Goal: Task Accomplishment & Management: Manage account settings

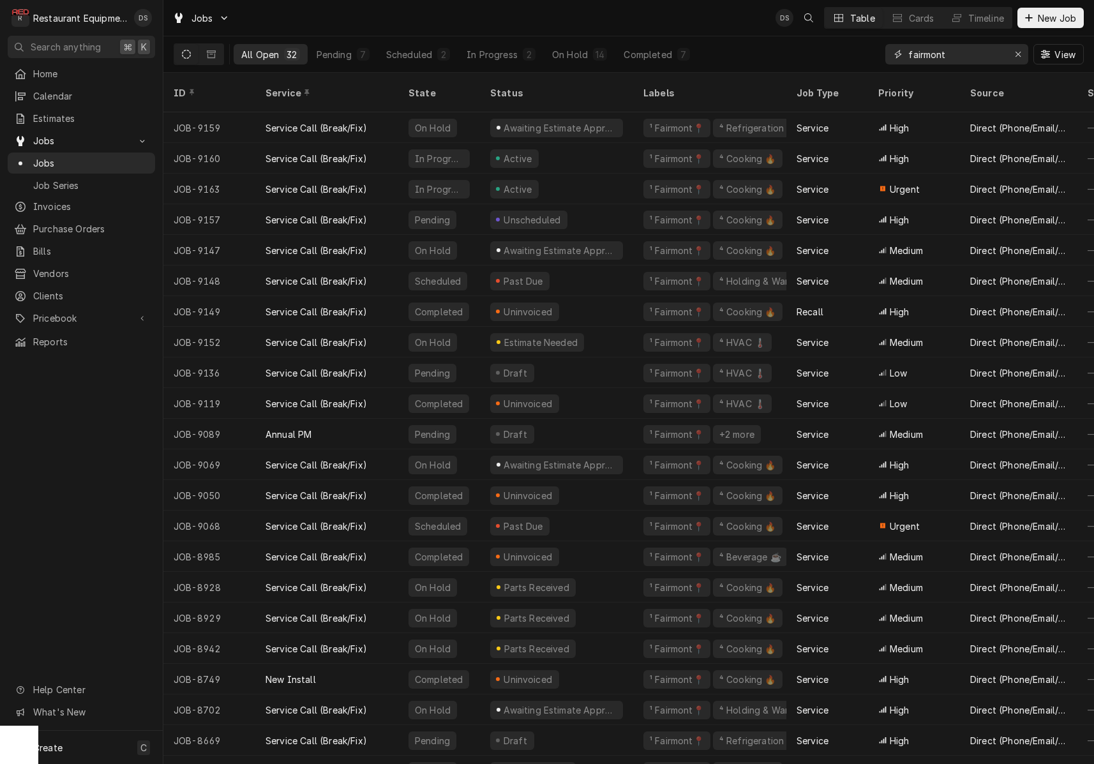
click at [962, 61] on input "fairmont" at bounding box center [956, 54] width 96 height 20
click at [974, 59] on input "fairmont" at bounding box center [956, 54] width 96 height 20
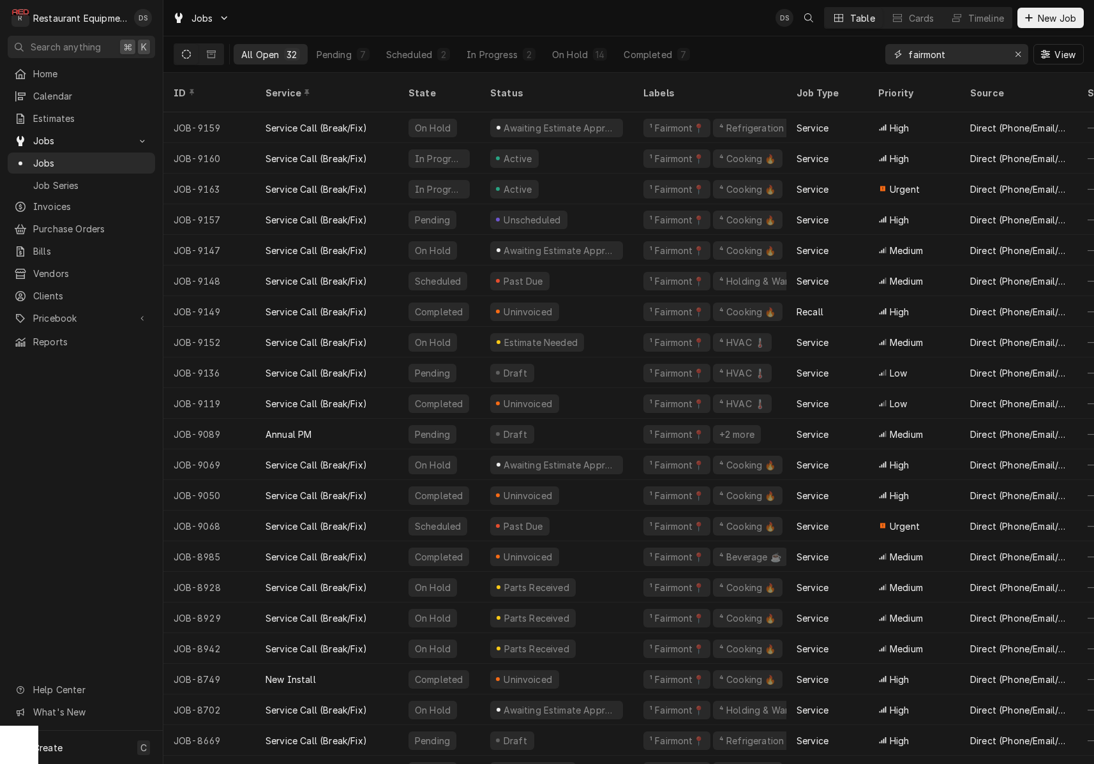
click at [974, 59] on input "fairmont" at bounding box center [956, 54] width 96 height 20
type input "9160"
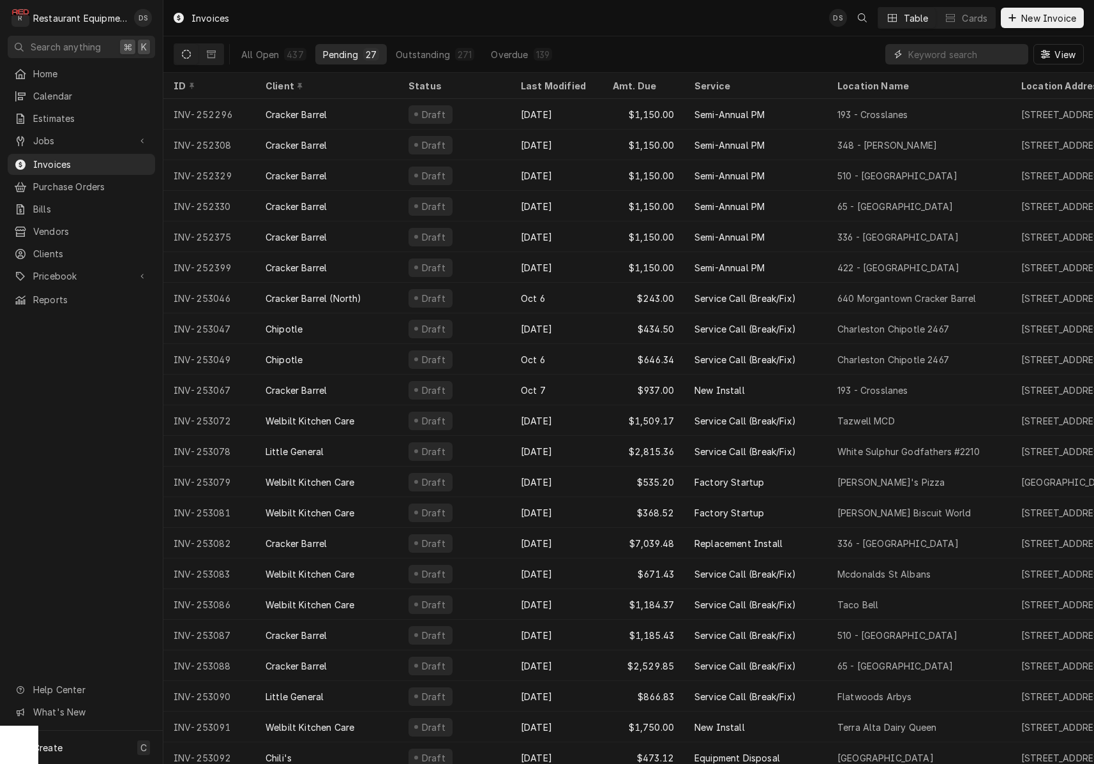
click at [927, 56] on input "Dynamic Content Wrapper" at bounding box center [965, 54] width 114 height 20
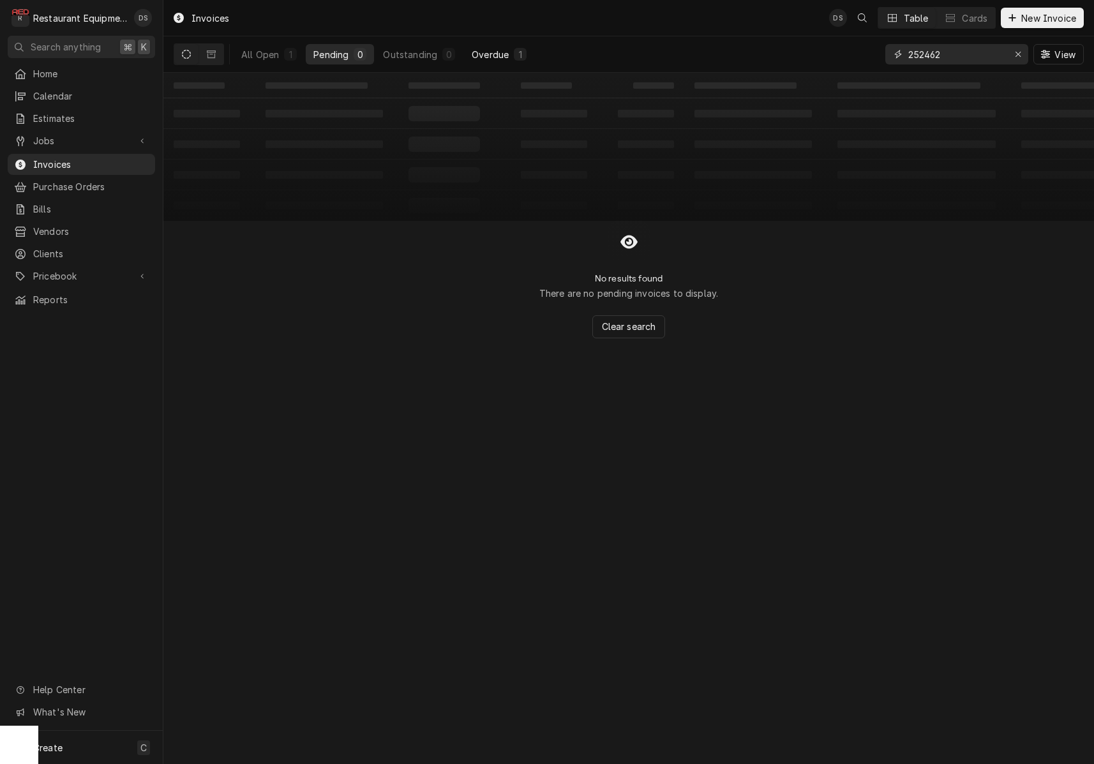
type input "252462"
click at [516, 57] on div "1" at bounding box center [520, 54] width 8 height 13
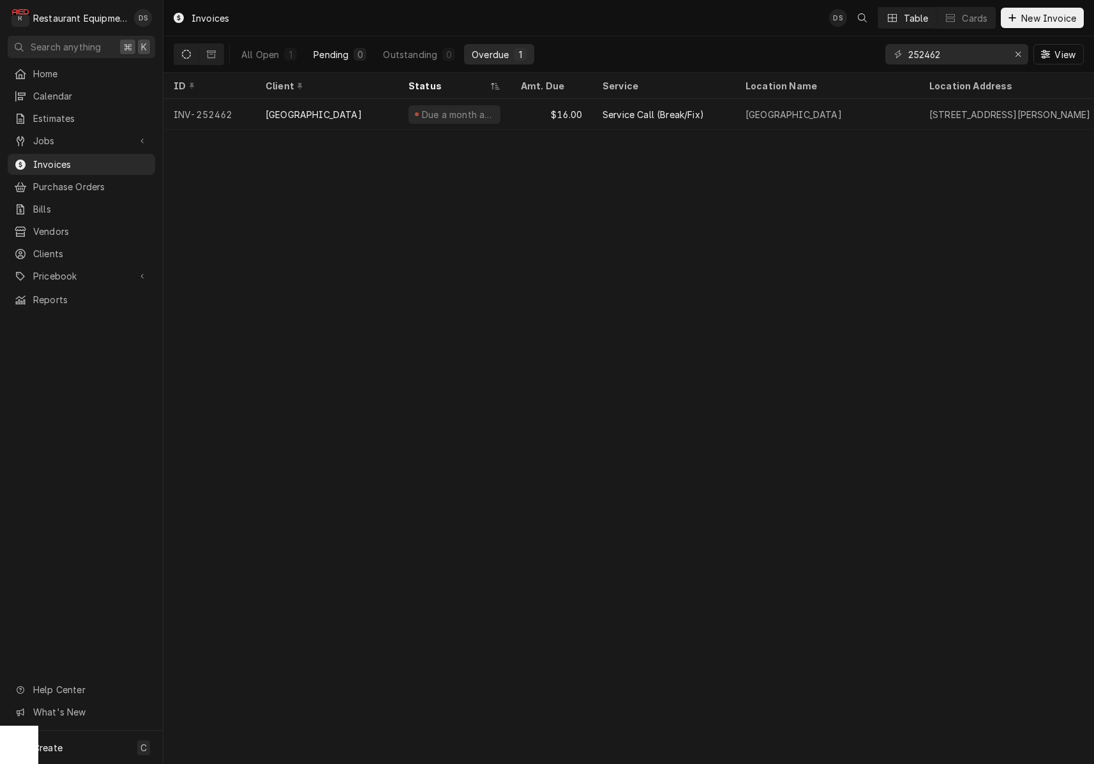
click at [330, 54] on div "Pending" at bounding box center [330, 54] width 35 height 13
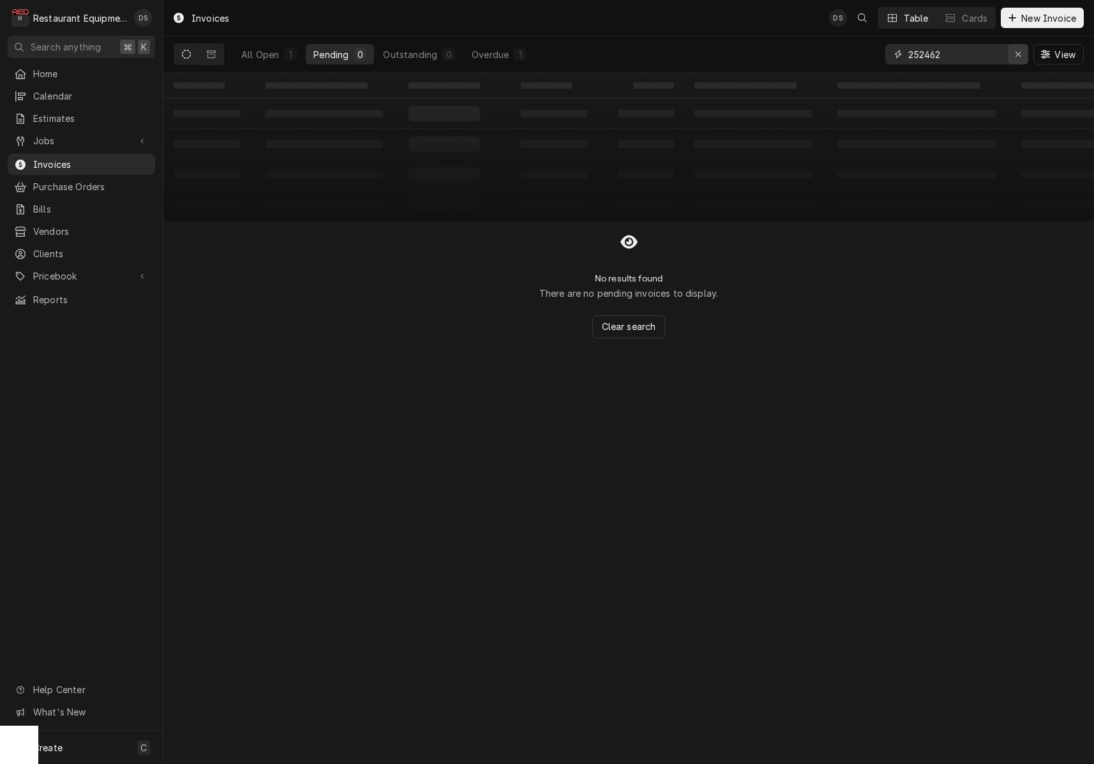
click at [1012, 52] on div "Erase input" at bounding box center [1018, 54] width 13 height 13
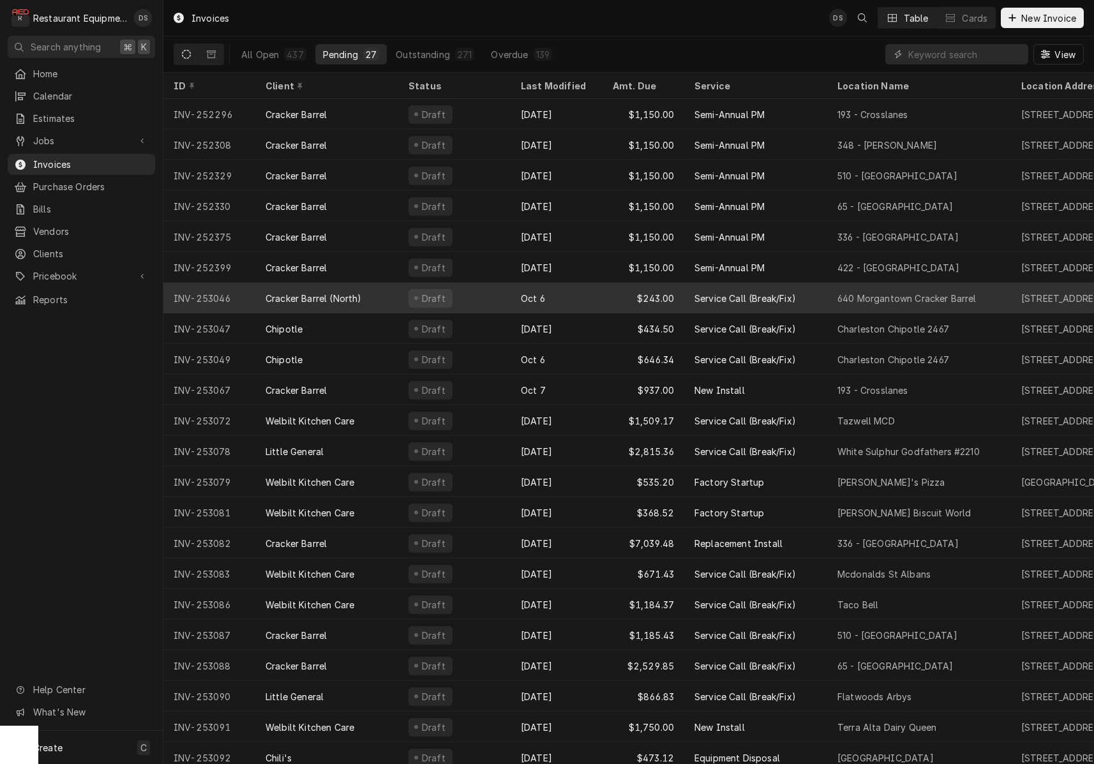
click at [460, 297] on div "Draft" at bounding box center [454, 298] width 112 height 31
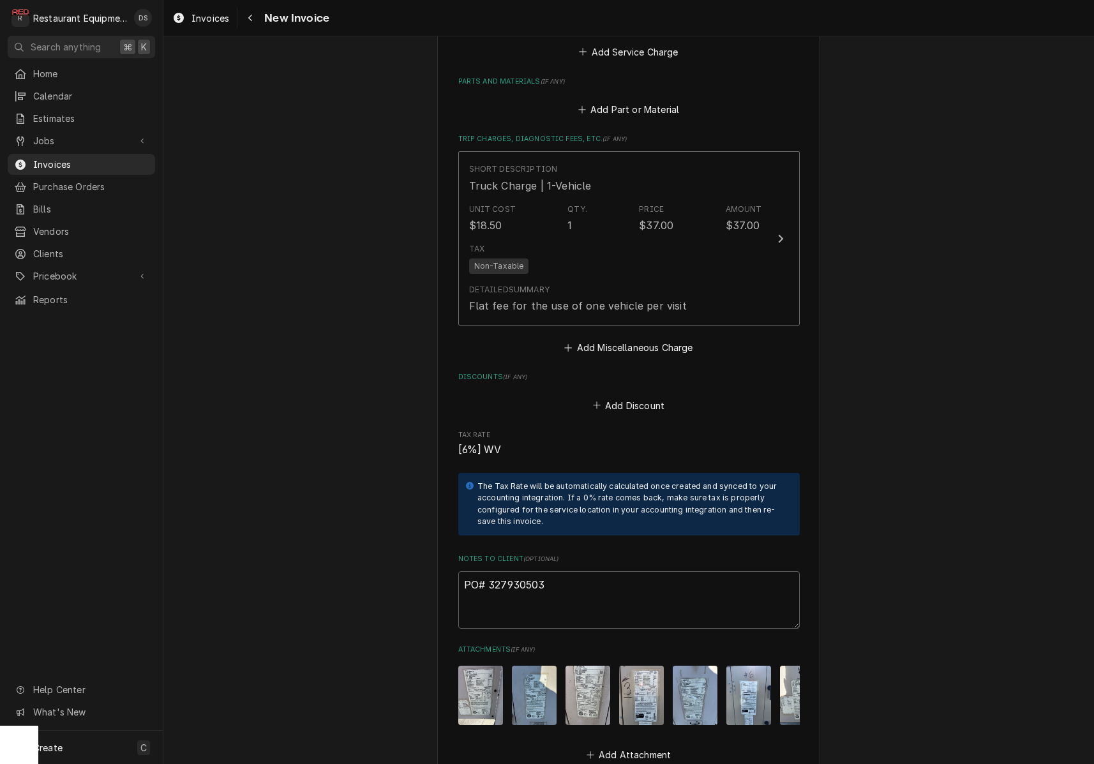
scroll to position [2821, 0]
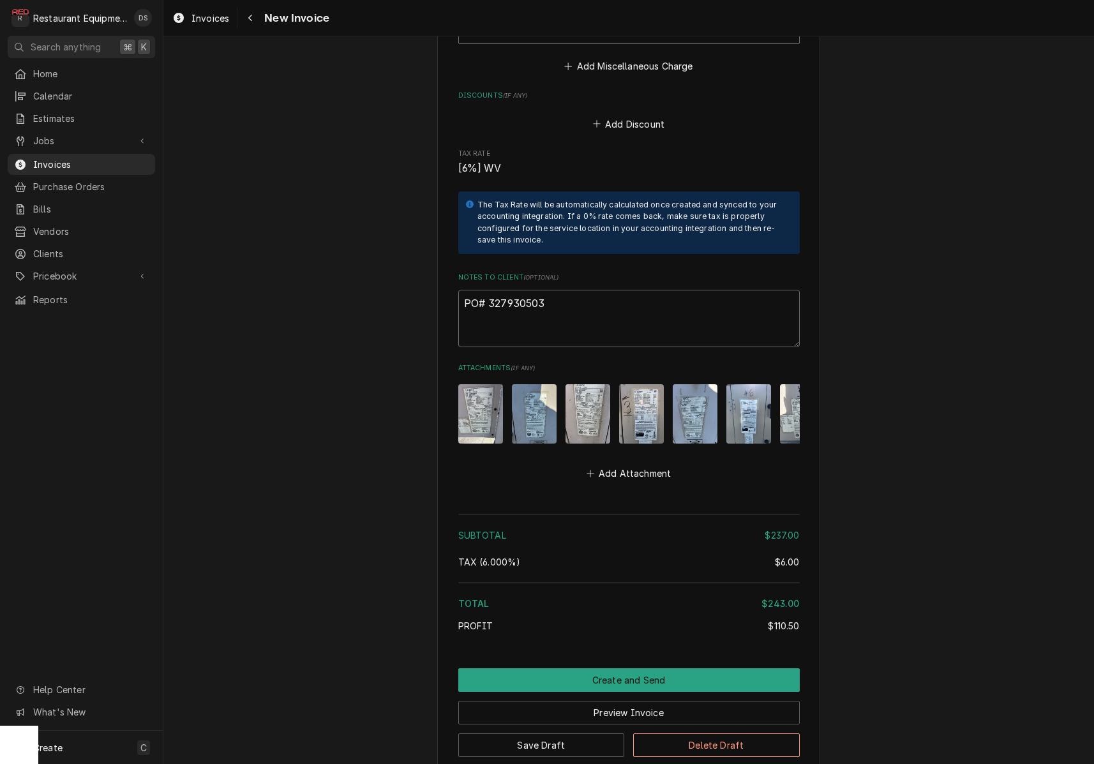
drag, startPoint x: 560, startPoint y: 279, endPoint x: 490, endPoint y: 280, distance: 70.2
click at [490, 290] on textarea "PO# 327930503" at bounding box center [628, 318] width 341 height 57
click at [251, 22] on icon "Navigate back" at bounding box center [251, 17] width 6 height 9
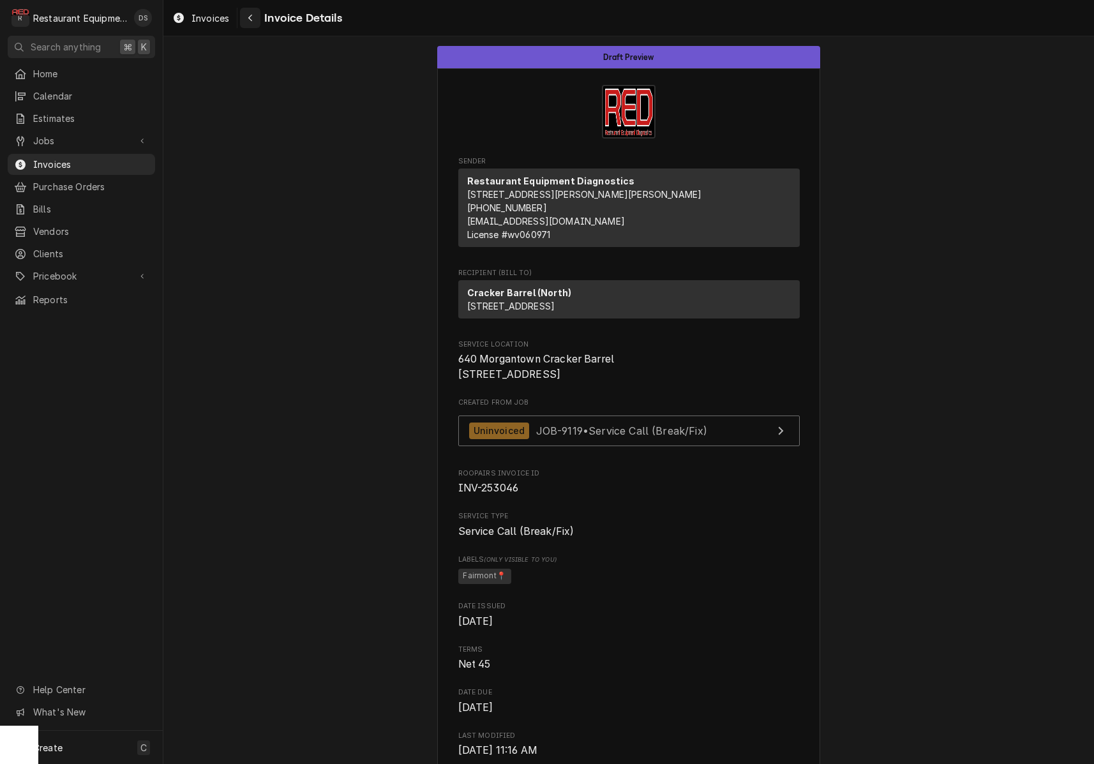
click at [247, 17] on div "Navigate back" at bounding box center [250, 17] width 13 height 13
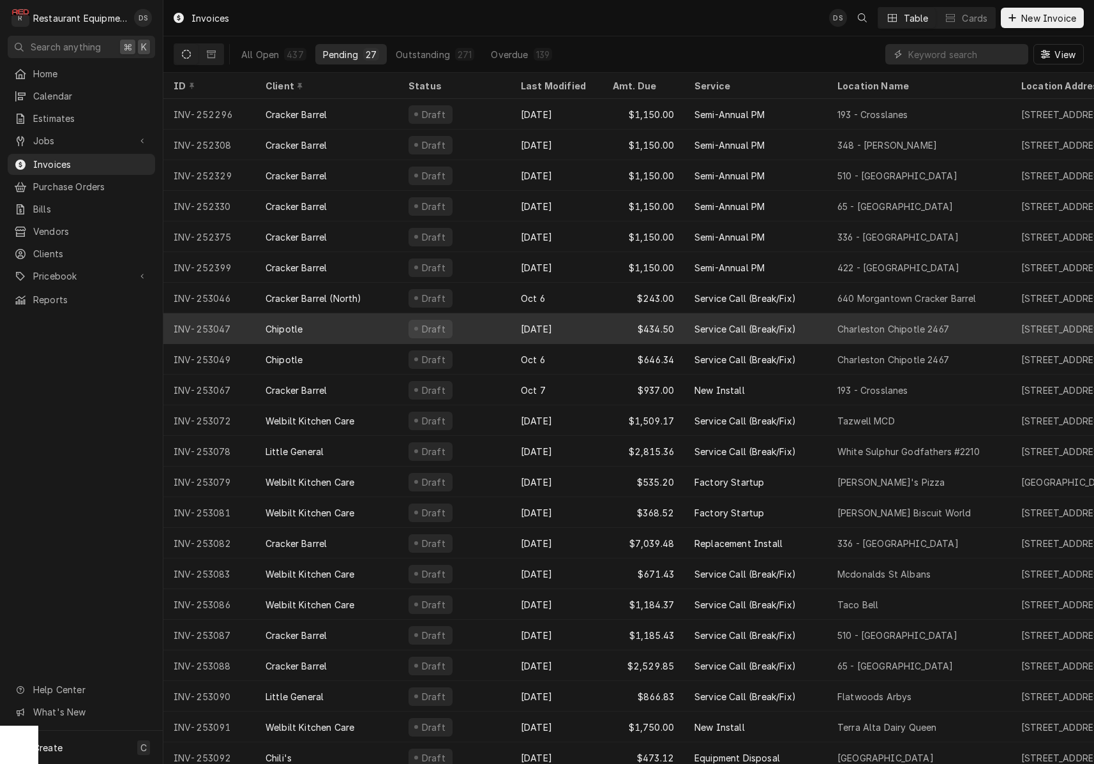
scroll to position [3, 0]
click at [569, 322] on div "[DATE]" at bounding box center [557, 326] width 92 height 31
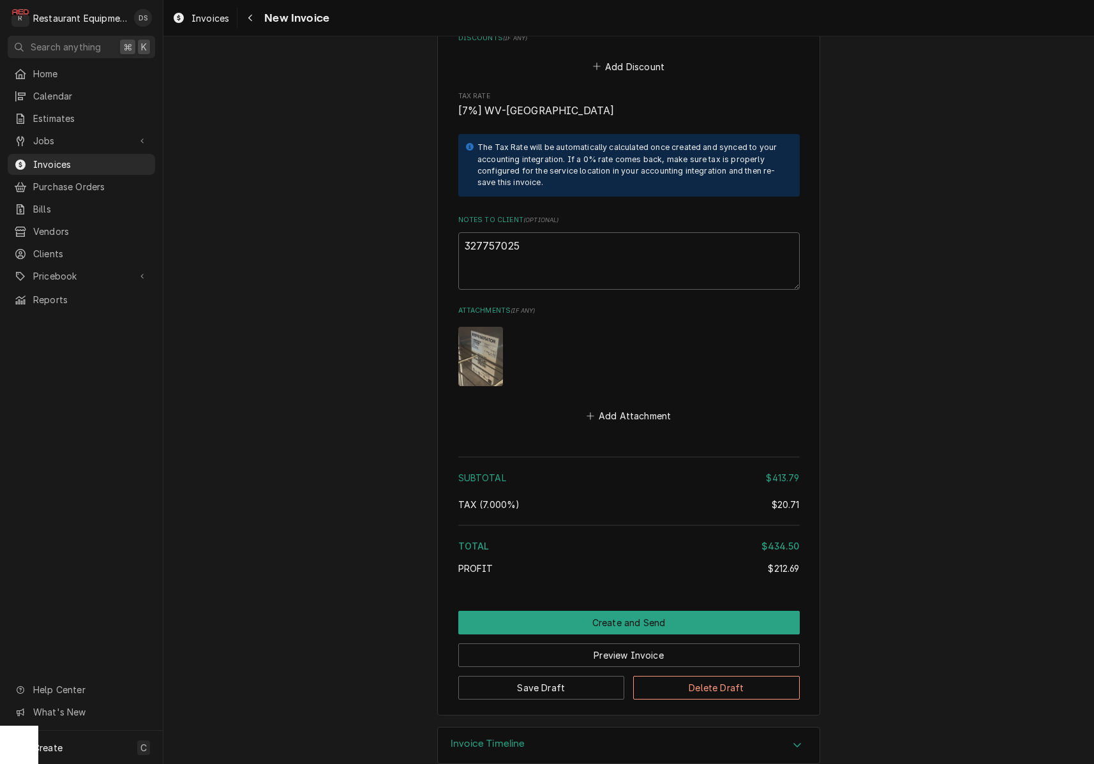
scroll to position [2440, 0]
drag, startPoint x: 535, startPoint y: 222, endPoint x: 426, endPoint y: 217, distance: 109.3
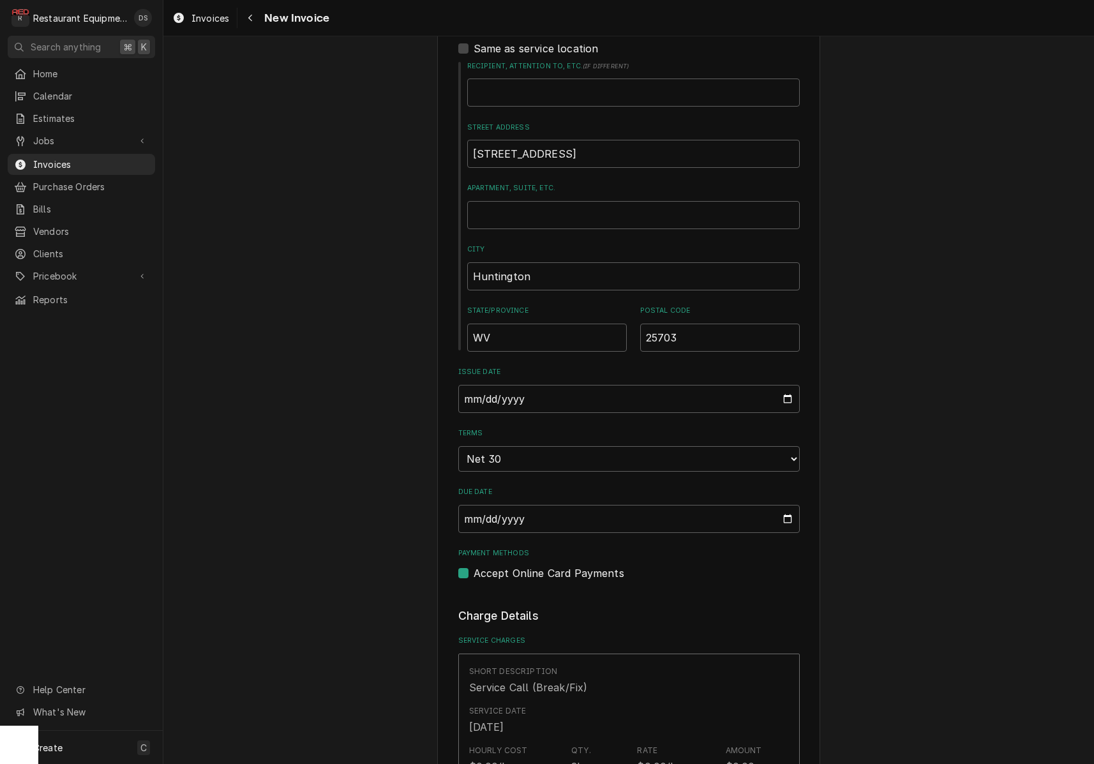
scroll to position [517, 0]
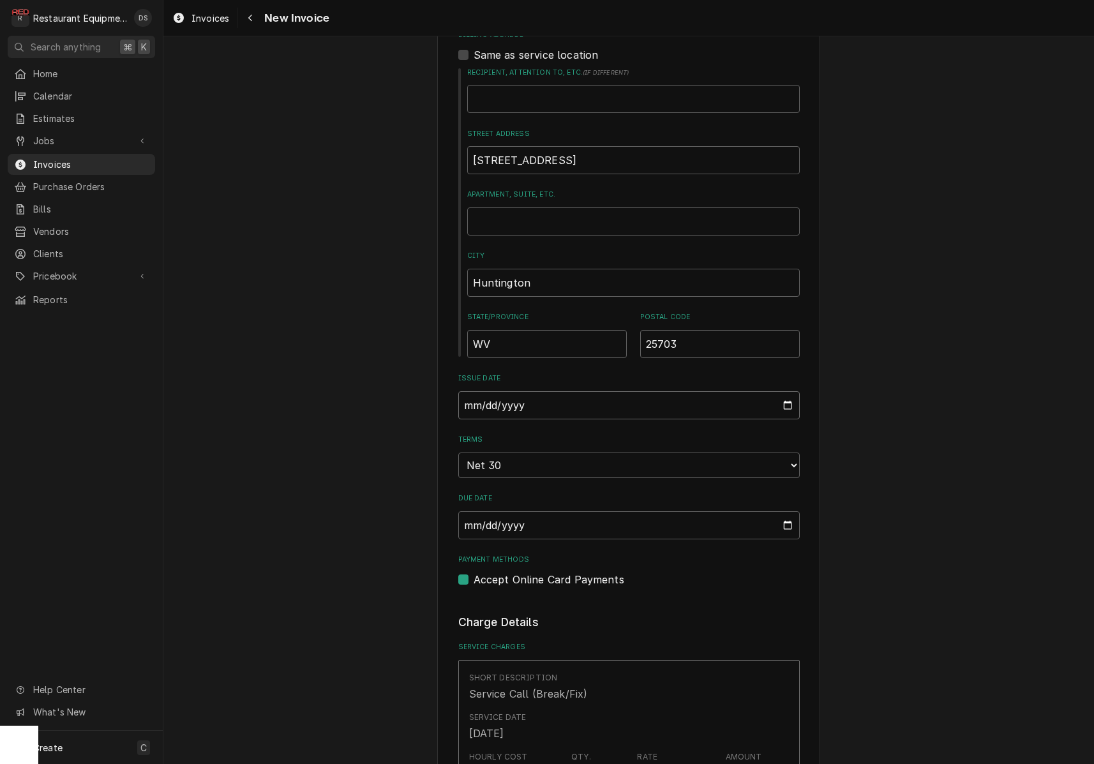
click at [518, 401] on input "[DATE]" at bounding box center [628, 405] width 341 height 28
type input "[DATE]"
drag, startPoint x: 900, startPoint y: 440, endPoint x: 882, endPoint y: 440, distance: 17.9
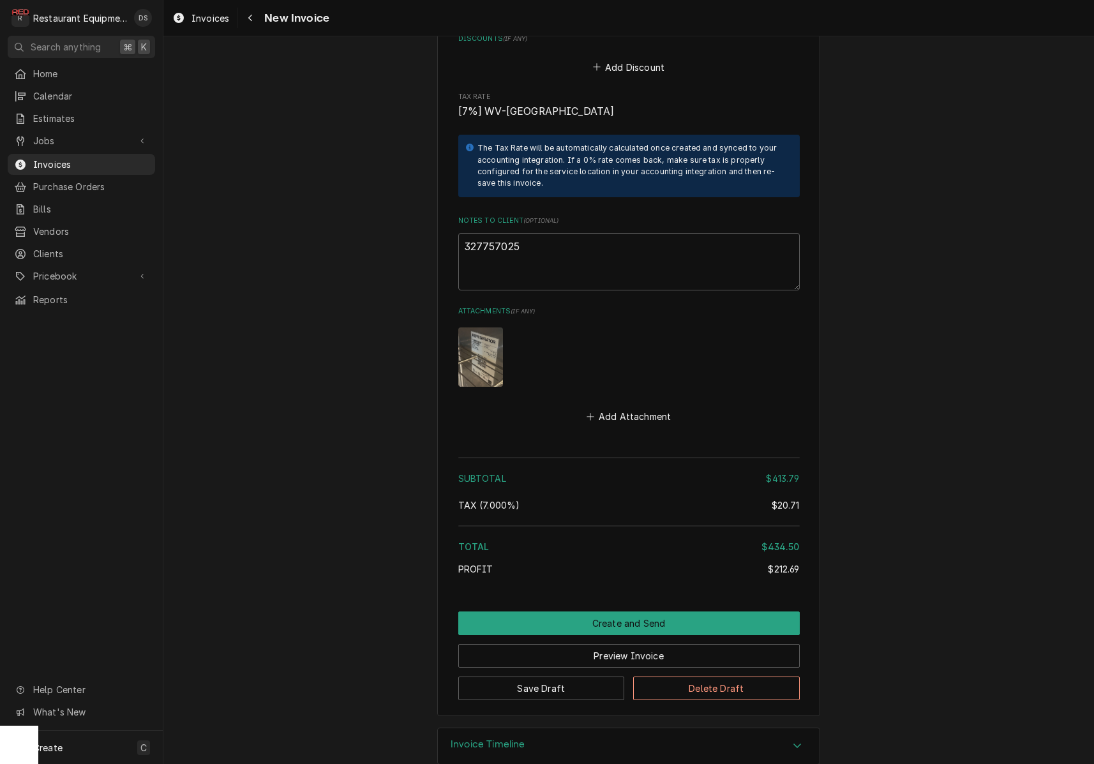
drag, startPoint x: 656, startPoint y: 628, endPoint x: 672, endPoint y: 626, distance: 16.1
click at [656, 644] on button "Preview Invoice" at bounding box center [628, 656] width 341 height 24
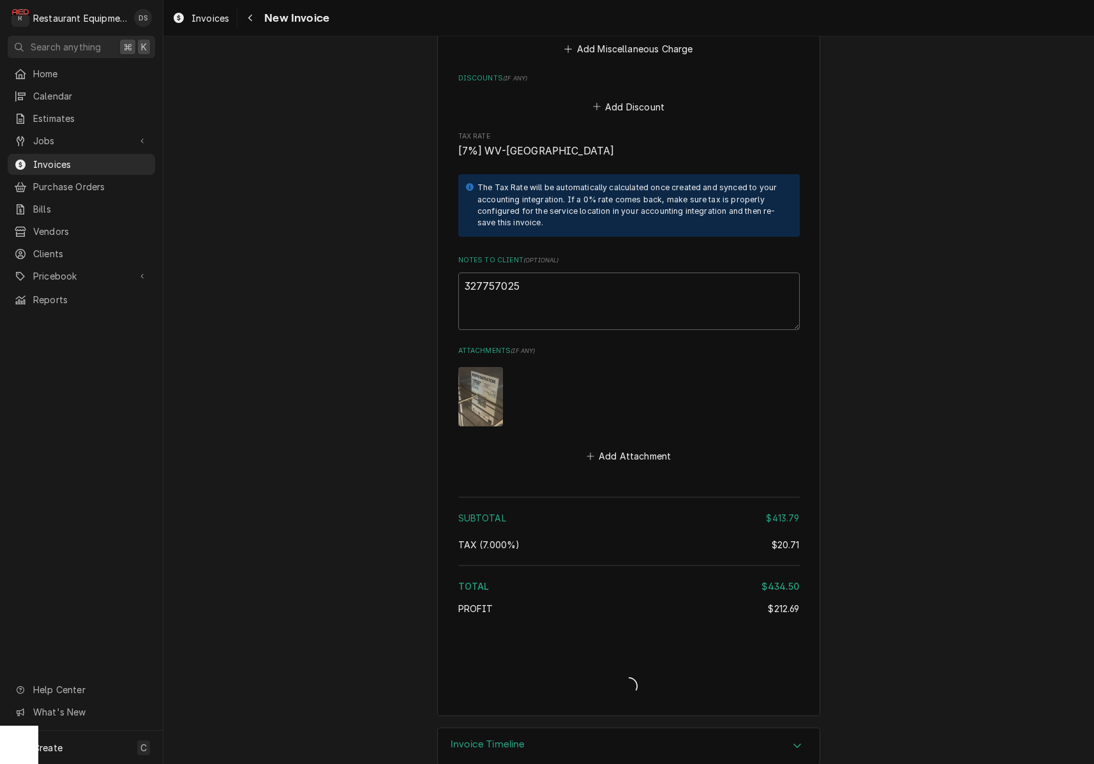
type textarea "x"
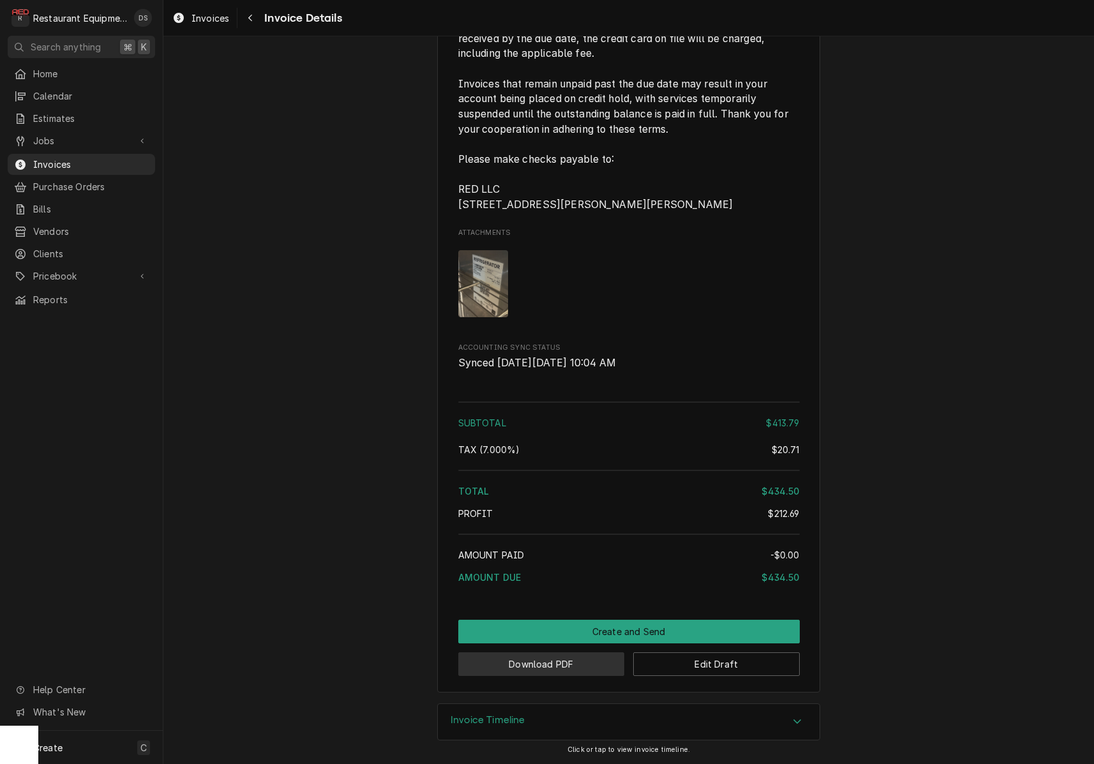
click at [569, 671] on button "Download PDF" at bounding box center [541, 664] width 167 height 24
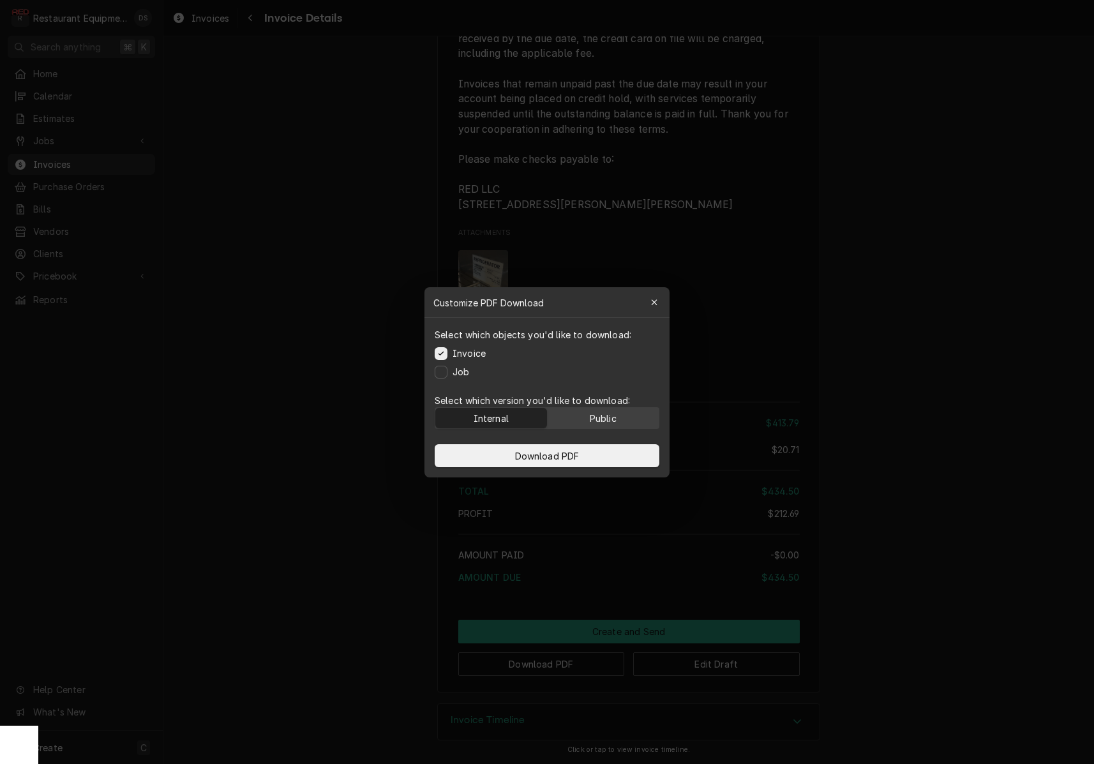
click at [596, 408] on button "Public" at bounding box center [604, 418] width 112 height 20
click at [587, 456] on button "Download PDF" at bounding box center [547, 455] width 225 height 23
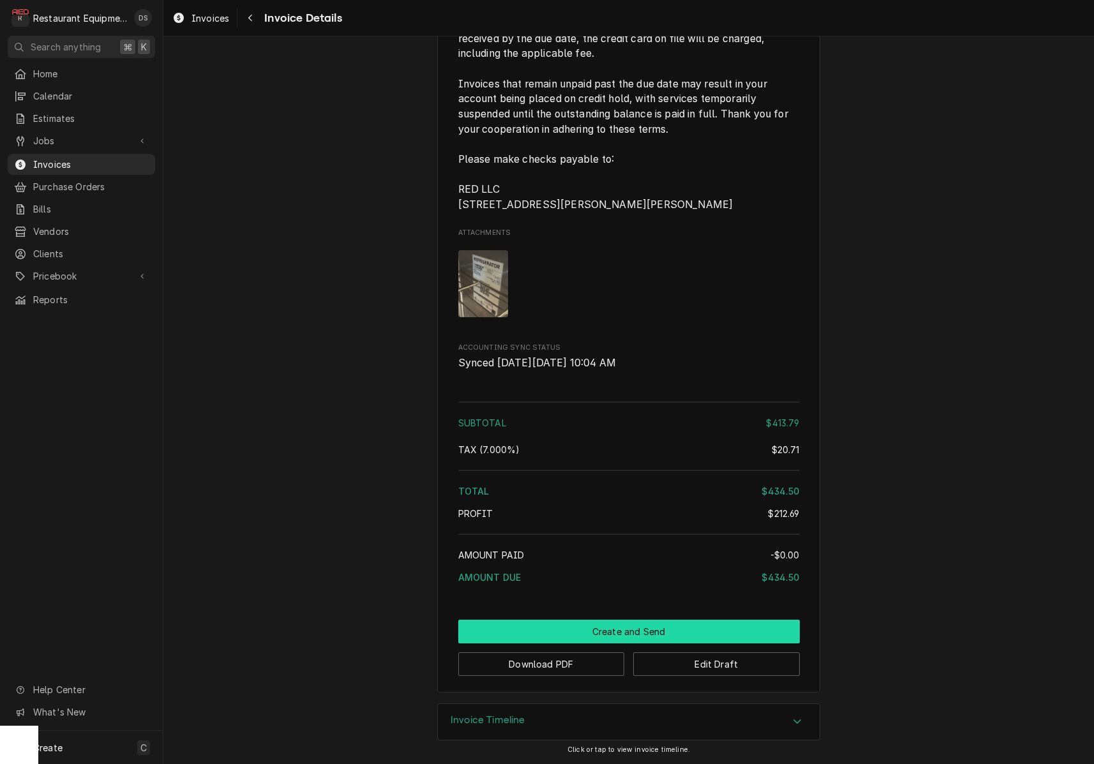
click at [601, 634] on button "Create and Send" at bounding box center [628, 632] width 341 height 24
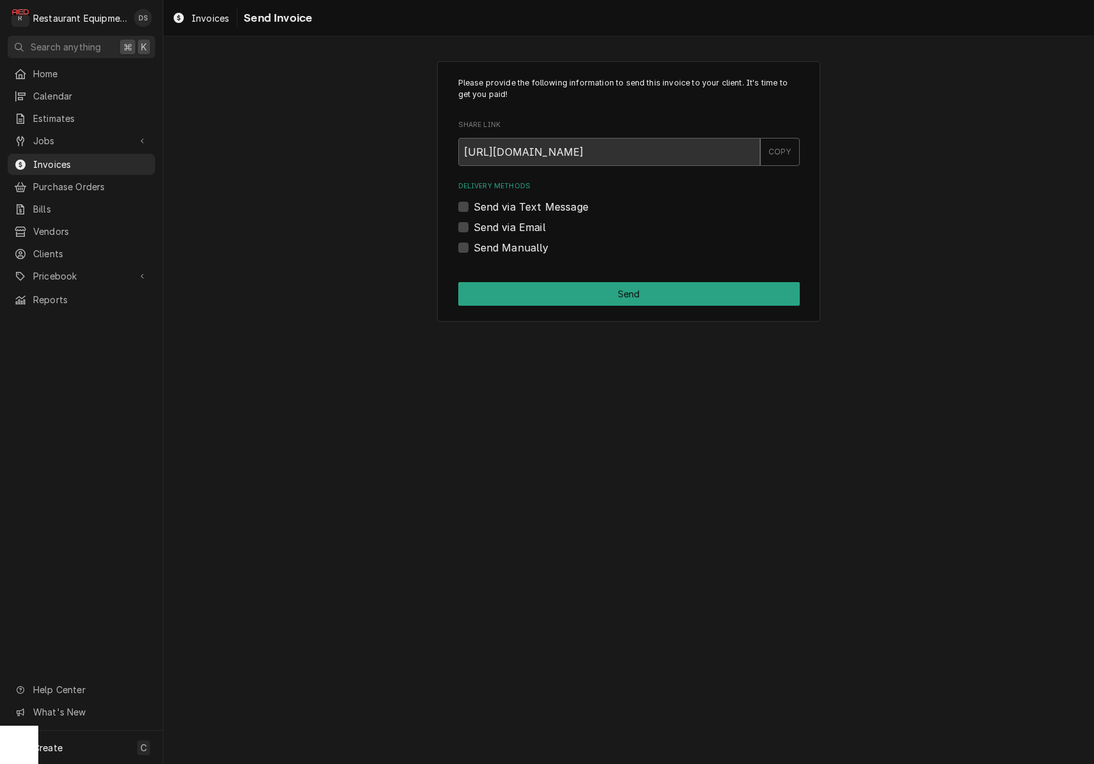
click at [474, 246] on label "Send Manually" at bounding box center [511, 247] width 75 height 15
click at [474, 246] on input "Send Manually" at bounding box center [644, 254] width 341 height 28
checkbox input "true"
click at [592, 285] on button "Send" at bounding box center [628, 294] width 341 height 24
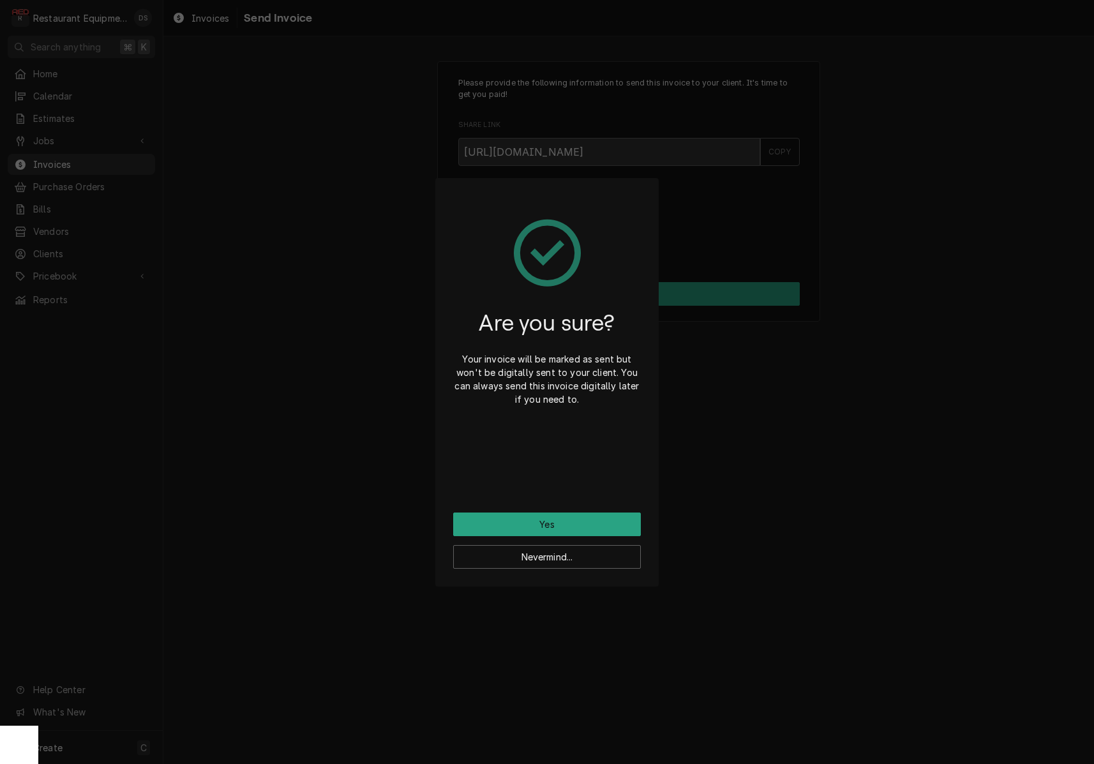
click at [590, 518] on button "Yes" at bounding box center [547, 525] width 188 height 24
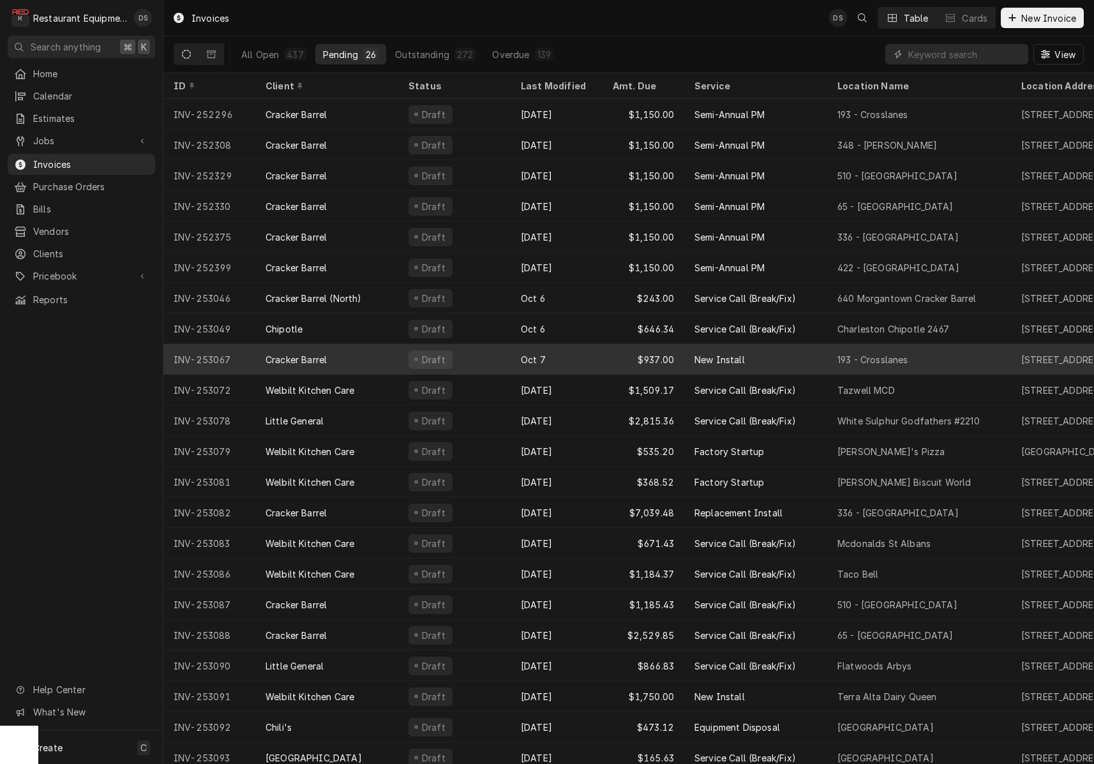
click at [528, 359] on div "Oct 7" at bounding box center [557, 359] width 92 height 31
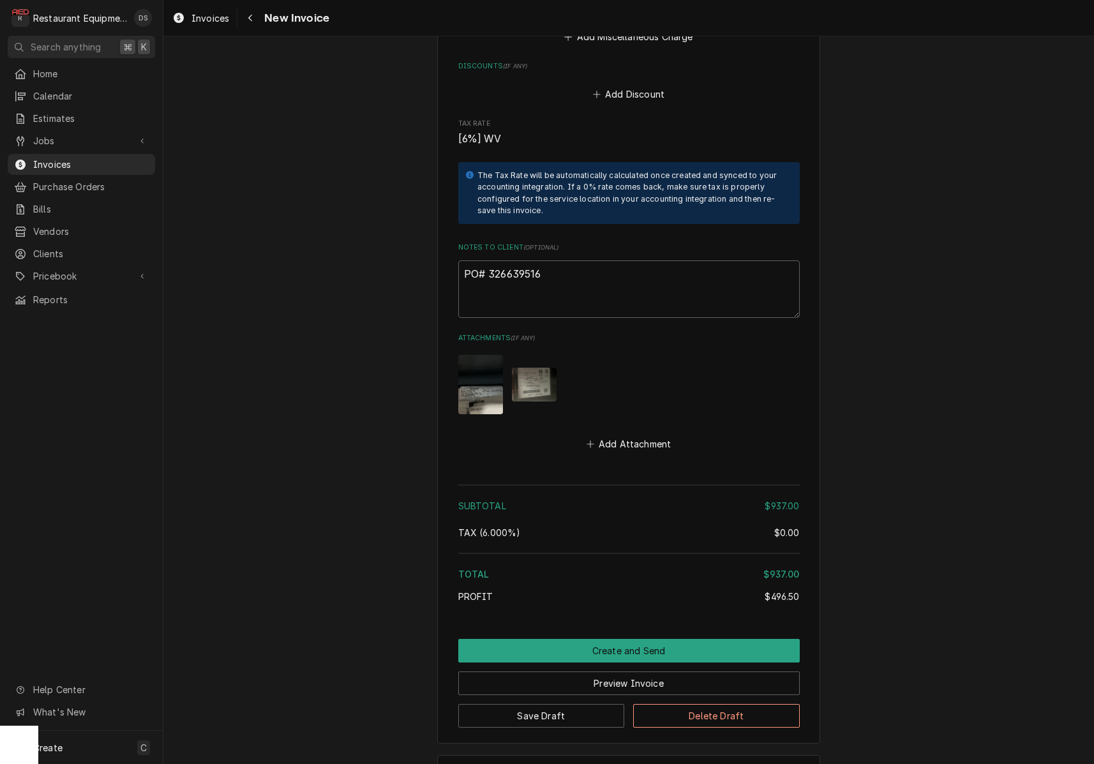
scroll to position [2508, 0]
drag, startPoint x: 560, startPoint y: 218, endPoint x: 486, endPoint y: 221, distance: 74.1
click at [486, 261] on textarea "PO# 326639516" at bounding box center [628, 289] width 341 height 57
click at [246, 17] on div "Navigate back" at bounding box center [250, 17] width 13 height 13
click at [246, 16] on div "Navigate back" at bounding box center [250, 17] width 13 height 13
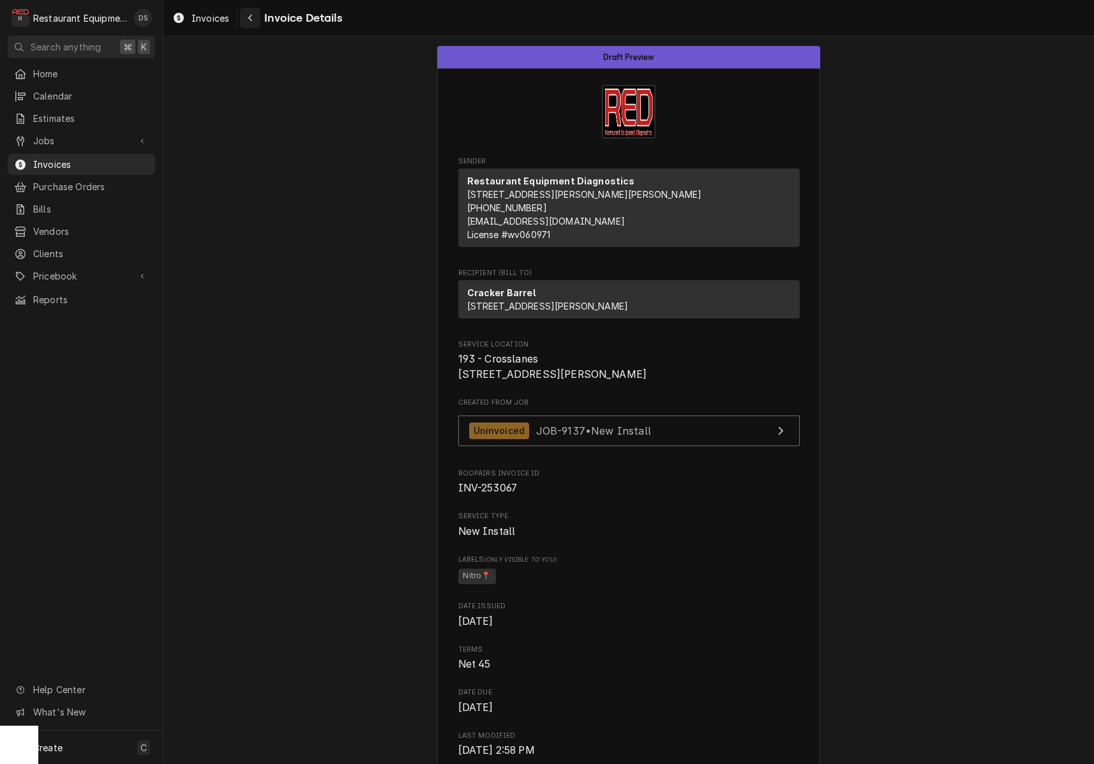
click at [253, 20] on div "Navigate back" at bounding box center [250, 17] width 13 height 13
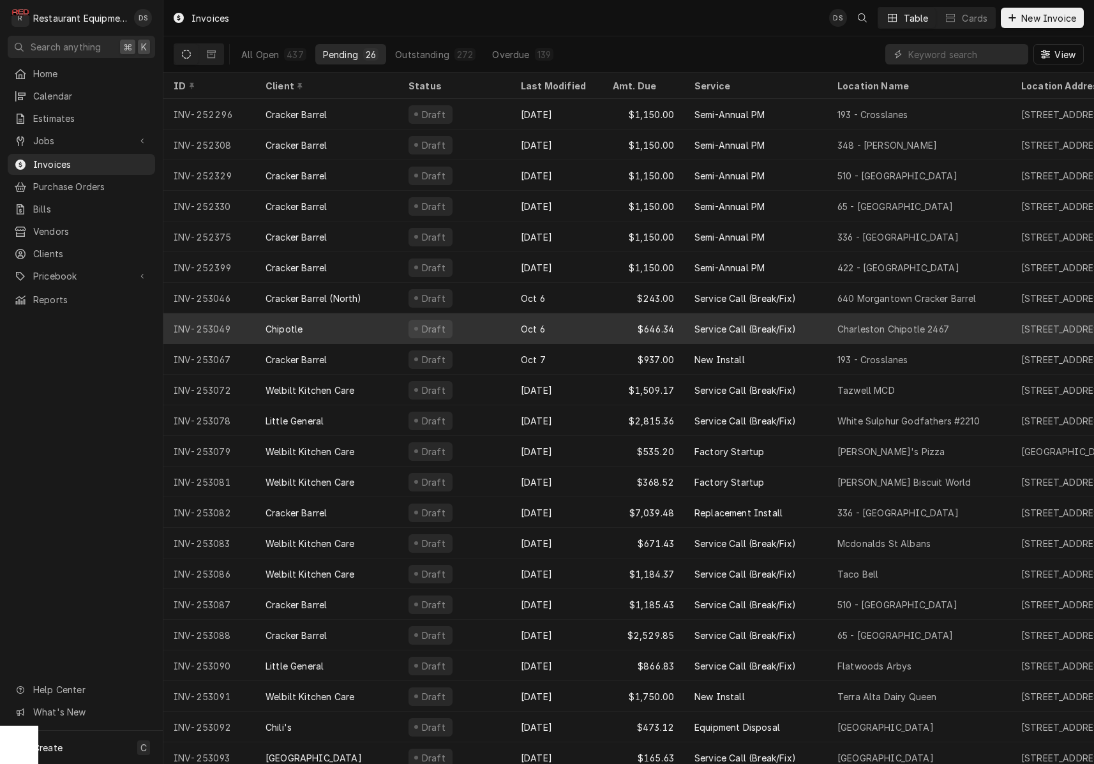
click at [491, 322] on div "Draft" at bounding box center [454, 328] width 112 height 31
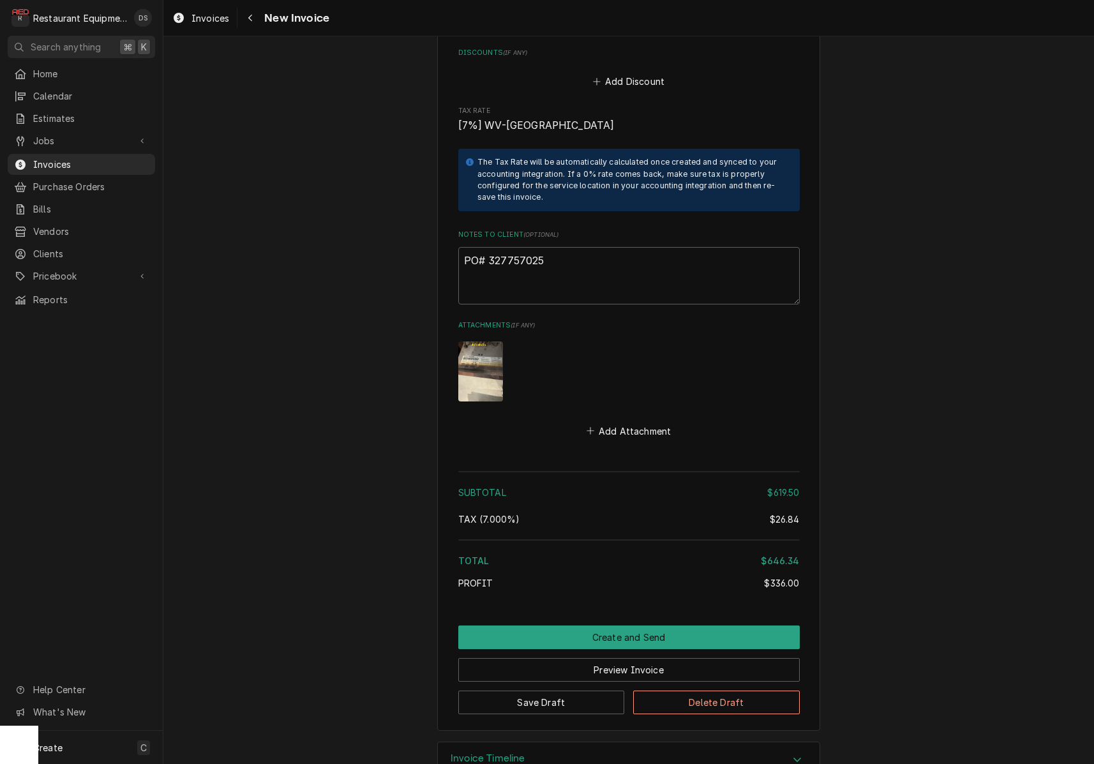
scroll to position [2437, 0]
drag, startPoint x: 549, startPoint y: 223, endPoint x: 491, endPoint y: 224, distance: 58.1
click at [490, 248] on textarea "PO# 327757025" at bounding box center [628, 276] width 341 height 57
click at [698, 691] on button "Delete Draft" at bounding box center [716, 703] width 167 height 24
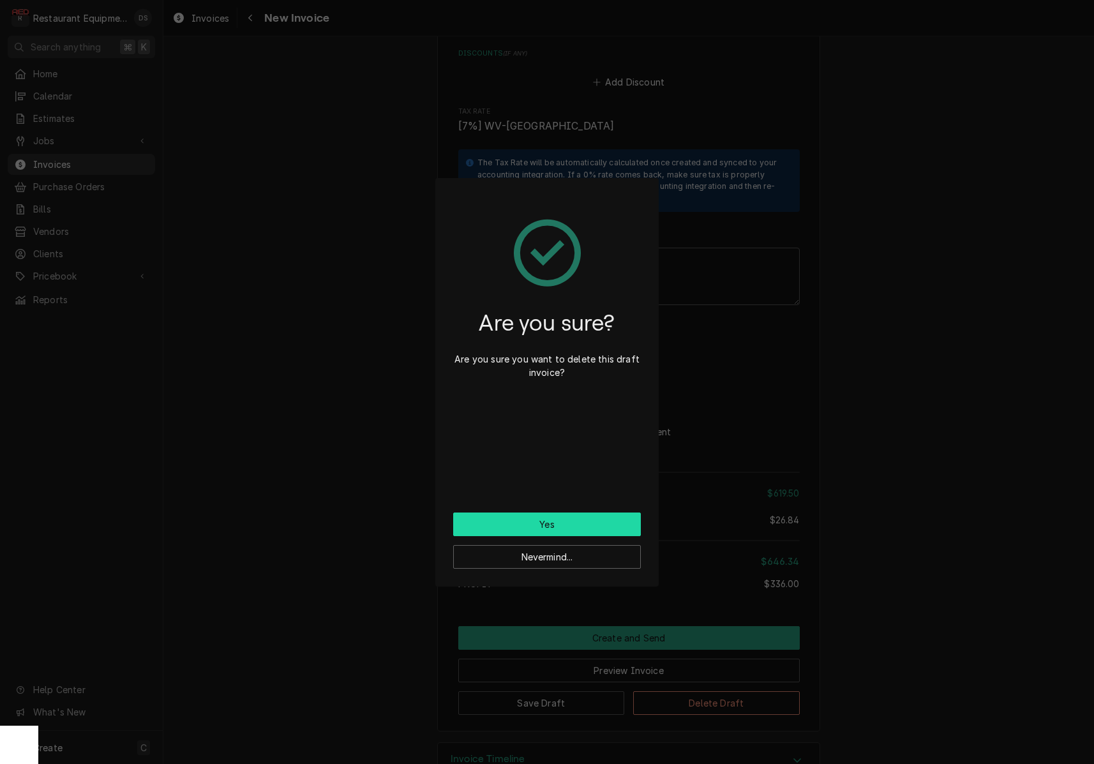
click at [613, 525] on button "Yes" at bounding box center [547, 525] width 188 height 24
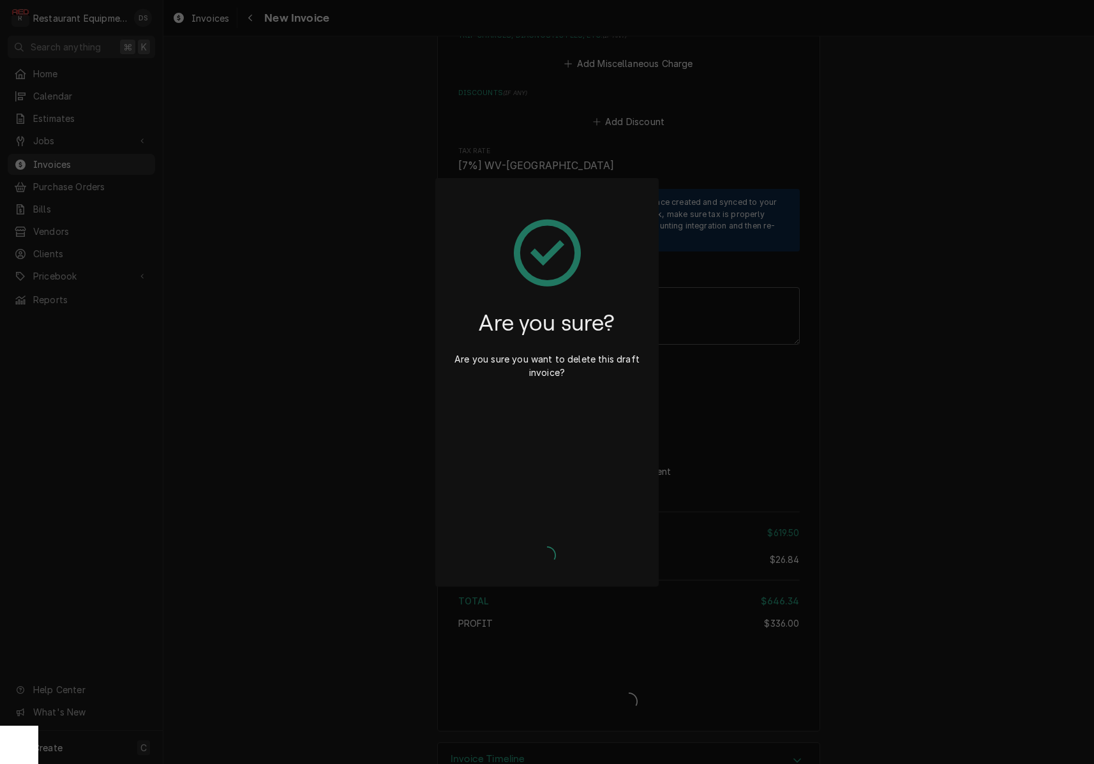
type textarea "x"
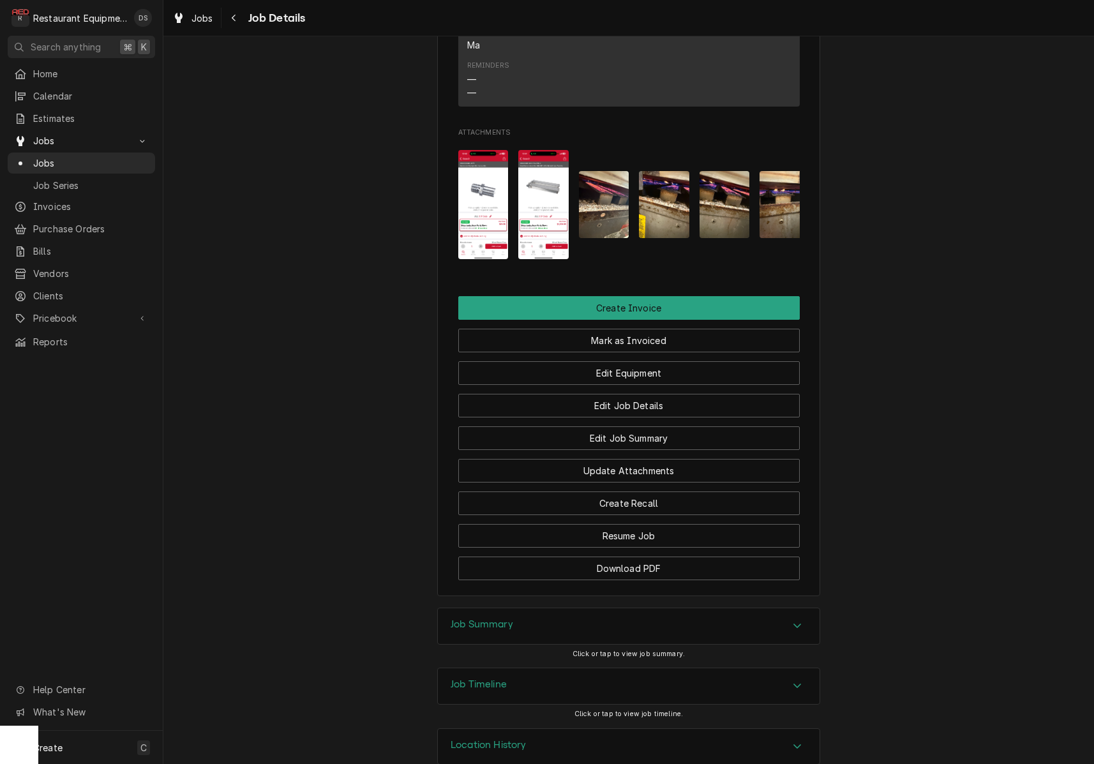
scroll to position [1187, 0]
click at [530, 609] on div "Job Summary" at bounding box center [629, 627] width 382 height 36
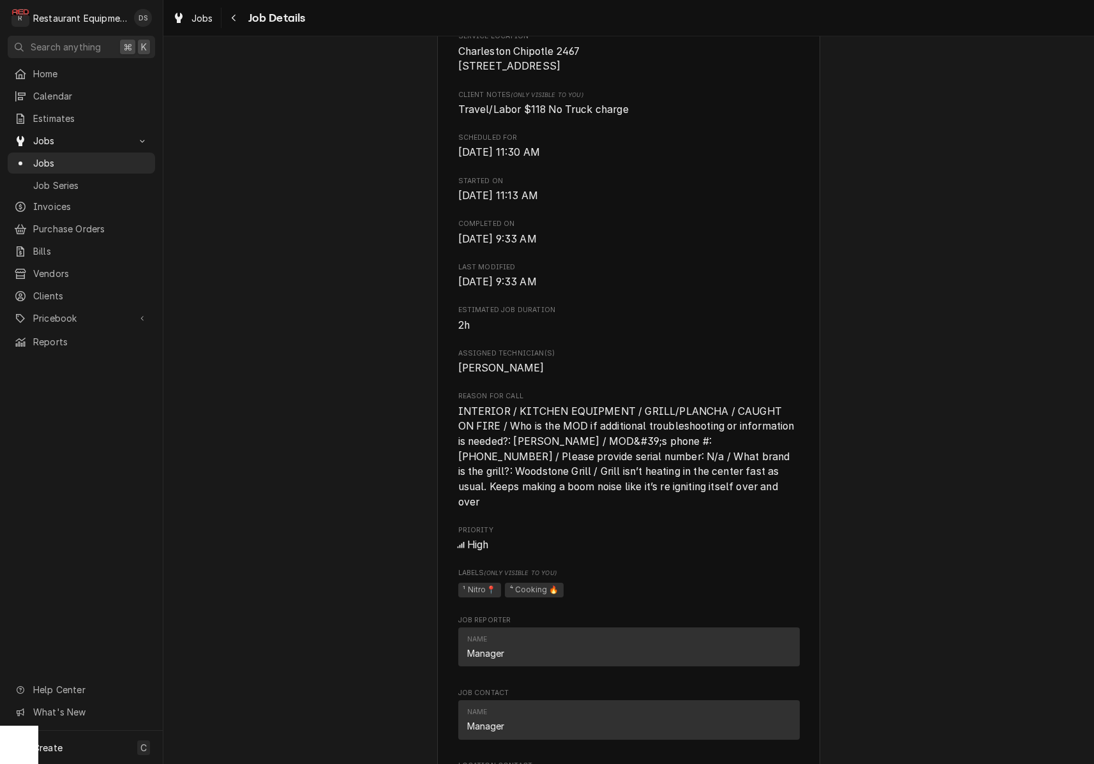
scroll to position [314, 0]
click at [64, 200] on span "Invoices" at bounding box center [91, 206] width 116 height 13
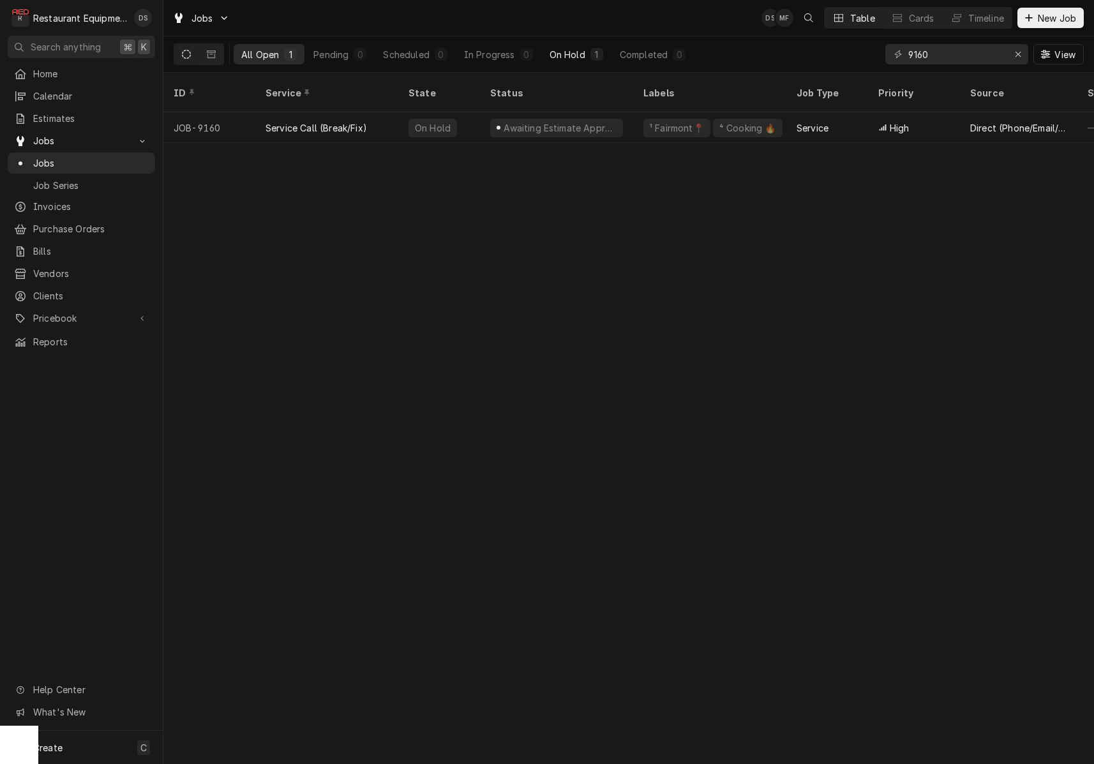
click at [566, 53] on div "On Hold" at bounding box center [568, 54] width 36 height 13
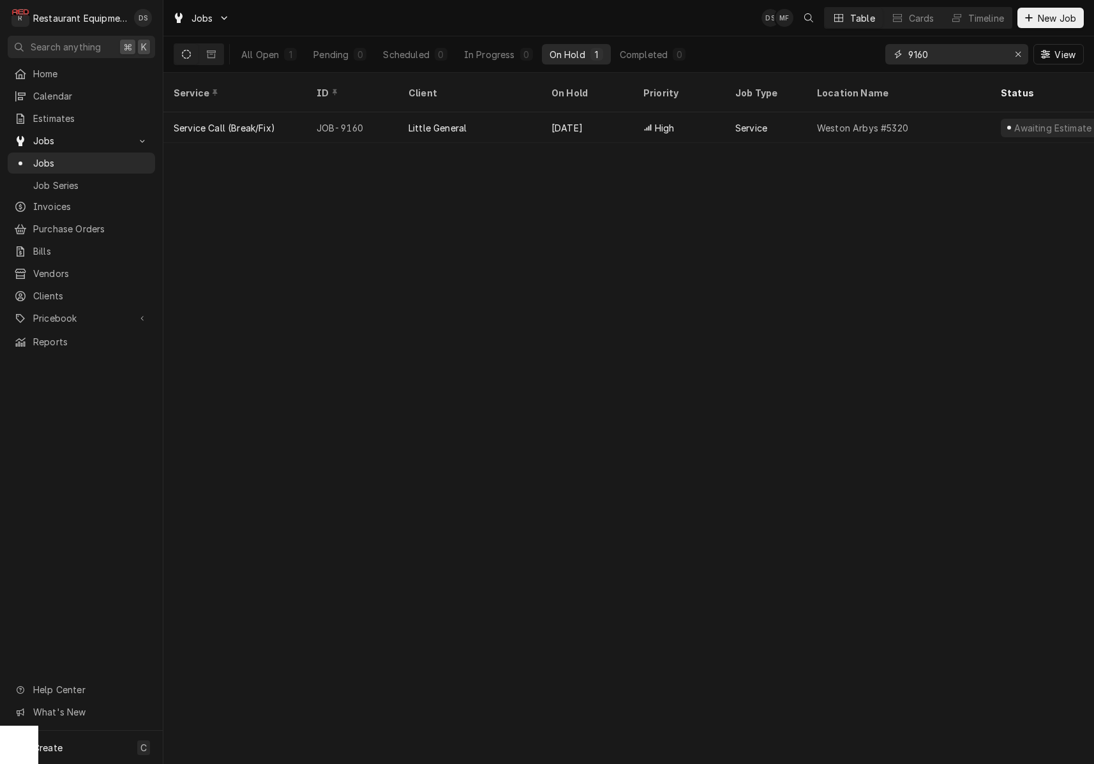
click at [953, 61] on input "9160" at bounding box center [956, 54] width 96 height 20
click at [952, 60] on input "9160" at bounding box center [956, 54] width 96 height 20
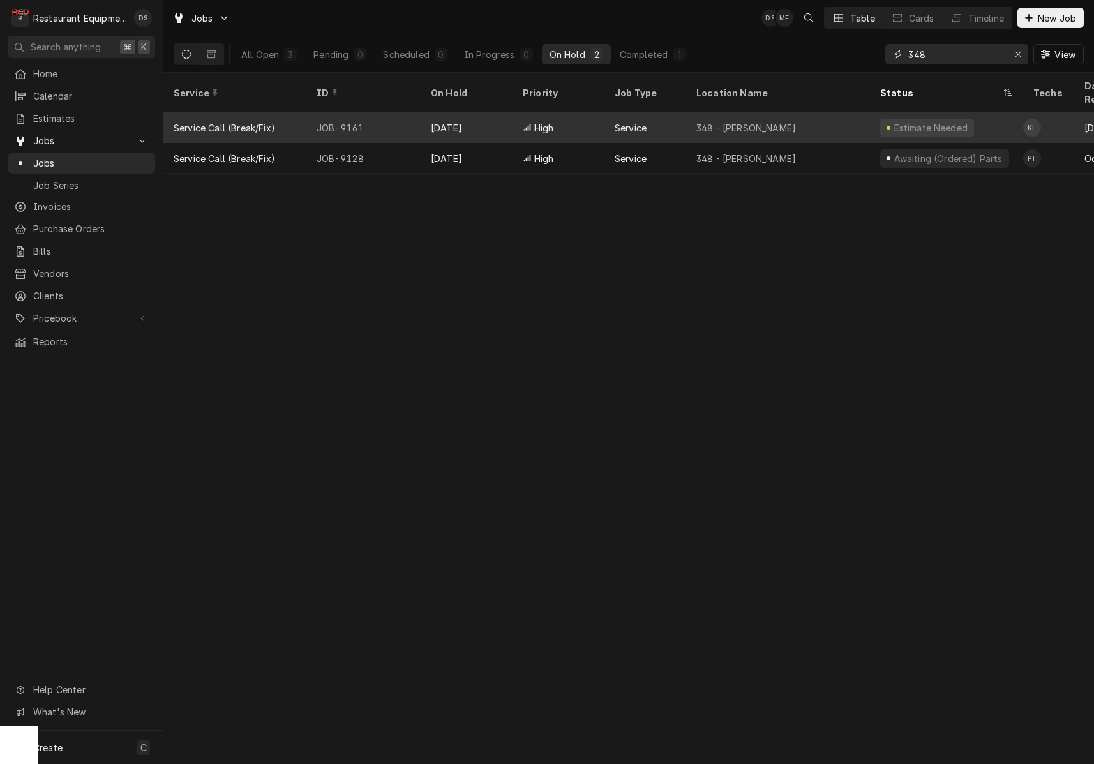
scroll to position [0, 153]
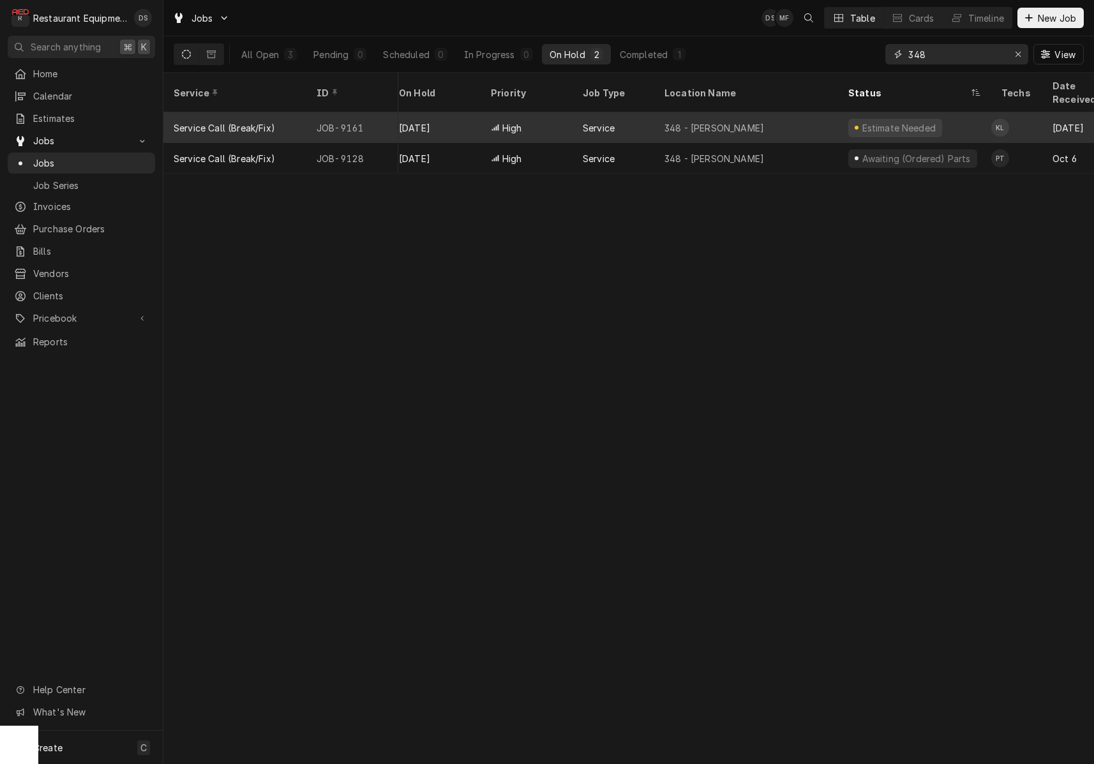
type input "348"
click at [801, 115] on div "348 - Beckley" at bounding box center [746, 127] width 184 height 31
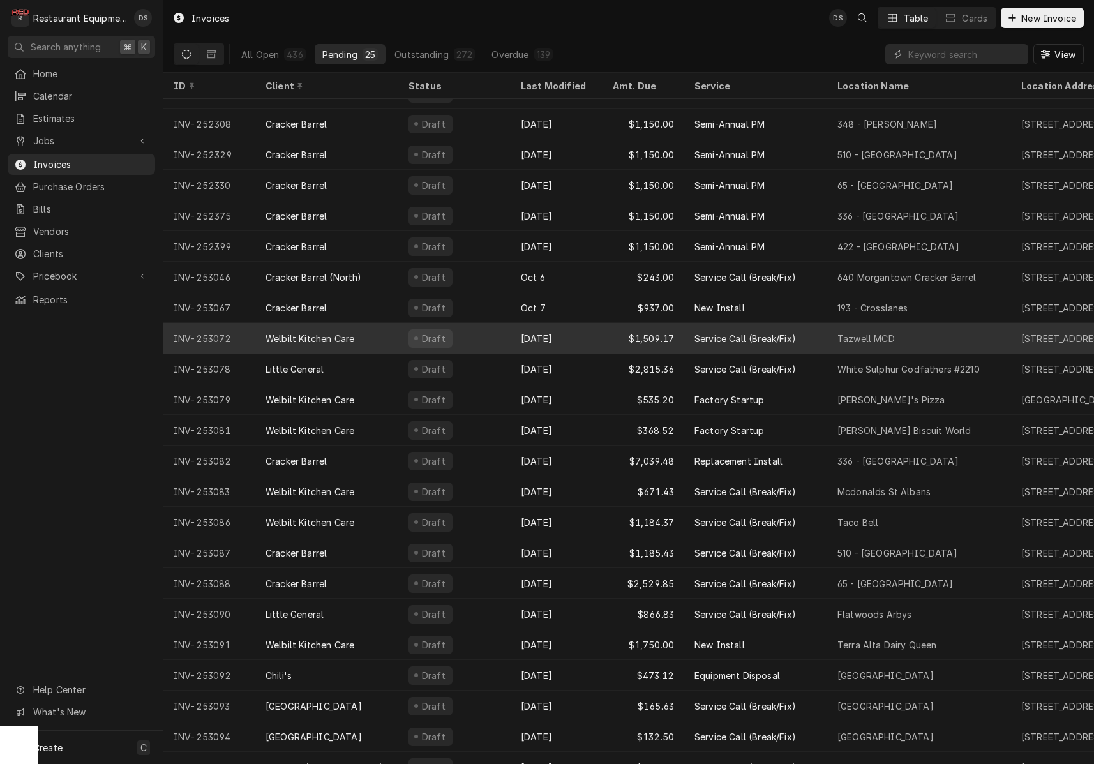
scroll to position [26, 0]
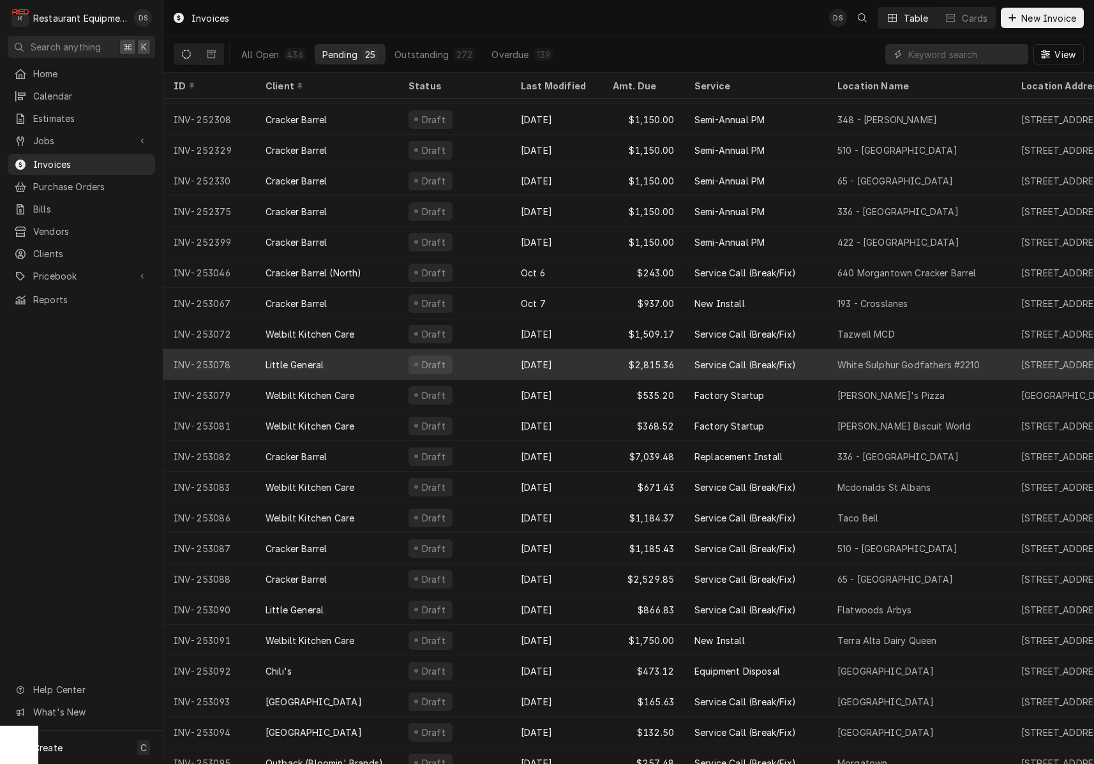
click at [375, 359] on div "Little General" at bounding box center [326, 364] width 143 height 31
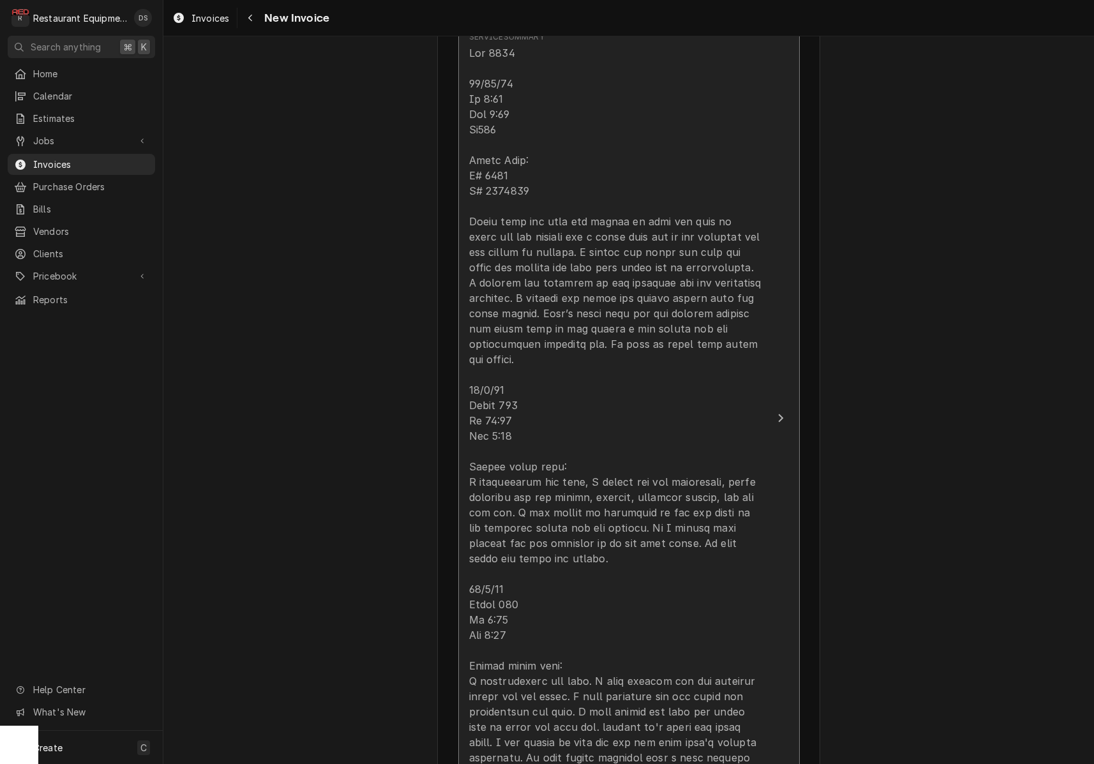
scroll to position [1039, 0]
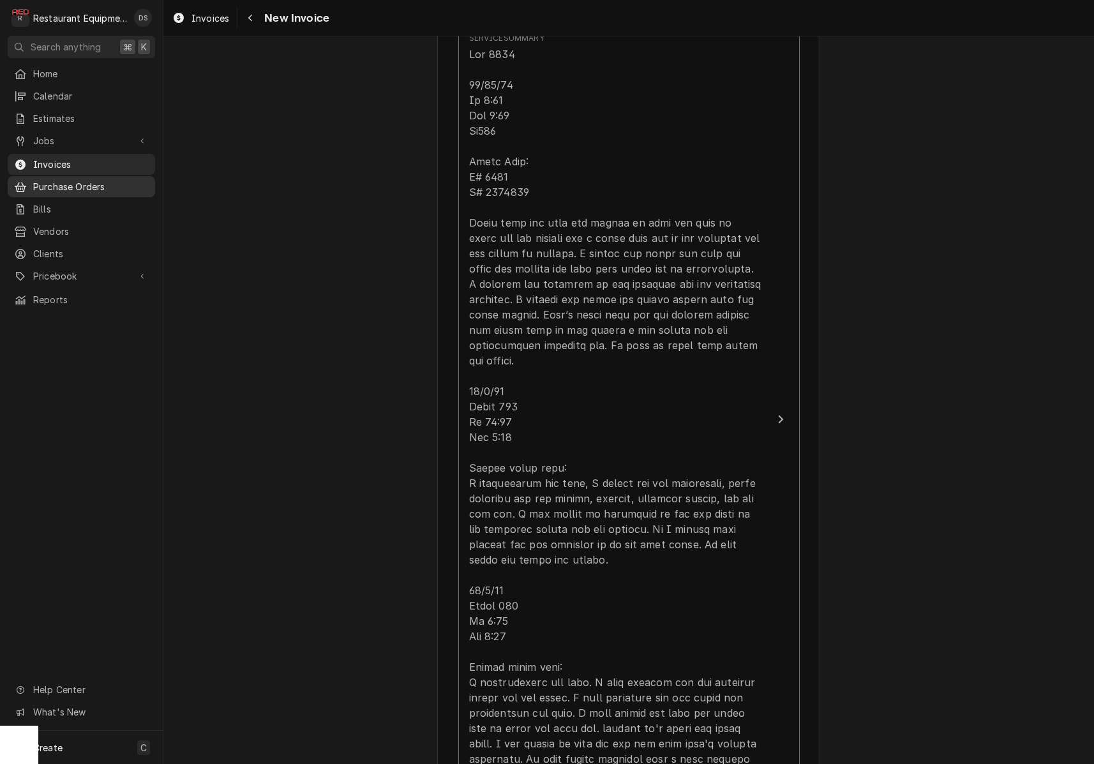
click at [63, 180] on span "Purchase Orders" at bounding box center [91, 186] width 116 height 13
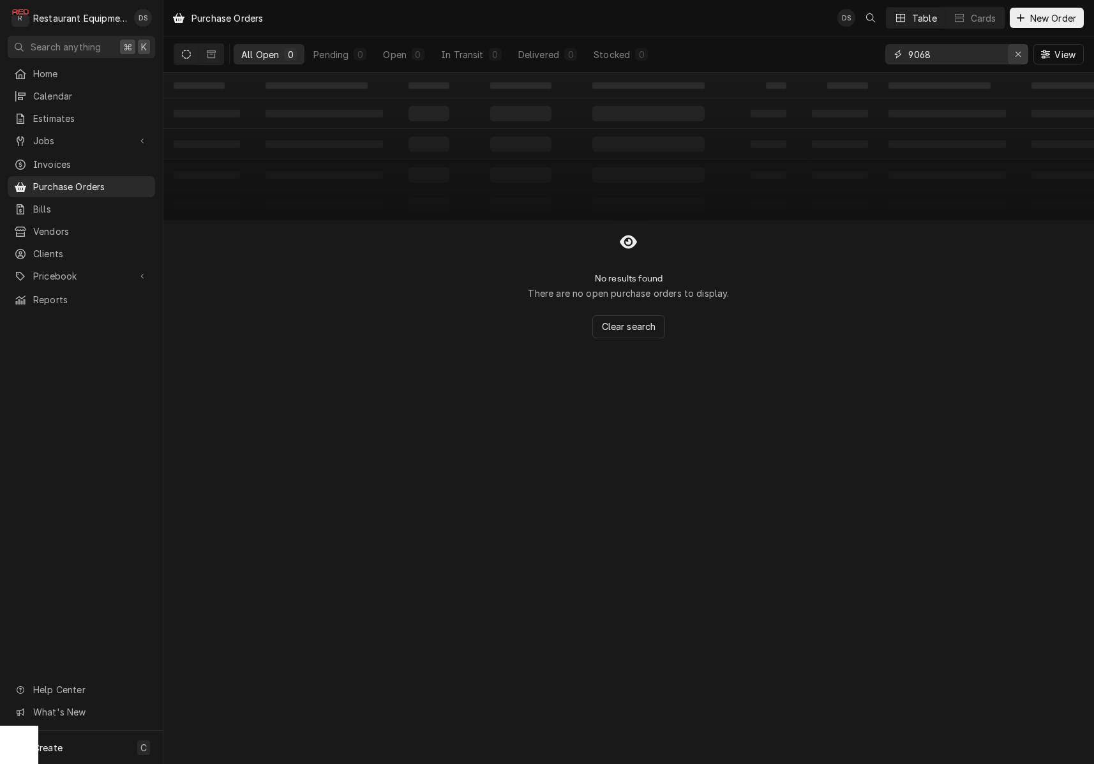
click at [1017, 51] on icon "Erase input" at bounding box center [1018, 54] width 7 height 9
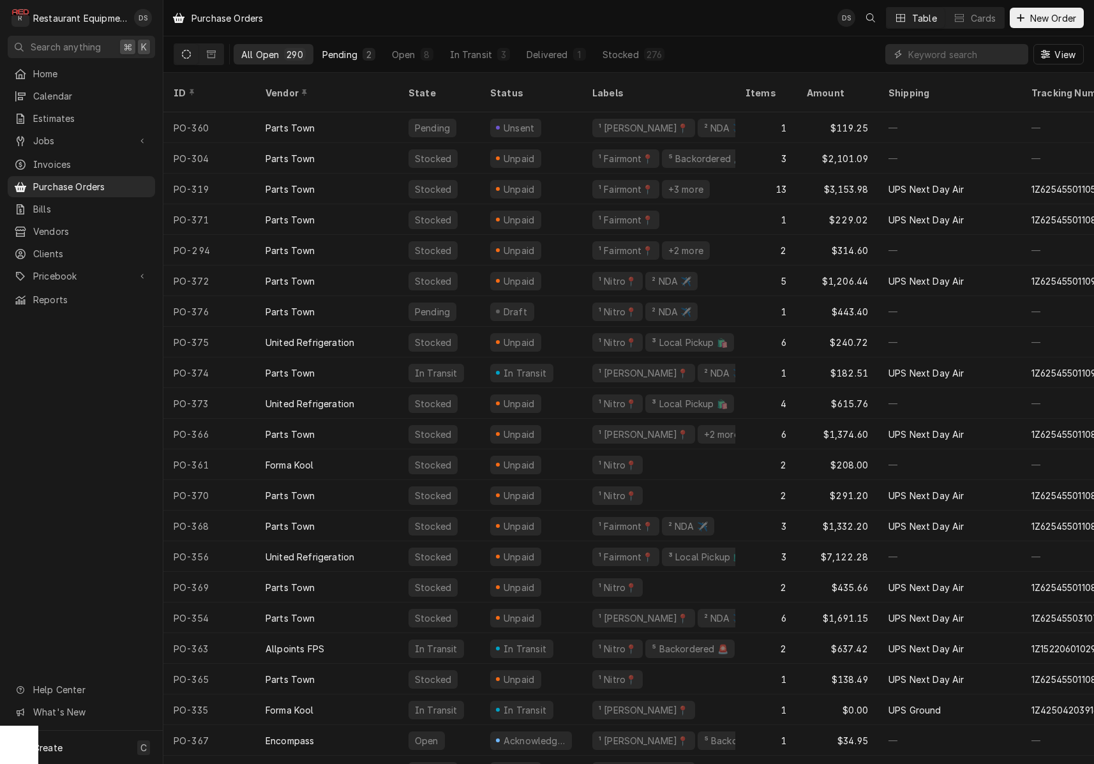
click at [351, 54] on div "Pending" at bounding box center [339, 54] width 35 height 13
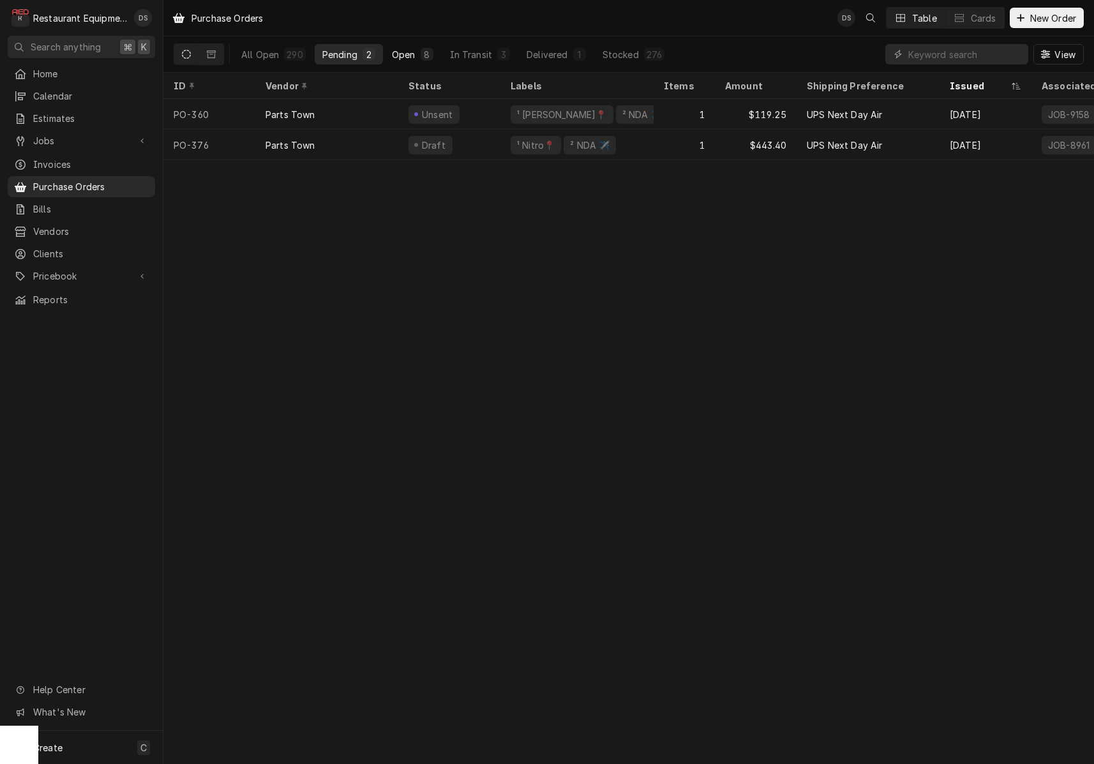
click at [412, 56] on div "Open" at bounding box center [404, 54] width 24 height 13
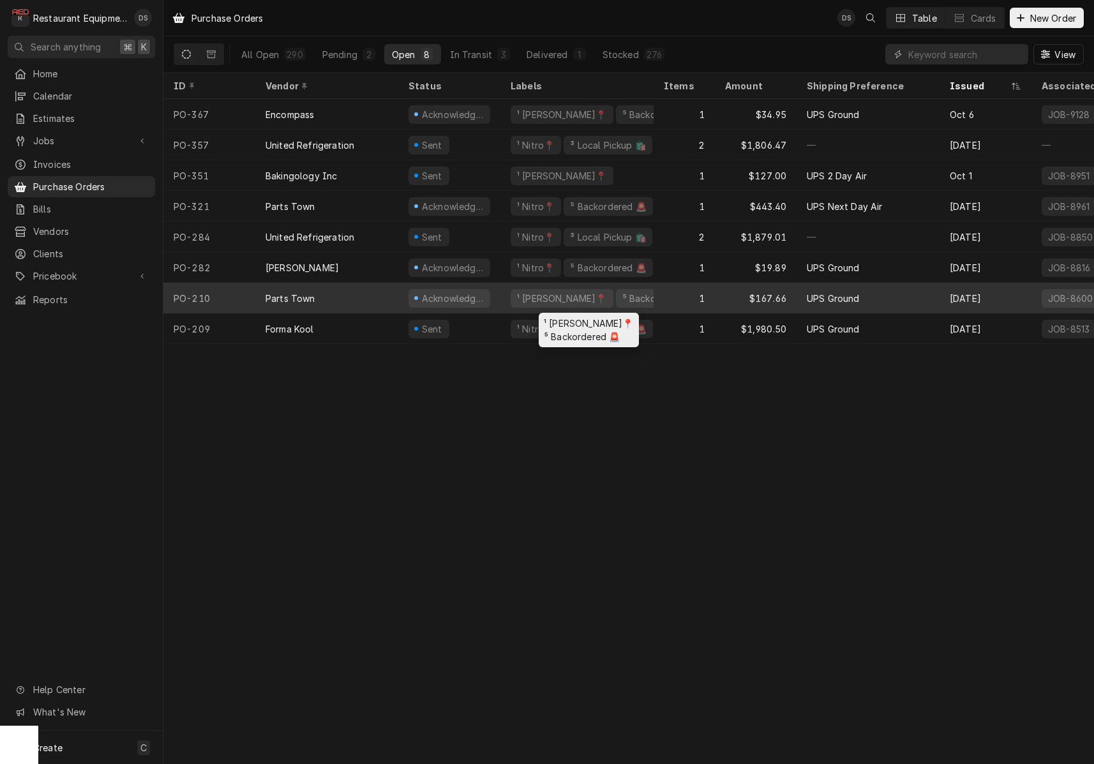
click at [650, 296] on div "¹ Beckley📍 ⁵ Backordered 🚨" at bounding box center [576, 298] width 153 height 31
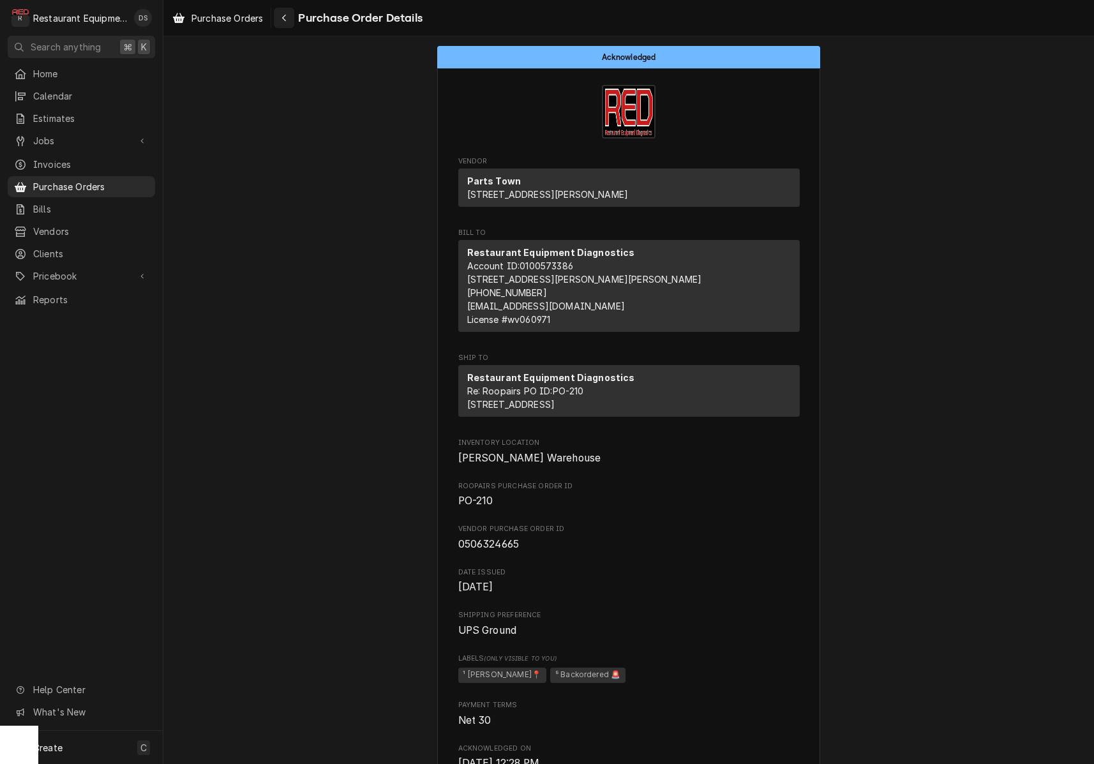
click at [287, 17] on icon "Navigate back" at bounding box center [284, 17] width 6 height 9
click at [289, 20] on div "Navigate back" at bounding box center [284, 17] width 13 height 13
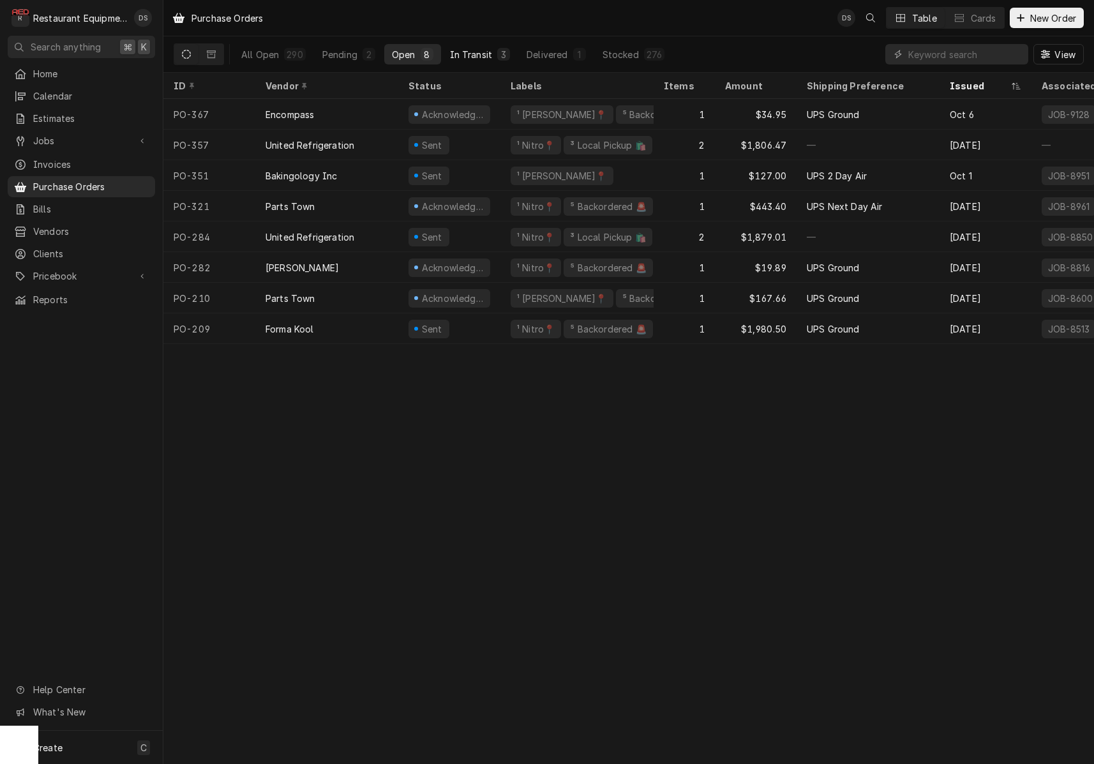
click at [465, 50] on div "In Transit" at bounding box center [471, 54] width 43 height 13
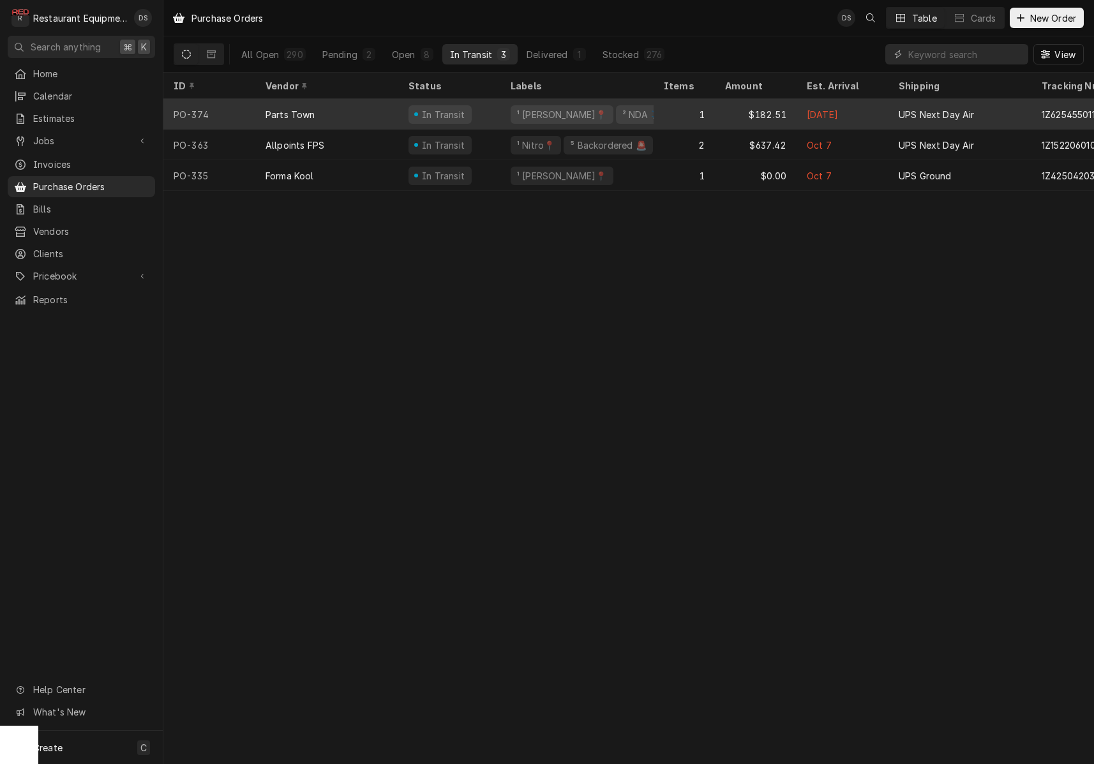
click at [665, 109] on div "1" at bounding box center [684, 114] width 61 height 31
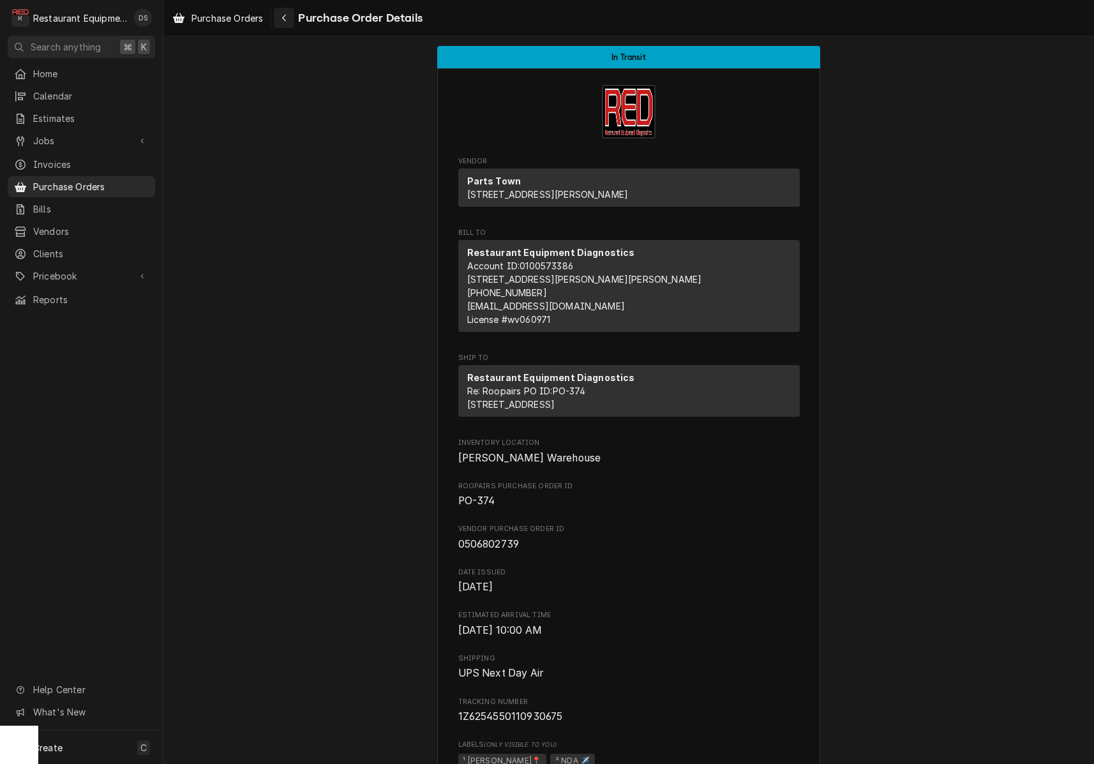
click at [278, 21] on button "Navigate back" at bounding box center [284, 18] width 20 height 20
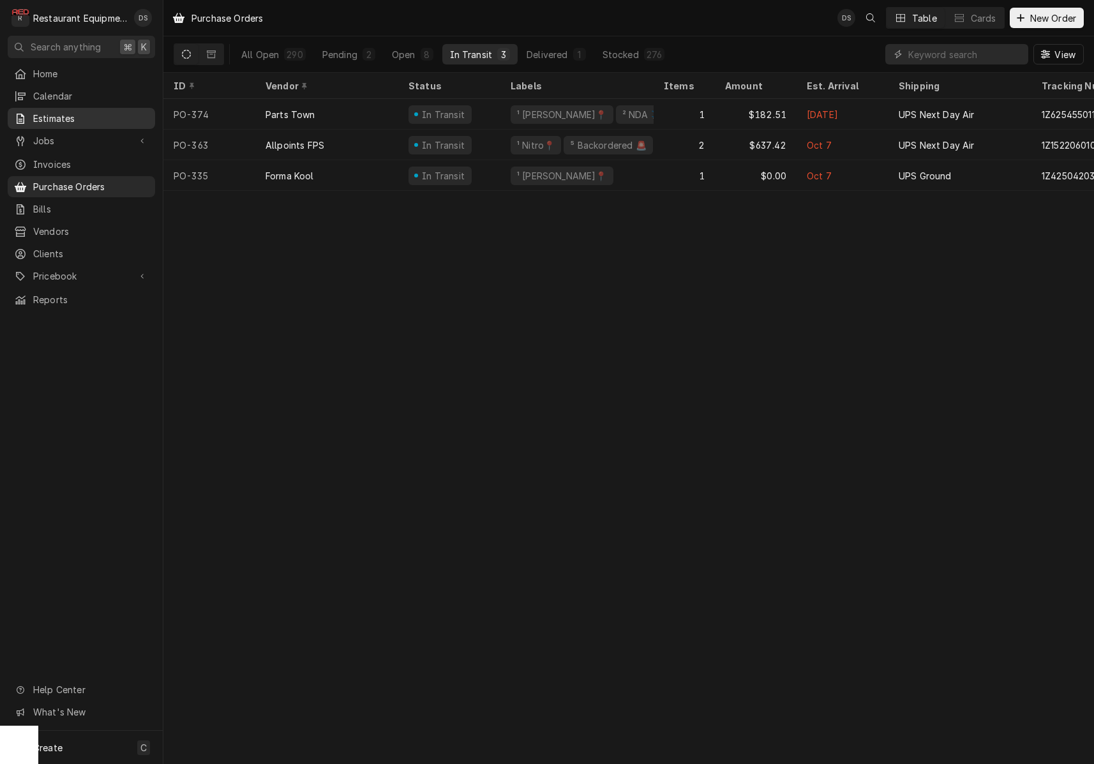
click at [61, 115] on span "Estimates" at bounding box center [91, 118] width 116 height 13
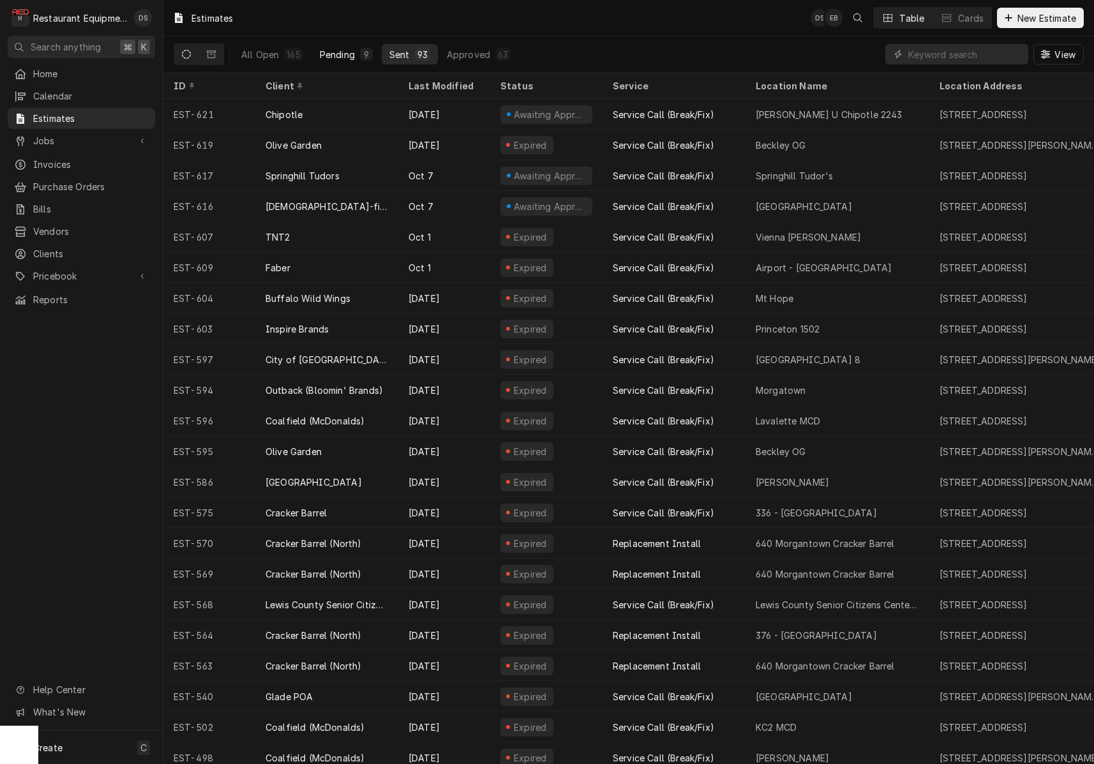
click at [349, 57] on div "Pending" at bounding box center [337, 54] width 35 height 13
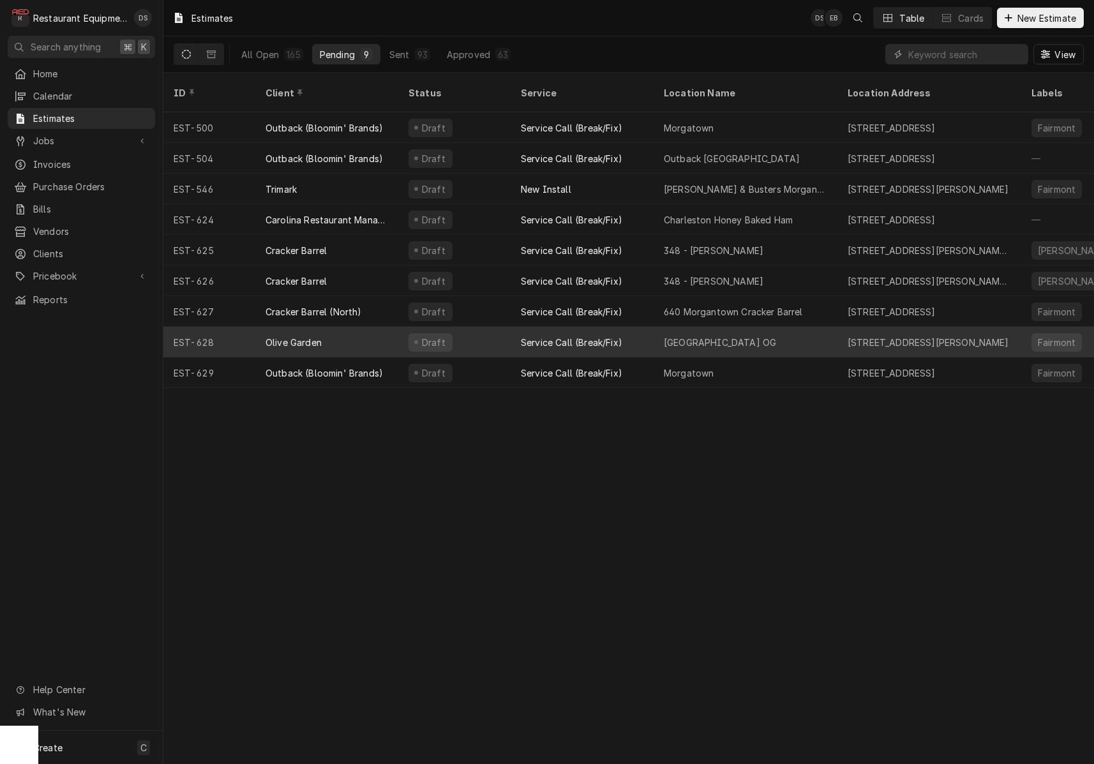
click at [492, 333] on div "Draft" at bounding box center [454, 342] width 112 height 31
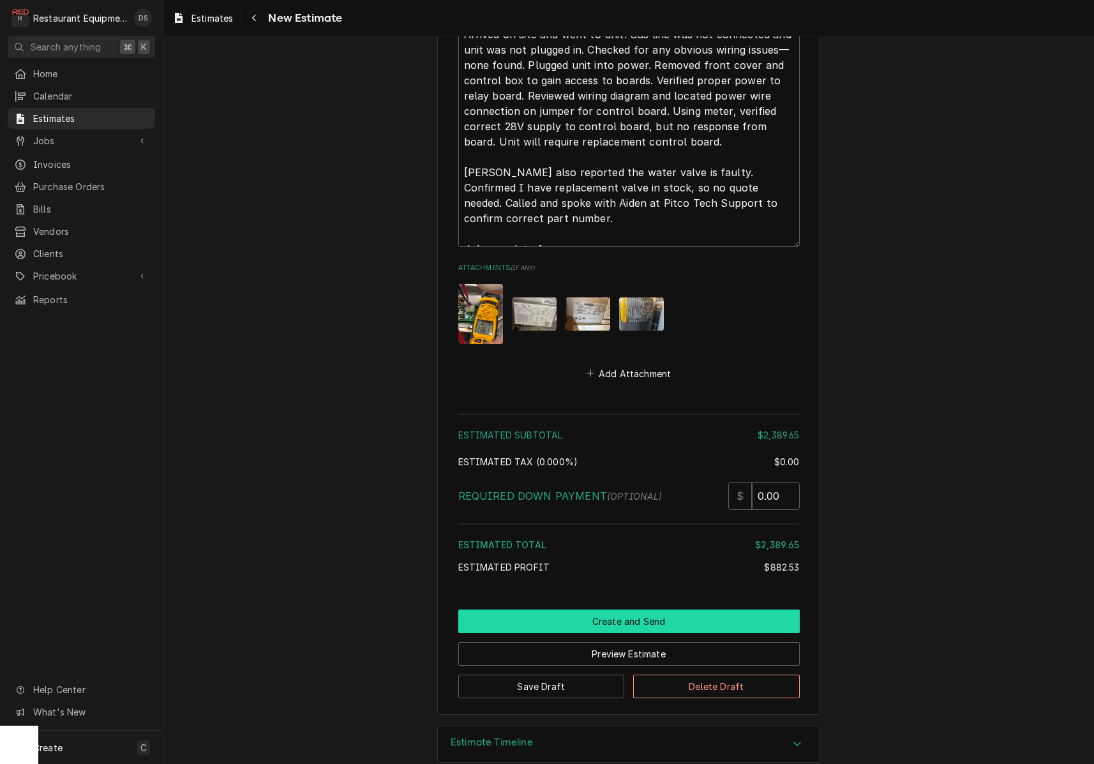
click at [638, 610] on button "Create and Send" at bounding box center [628, 622] width 341 height 24
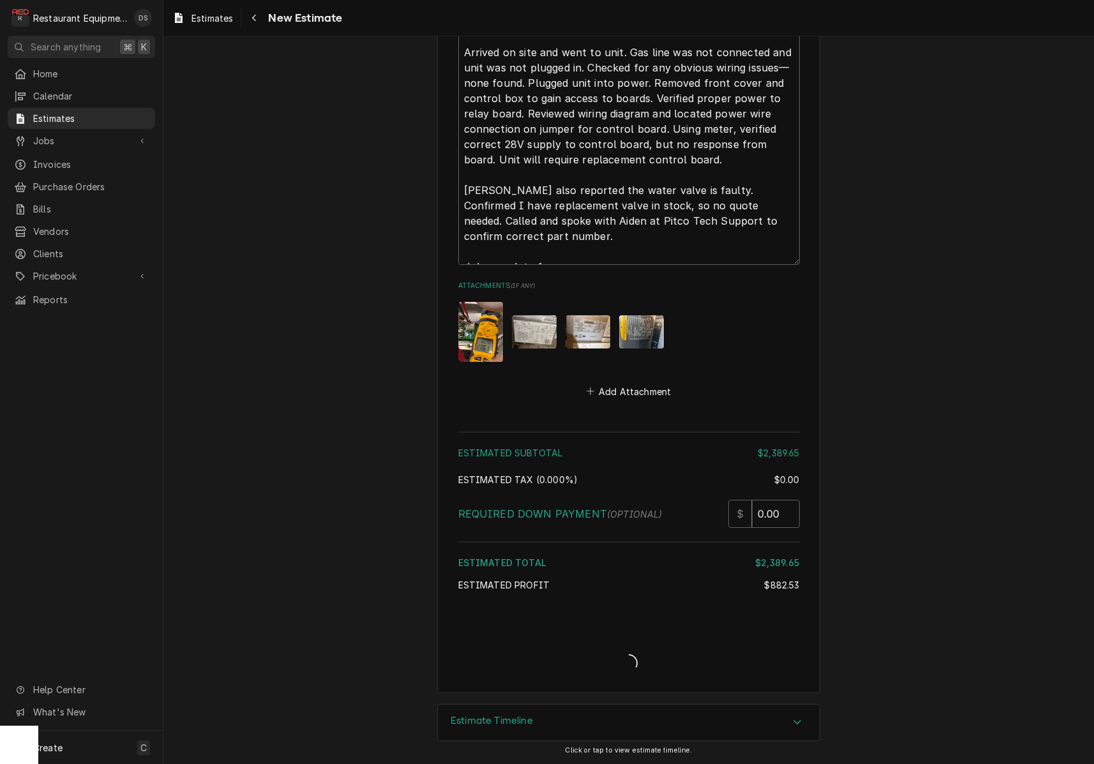
type textarea "x"
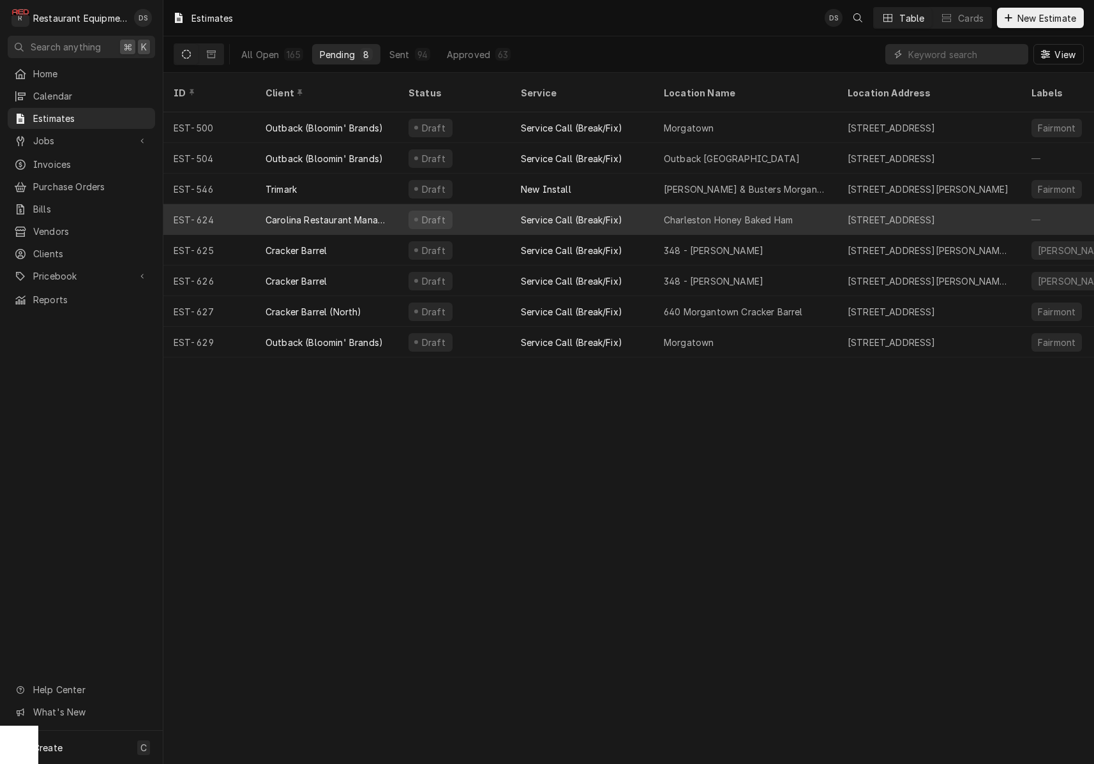
click at [464, 206] on div "Draft" at bounding box center [454, 219] width 112 height 31
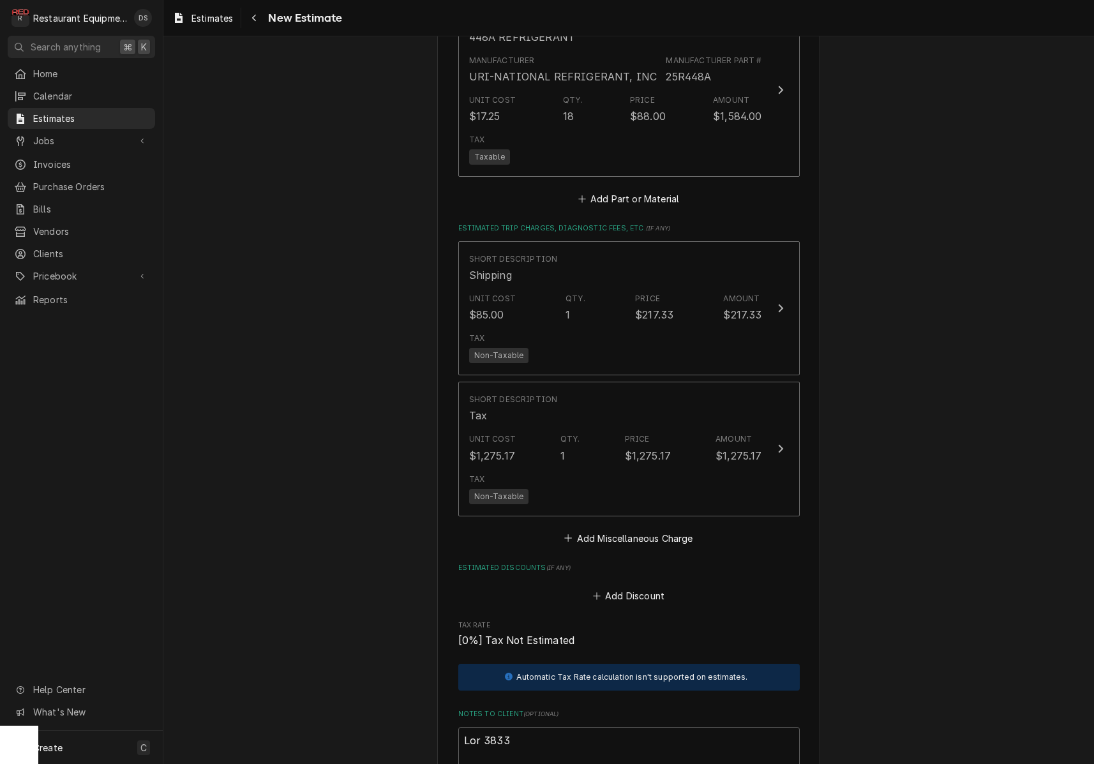
scroll to position [3461, 0]
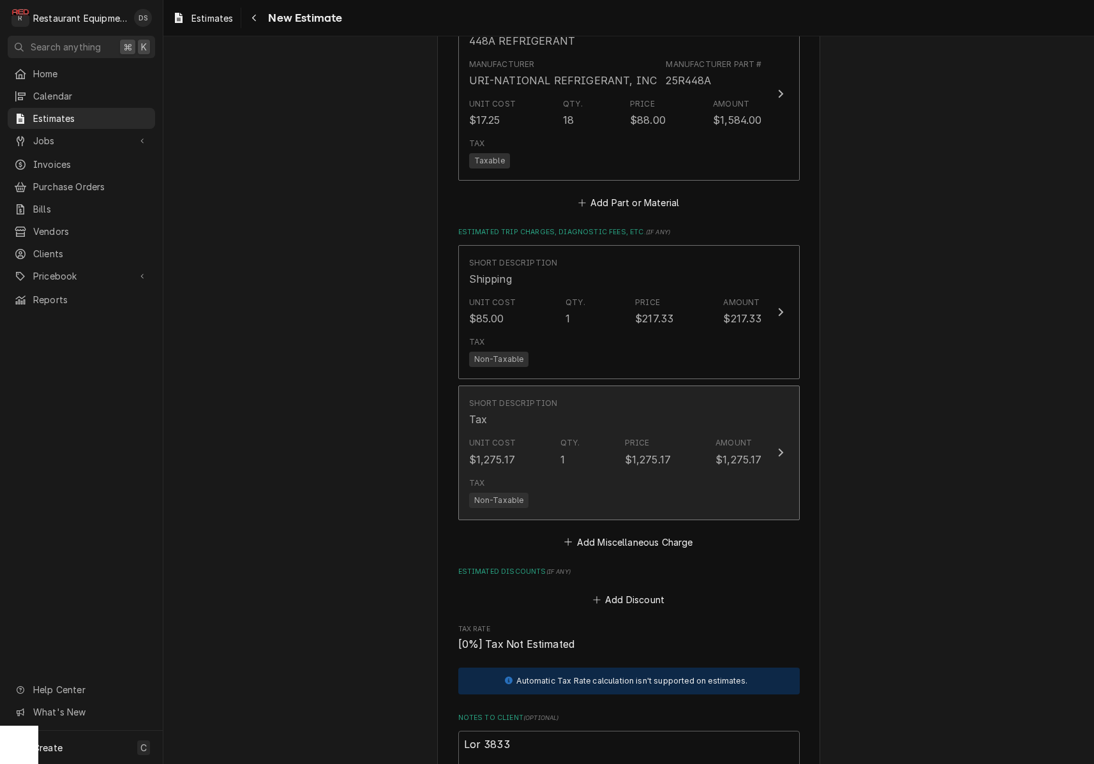
click at [742, 472] on div "Tax Non-Taxable" at bounding box center [615, 492] width 293 height 41
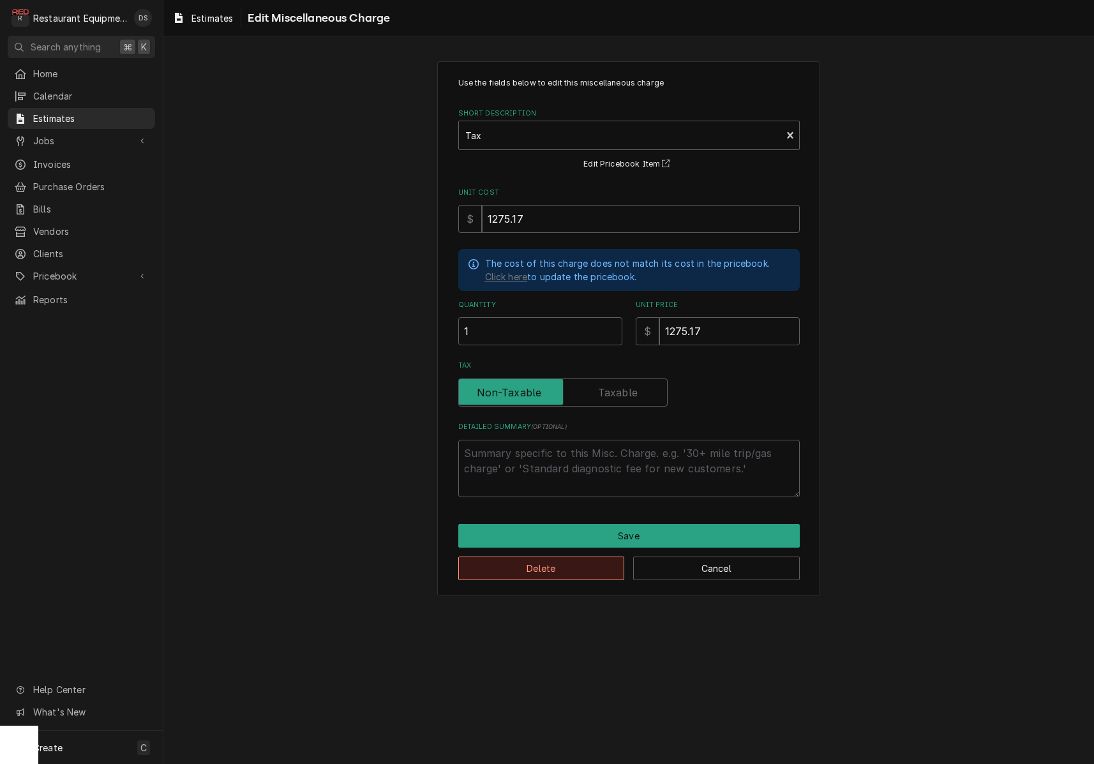
click at [567, 566] on button "Delete" at bounding box center [541, 569] width 167 height 24
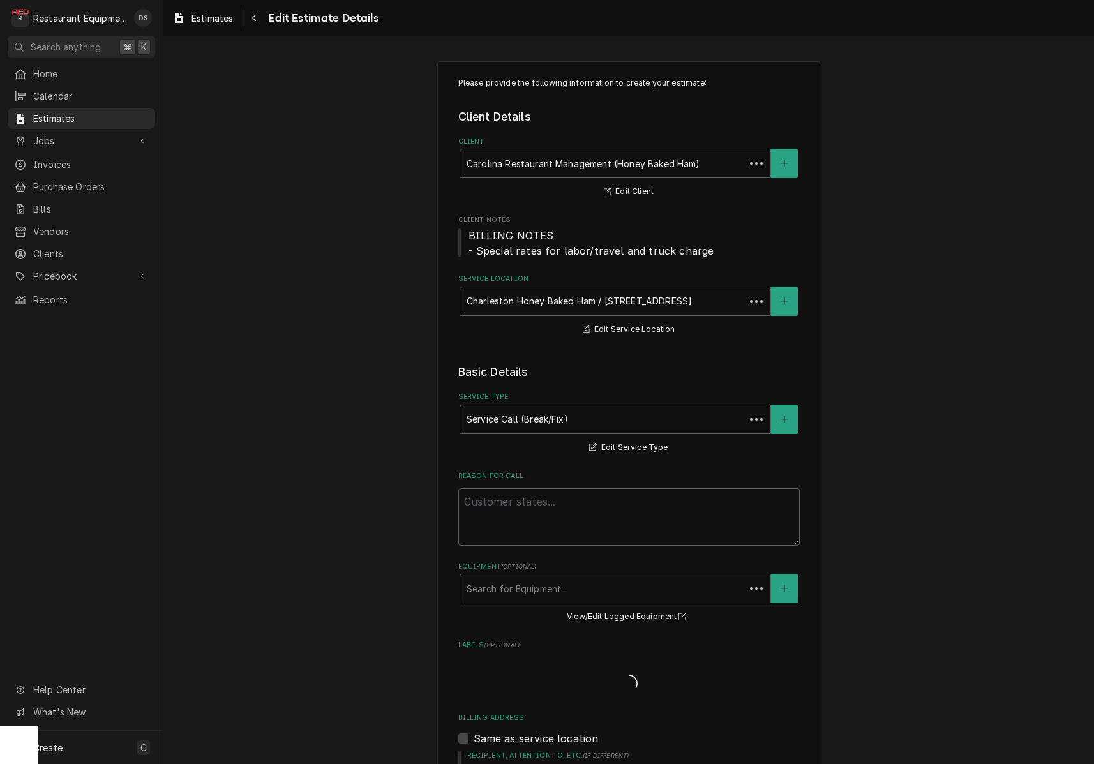
scroll to position [3461, 0]
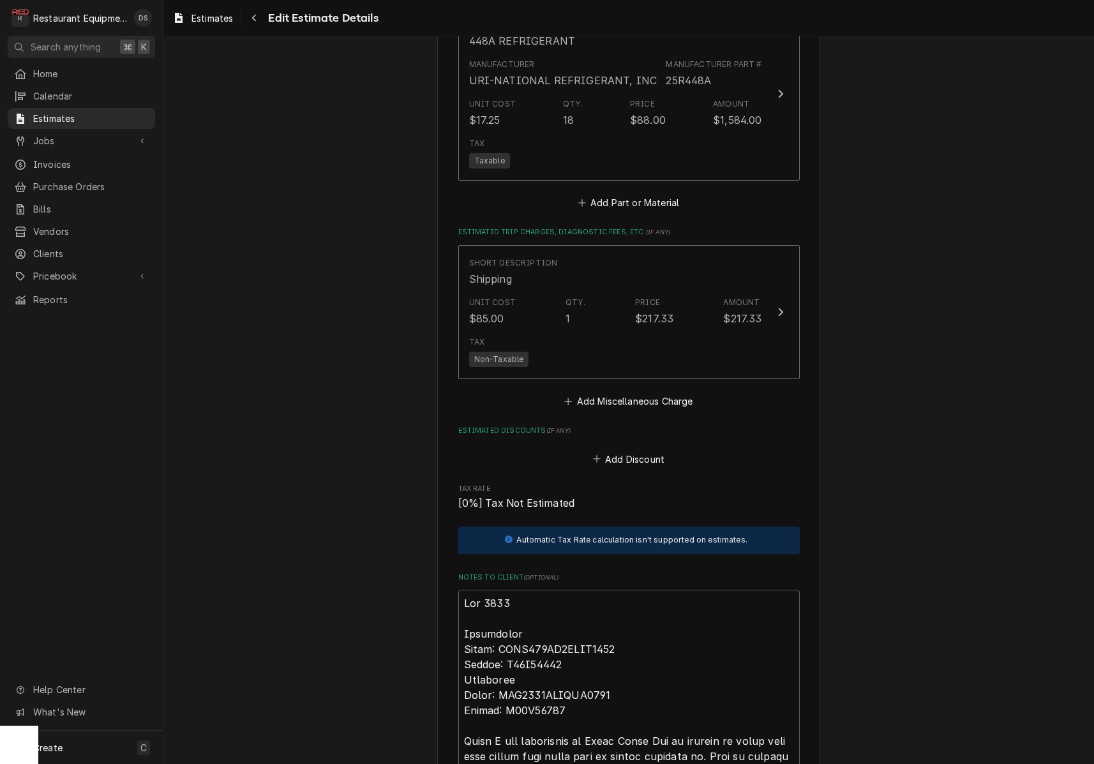
type textarea "x"
click at [609, 393] on button "Add Miscellaneous Charge" at bounding box center [628, 402] width 133 height 18
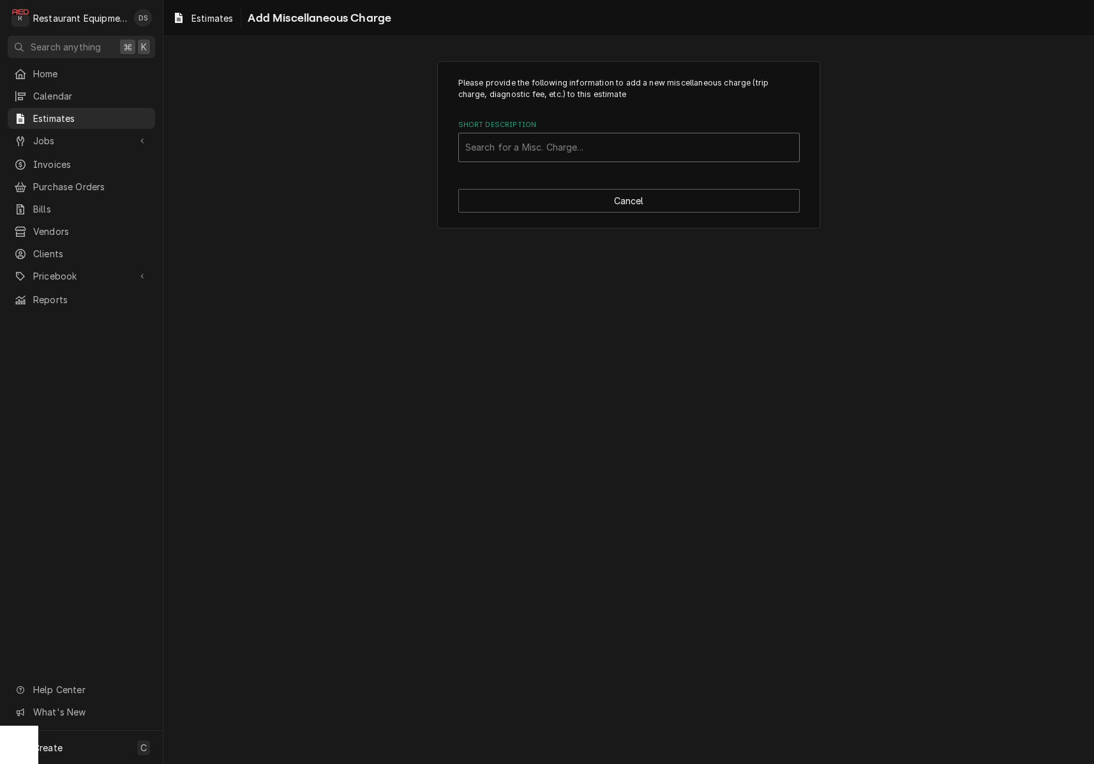
click at [549, 156] on div "Short Description" at bounding box center [628, 147] width 327 height 23
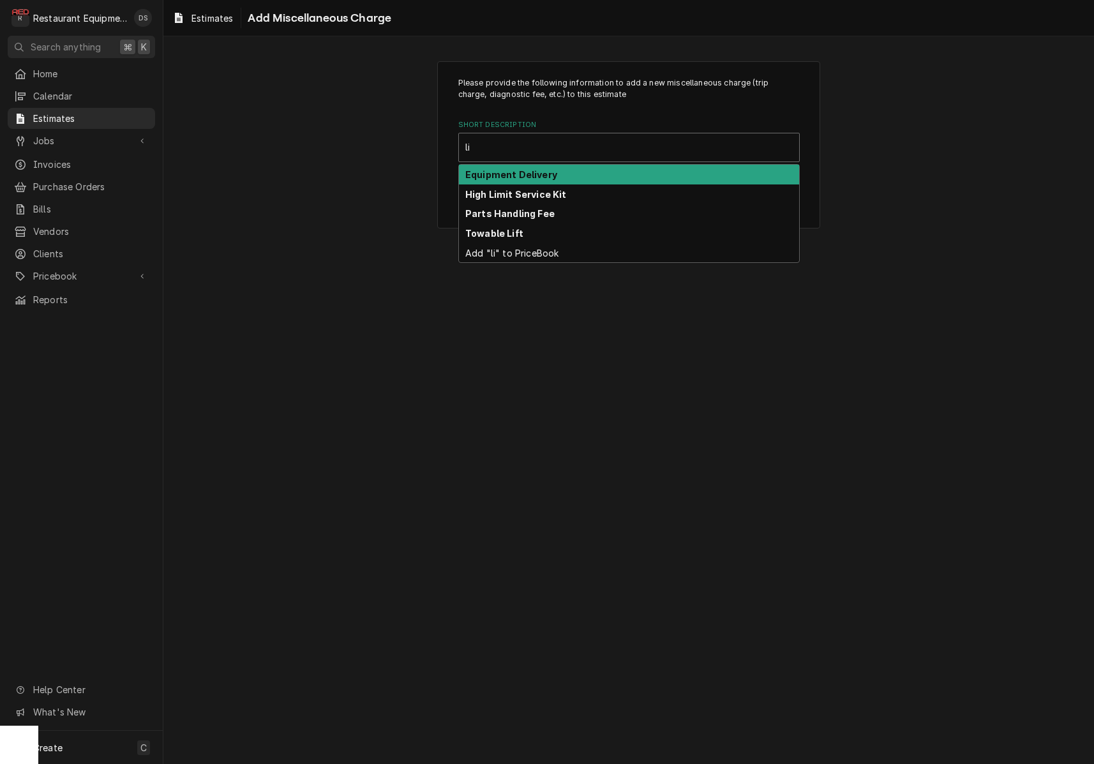
type input "lif"
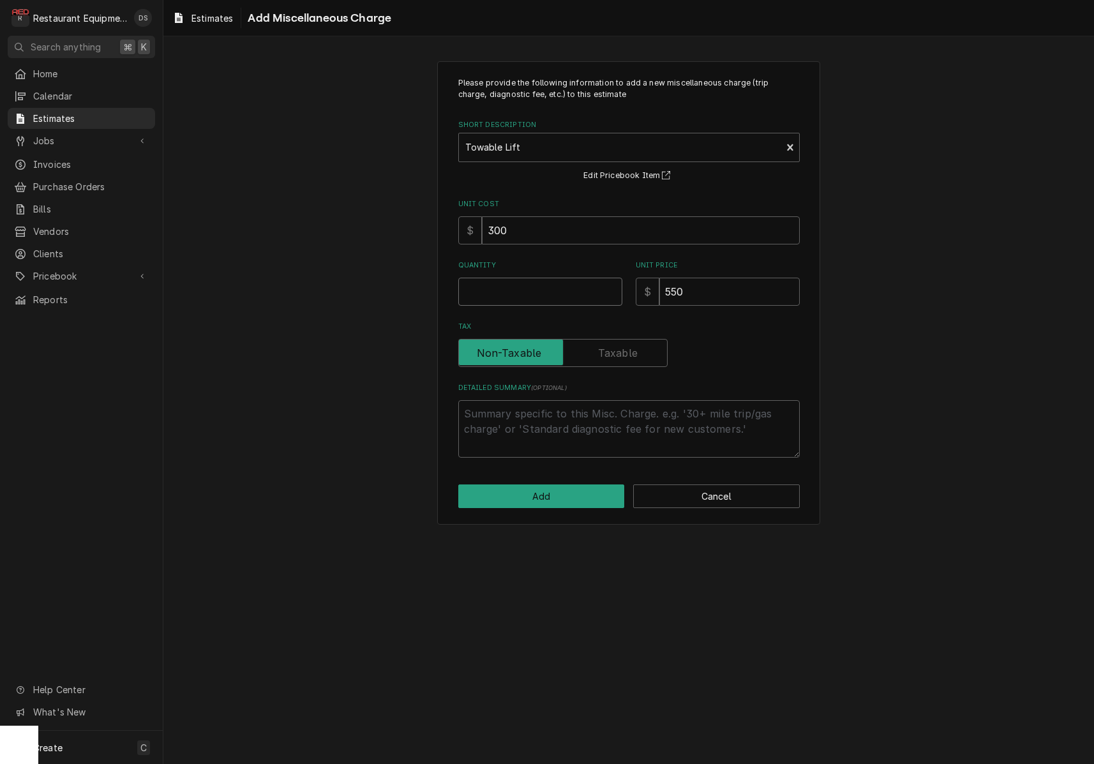
click at [548, 294] on input "Quantity" at bounding box center [540, 292] width 164 height 28
type textarea "x"
type input "1"
type textarea "x"
type input "1"
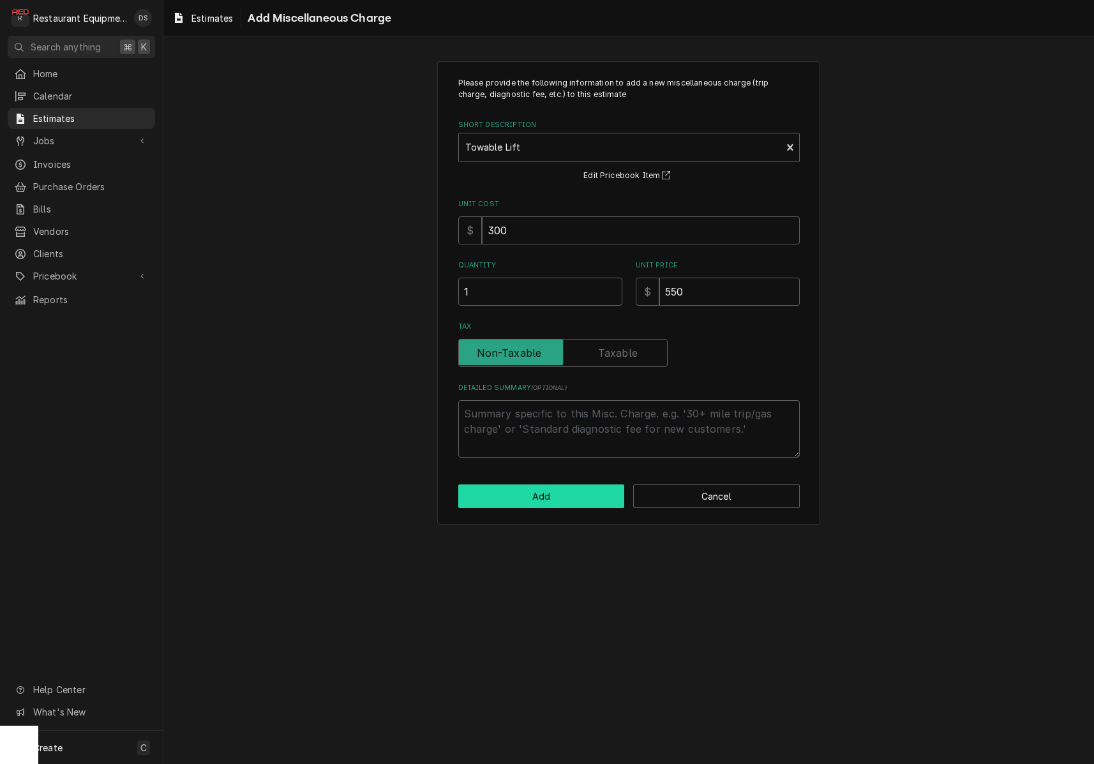
click at [555, 492] on button "Add" at bounding box center [541, 496] width 167 height 24
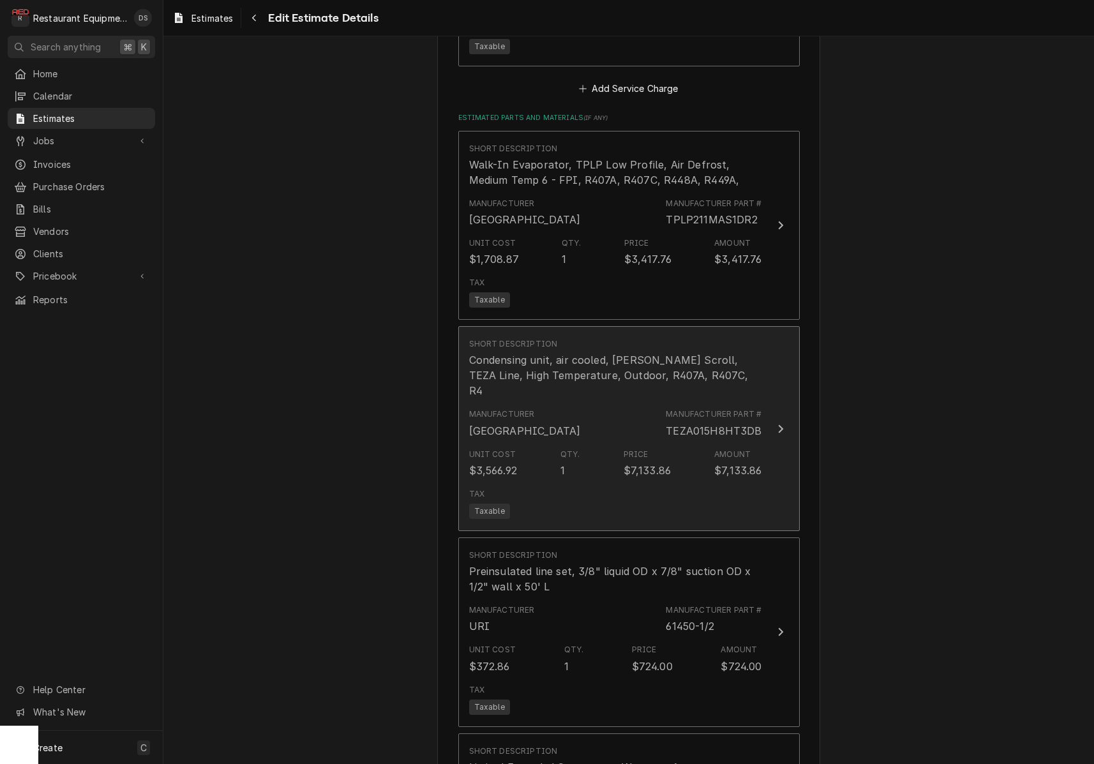
scroll to position [2071, 0]
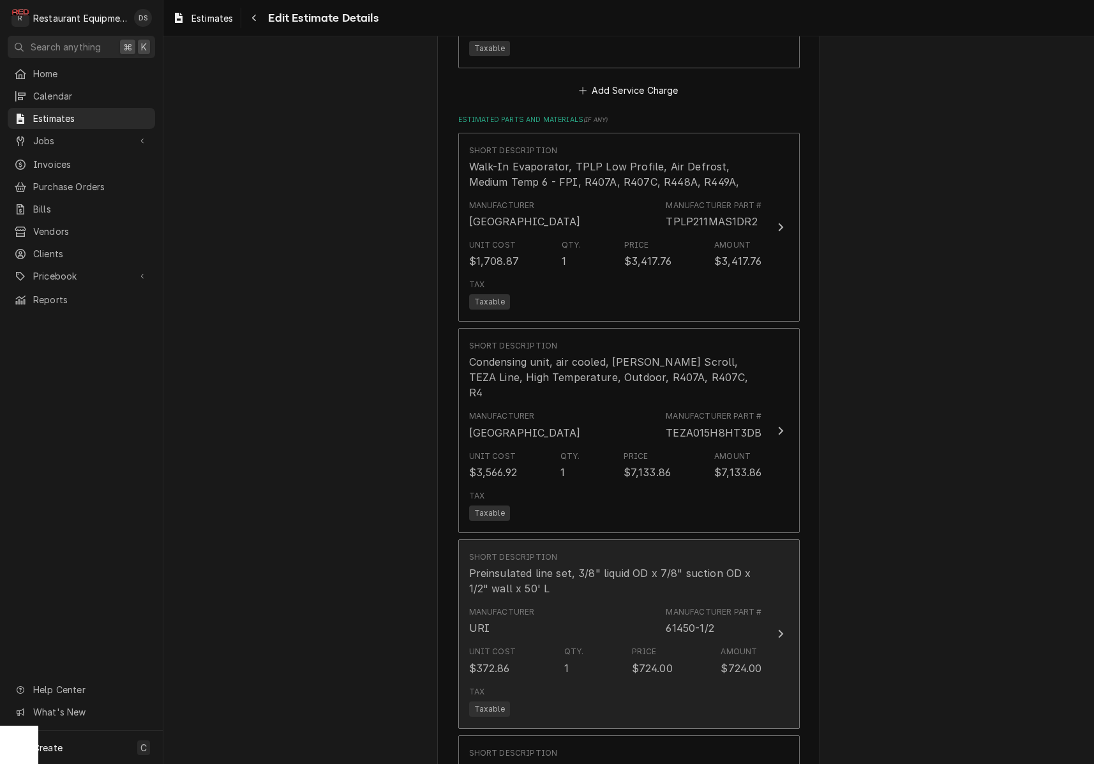
click at [726, 606] on div "Manufacturer Part # 61450-1/2" at bounding box center [714, 620] width 96 height 29
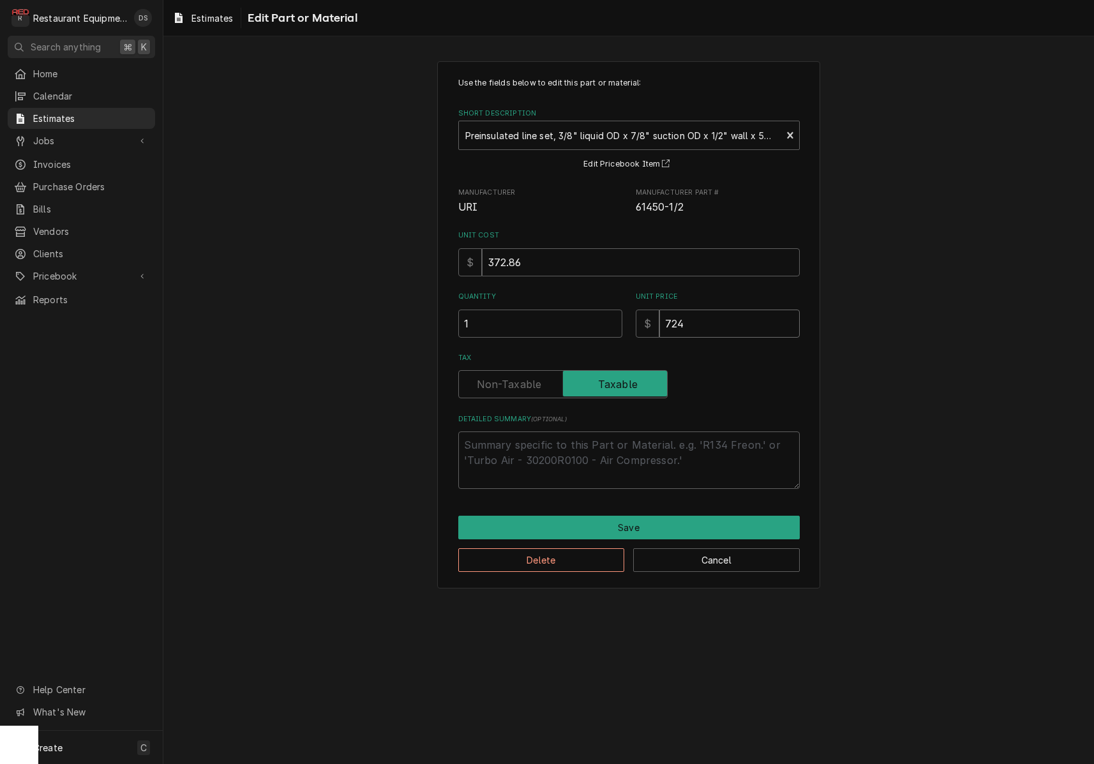
drag, startPoint x: 712, startPoint y: 317, endPoint x: 612, endPoint y: 310, distance: 100.4
click at [613, 311] on div "Quantity 1 Unit Price $ 724" at bounding box center [628, 314] width 341 height 45
type textarea "x"
type input "4"
type textarea "x"
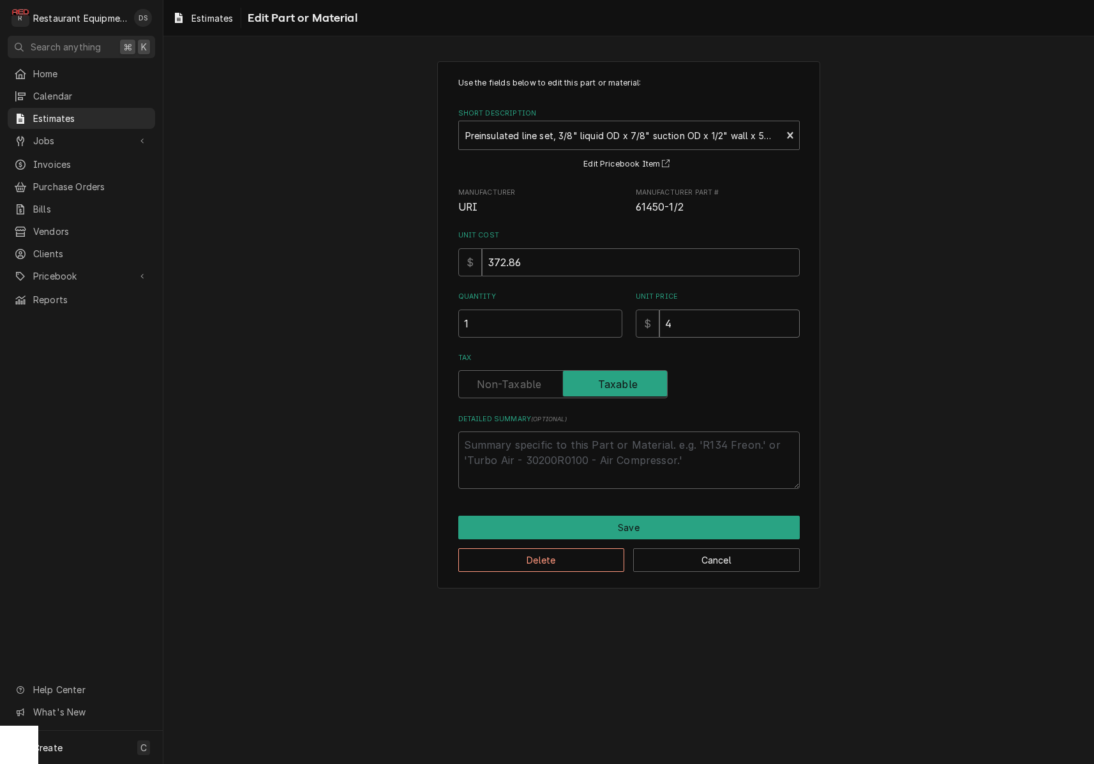
type input "46"
type textarea "x"
type input "4"
type textarea "x"
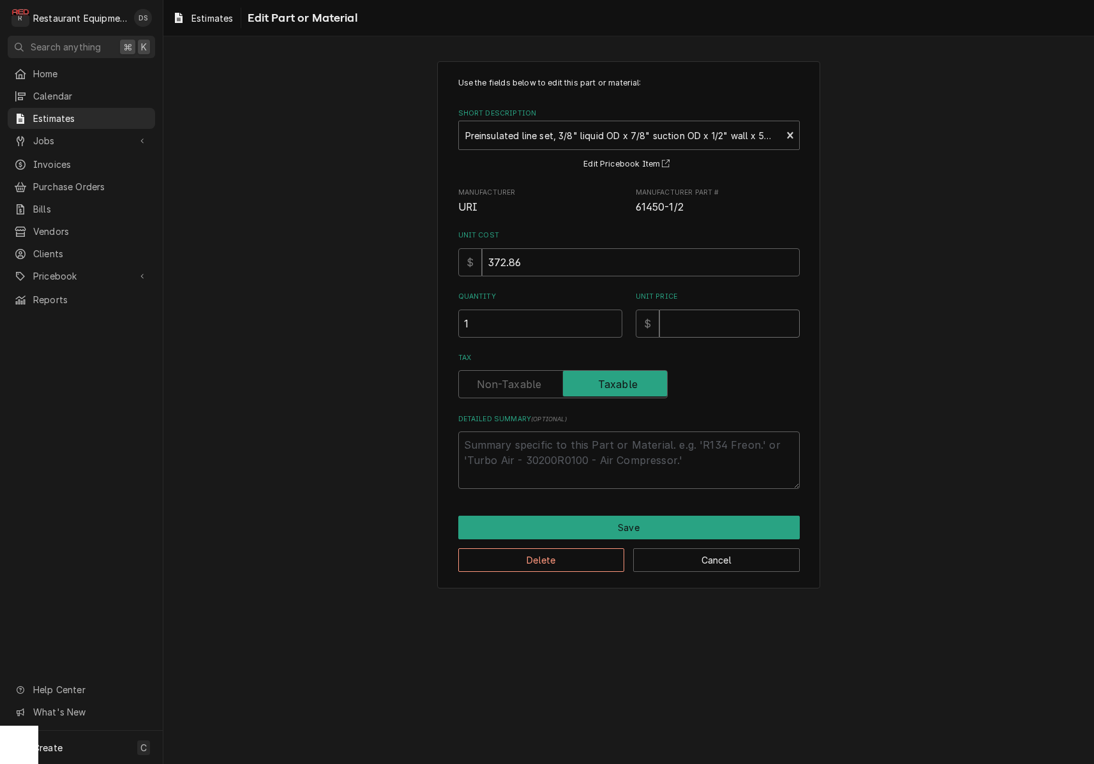
type input "4"
type textarea "x"
type input "48"
type textarea "x"
type input "487"
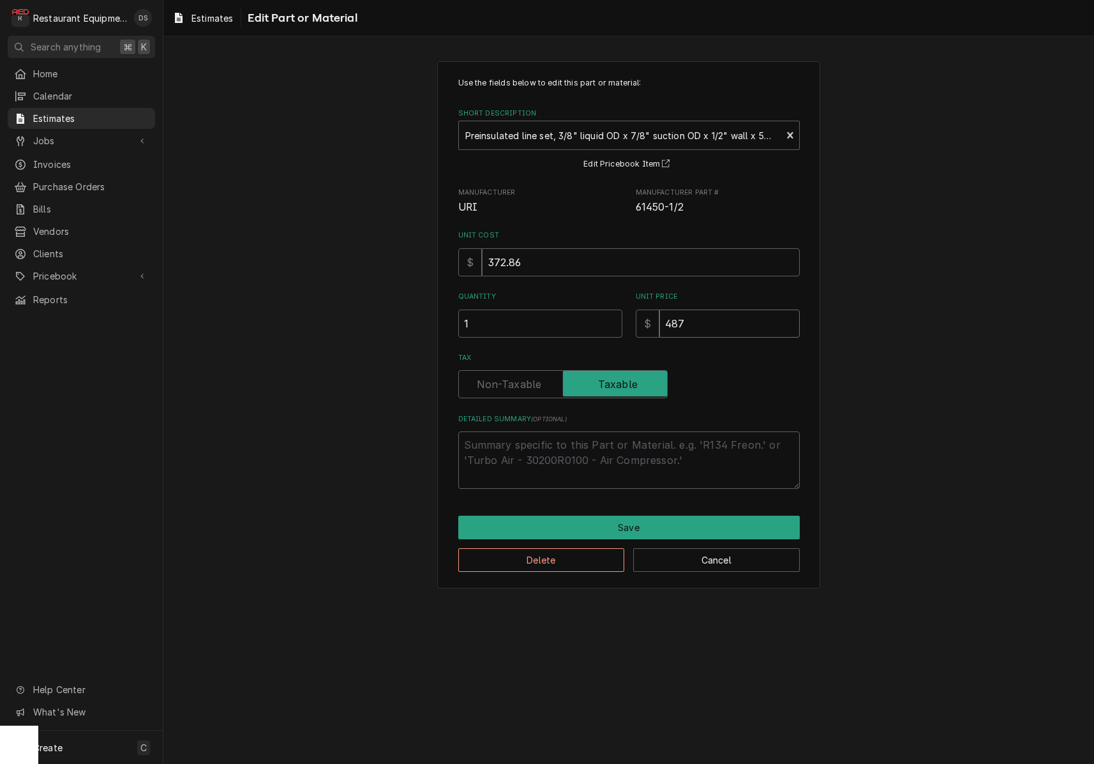
type textarea "x"
type input "487.5"
type textarea "x"
type input "487.51"
type textarea "x"
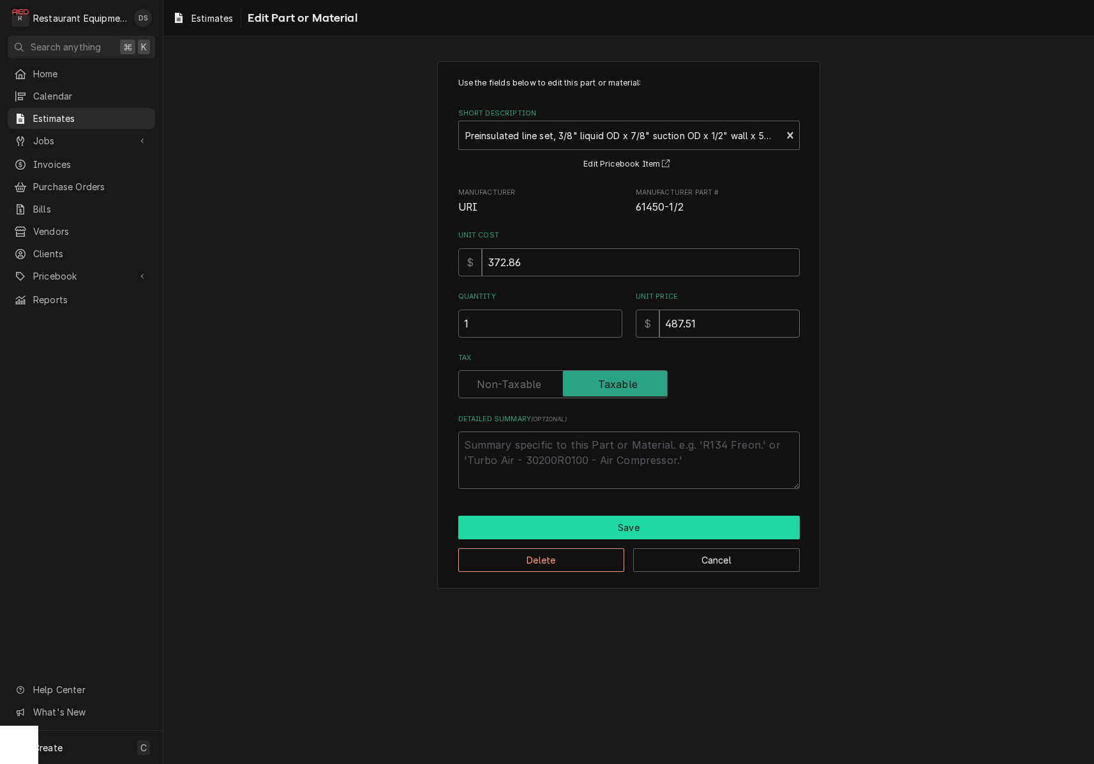
type input "487.51"
click at [627, 525] on button "Save" at bounding box center [628, 528] width 341 height 24
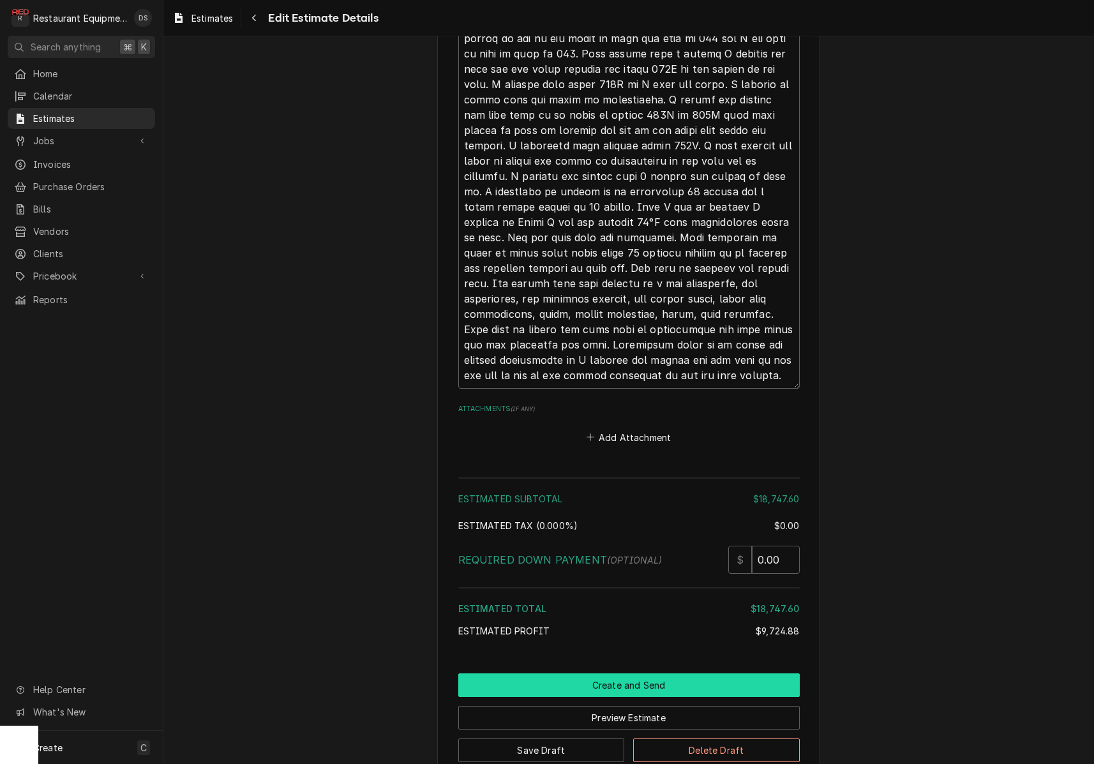
click at [617, 673] on button "Create and Send" at bounding box center [628, 685] width 341 height 24
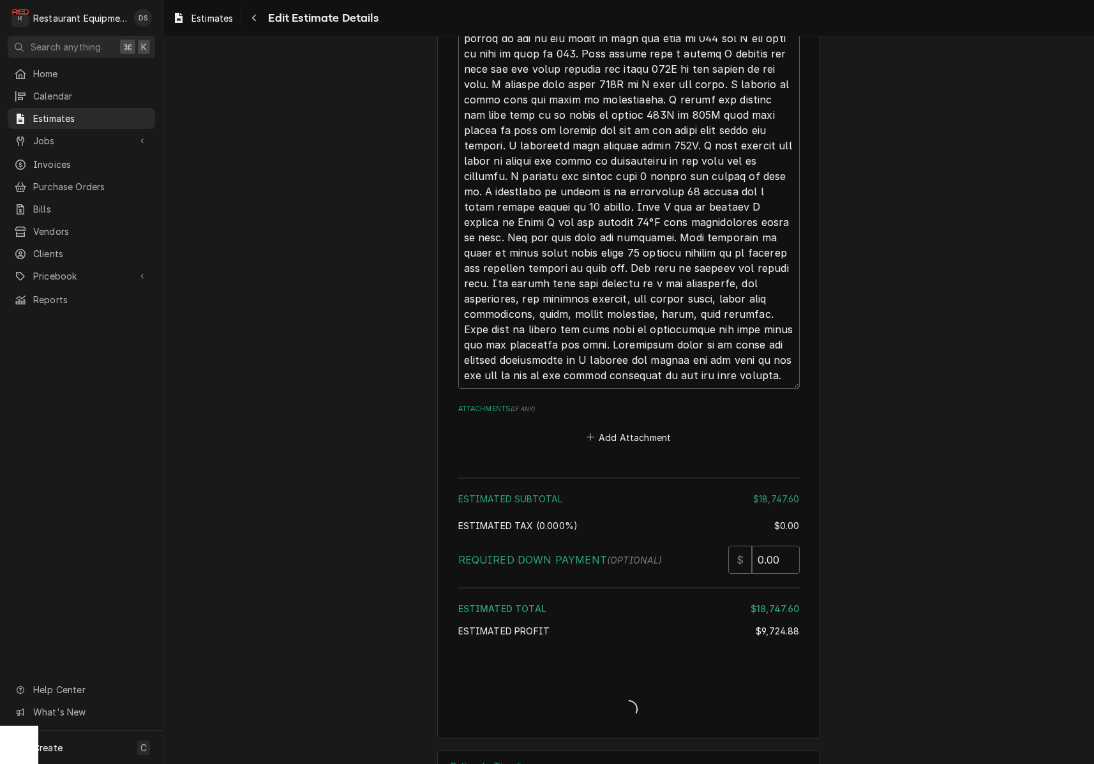
type textarea "x"
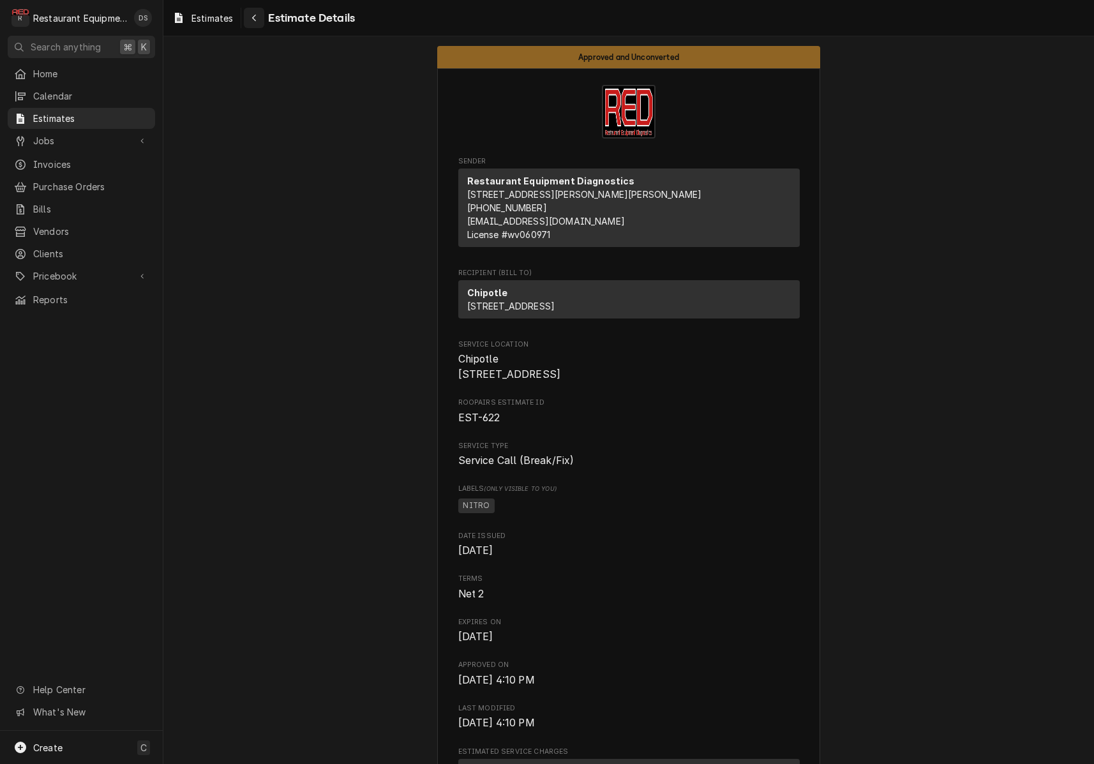
click at [259, 17] on div "Navigate back" at bounding box center [254, 17] width 13 height 13
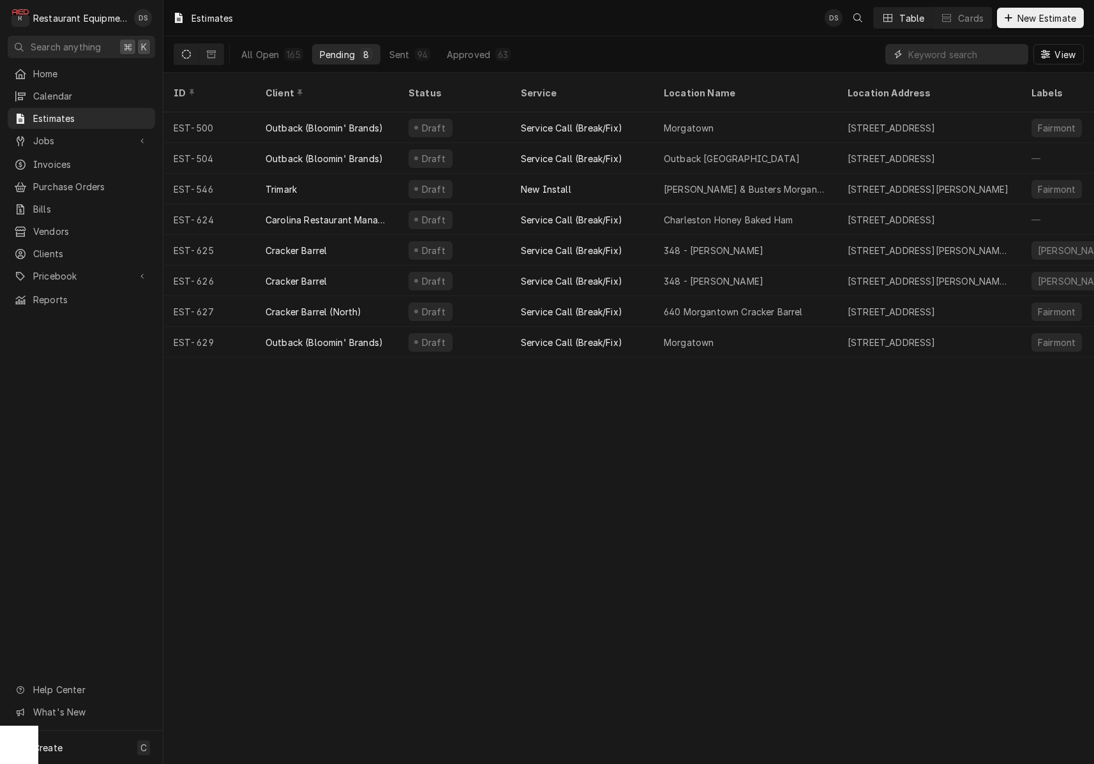
click at [954, 52] on input "Dynamic Content Wrapper" at bounding box center [965, 54] width 114 height 20
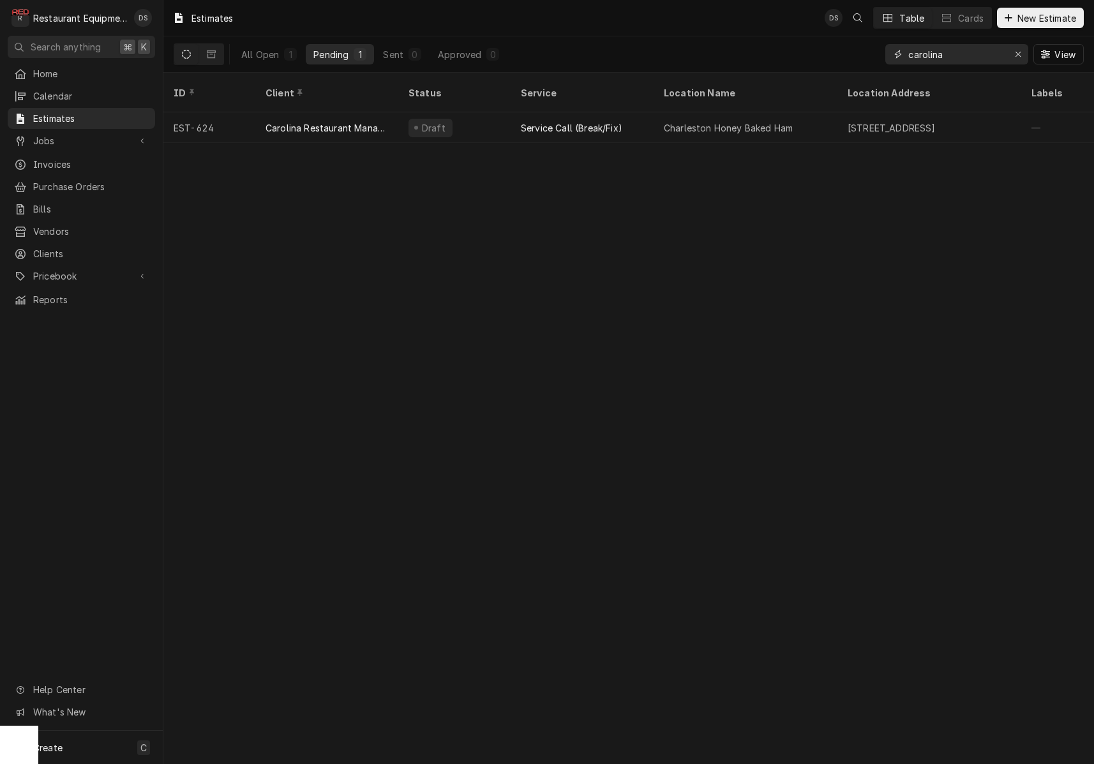
type input "Carolina"
drag, startPoint x: 954, startPoint y: 52, endPoint x: 215, endPoint y: 54, distance: 738.5
click at [216, 54] on button "Dynamic Content Wrapper" at bounding box center [211, 54] width 24 height 20
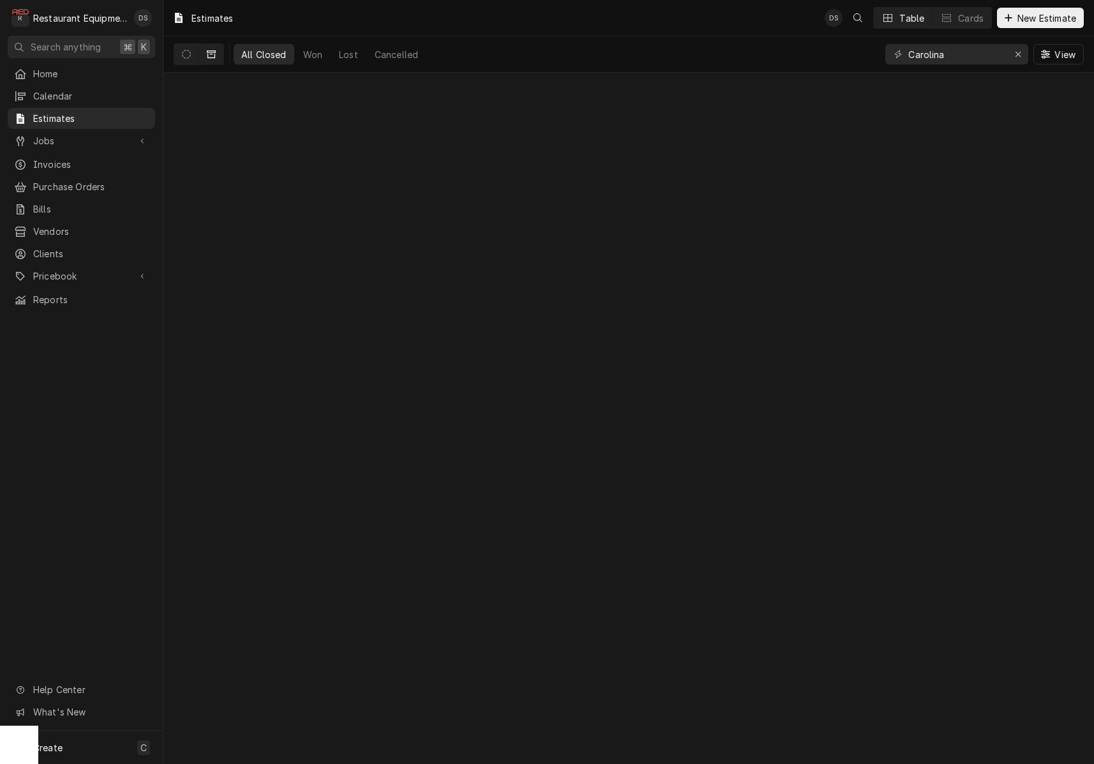
click at [215, 54] on icon "Dynamic Content Wrapper" at bounding box center [211, 54] width 9 height 8
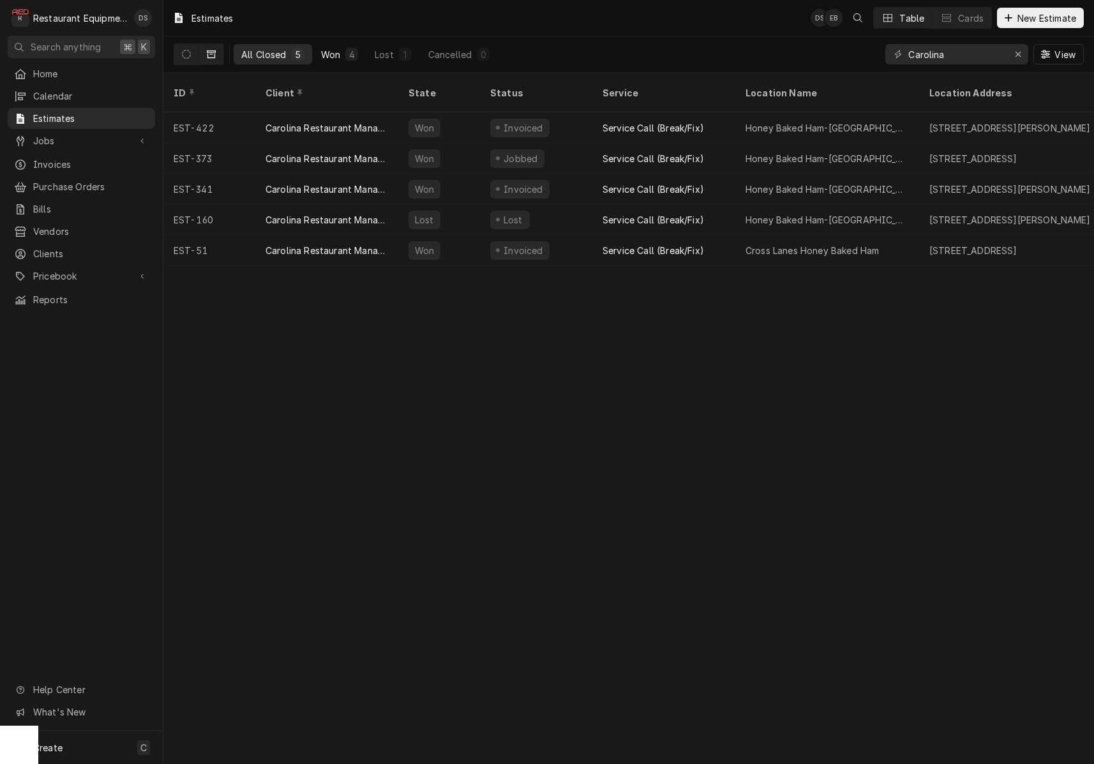
click at [331, 53] on div "Won" at bounding box center [330, 54] width 19 height 13
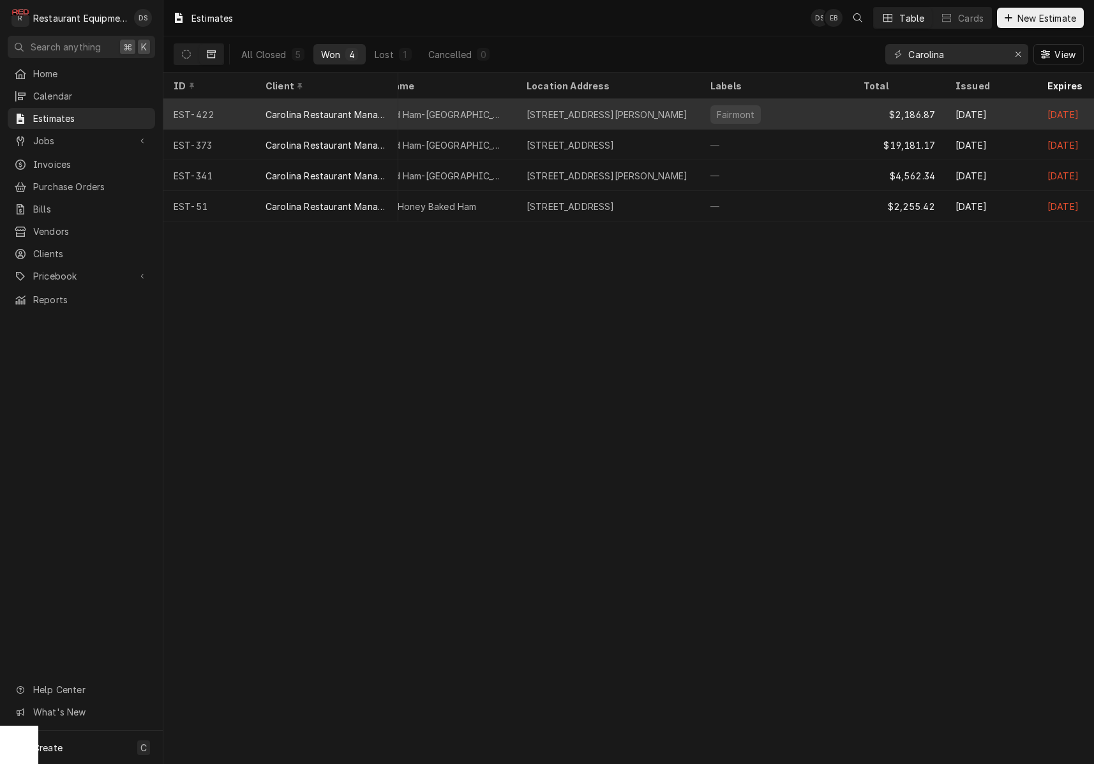
scroll to position [0, 349]
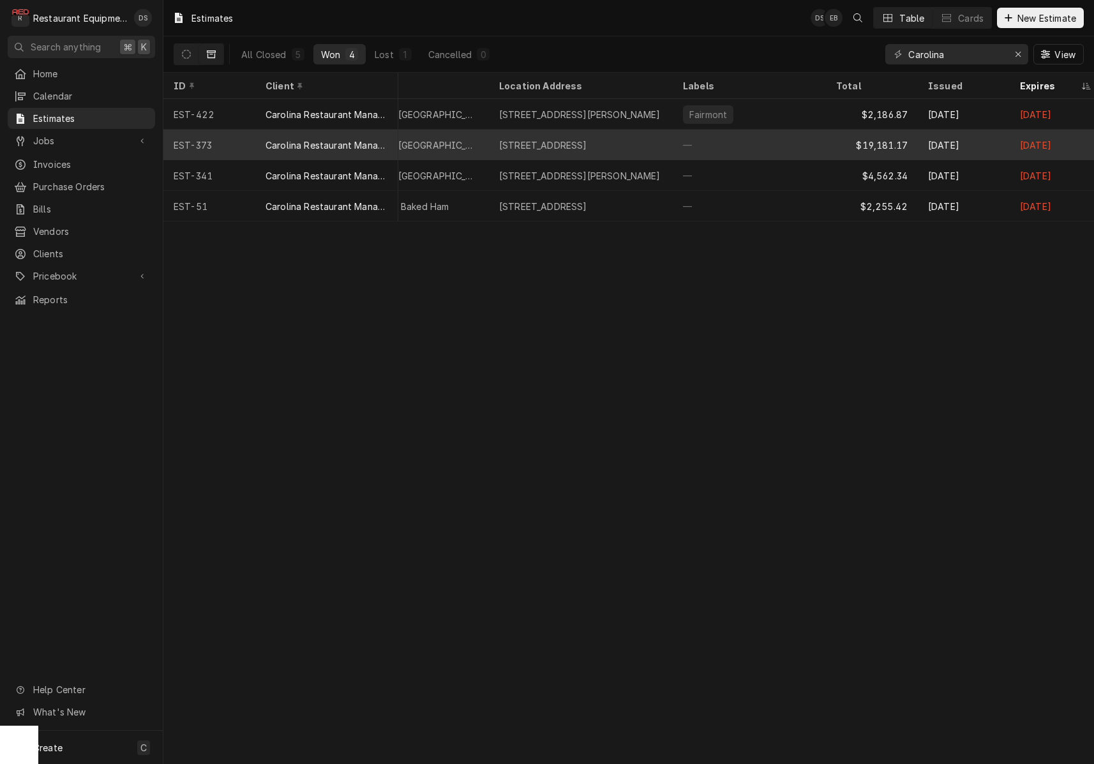
click at [774, 146] on div "—" at bounding box center [749, 145] width 153 height 31
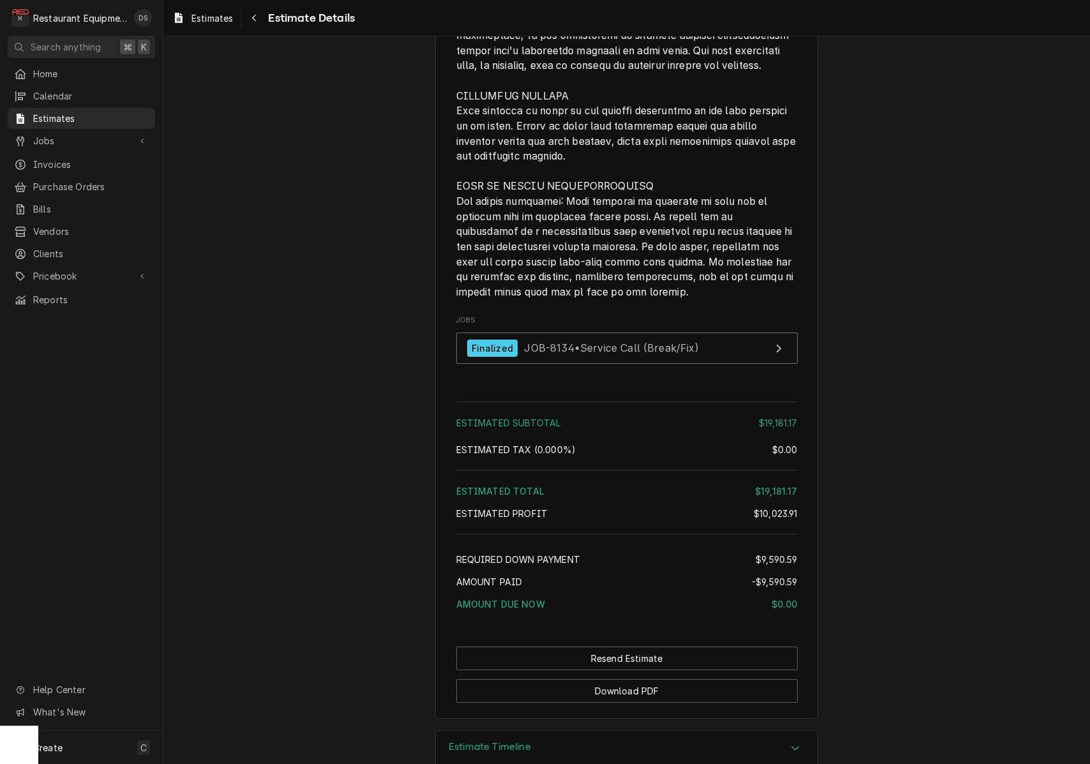
scroll to position [4363, 0]
click at [70, 117] on span "Estimates" at bounding box center [91, 118] width 116 height 13
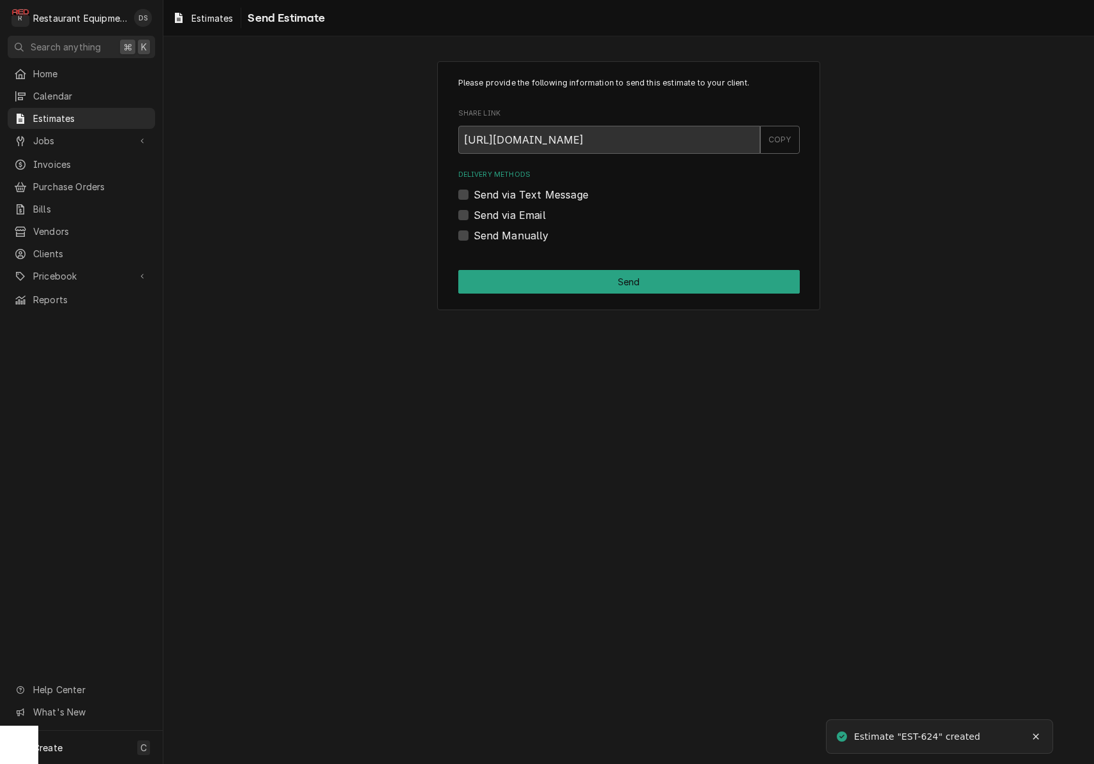
click at [474, 216] on label "Send via Email" at bounding box center [510, 214] width 72 height 15
click at [474, 216] on input "Send via Email" at bounding box center [644, 221] width 341 height 28
checkbox input "true"
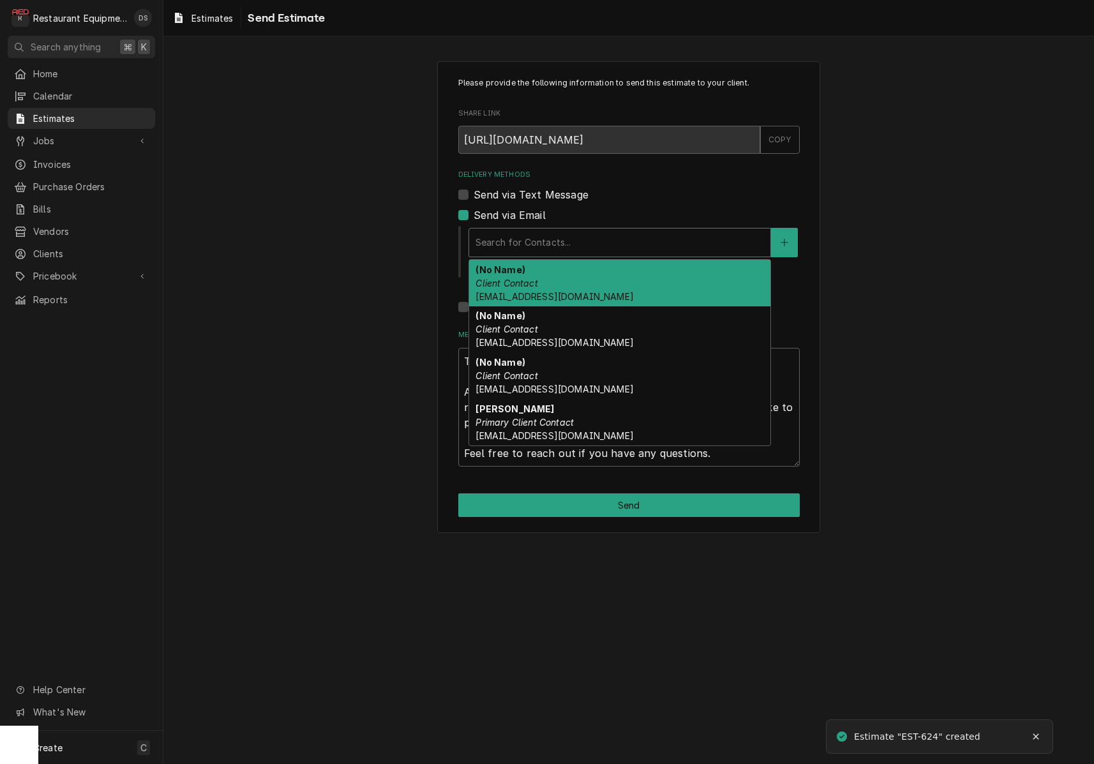
click at [572, 238] on div "Delivery Methods" at bounding box center [620, 242] width 289 height 23
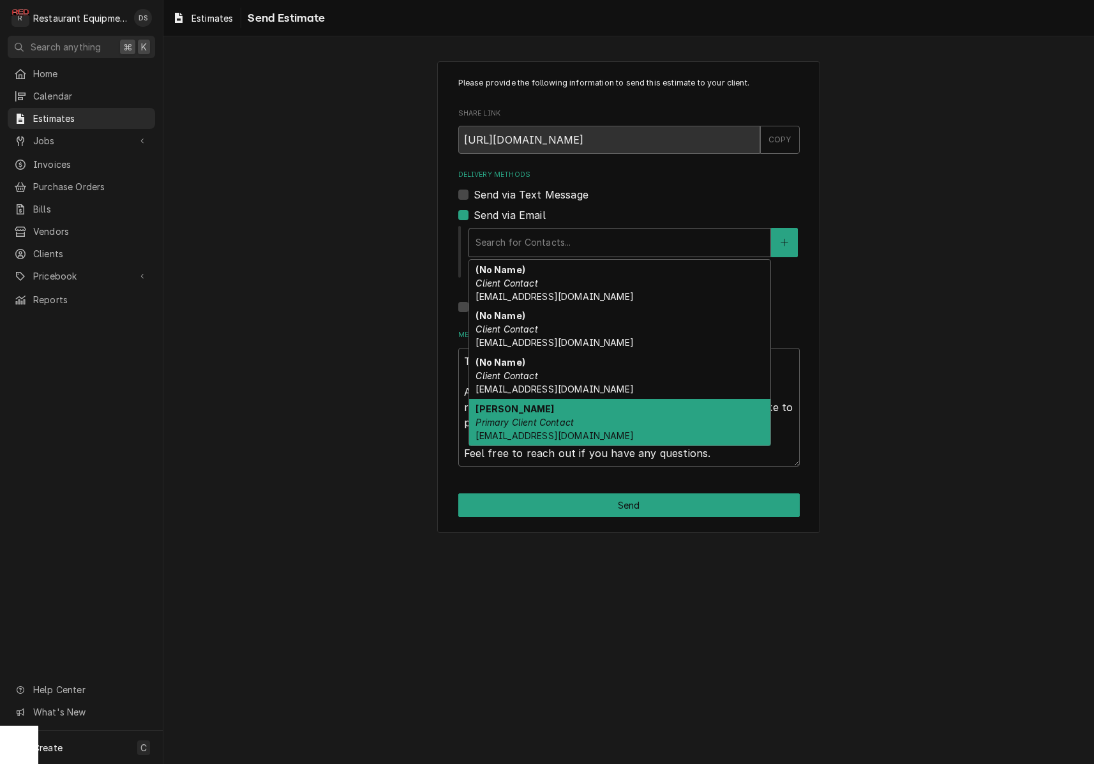
click at [567, 418] on em "Primary Client Contact" at bounding box center [525, 422] width 98 height 11
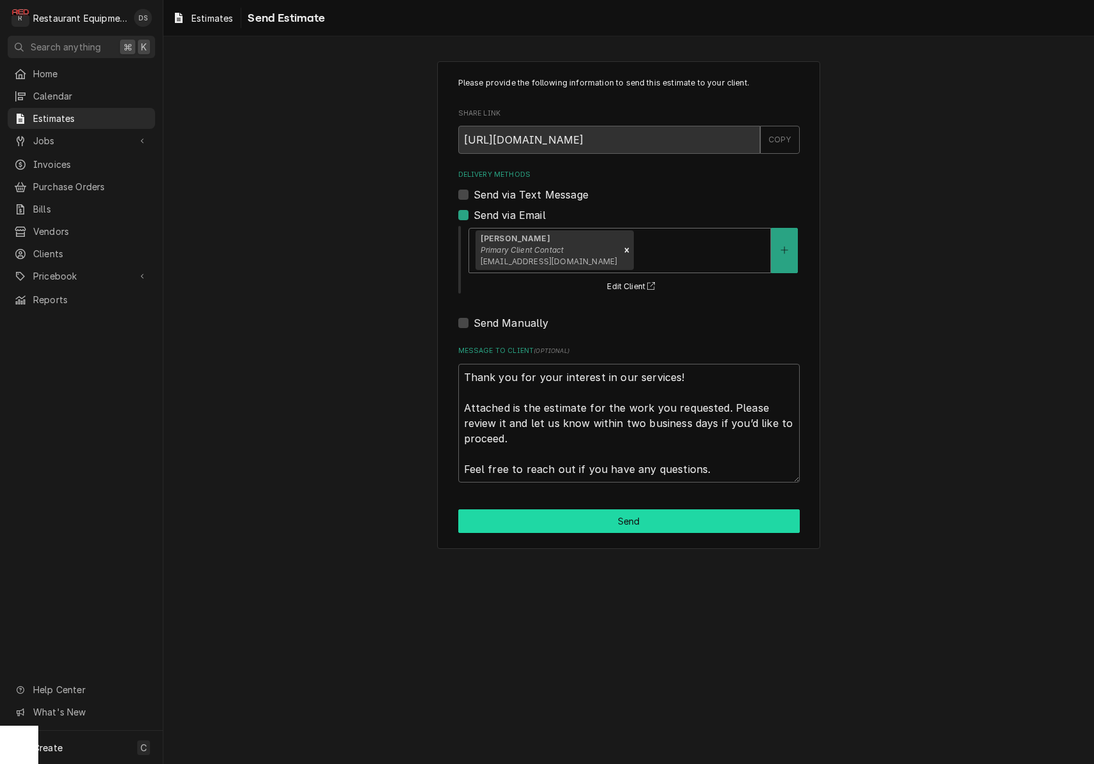
click at [626, 514] on button "Send" at bounding box center [628, 521] width 341 height 24
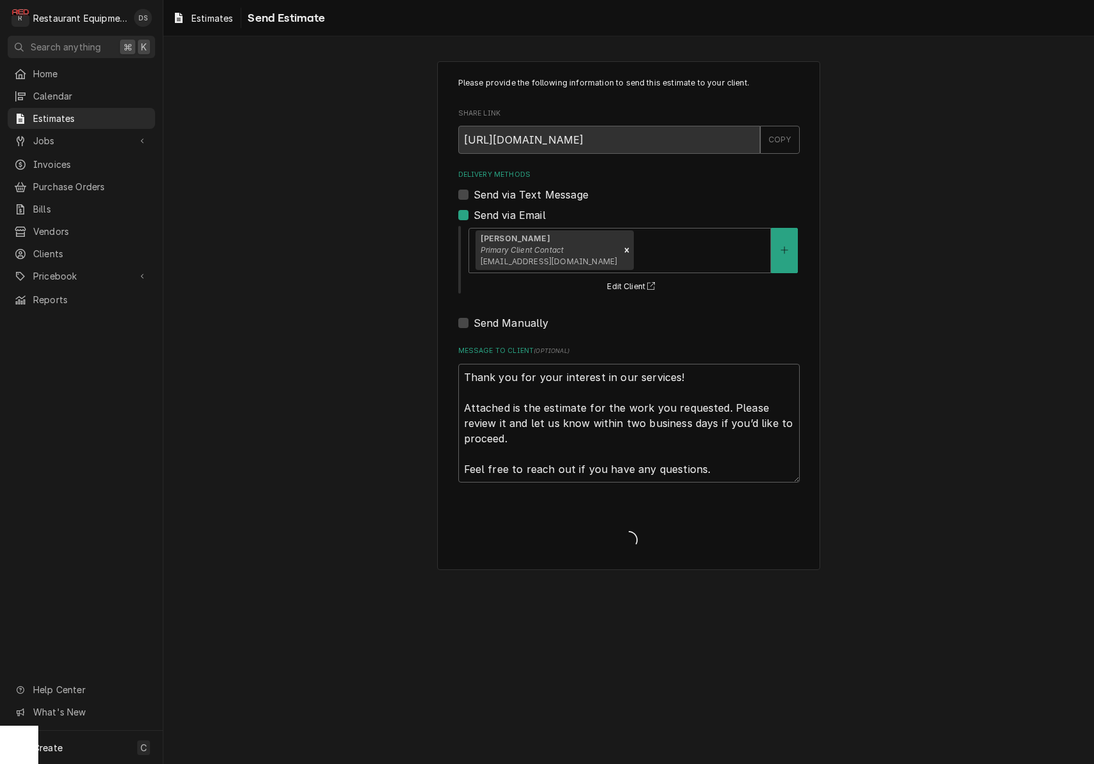
type textarea "x"
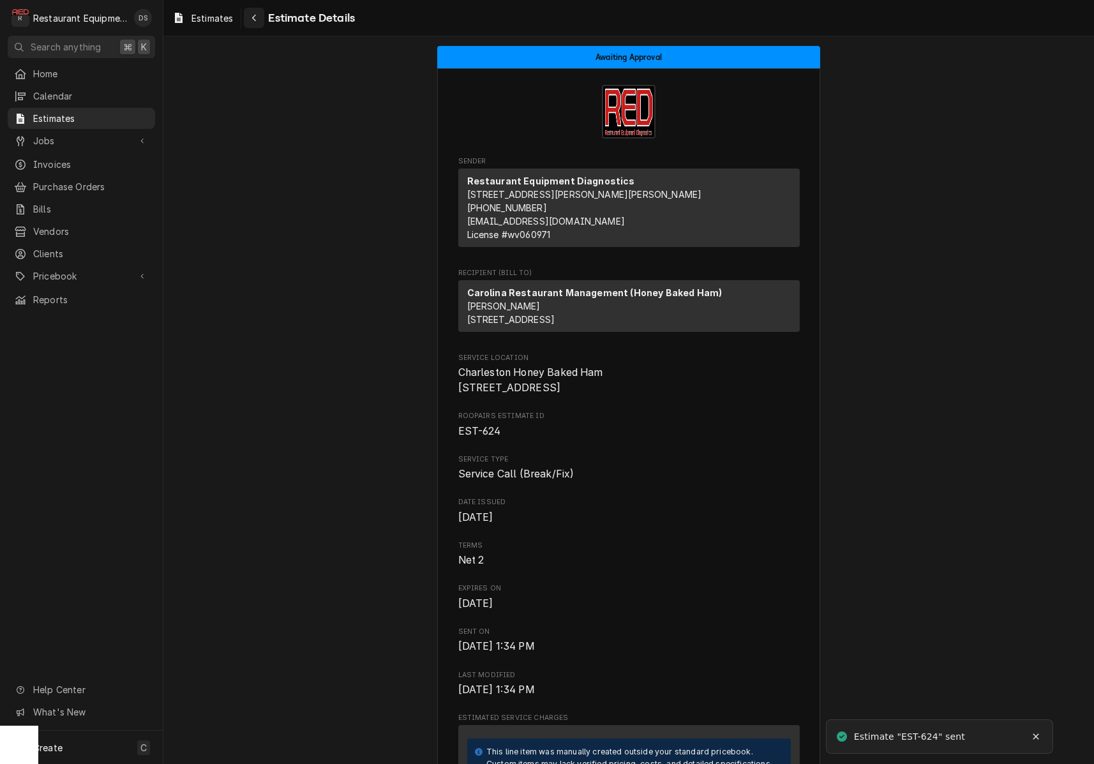
click at [259, 20] on div "Navigate back" at bounding box center [254, 17] width 13 height 13
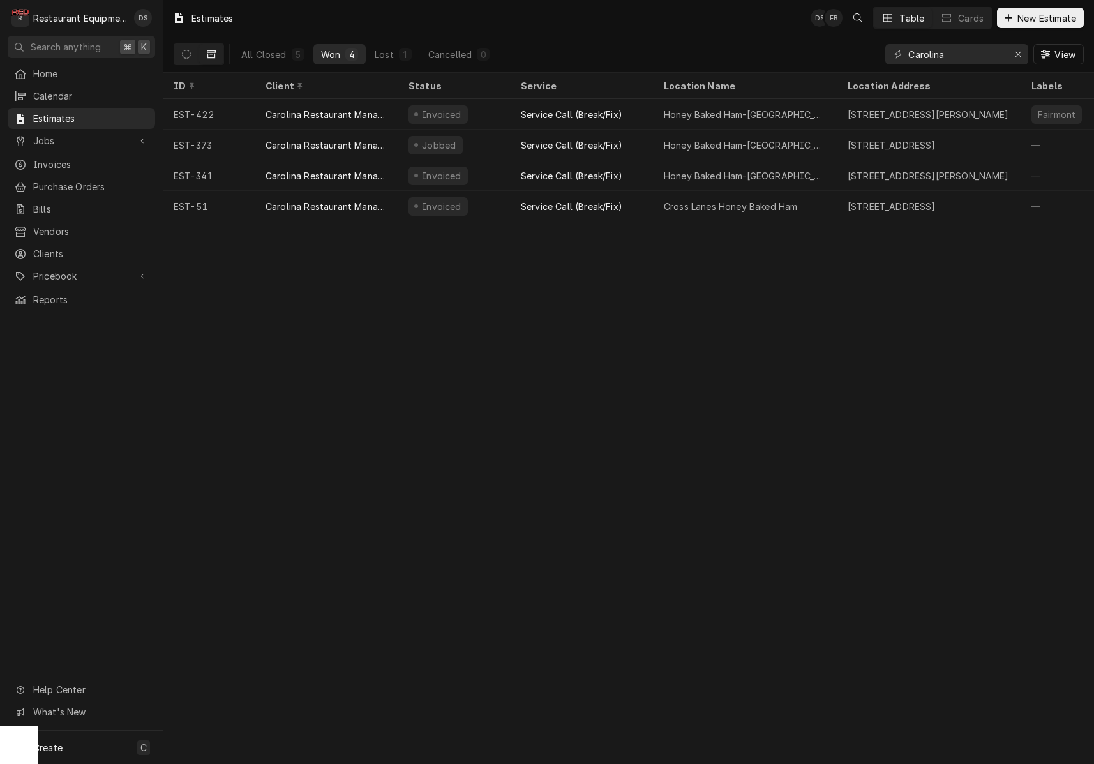
drag, startPoint x: 192, startPoint y: 55, endPoint x: 227, endPoint y: 56, distance: 34.5
click at [192, 55] on button "Dynamic Content Wrapper" at bounding box center [186, 54] width 24 height 20
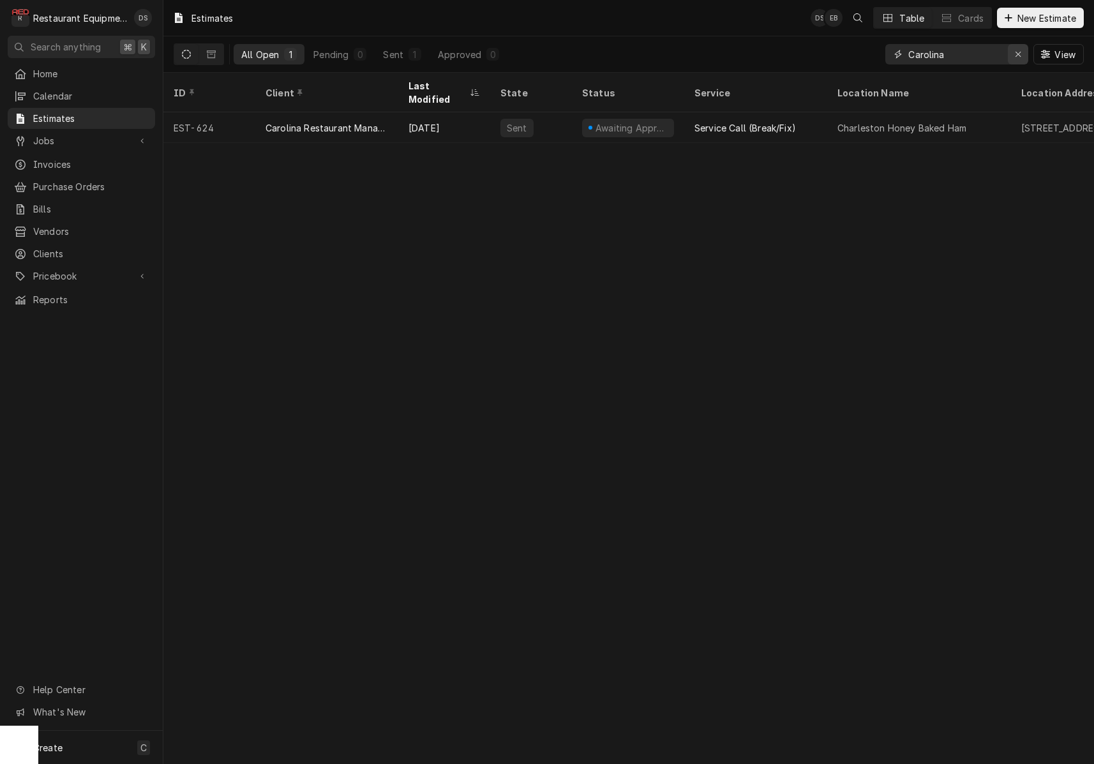
click at [1019, 55] on icon "Erase input" at bounding box center [1018, 54] width 7 height 9
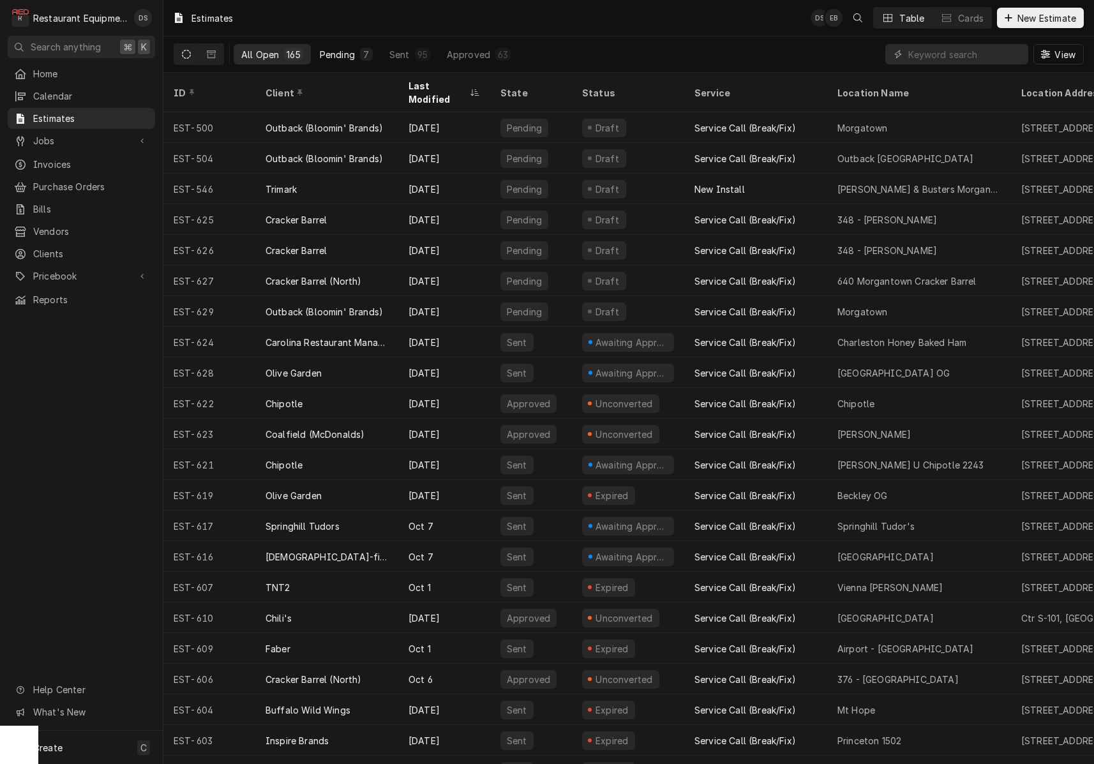
click at [342, 50] on div "Pending" at bounding box center [337, 54] width 35 height 13
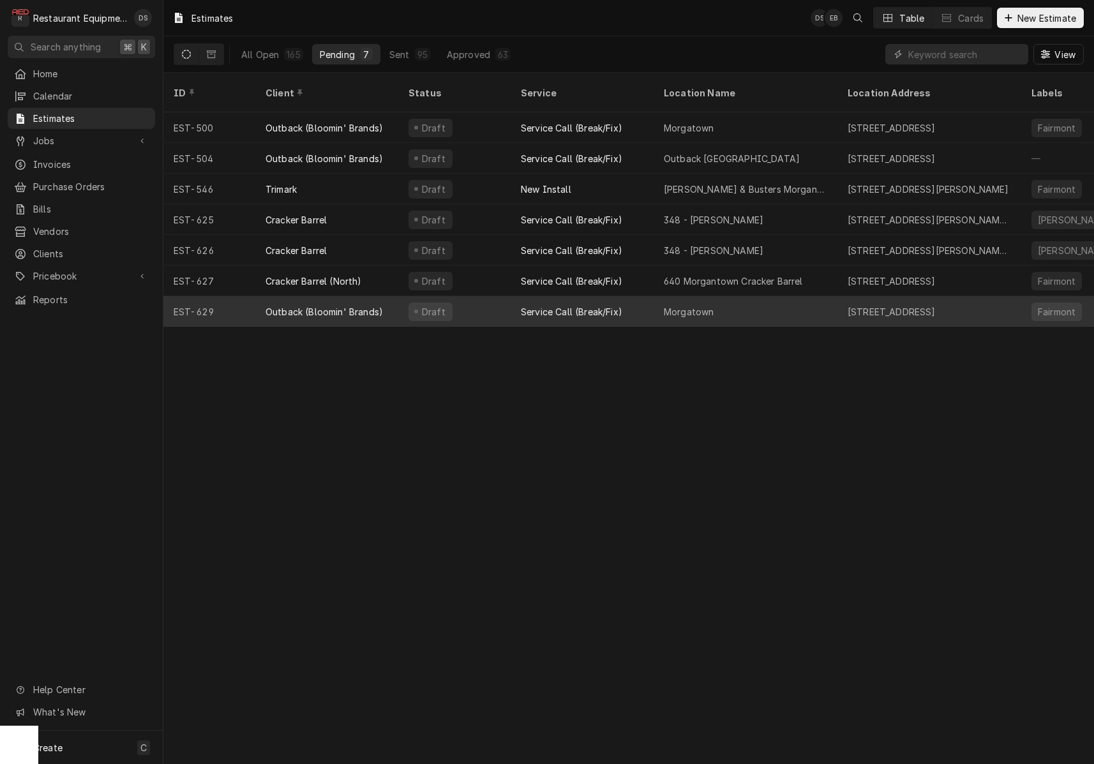
click at [483, 303] on div "Draft" at bounding box center [454, 311] width 112 height 31
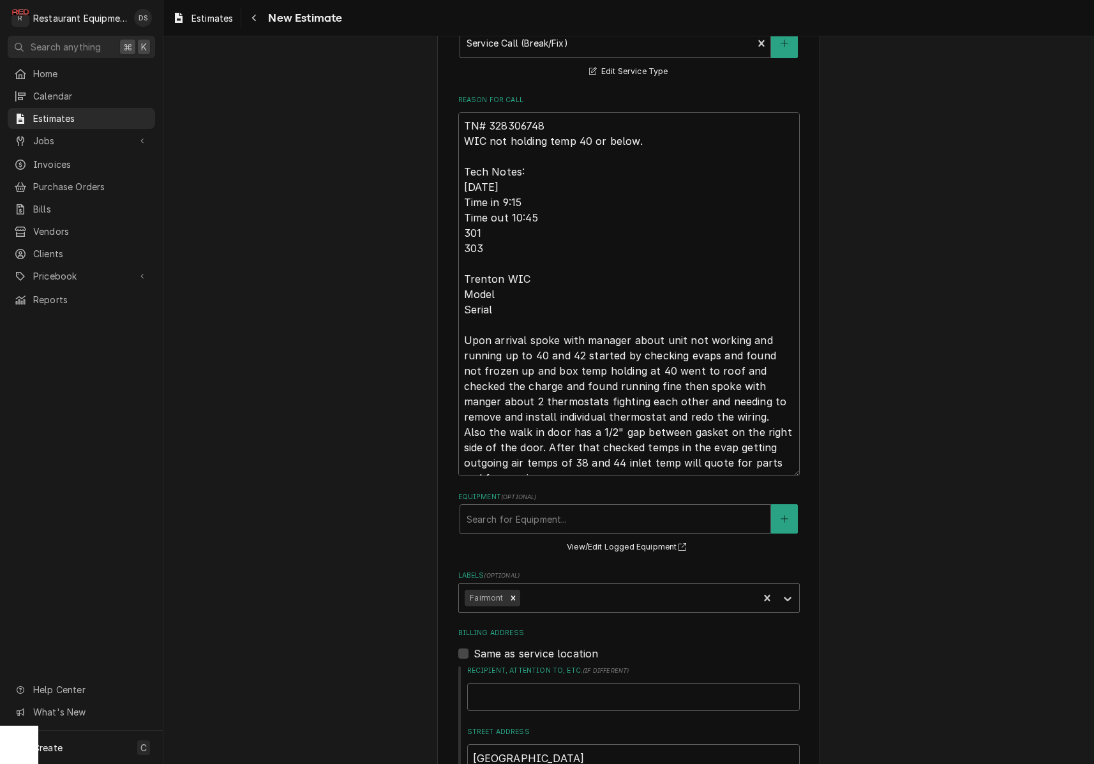
scroll to position [377, 0]
drag, startPoint x: 548, startPoint y: 119, endPoint x: 490, endPoint y: 121, distance: 57.5
click at [488, 121] on textarea "TN# 328306748 WIC not holding temp 40 or below. Tech Notes: [DATE] Time in 9:15…" at bounding box center [628, 293] width 341 height 364
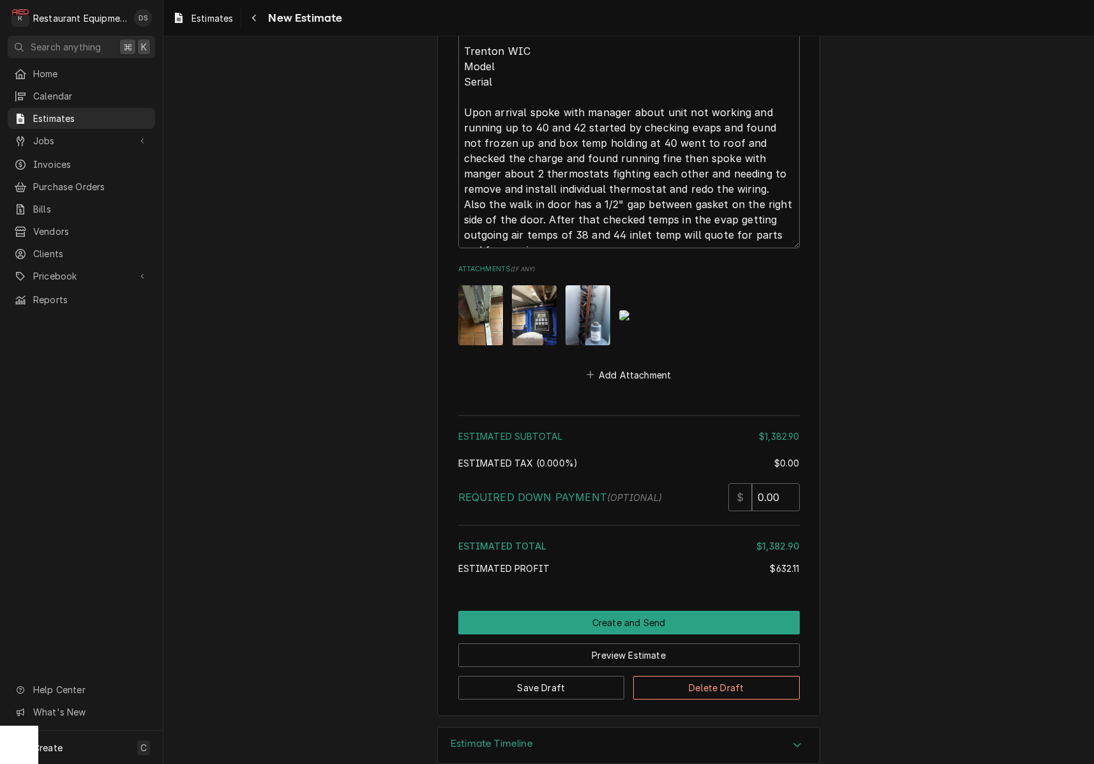
scroll to position [3837, 0]
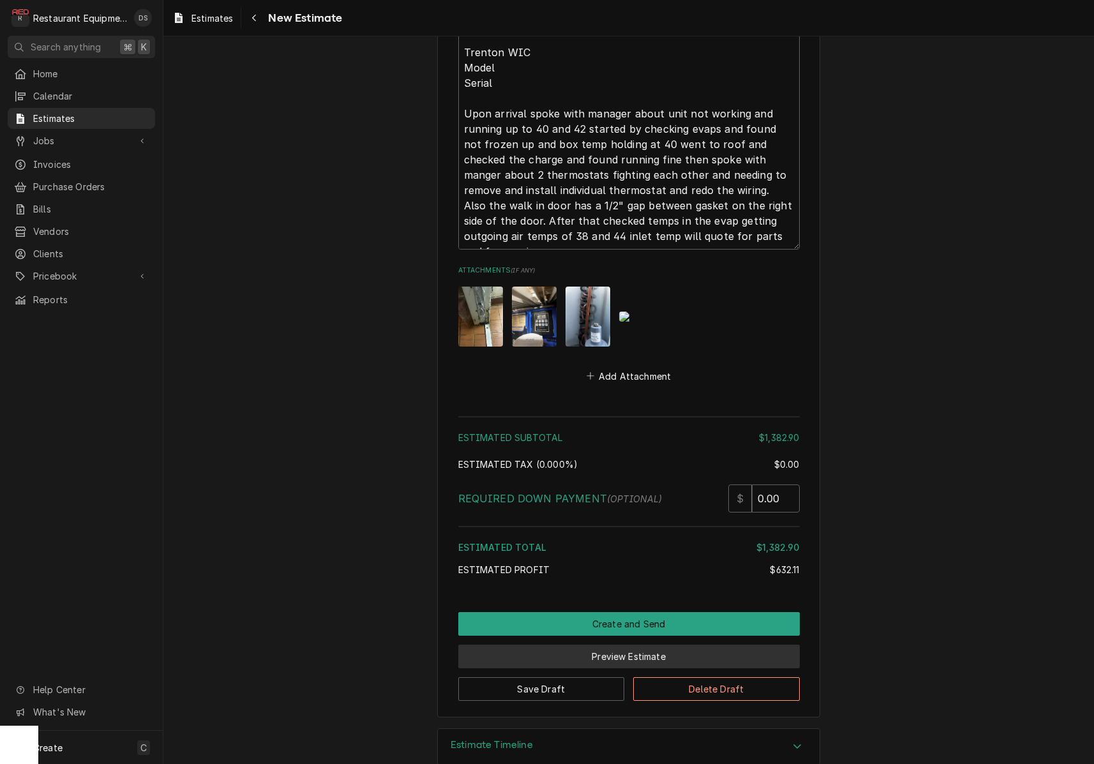
click at [641, 645] on button "Preview Estimate" at bounding box center [628, 657] width 341 height 24
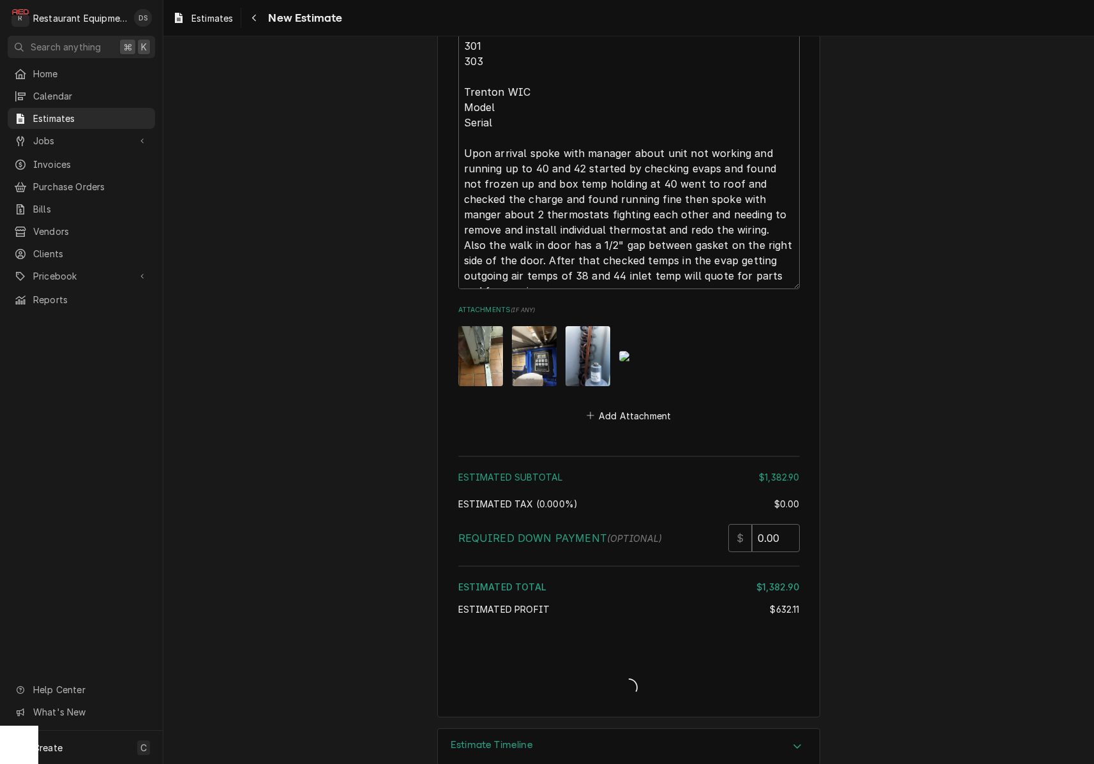
type textarea "x"
click at [484, 333] on img "Attachments" at bounding box center [480, 355] width 45 height 59
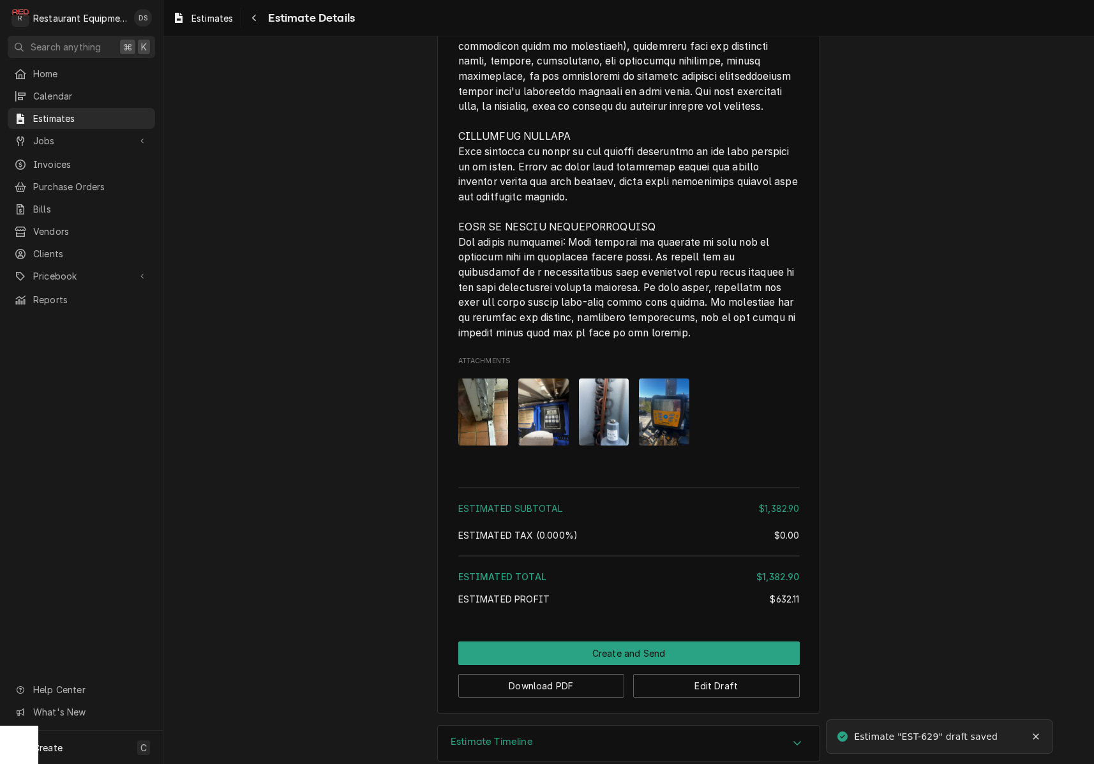
scroll to position [3266, 0]
click at [486, 380] on img "Attachments" at bounding box center [483, 413] width 50 height 67
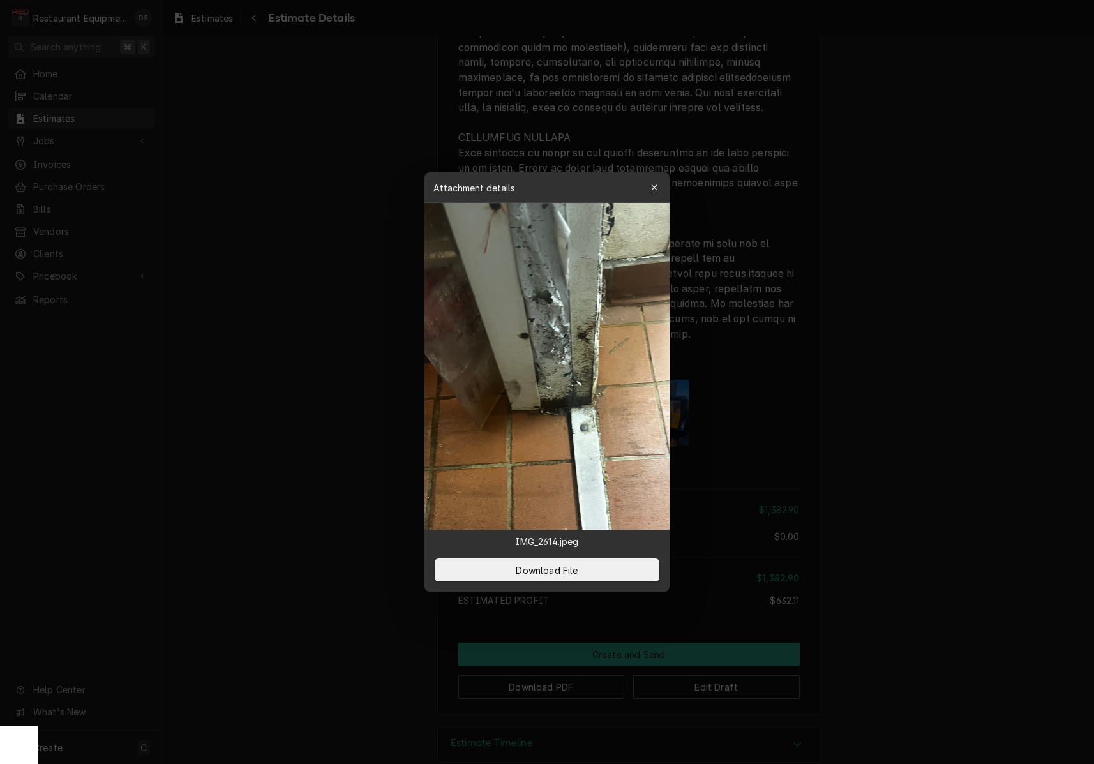
click at [657, 188] on icon "button" at bounding box center [654, 187] width 7 height 9
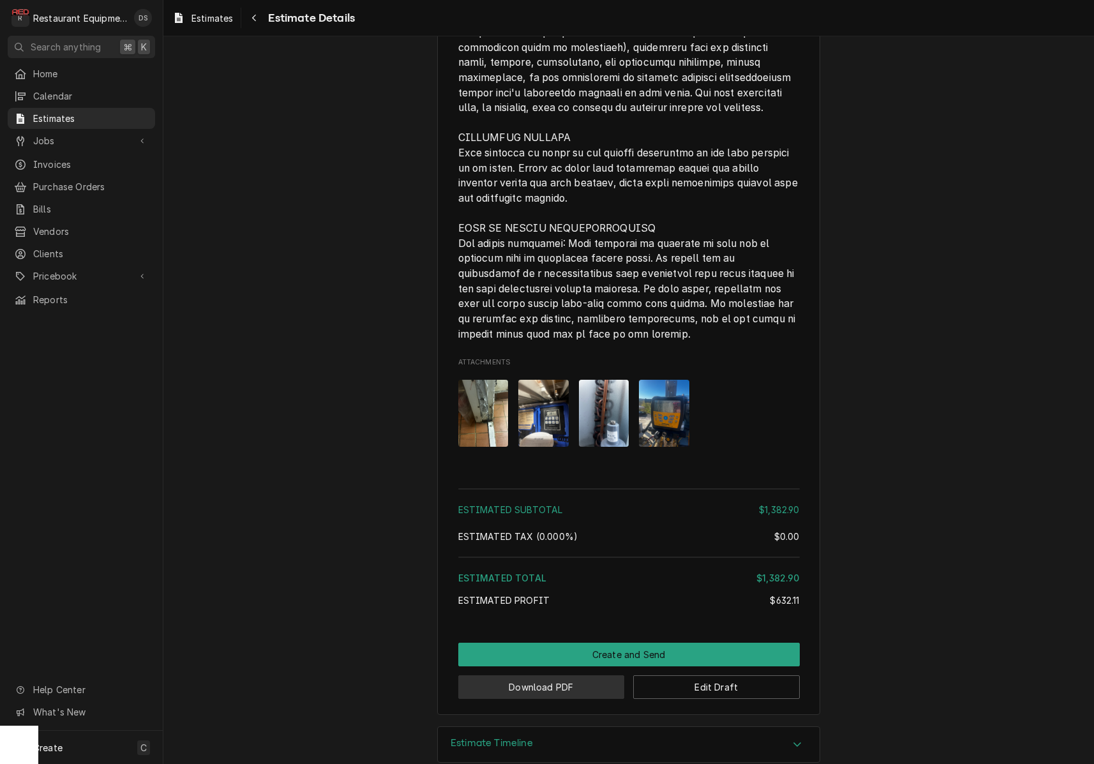
click at [562, 675] on button "Download PDF" at bounding box center [541, 687] width 167 height 24
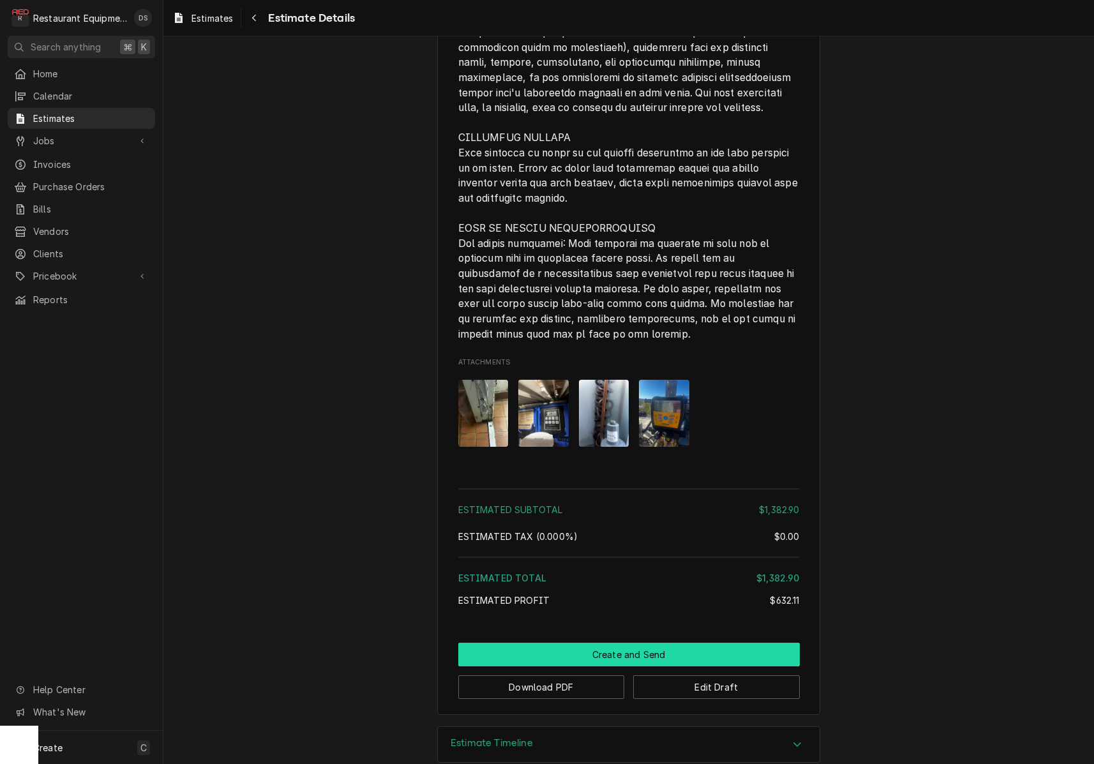
click at [610, 643] on button "Create and Send" at bounding box center [628, 655] width 341 height 24
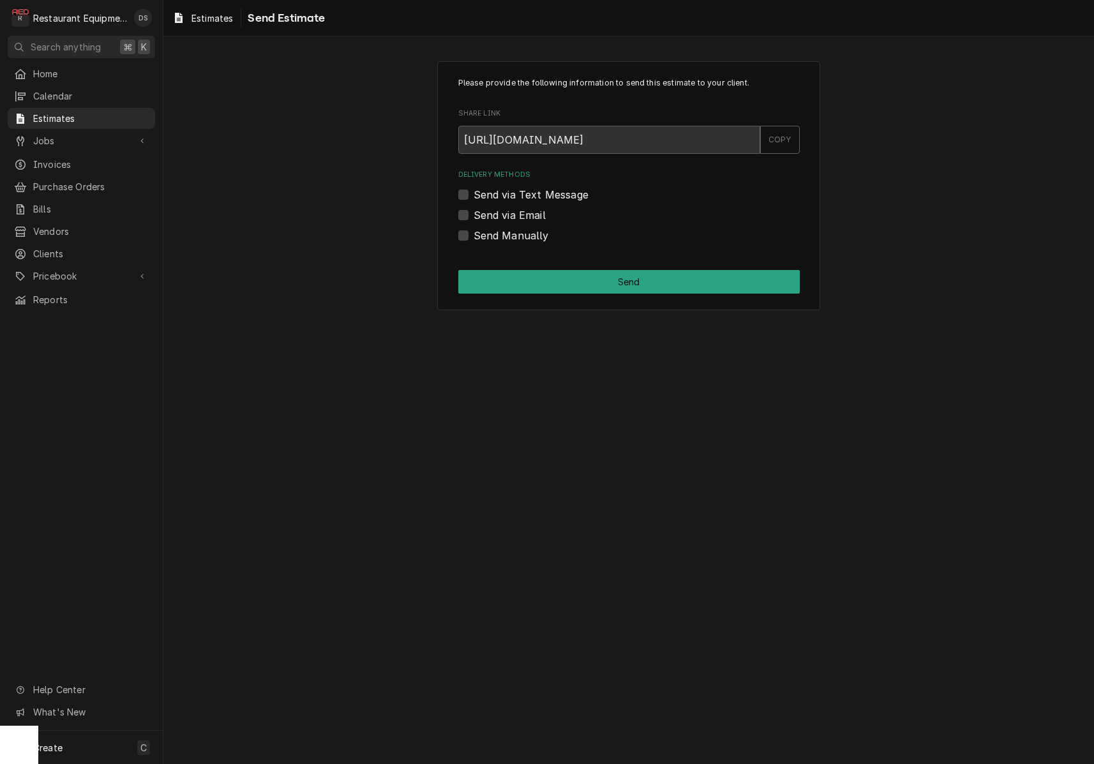
click at [474, 236] on label "Send Manually" at bounding box center [511, 235] width 75 height 15
click at [474, 236] on input "Send Manually" at bounding box center [644, 242] width 341 height 28
checkbox input "true"
click at [549, 273] on button "Send" at bounding box center [628, 282] width 341 height 24
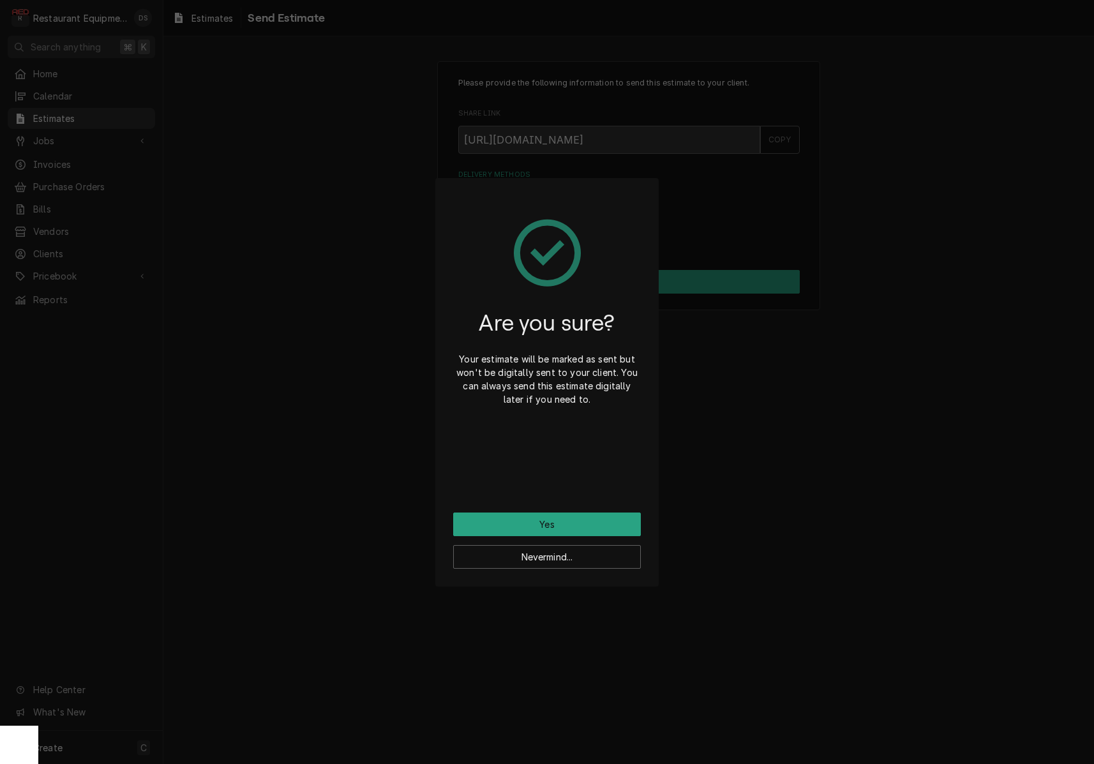
click at [596, 520] on button "Yes" at bounding box center [547, 525] width 188 height 24
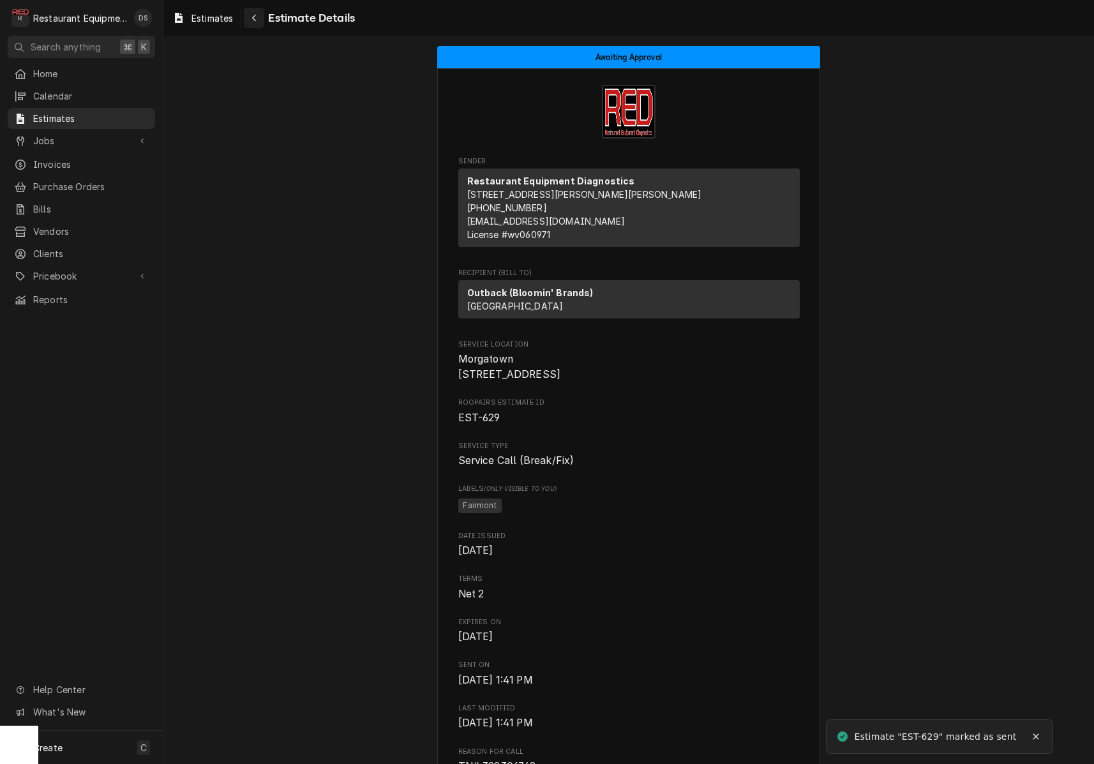
click at [257, 20] on icon "Navigate back" at bounding box center [254, 17] width 6 height 9
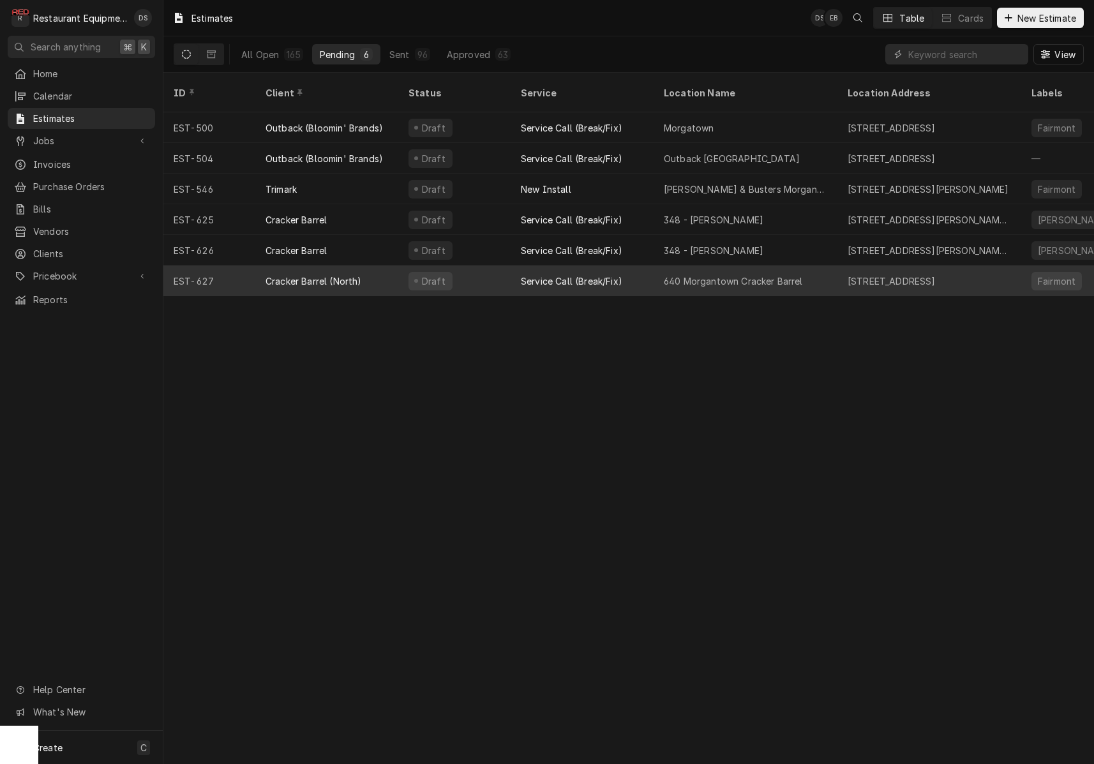
click at [495, 274] on div "Draft" at bounding box center [454, 281] width 112 height 31
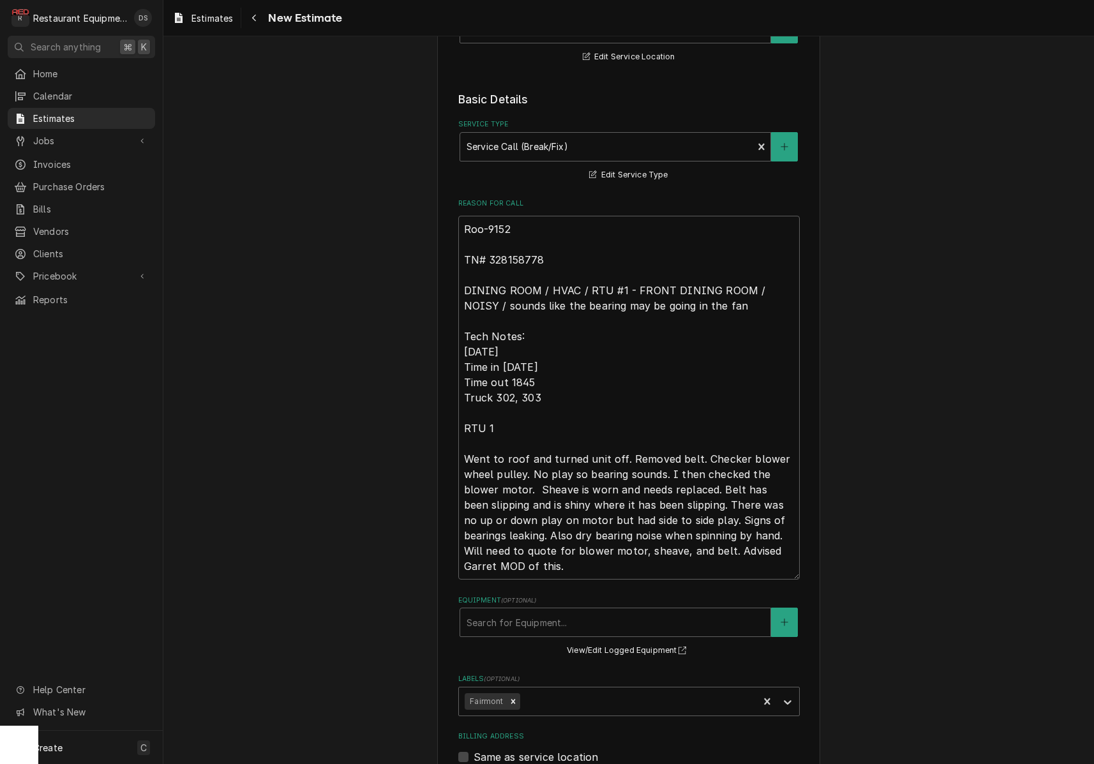
scroll to position [285, 0]
drag, startPoint x: 555, startPoint y: 256, endPoint x: 497, endPoint y: 259, distance: 58.1
click at [489, 259] on textarea "Roo-9152 TN# 328158778 DINING ROOM / HVAC / RTU #1 - FRONT DINING ROOM / NOISY …" at bounding box center [628, 400] width 341 height 364
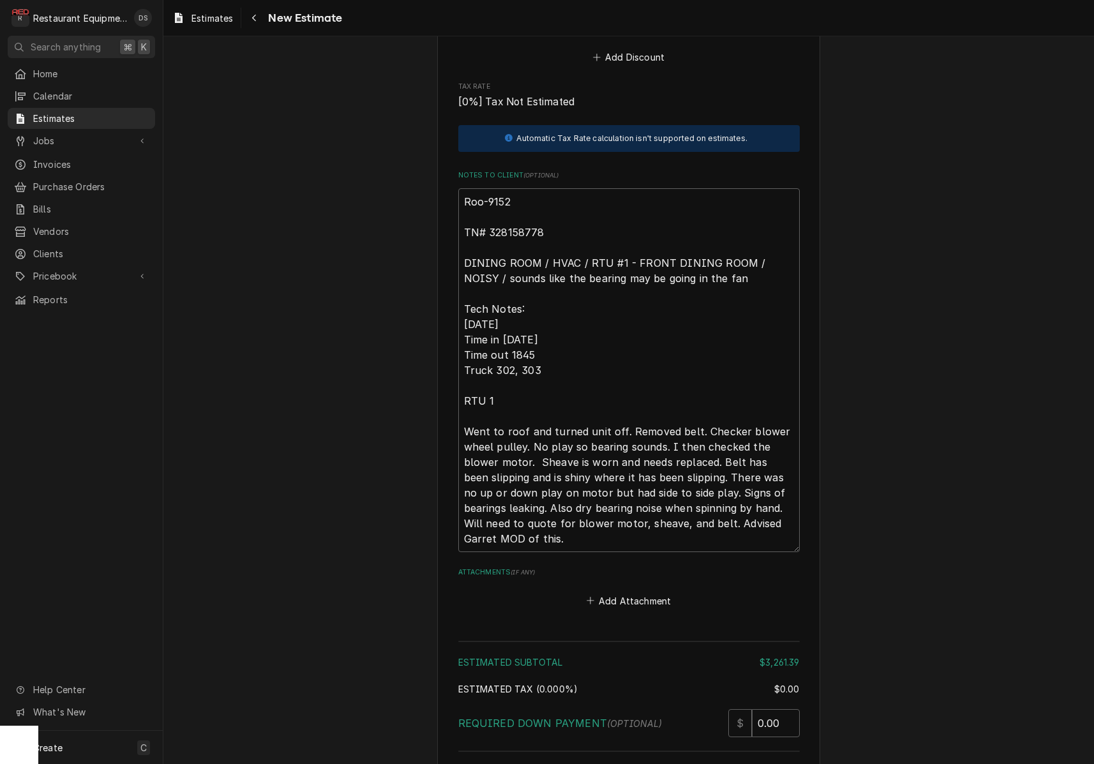
scroll to position [3602, 0]
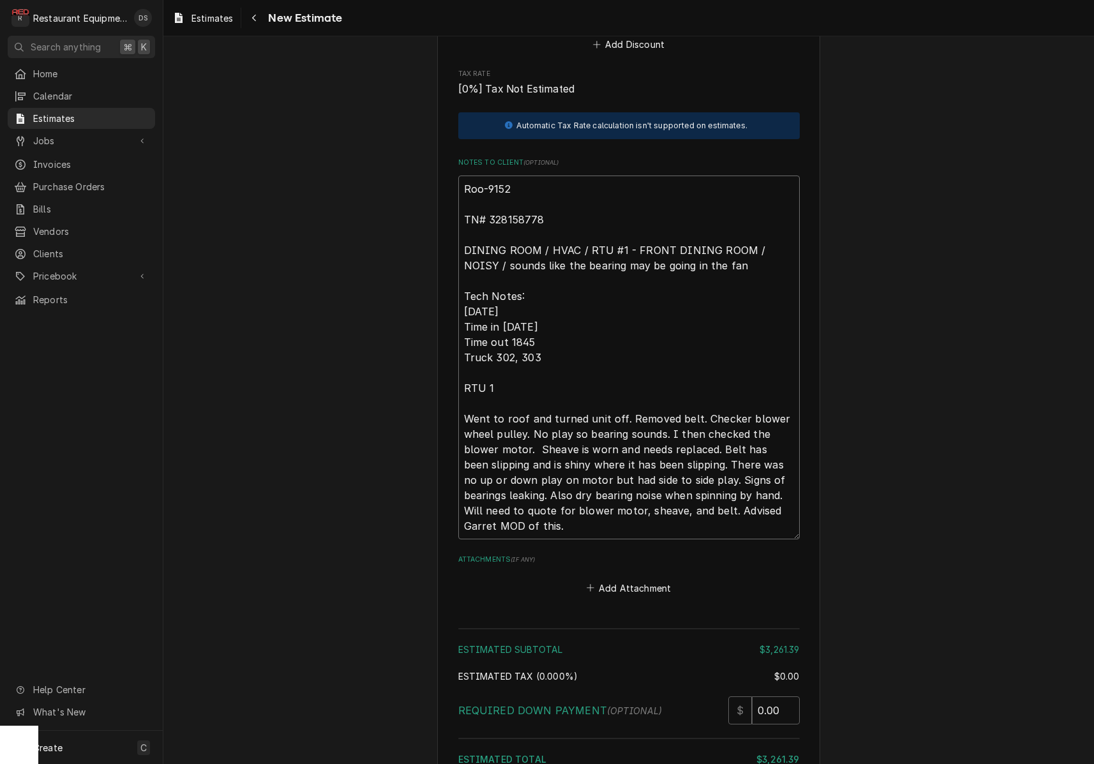
click at [540, 320] on textarea "Roo-9152 TN# 328158778 DINING ROOM / HVAC / RTU #1 - FRONT DINING ROOM / NOISY …" at bounding box center [628, 358] width 341 height 364
type textarea "x"
type textarea "Roo-9152 TN# 328158778 DINING ROOM / HVAC / RTU #1 - FRONT DINING ROOM / NOISY …"
type textarea "x"
type textarea "Roo-9152 TN# 328158778 DINING ROOM / HVAC / RTU #1 - FRONT DINING ROOM / NOISY …"
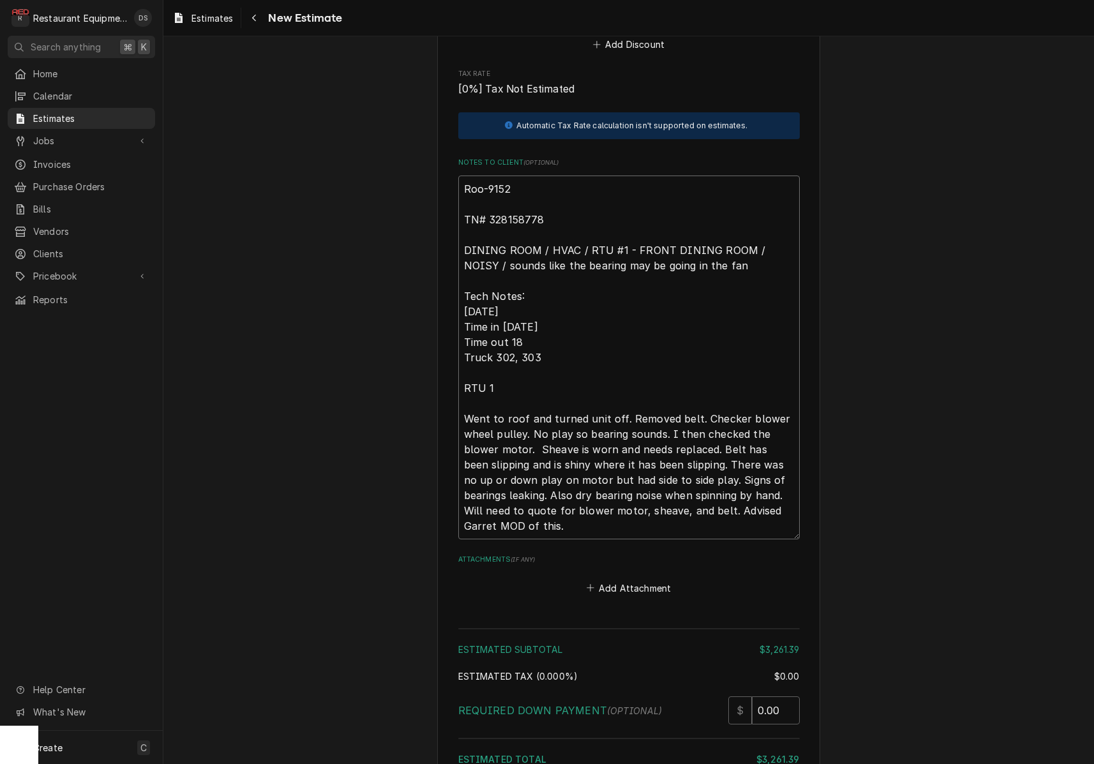
type textarea "x"
type textarea "Roo-9152 TN# 328158778 DINING ROOM / HVAC / RTU #1 - FRONT DINING ROOM / NOISY …"
type textarea "x"
type textarea "Roo-9152 TN# 328158778 DINING ROOM / HVAC / RTU #1 - FRONT DINING ROOM / NOISY …"
type textarea "x"
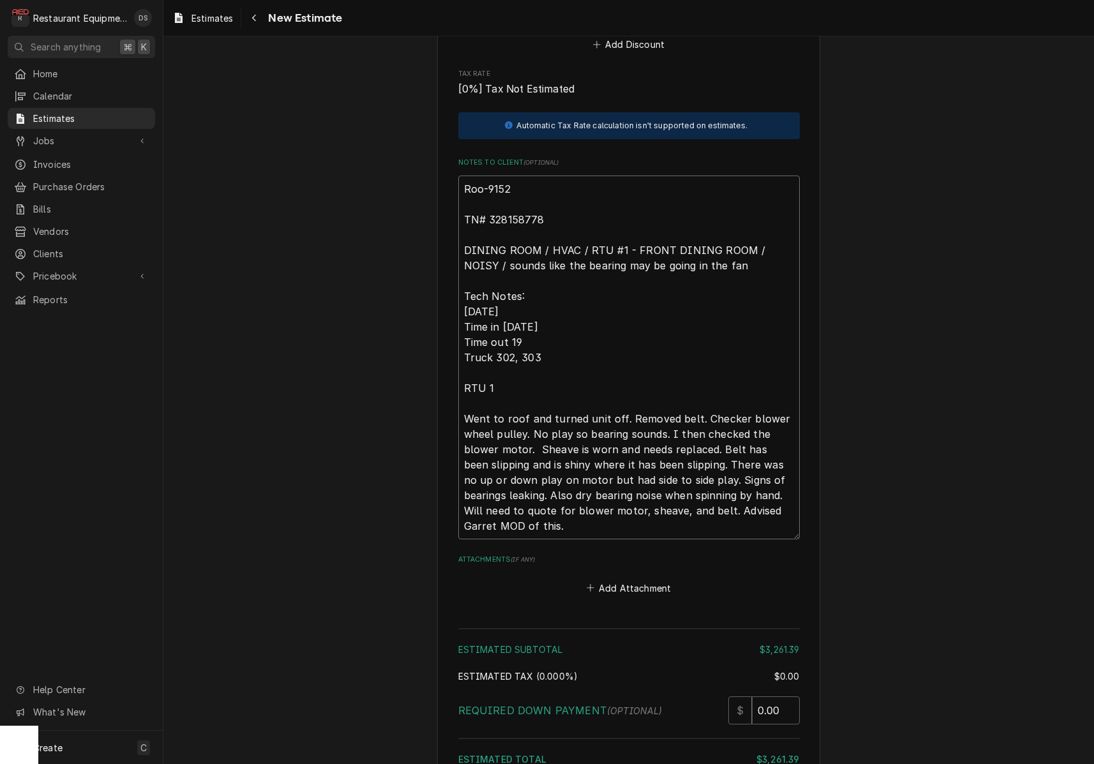
type textarea "Roo-9152 TN# 328158778 DINING ROOM / HVAC / RTU #1 - FRONT DINING ROOM / NOISY …"
type textarea "x"
type textarea "Roo-9152 TN# 328158778 DINING ROOM / HVAC / RTU #1 - FRONT DINING ROOM / NOISY …"
type textarea "x"
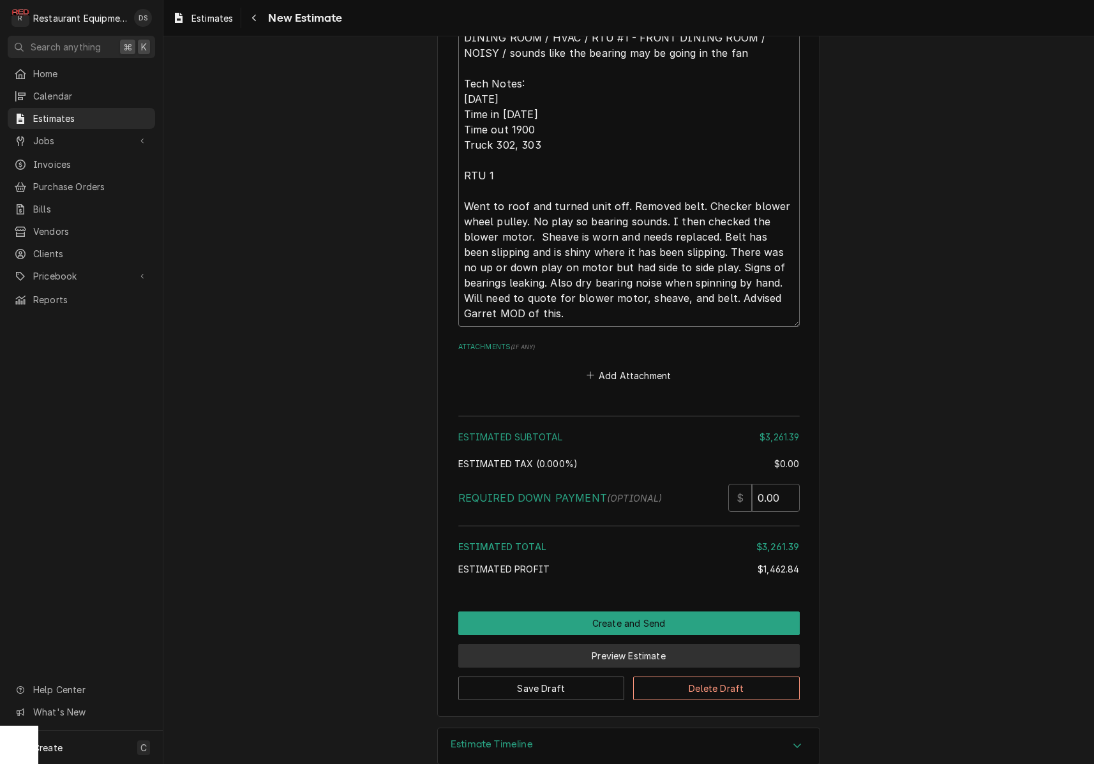
scroll to position [3814, 0]
type textarea "Roo-9152 TN# 328158778 DINING ROOM / HVAC / RTU #1 - FRONT DINING ROOM / NOISY …"
click at [642, 645] on button "Preview Estimate" at bounding box center [628, 657] width 341 height 24
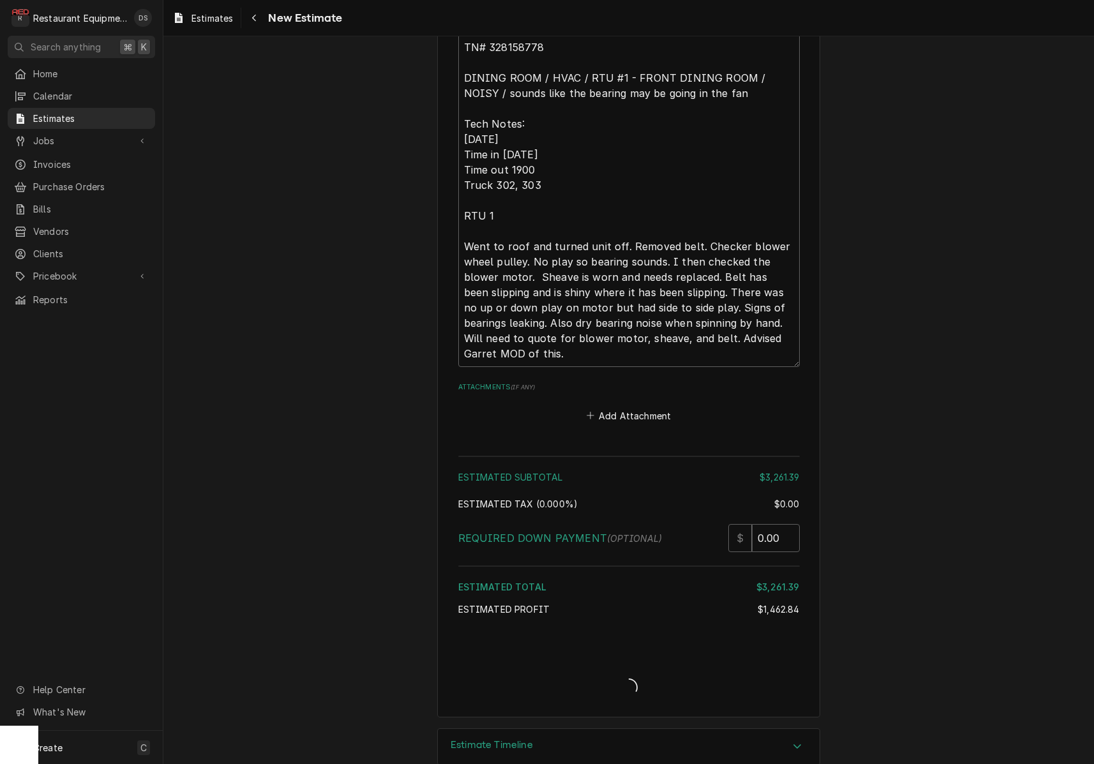
type textarea "x"
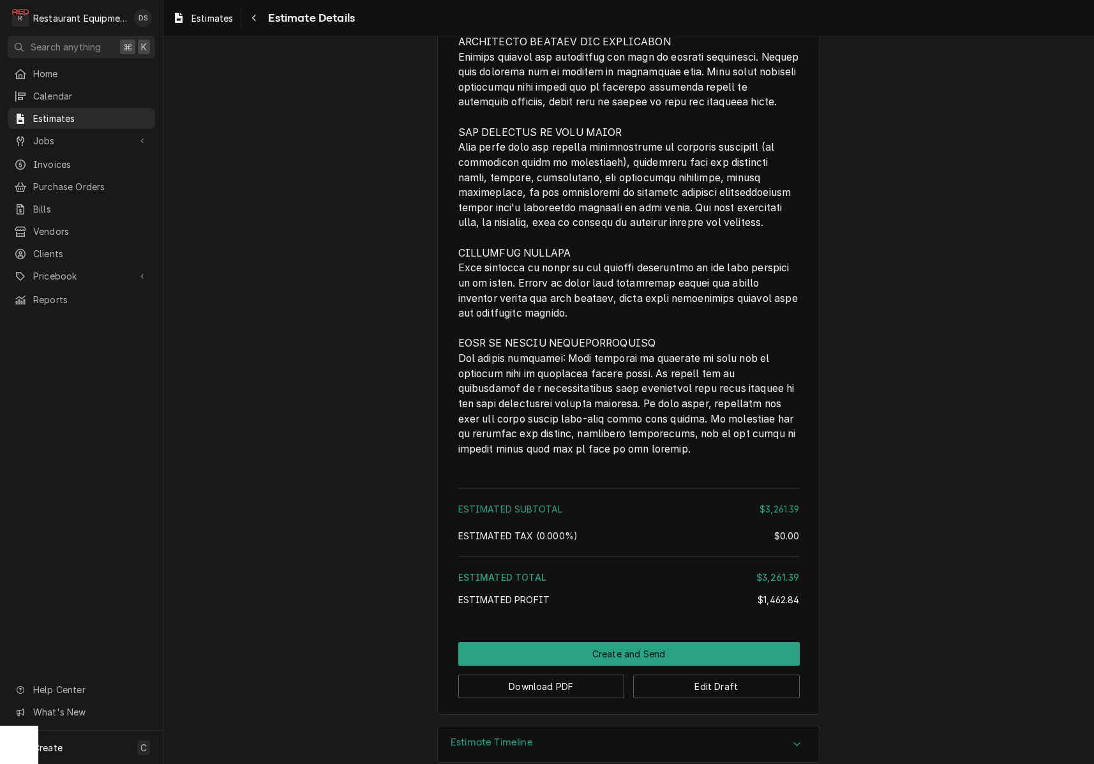
scroll to position [3237, 0]
click at [675, 676] on button "Edit Draft" at bounding box center [716, 688] width 167 height 24
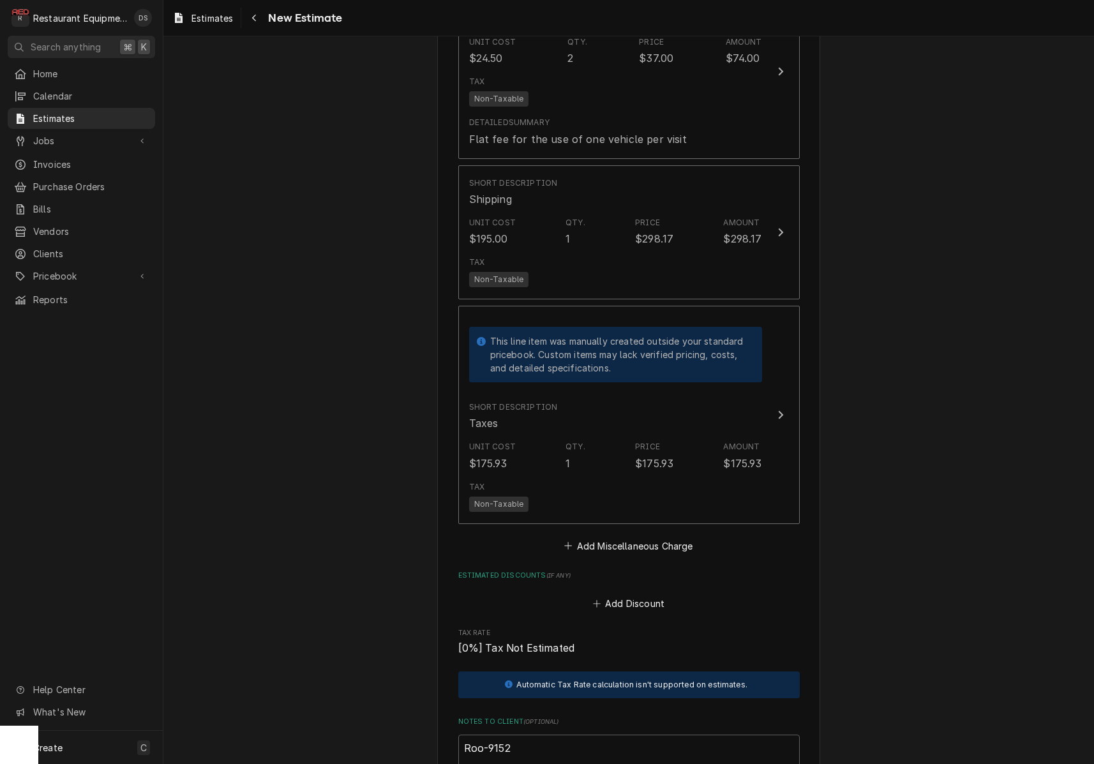
scroll to position [3043, 0]
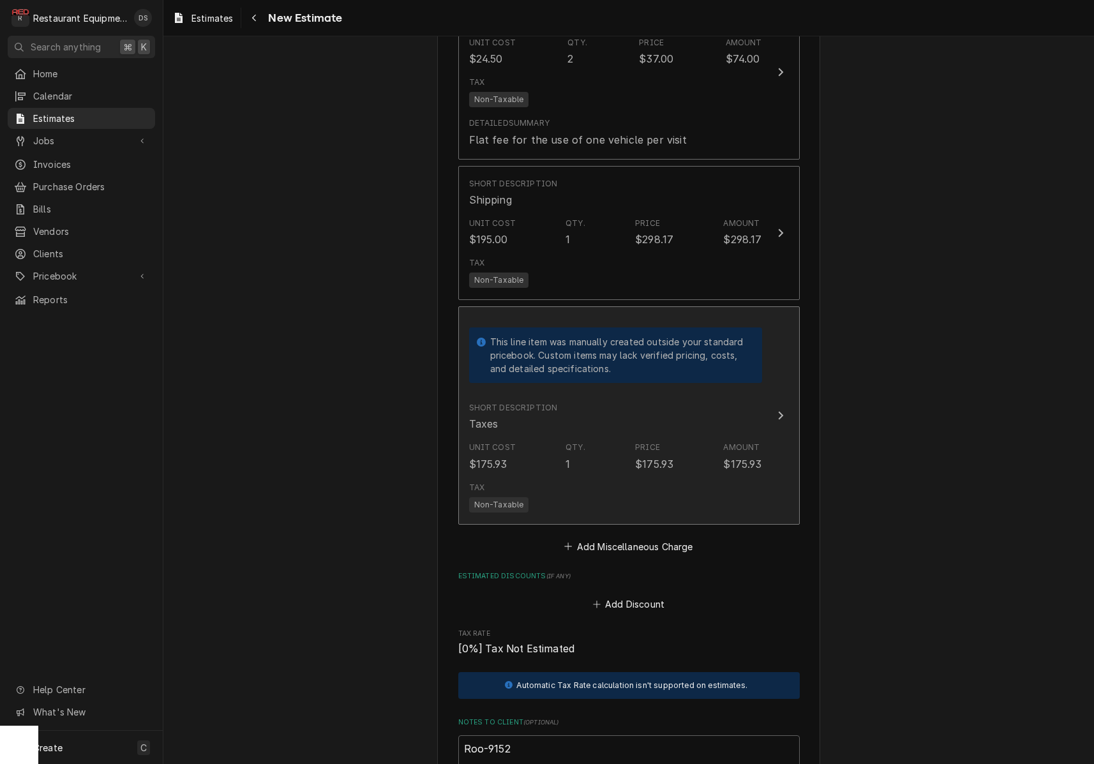
click at [670, 477] on div "Tax Non-Taxable" at bounding box center [615, 497] width 293 height 41
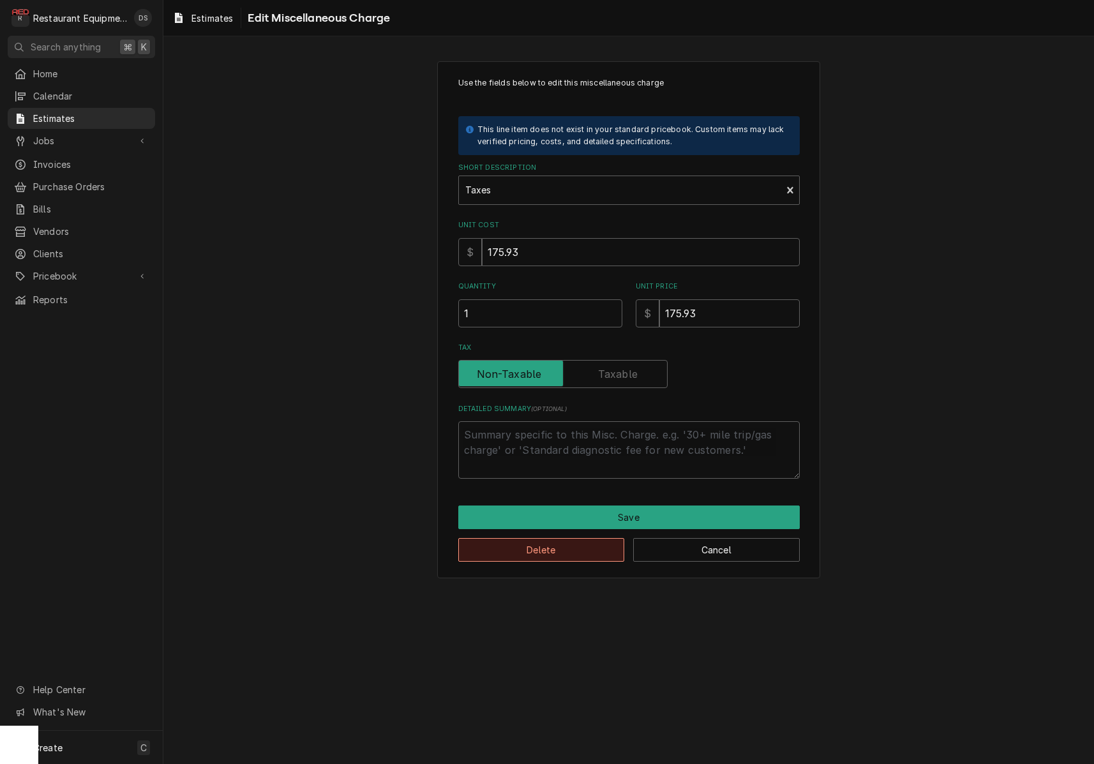
click at [557, 541] on button "Delete" at bounding box center [541, 550] width 167 height 24
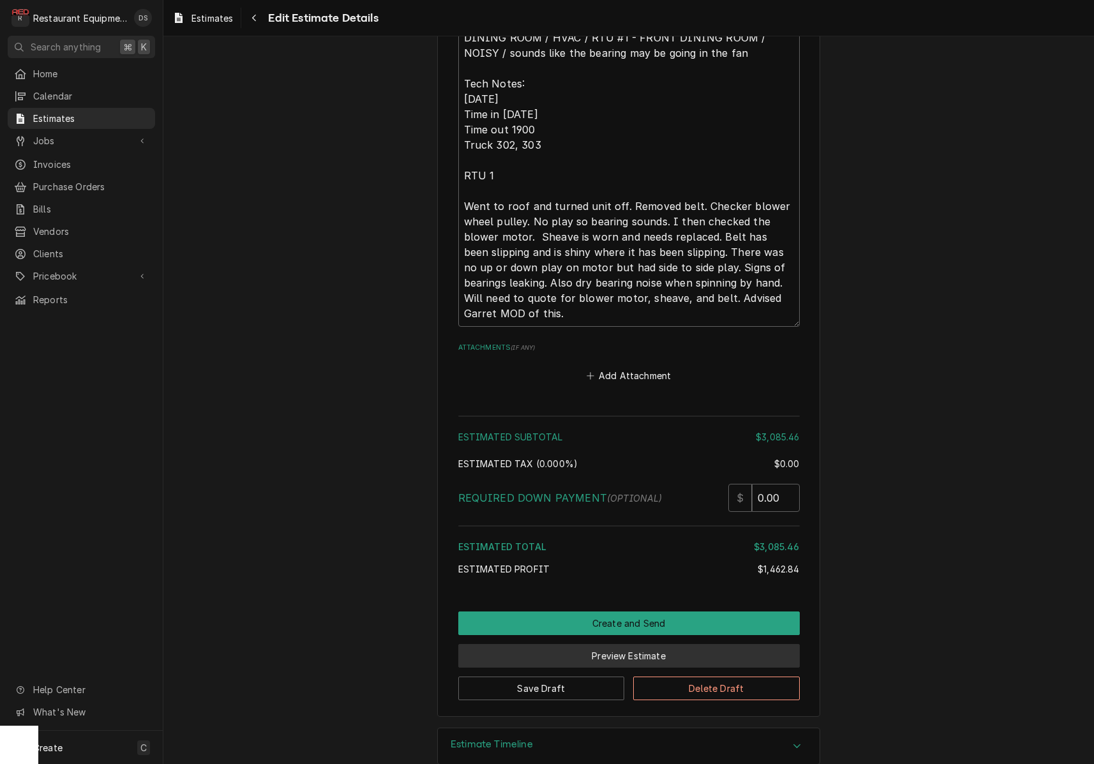
click at [615, 644] on button "Preview Estimate" at bounding box center [628, 656] width 341 height 24
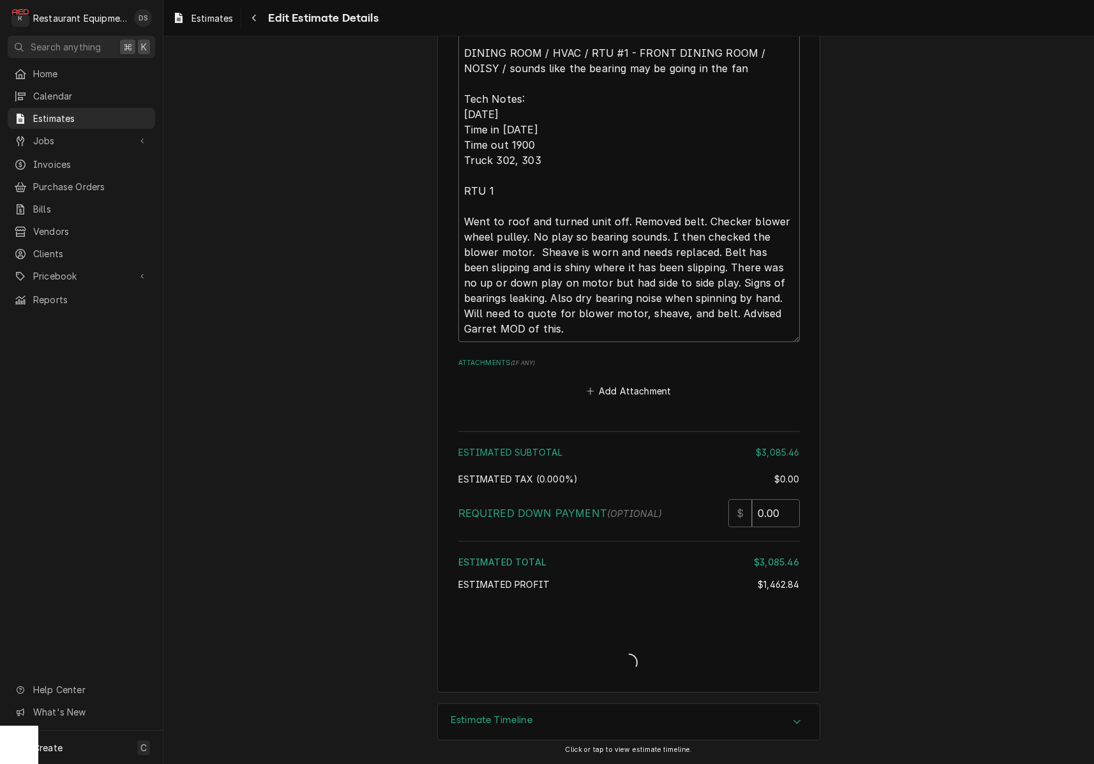
type textarea "x"
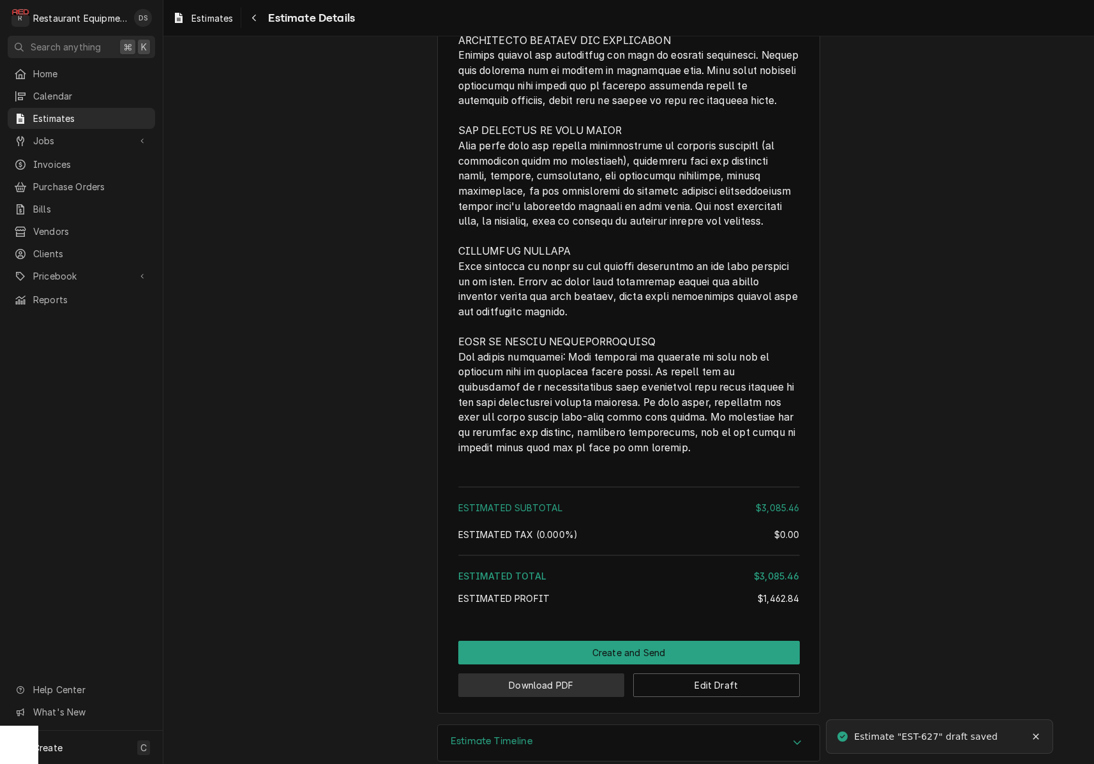
scroll to position [3062, 0]
click at [573, 674] on button "Download PDF" at bounding box center [541, 686] width 167 height 24
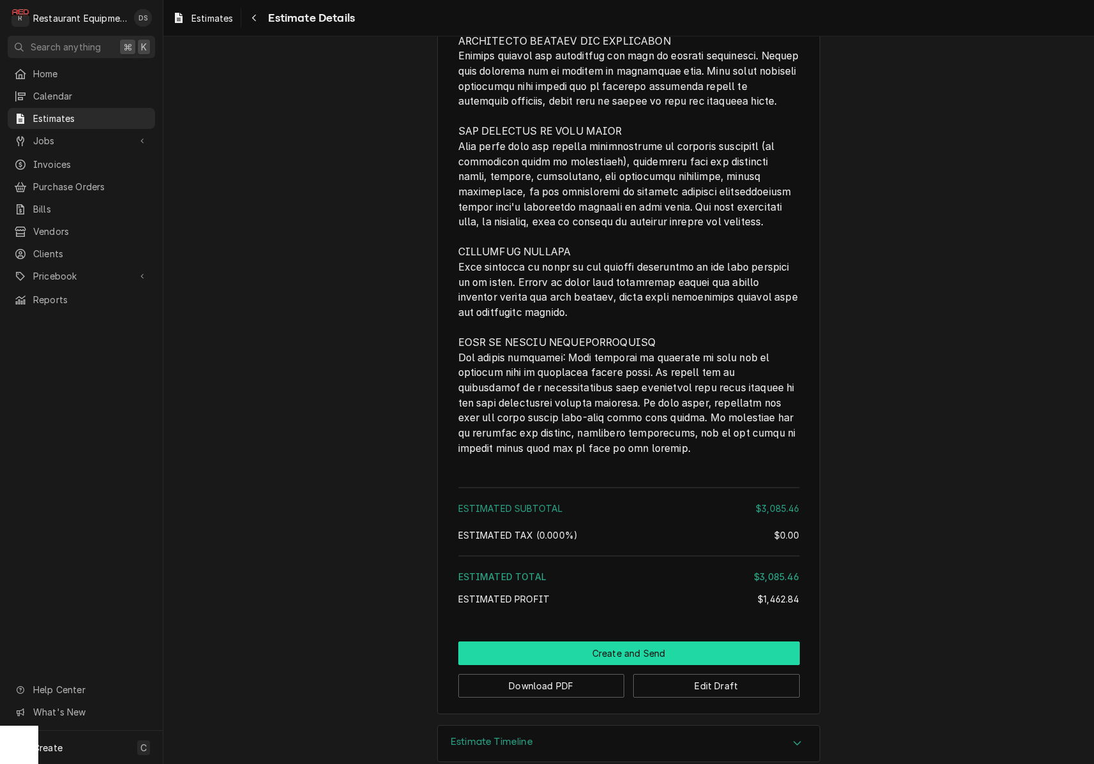
click at [637, 641] on button "Create and Send" at bounding box center [628, 653] width 341 height 24
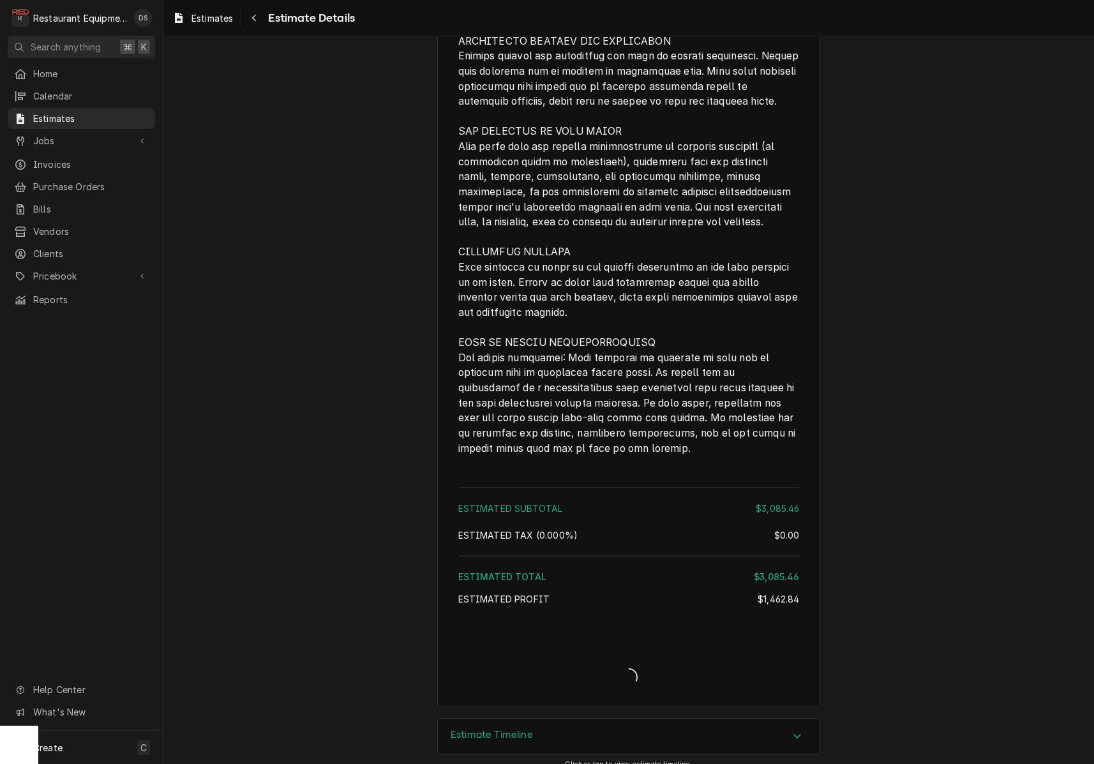
scroll to position [3055, 0]
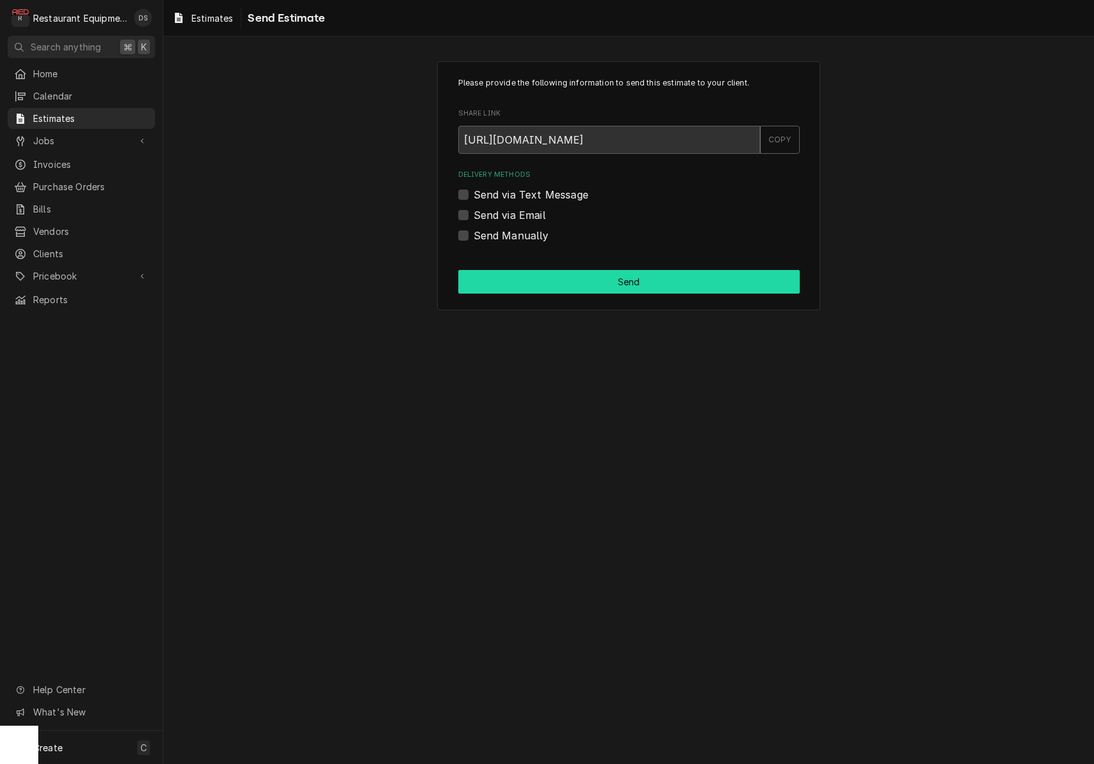
drag, startPoint x: 467, startPoint y: 234, endPoint x: 530, endPoint y: 273, distance: 74.8
click at [469, 236] on div "Send Manually" at bounding box center [628, 235] width 341 height 15
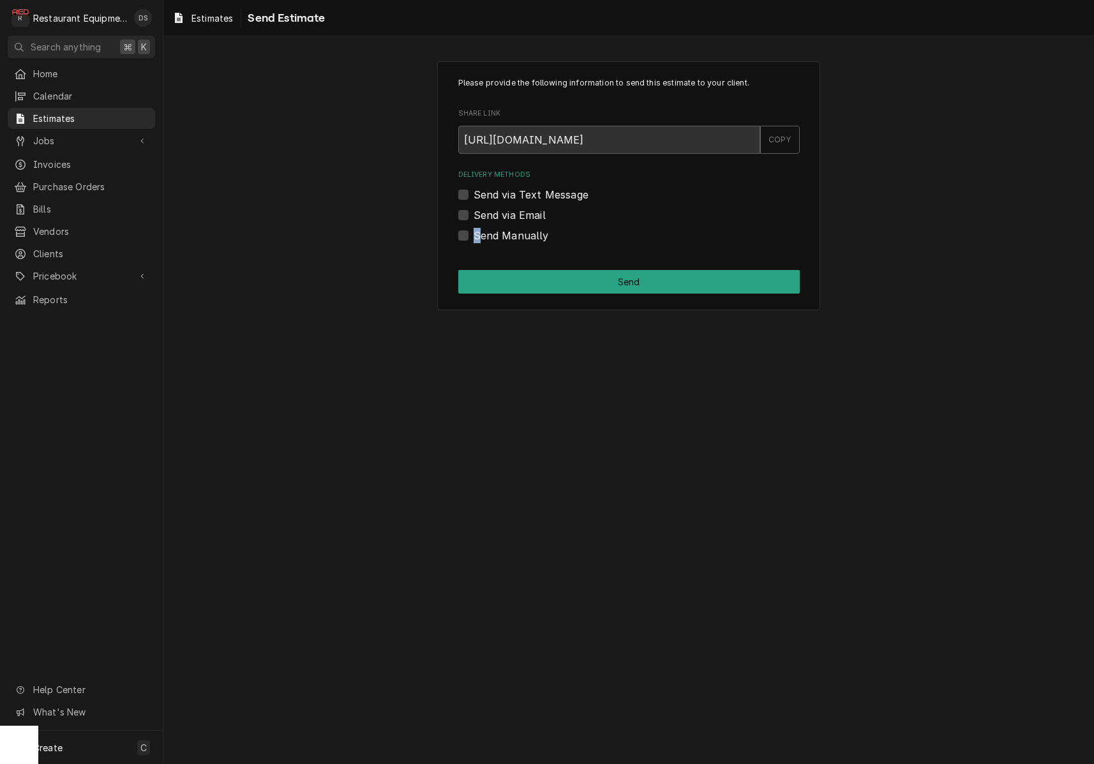
click at [571, 279] on button "Send" at bounding box center [628, 282] width 341 height 24
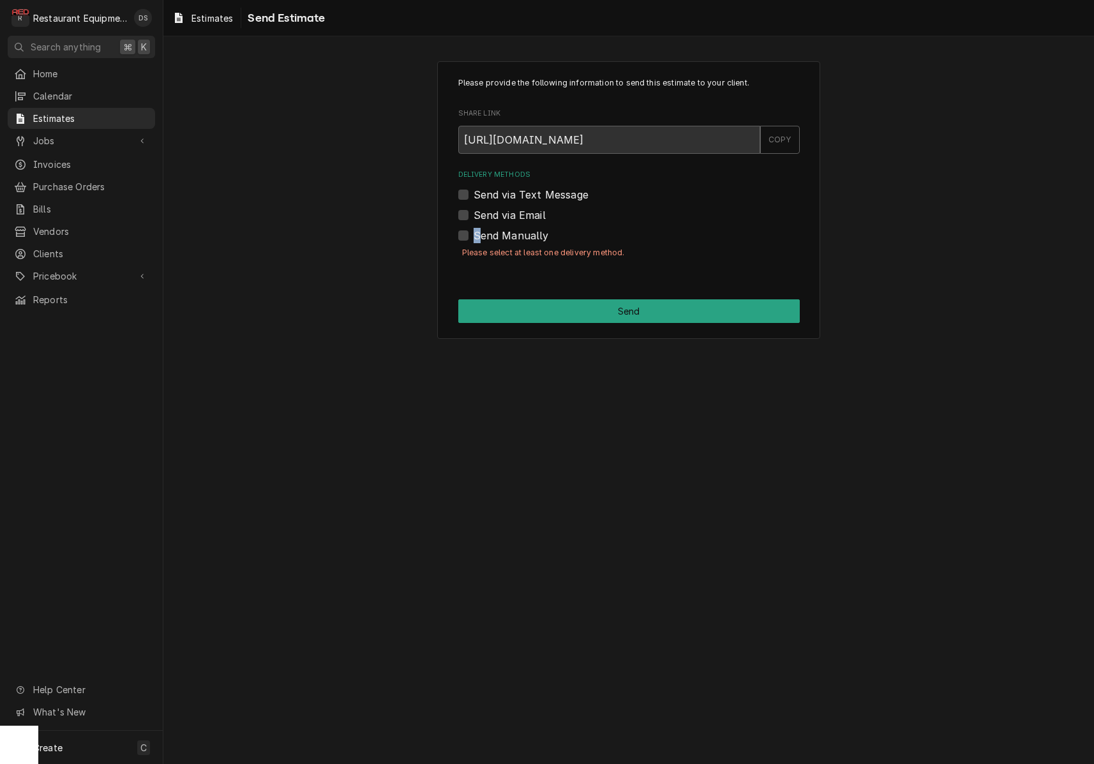
click at [474, 236] on label "Send Manually" at bounding box center [511, 235] width 75 height 15
click at [474, 236] on input "Send Manually" at bounding box center [644, 242] width 341 height 28
checkbox input "true"
click at [577, 324] on div "Please provide the following information to send this estimate to your client. …" at bounding box center [628, 200] width 383 height 278
click at [575, 318] on button "Send" at bounding box center [628, 311] width 341 height 24
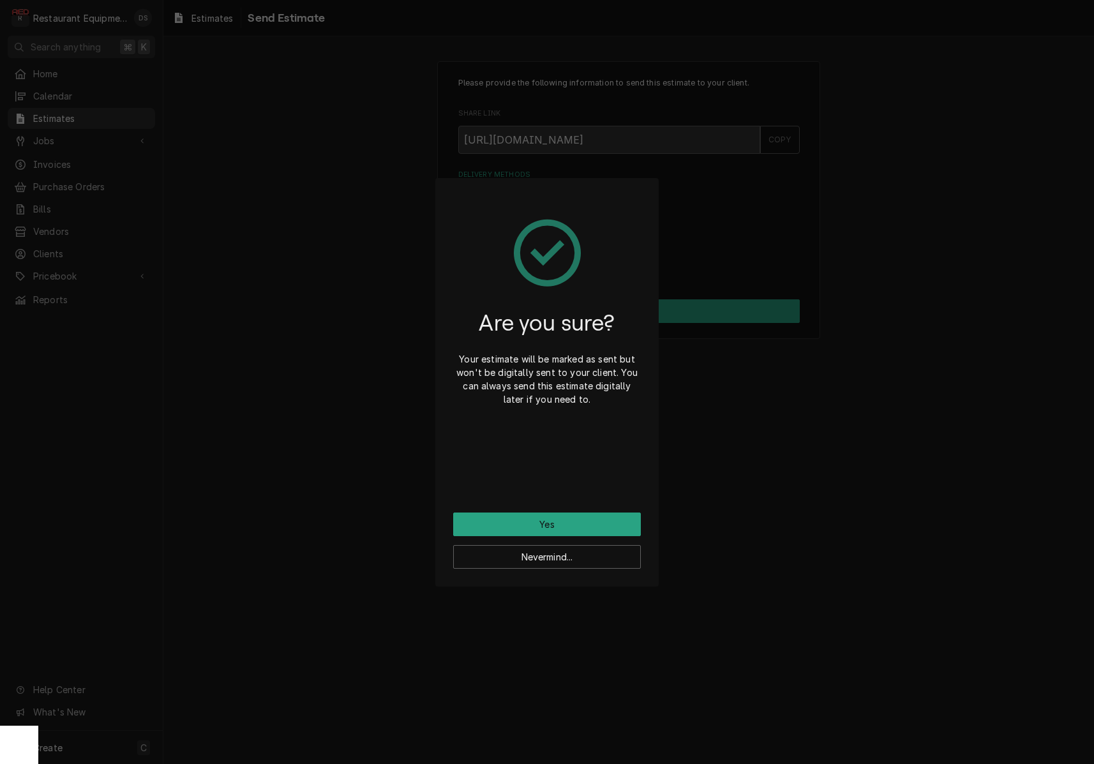
click at [574, 518] on button "Yes" at bounding box center [547, 525] width 188 height 24
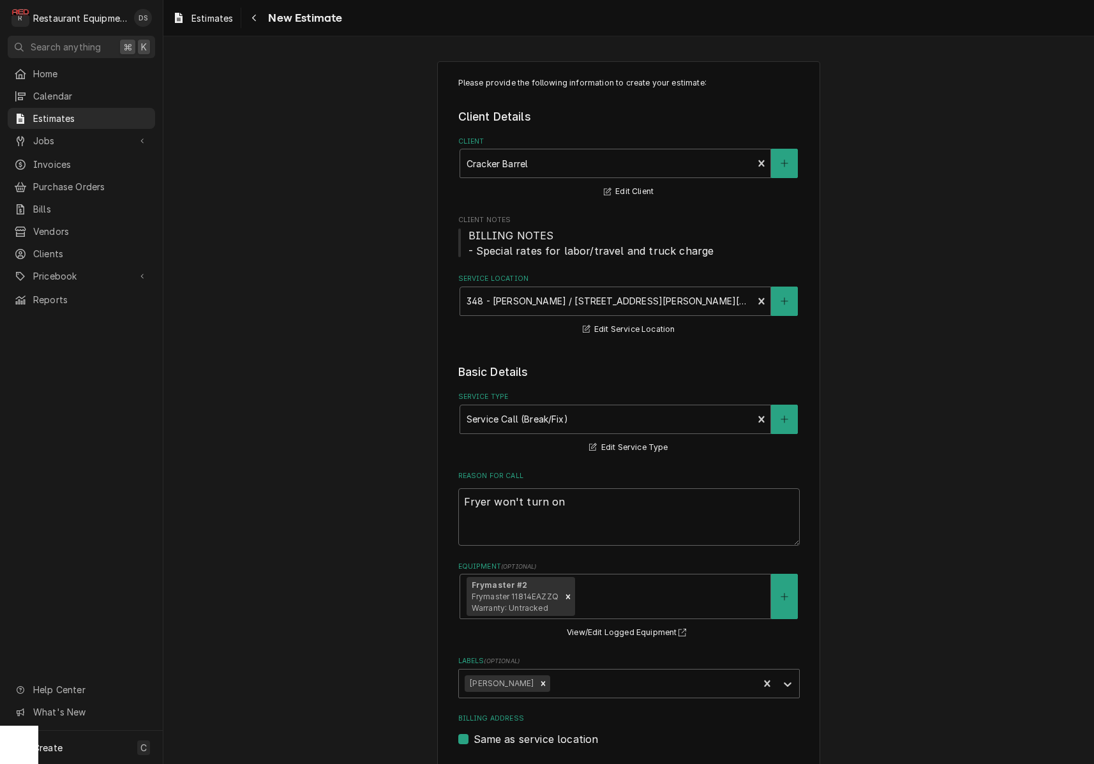
type textarea "x"
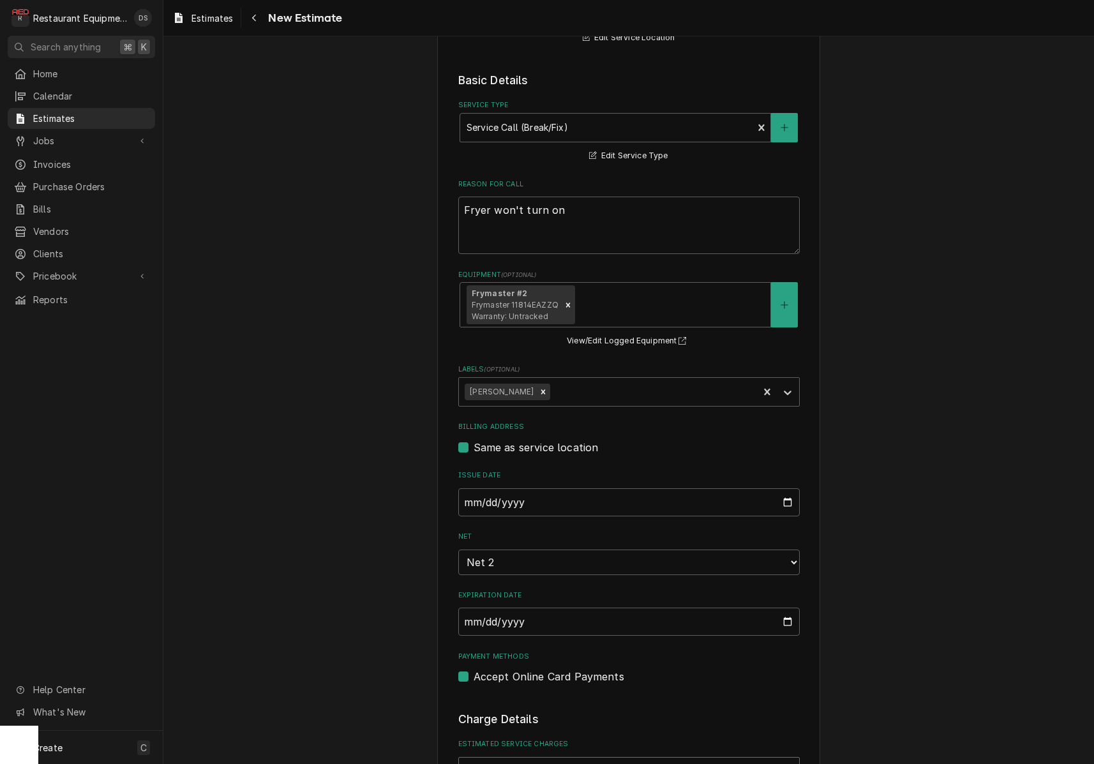
scroll to position [297, 0]
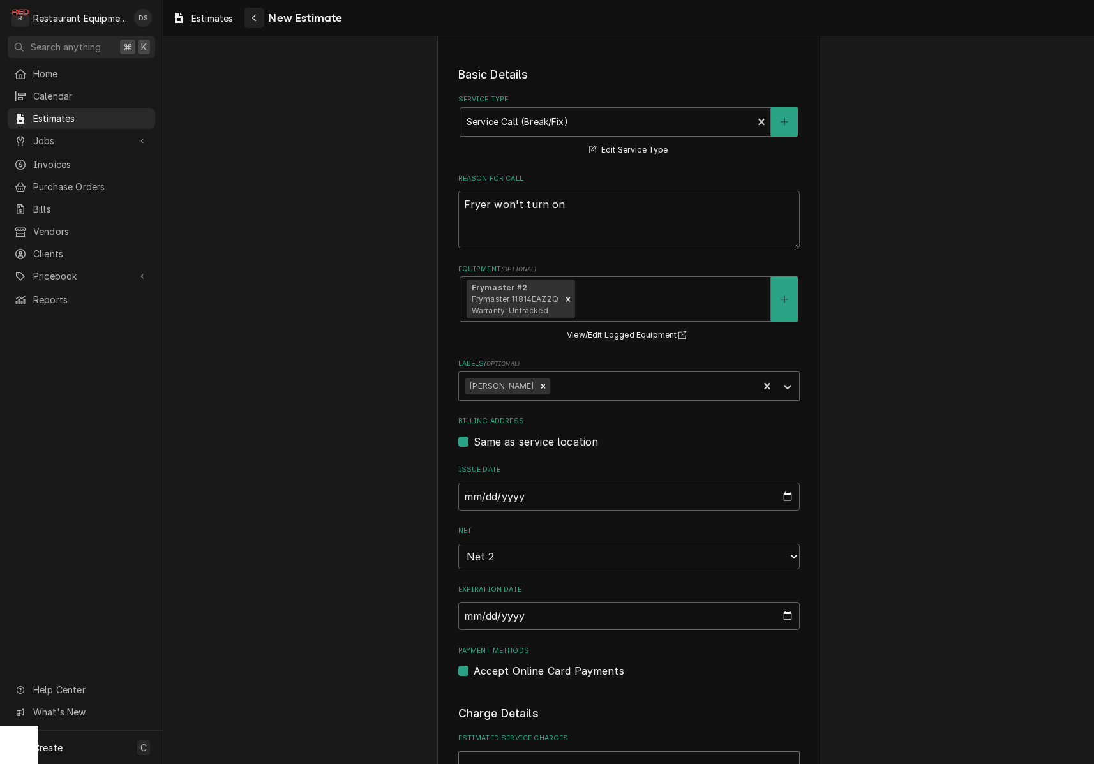
click at [256, 17] on icon "Navigate back" at bounding box center [254, 17] width 6 height 9
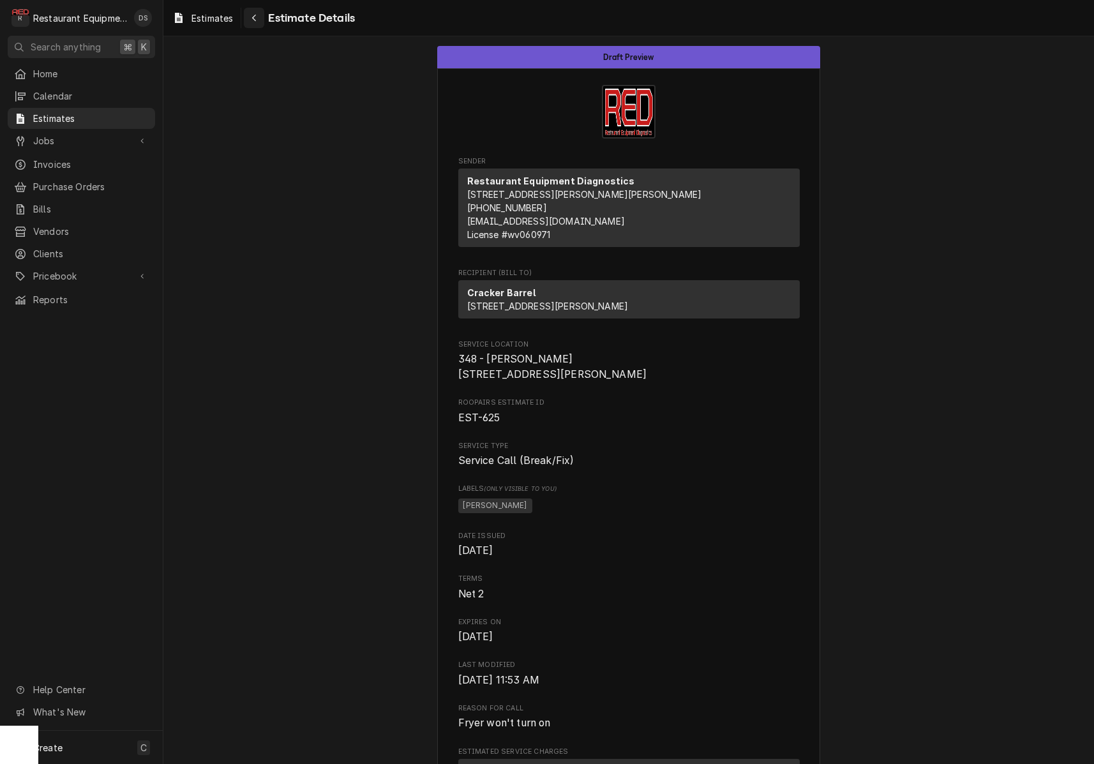
click at [257, 20] on icon "Navigate back" at bounding box center [254, 17] width 6 height 9
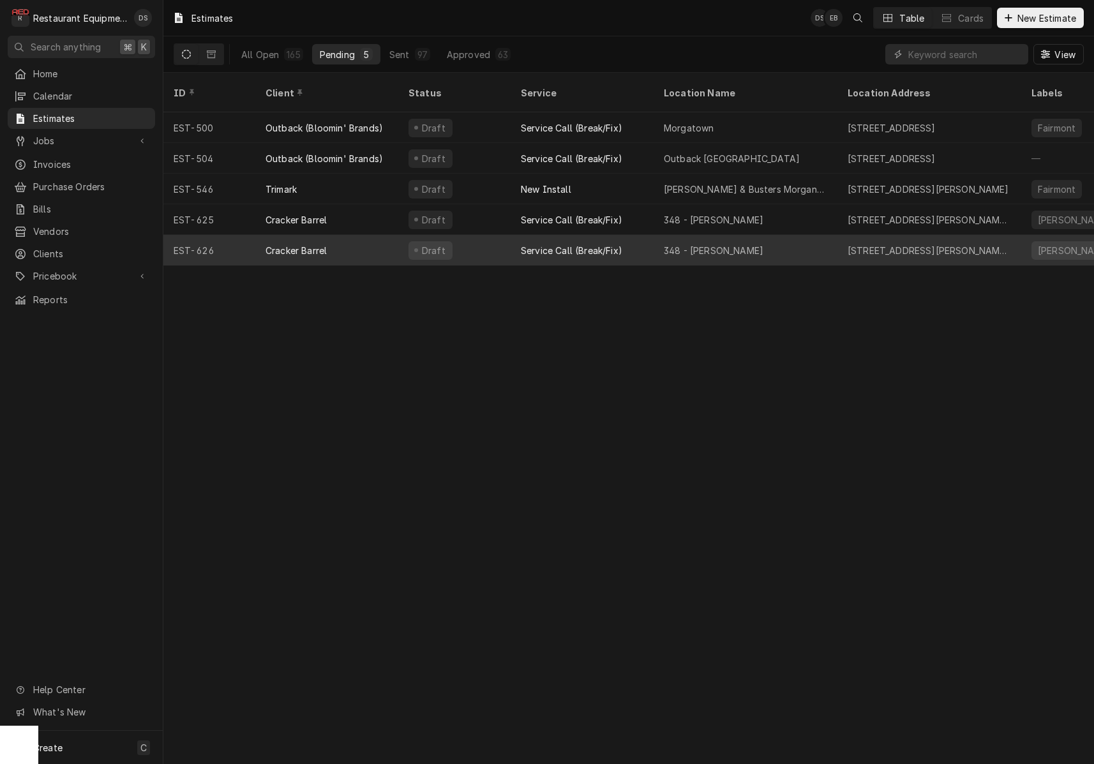
click at [370, 237] on div "Cracker Barrel" at bounding box center [326, 250] width 143 height 31
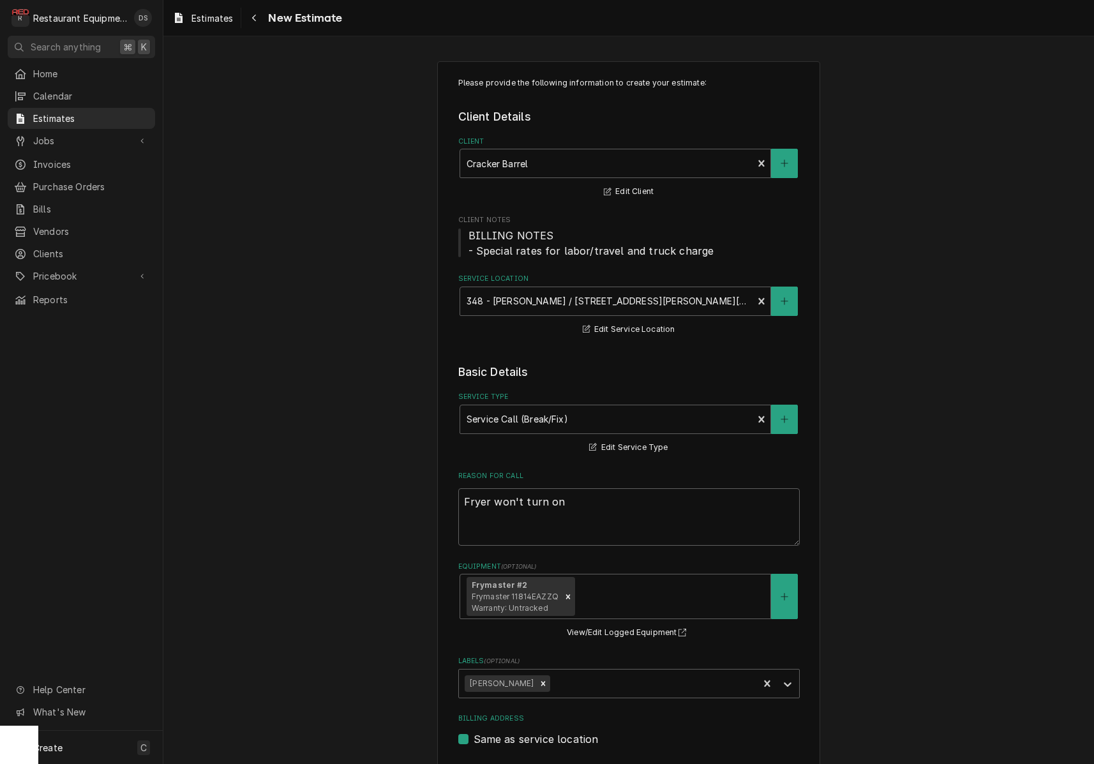
type textarea "x"
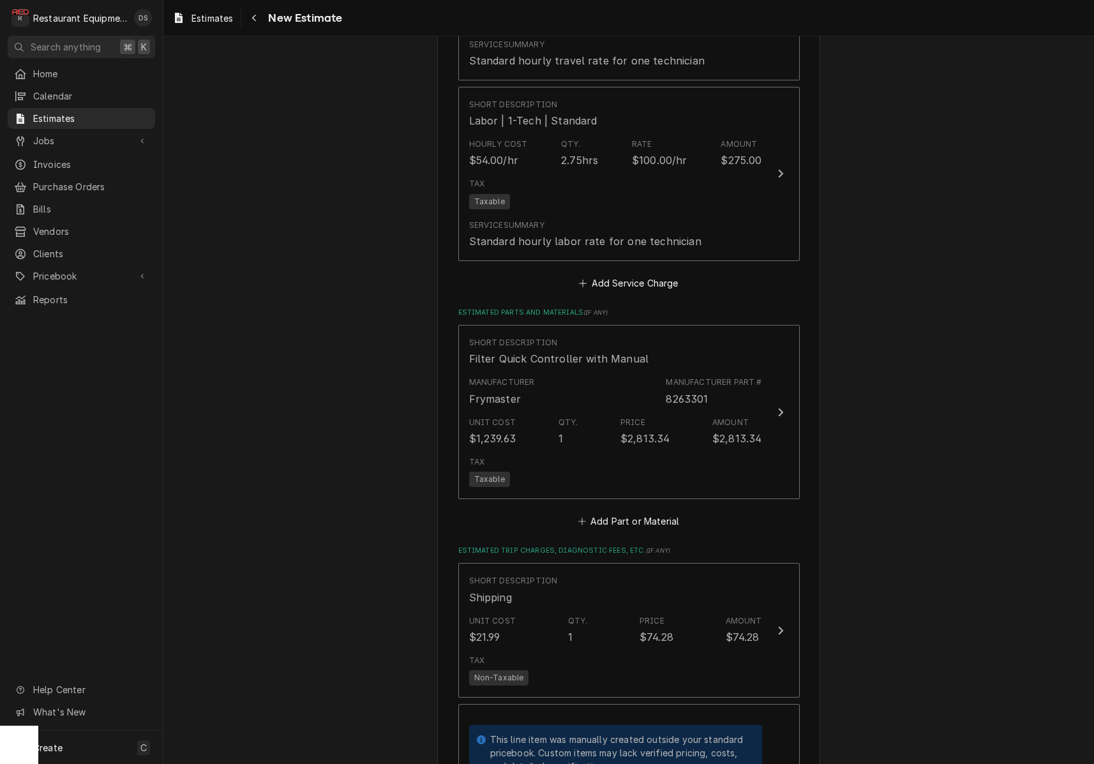
scroll to position [1584, 0]
click at [257, 20] on icon "Navigate back" at bounding box center [254, 17] width 6 height 9
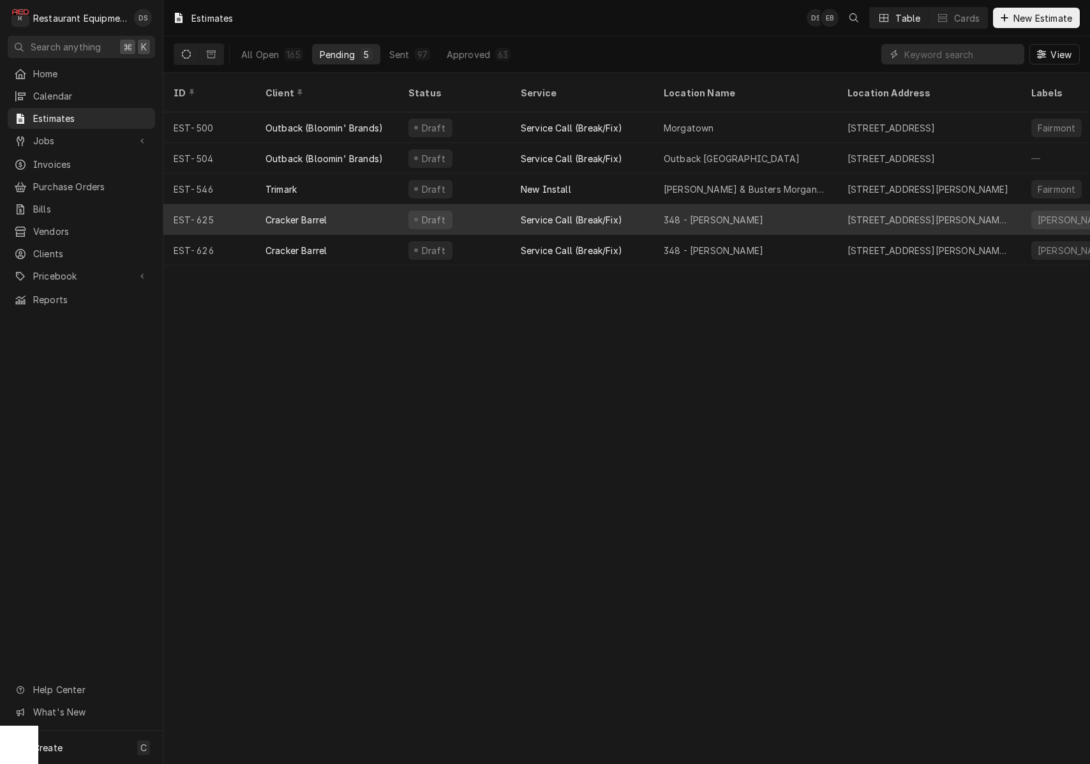
click at [745, 206] on div "348 - Beckley" at bounding box center [746, 219] width 184 height 31
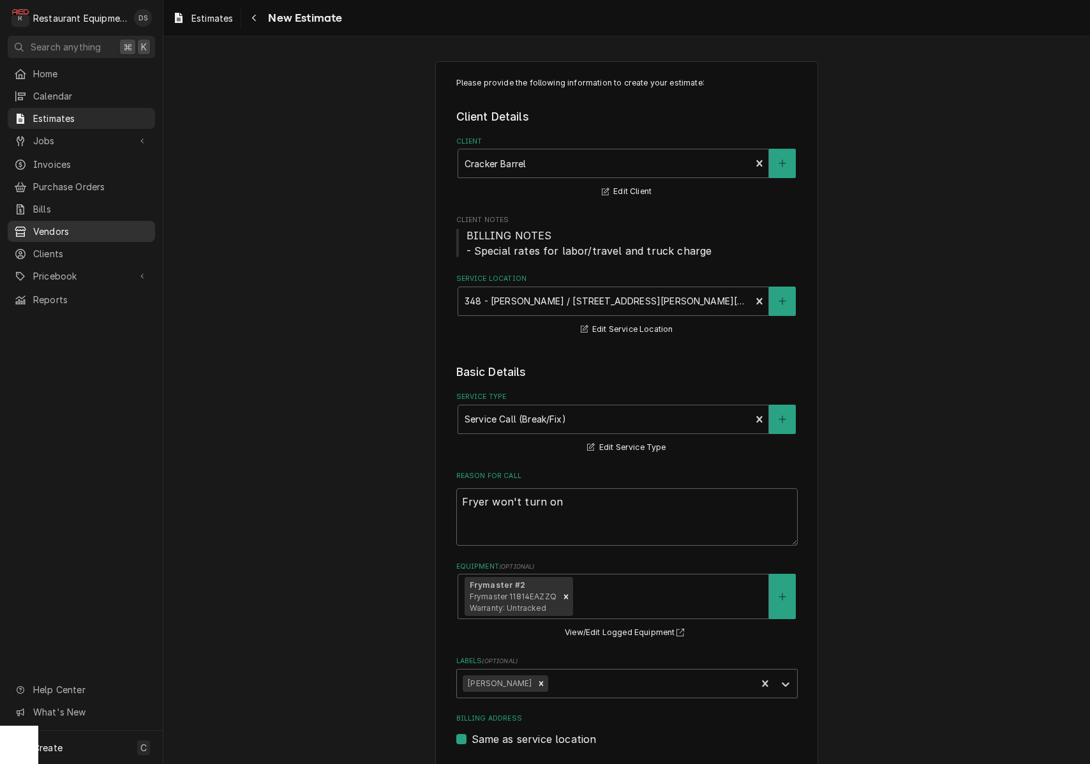
type textarea "x"
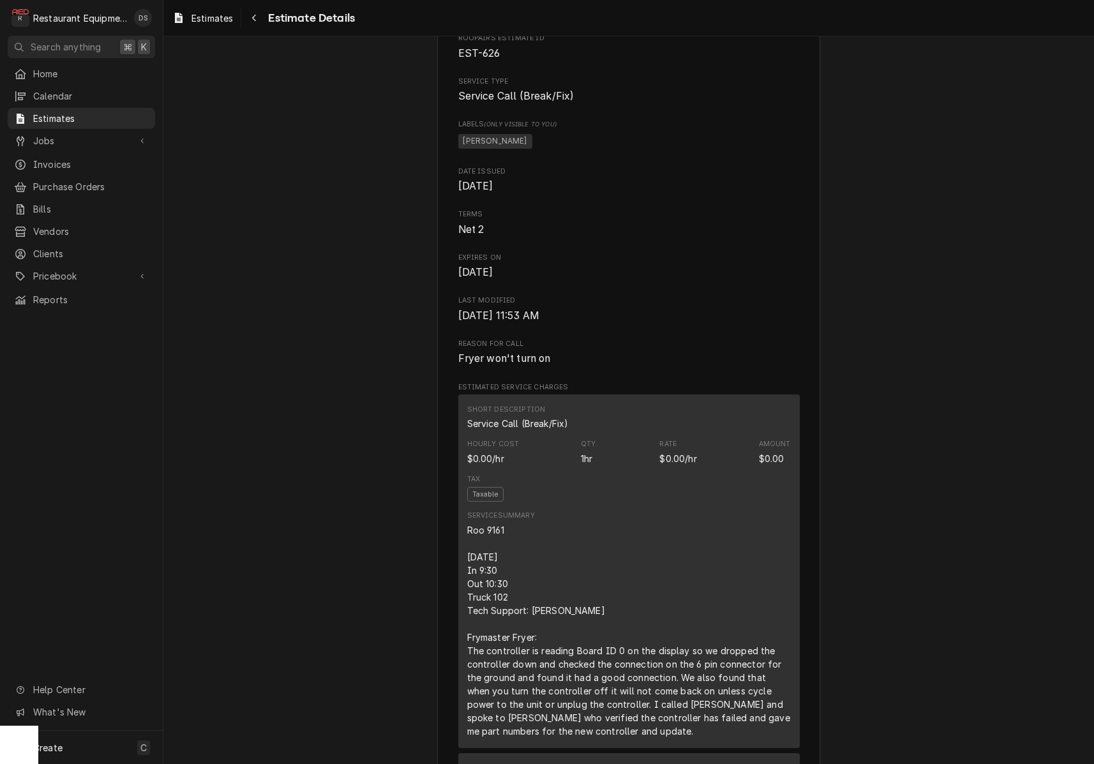
scroll to position [375, 0]
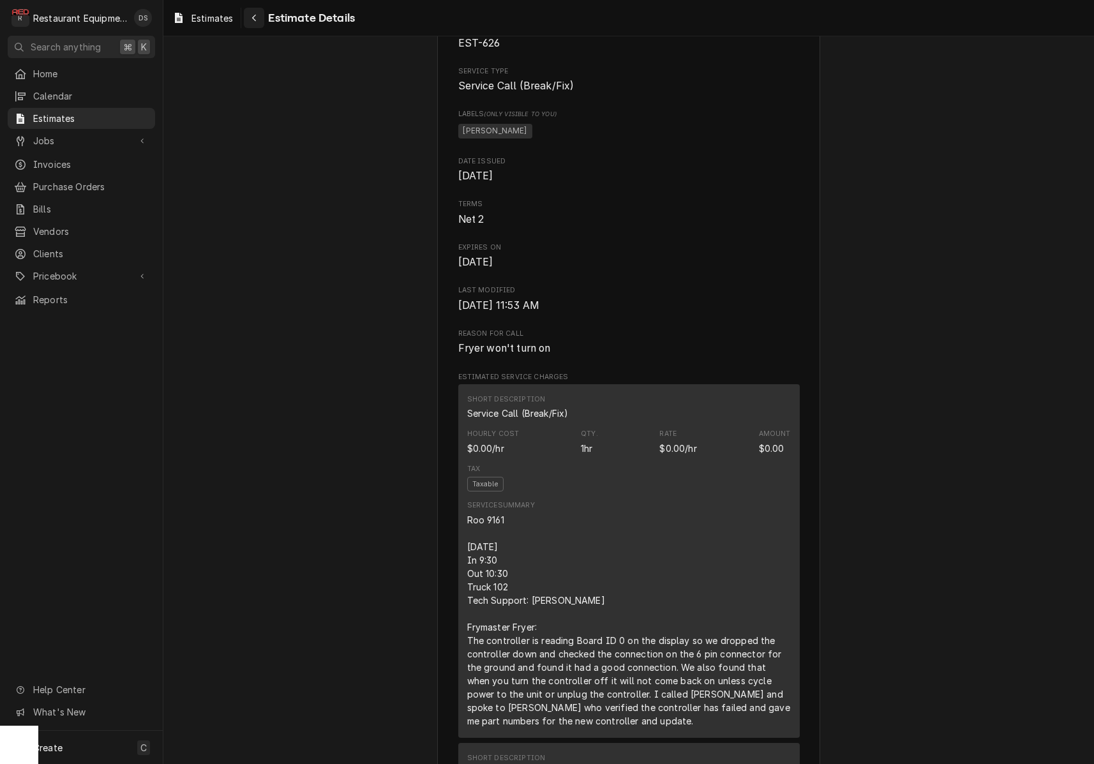
click at [260, 15] on div "Navigate back" at bounding box center [254, 17] width 13 height 13
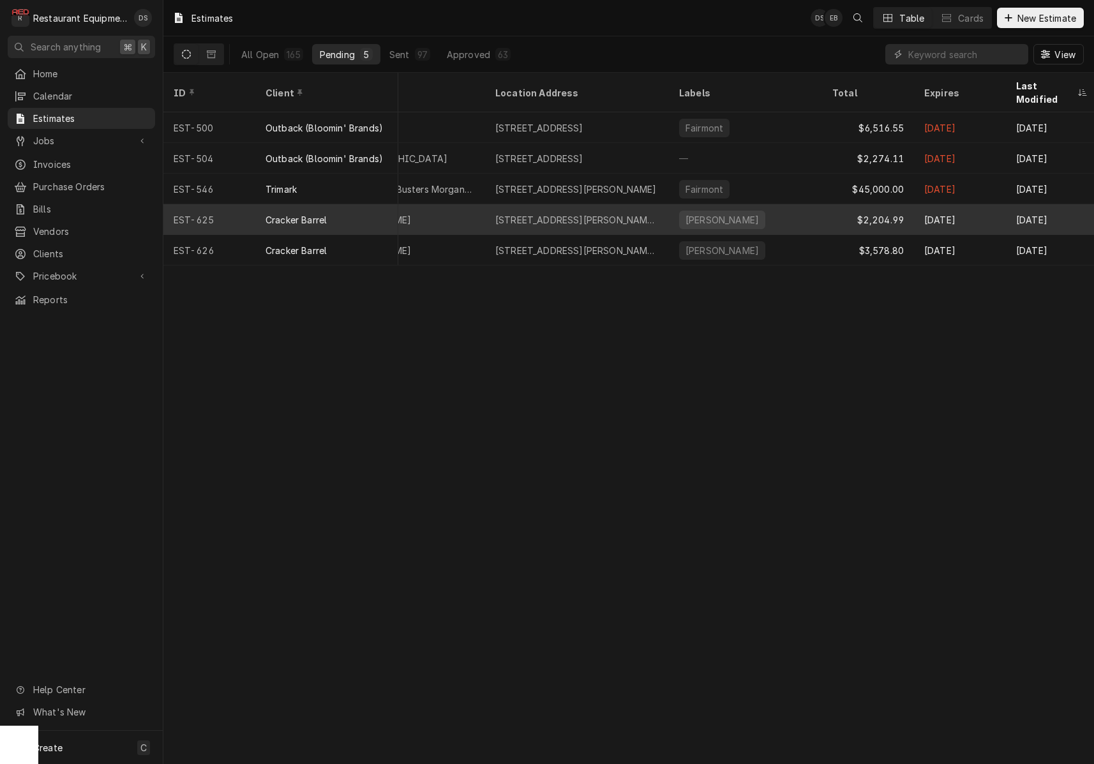
scroll to position [0, 357]
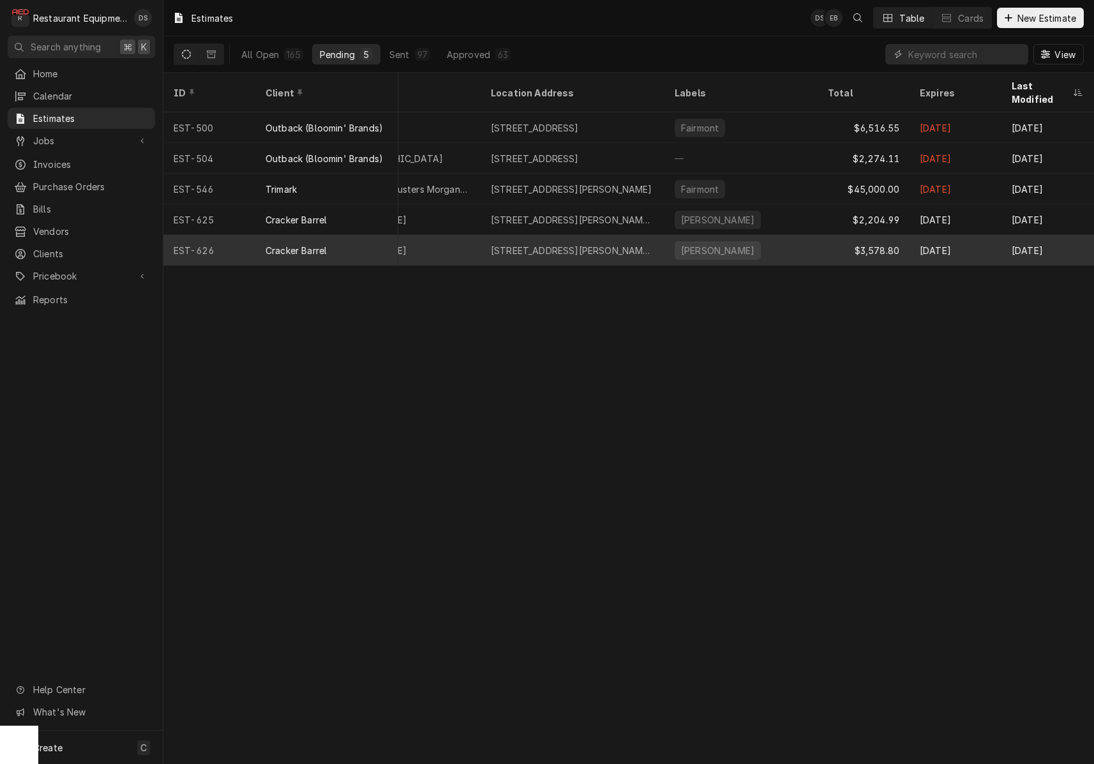
click at [808, 235] on div "[PERSON_NAME]" at bounding box center [740, 250] width 153 height 31
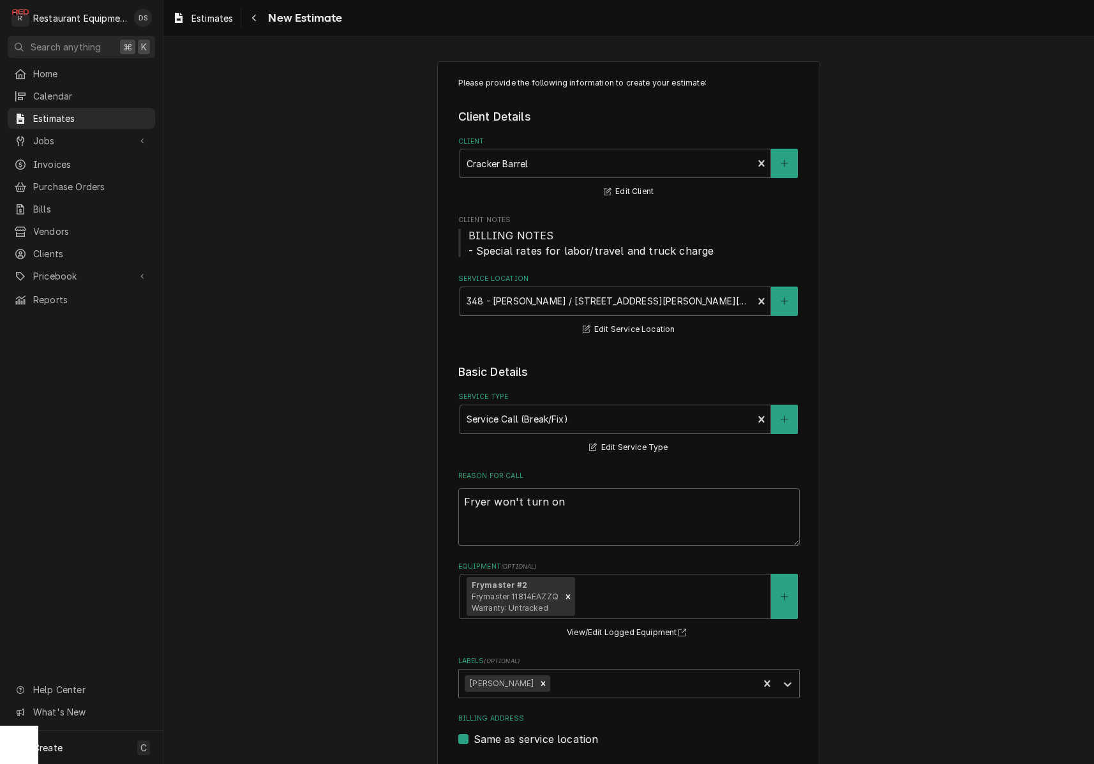
type textarea "x"
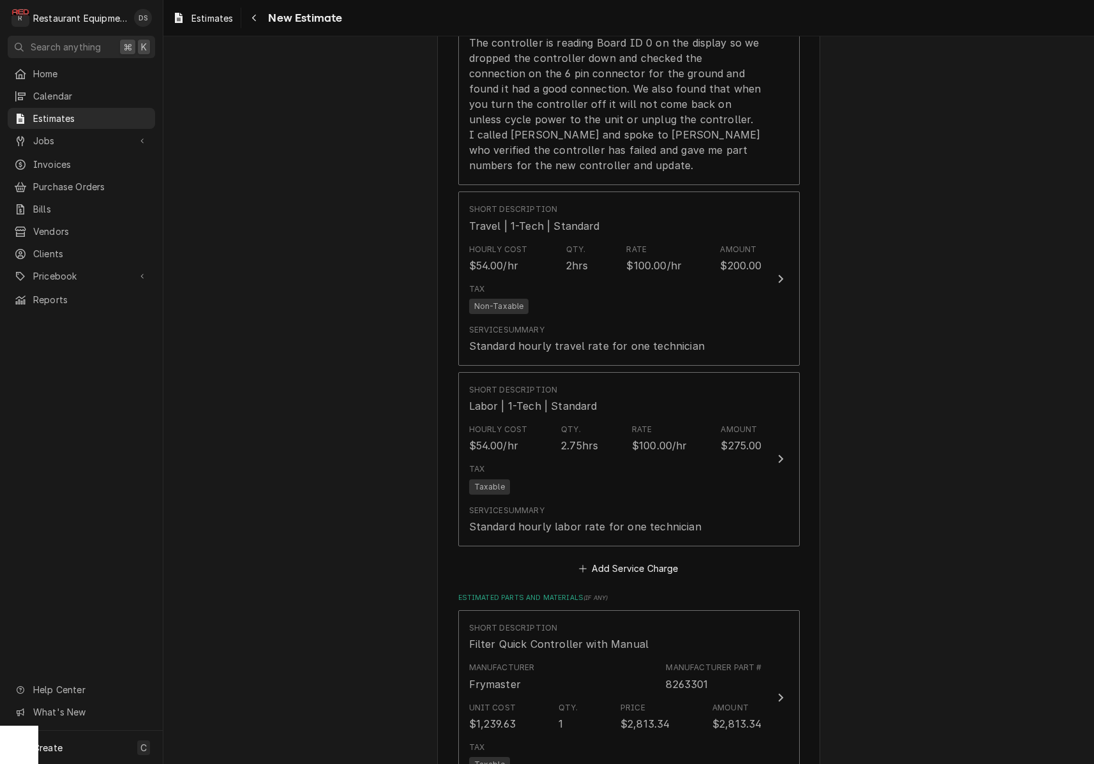
scroll to position [1292, 0]
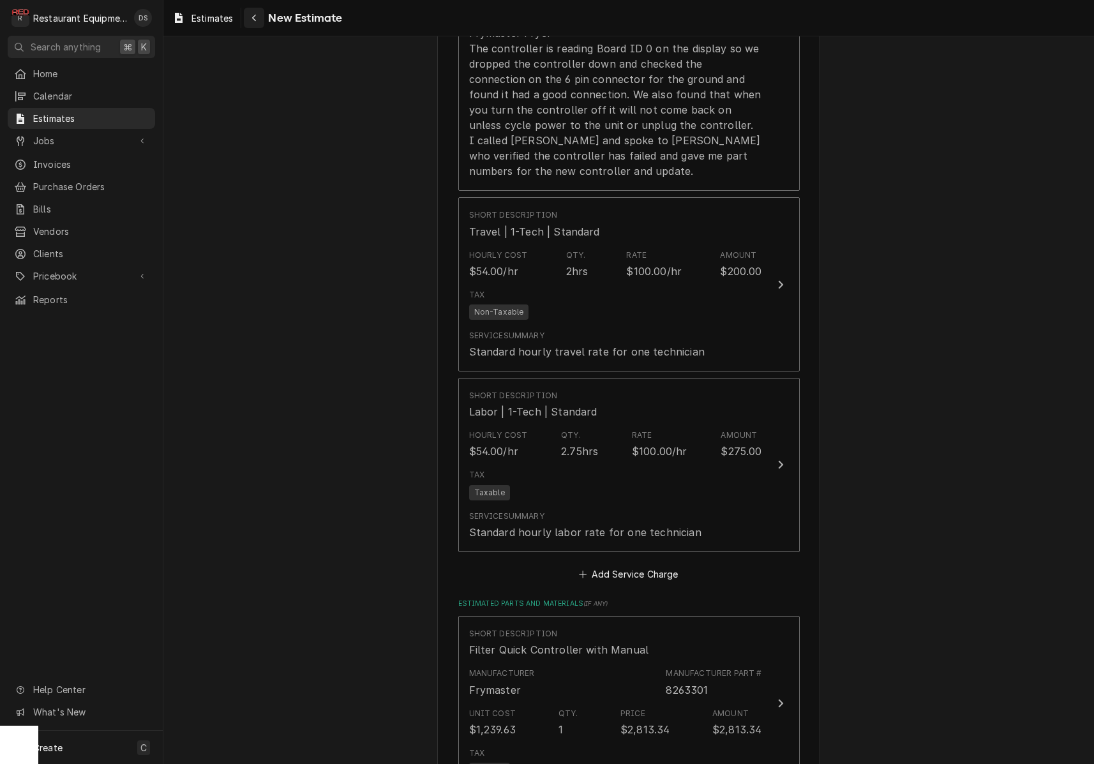
click at [250, 20] on div "Navigate back" at bounding box center [254, 17] width 13 height 13
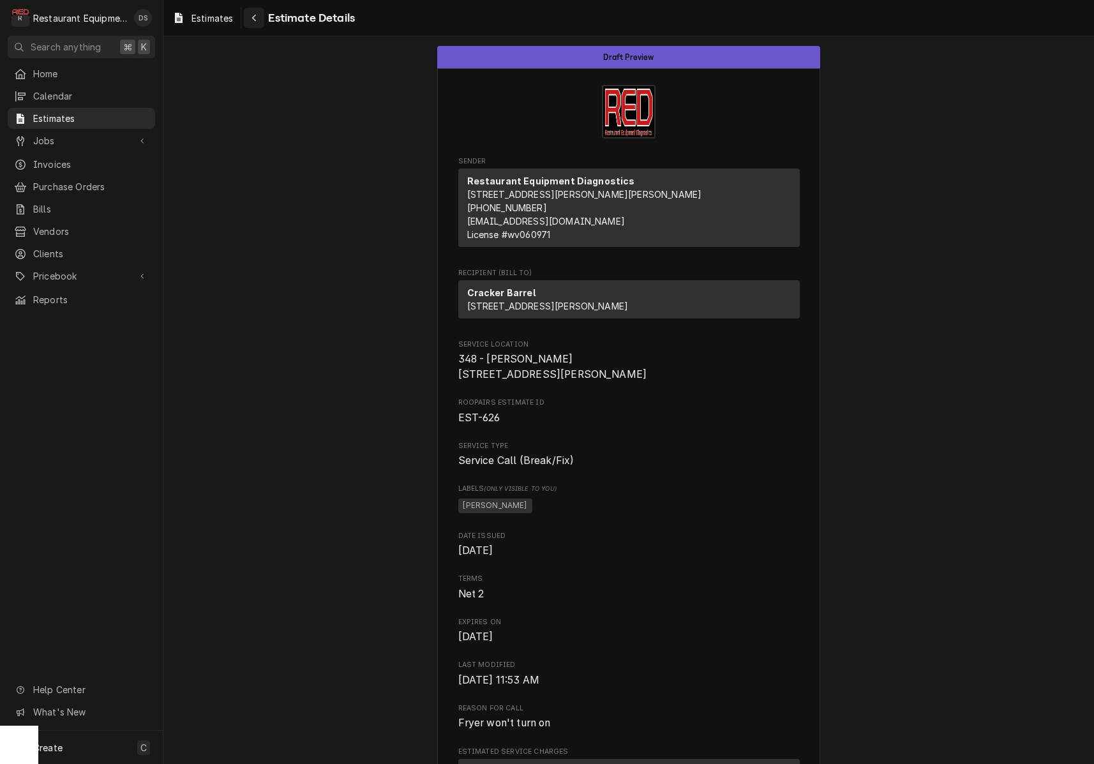
click at [259, 22] on div "Navigate back" at bounding box center [254, 17] width 13 height 13
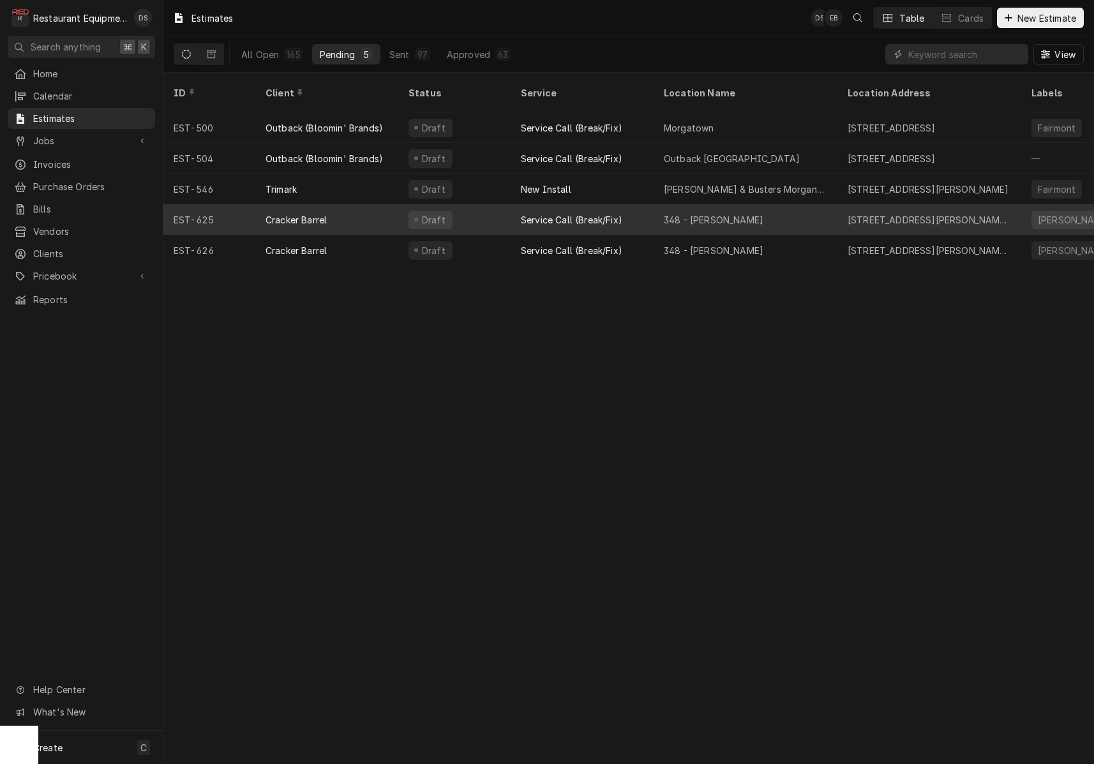
click at [738, 211] on div "348 - Beckley" at bounding box center [746, 219] width 184 height 31
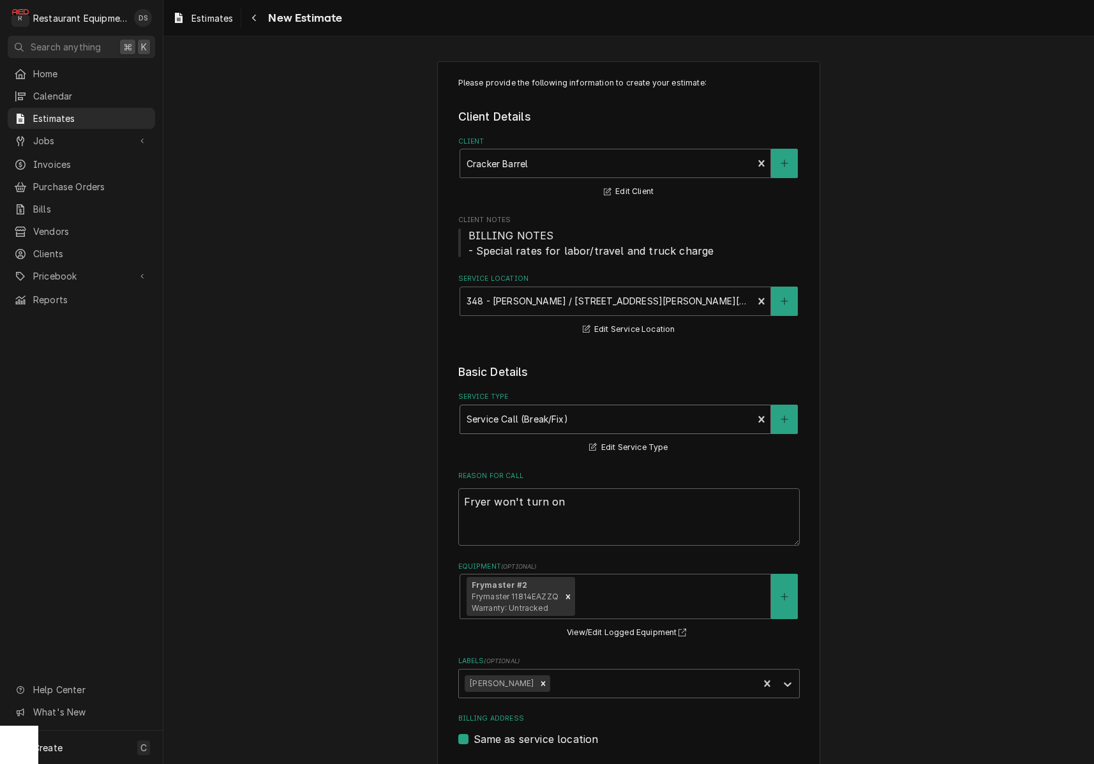
type textarea "x"
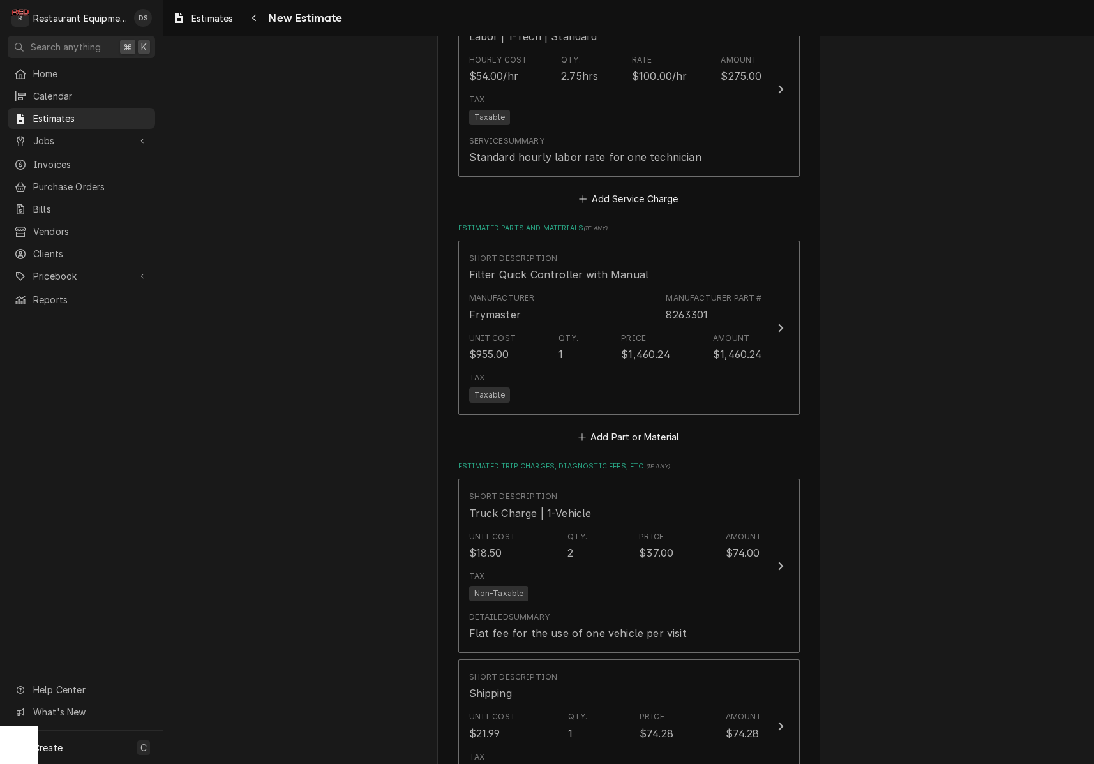
scroll to position [1675, 0]
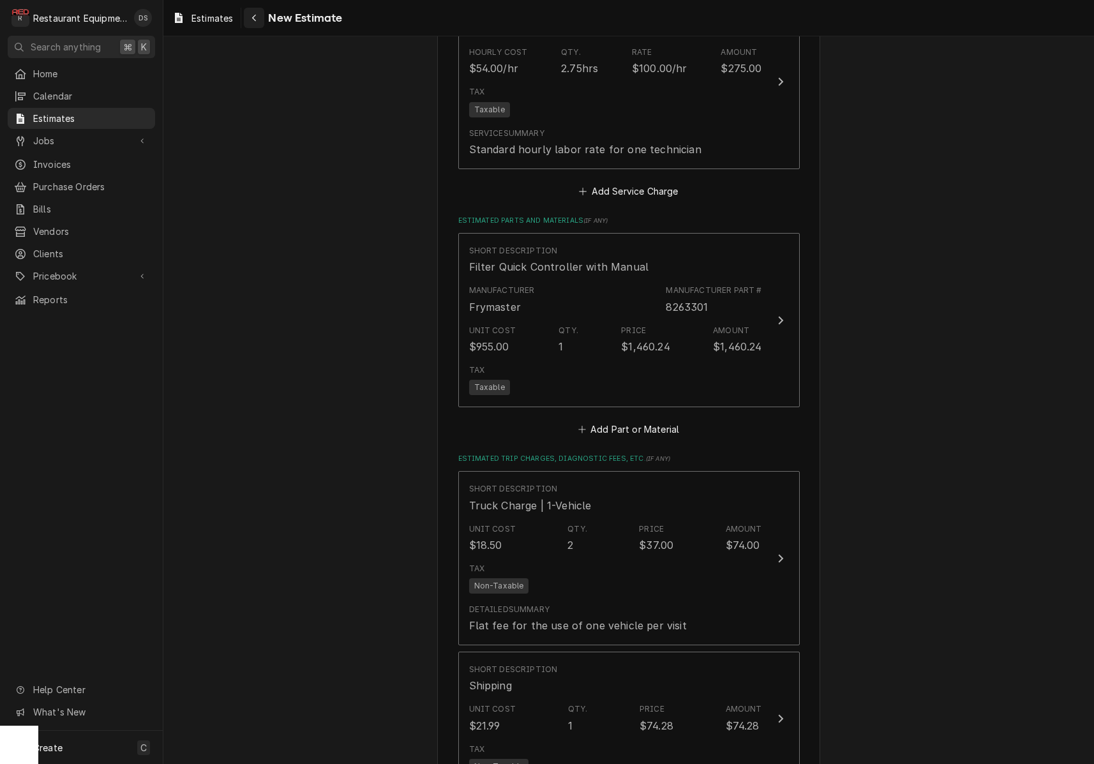
click at [252, 17] on icon "Navigate back" at bounding box center [254, 17] width 6 height 9
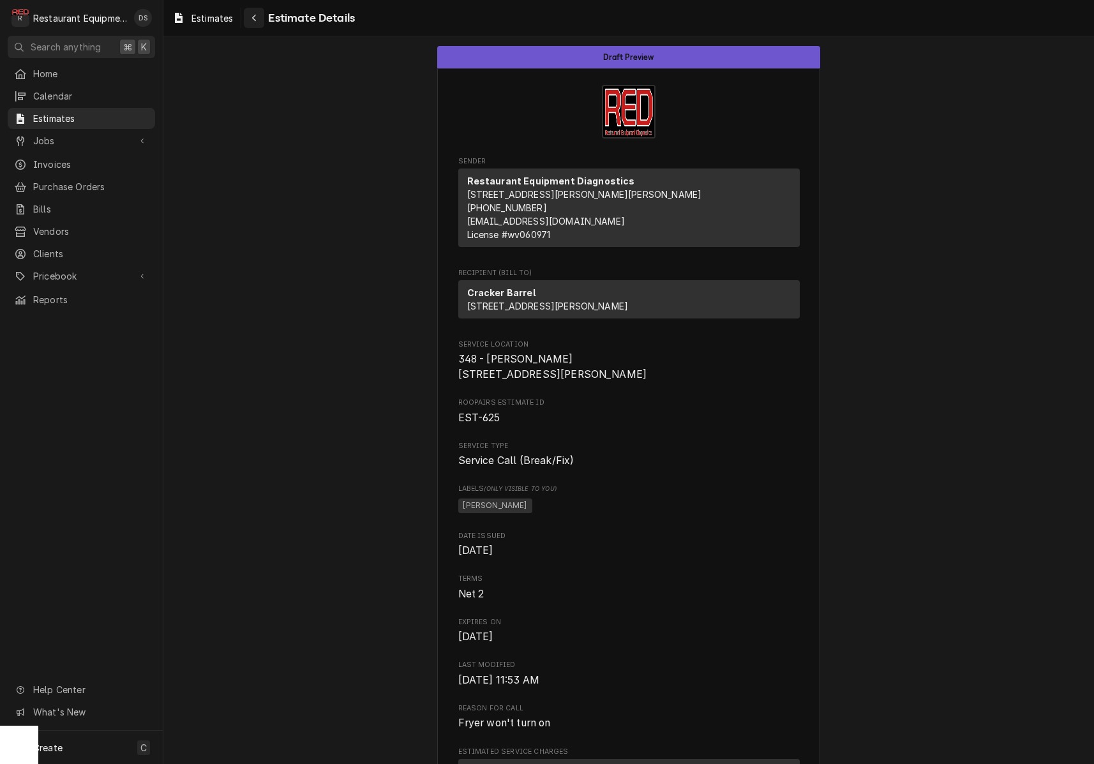
click at [260, 20] on div "Navigate back" at bounding box center [254, 17] width 13 height 13
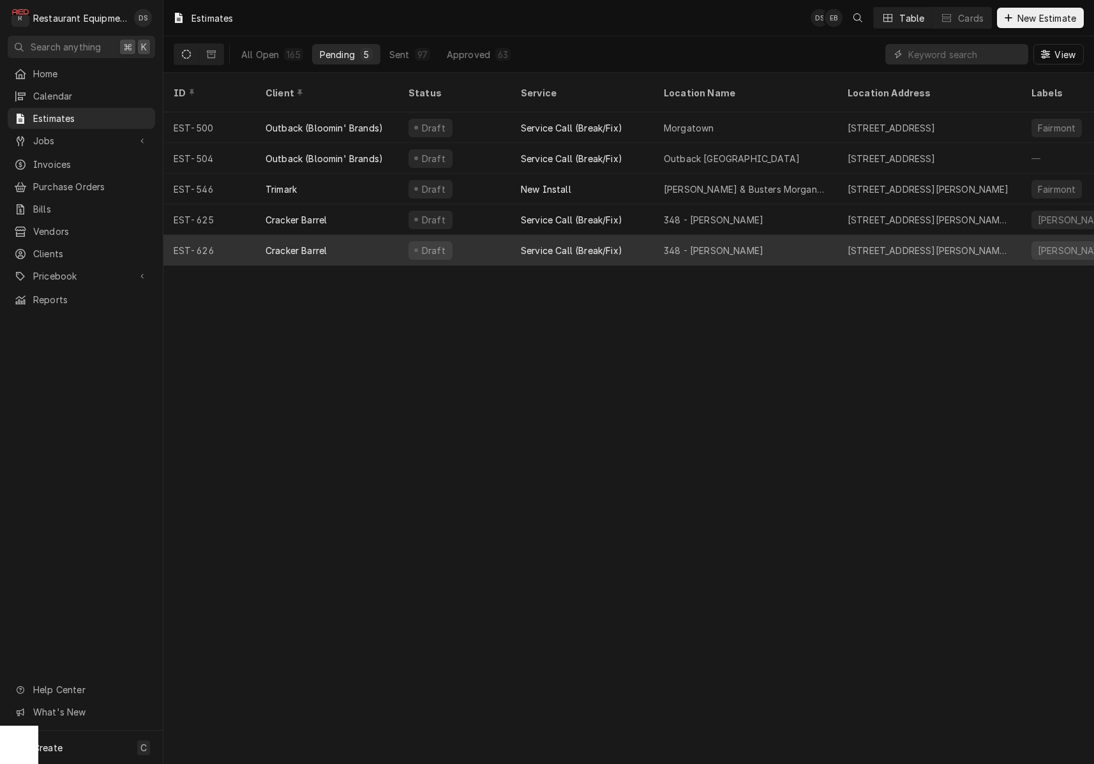
click at [748, 235] on div "348 - [PERSON_NAME]" at bounding box center [746, 250] width 184 height 31
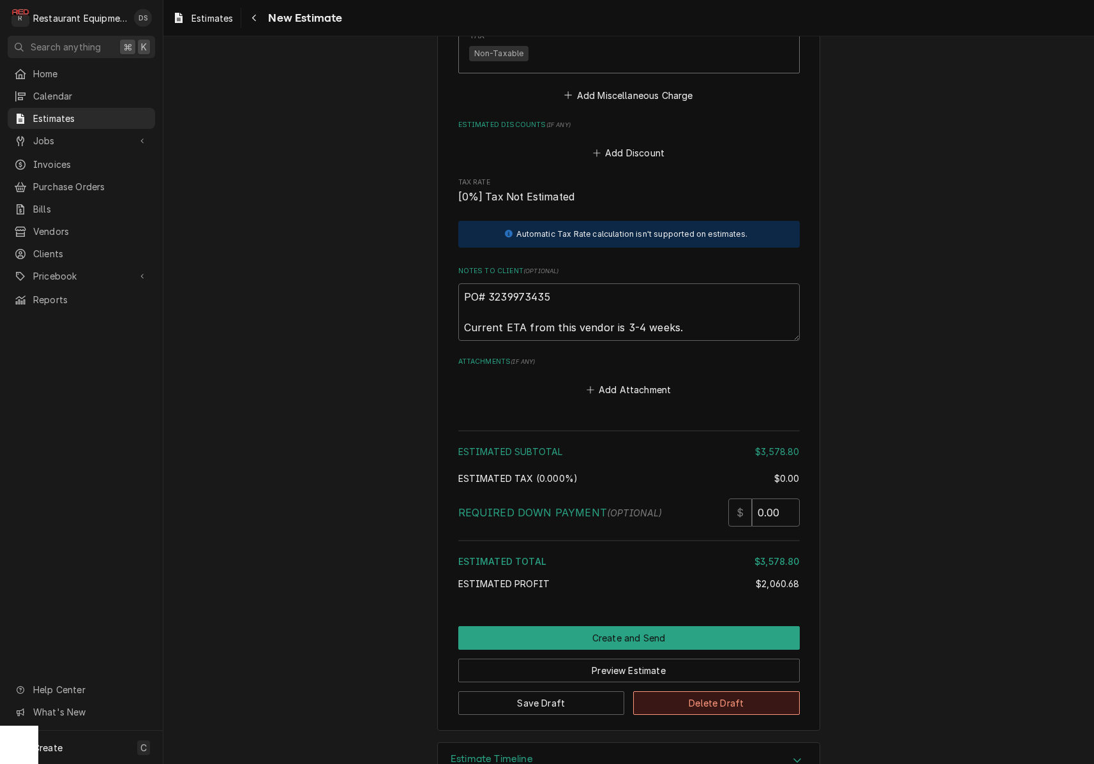
scroll to position [2431, 0]
click at [692, 692] on button "Delete Draft" at bounding box center [716, 704] width 167 height 24
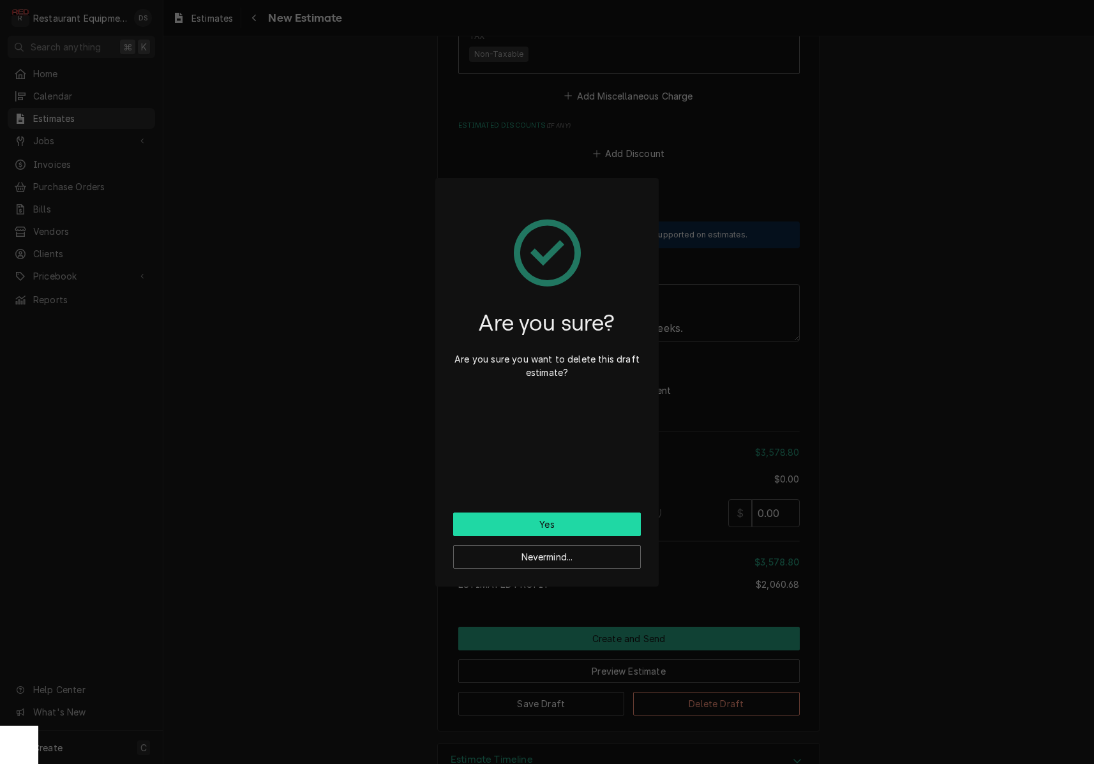
click at [581, 520] on button "Yes" at bounding box center [547, 525] width 188 height 24
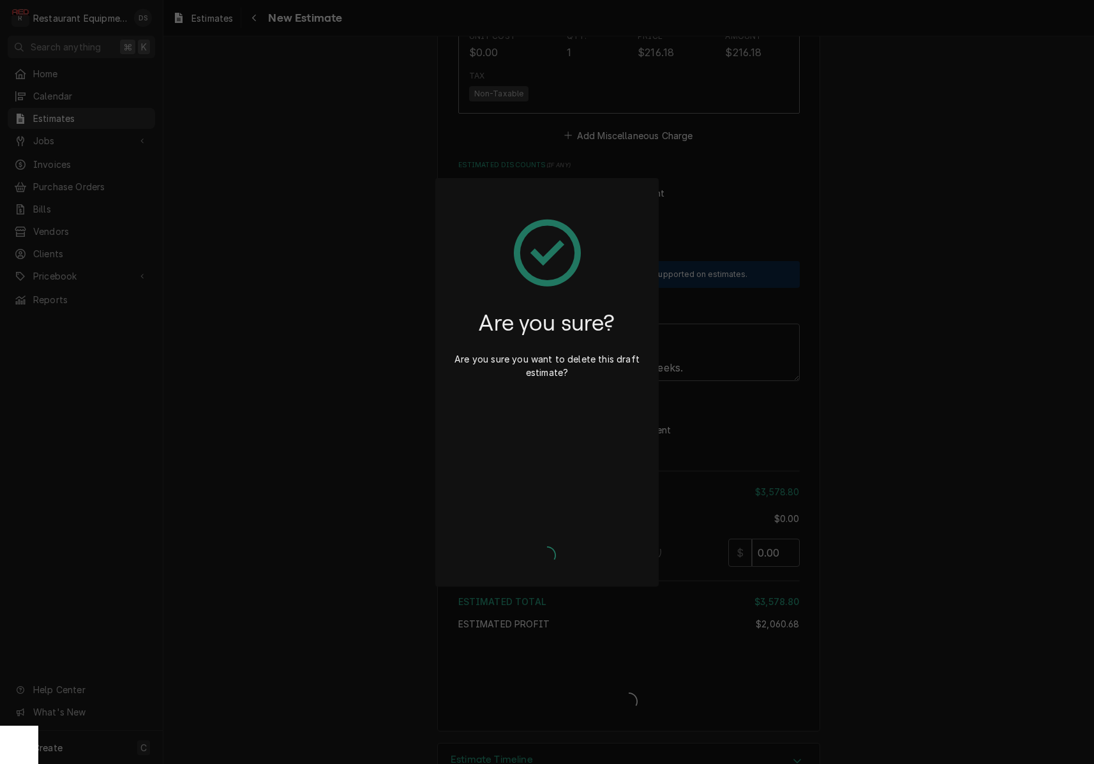
type textarea "x"
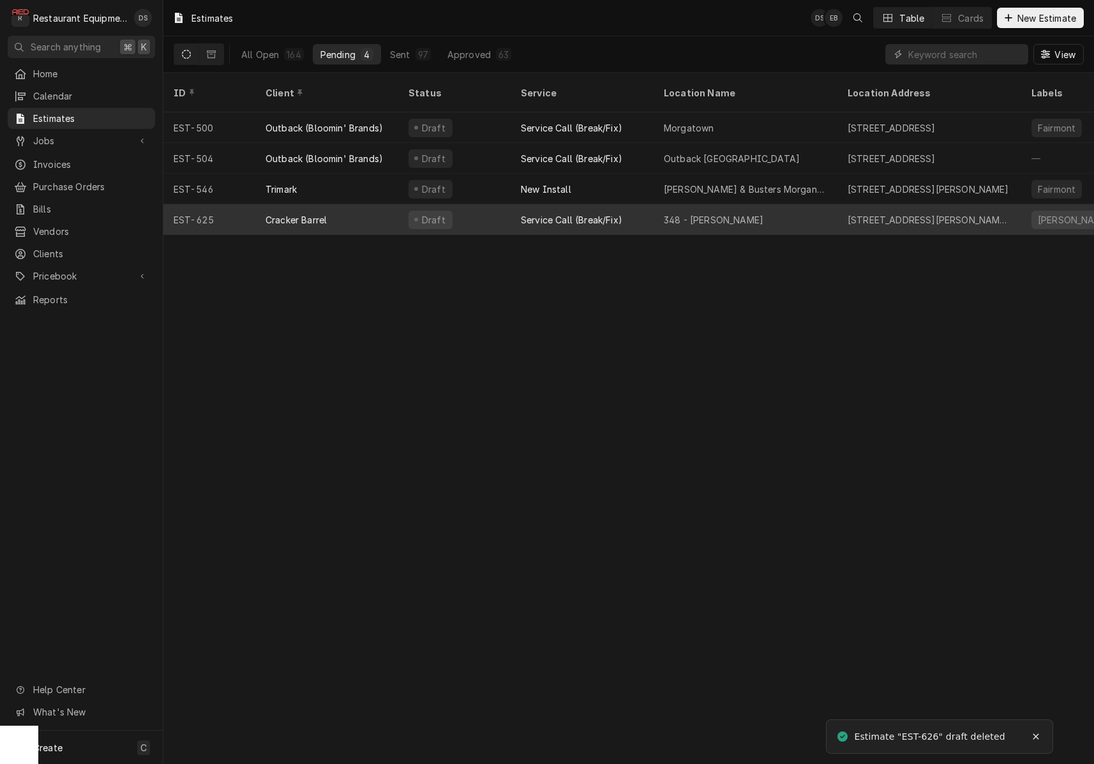
click at [493, 208] on div "Draft" at bounding box center [454, 219] width 112 height 31
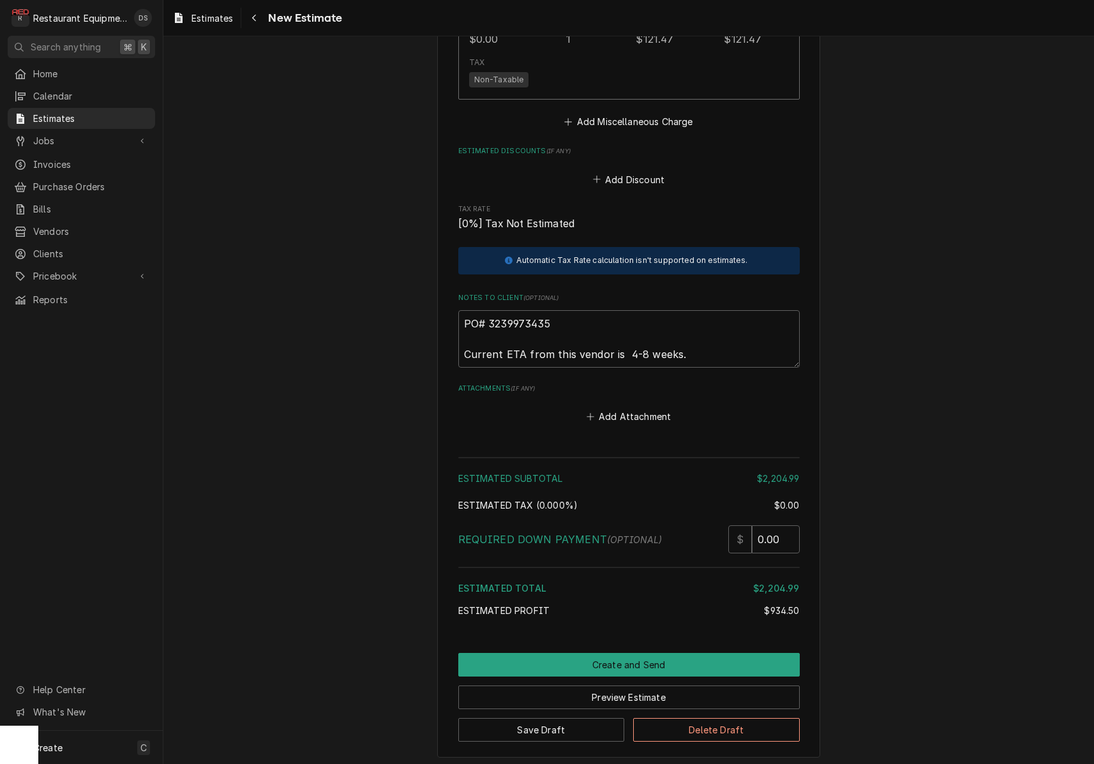
scroll to position [2612, 0]
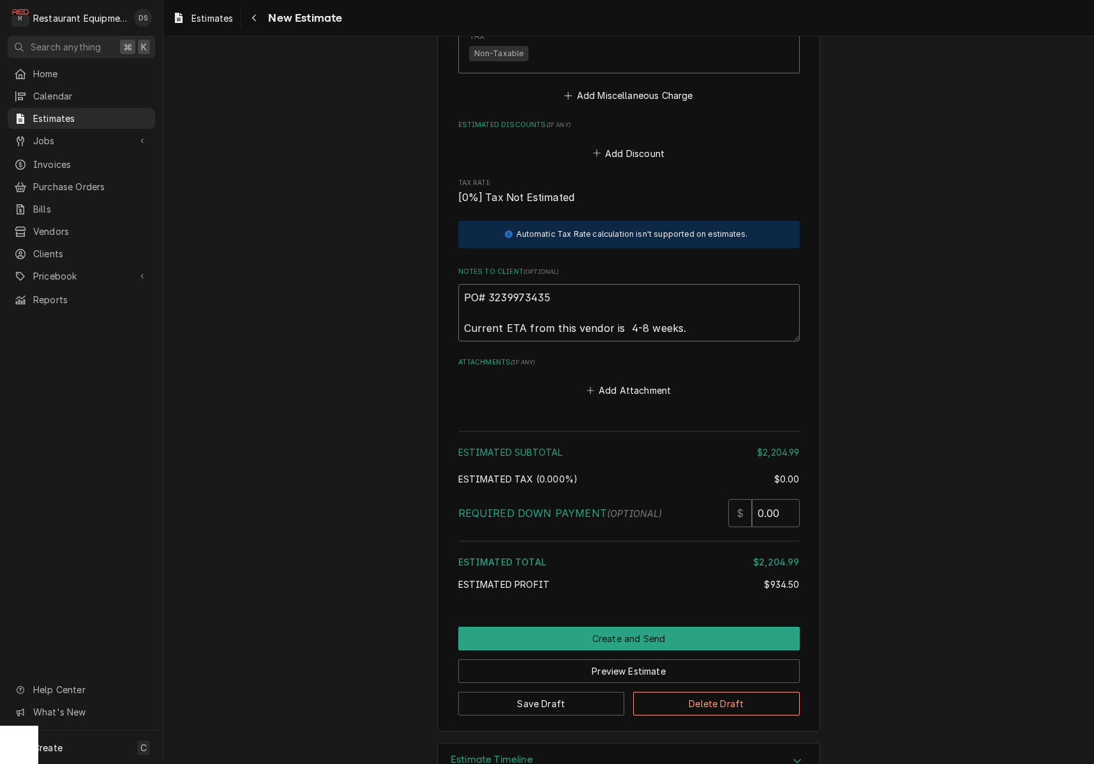
drag, startPoint x: 566, startPoint y: 262, endPoint x: 497, endPoint y: 260, distance: 68.3
click at [489, 284] on textarea "PO# 3239973435 Current ETA from this vendor is 4-8 weeks." at bounding box center [628, 312] width 341 height 57
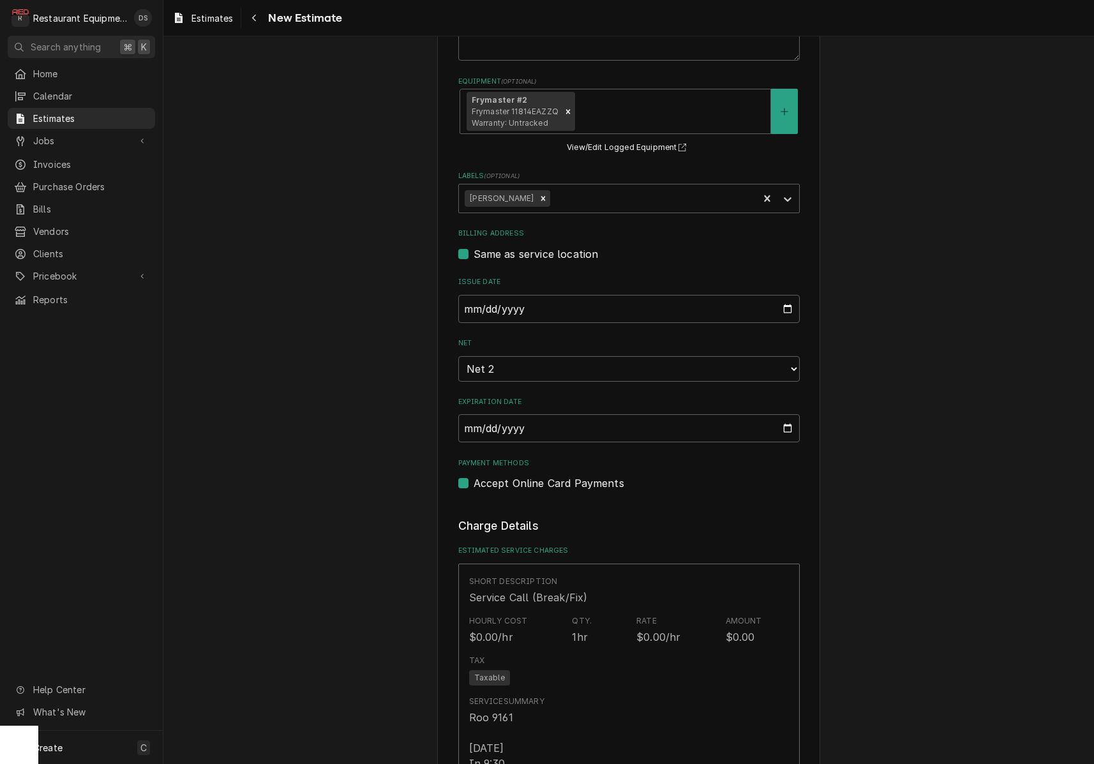
scroll to position [486, 0]
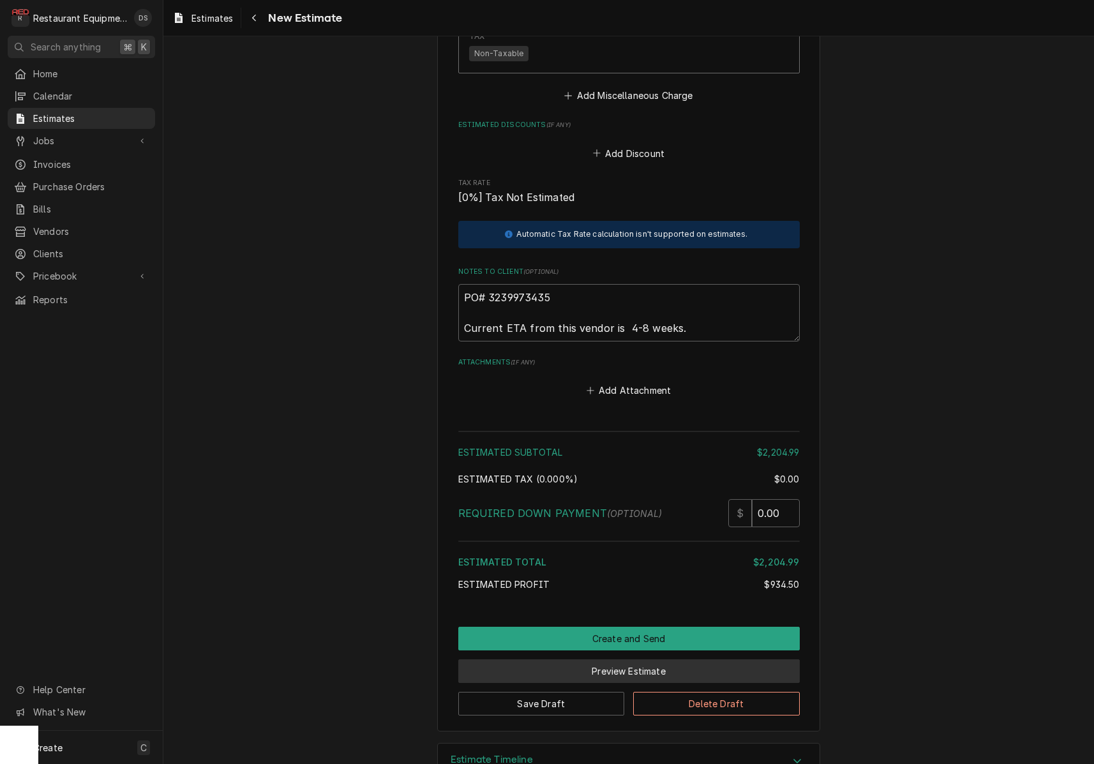
click at [633, 659] on button "Preview Estimate" at bounding box center [628, 671] width 341 height 24
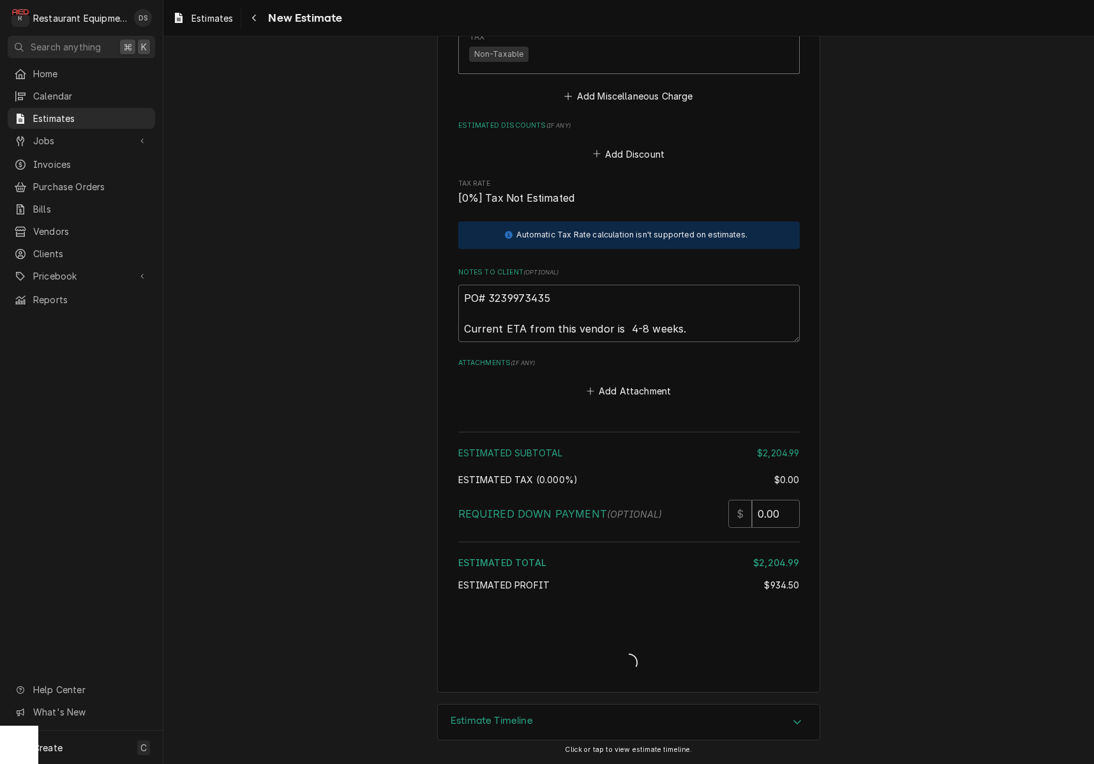
scroll to position [2572, 0]
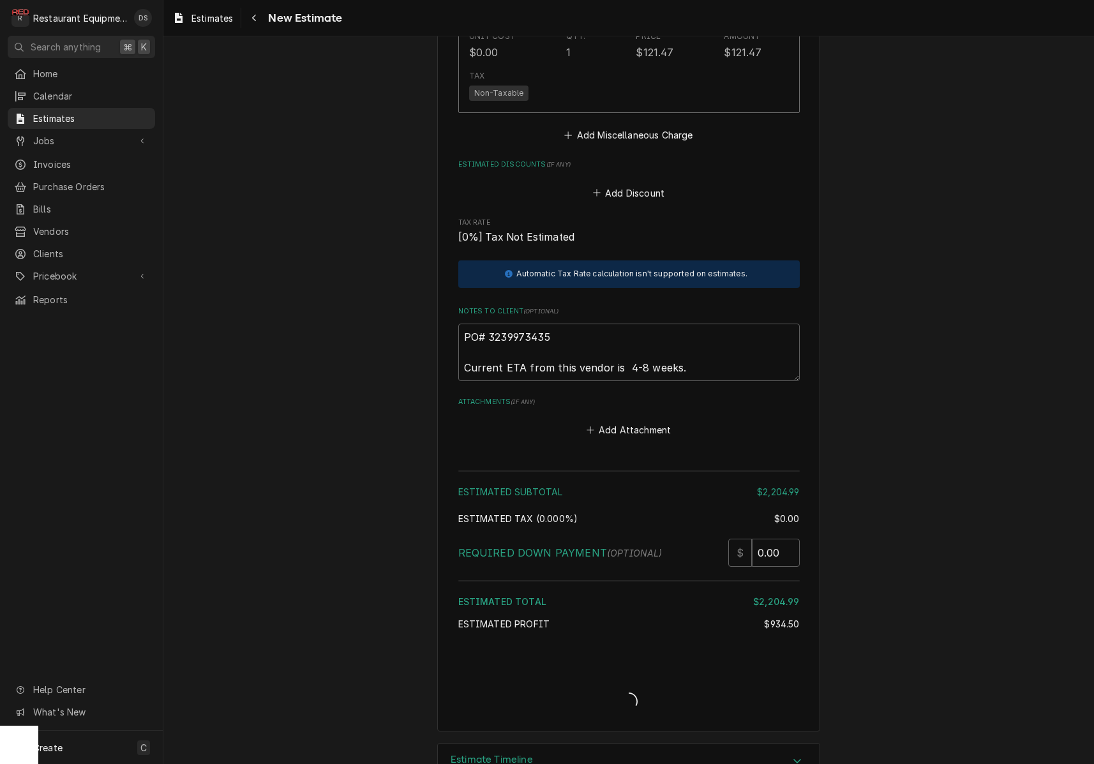
type textarea "x"
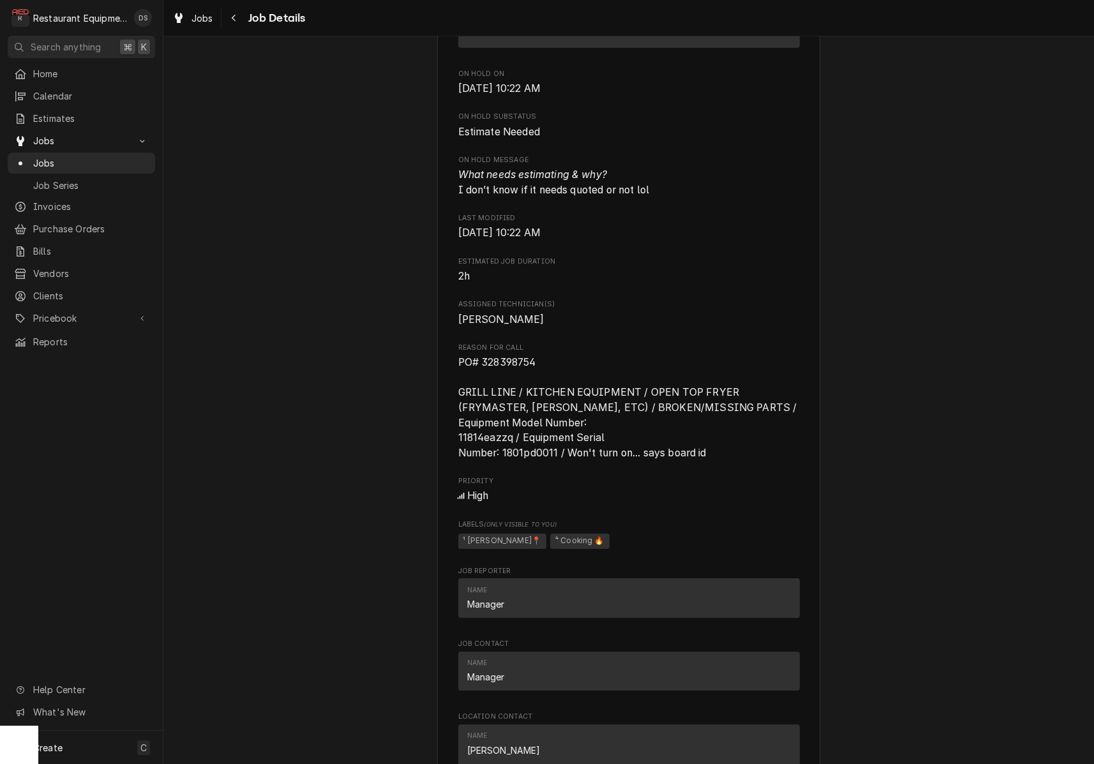
scroll to position [643, 0]
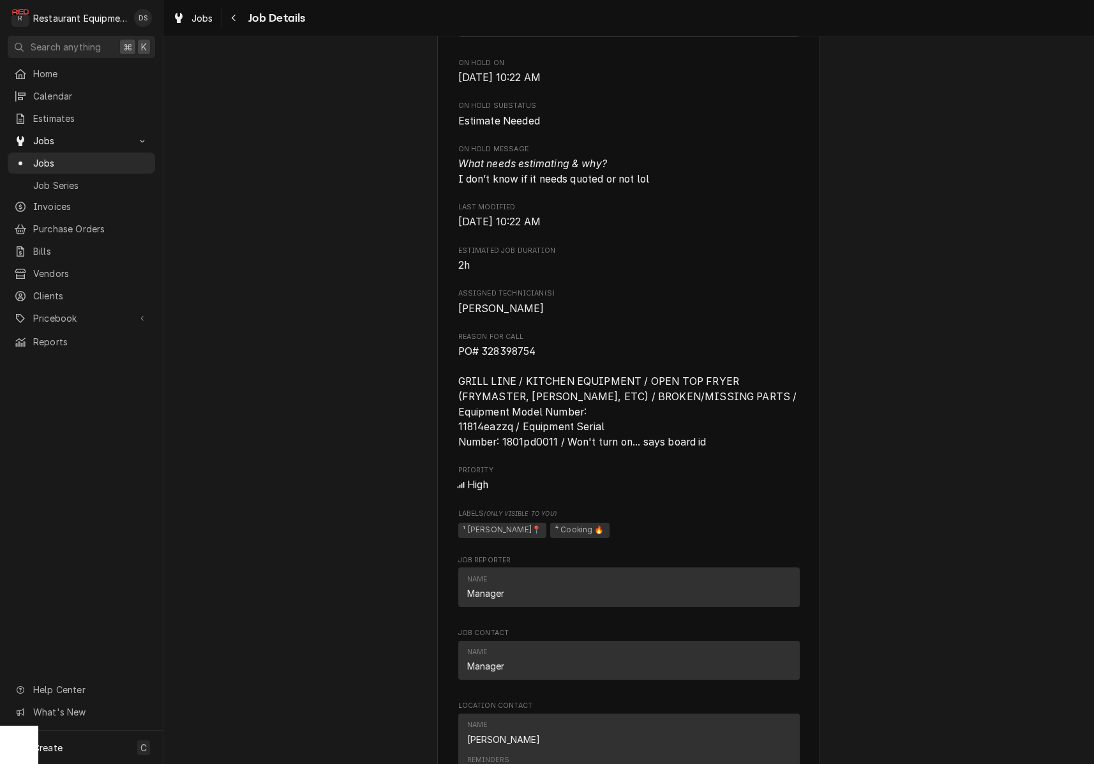
click at [548, 355] on span "PO# 328398754 GRILL LINE / KITCHEN EQUIPMENT / OPEN TOP FRYER (FRYMASTER, [PERS…" at bounding box center [628, 396] width 341 height 105
drag, startPoint x: 543, startPoint y: 352, endPoint x: 488, endPoint y: 350, distance: 55.0
click at [484, 351] on span "PO# 328398754 GRILL LINE / KITCHEN EQUIPMENT / OPEN TOP FRYER (FRYMASTER, [PERS…" at bounding box center [628, 396] width 341 height 105
copy span "328398754"
click at [42, 200] on span "Invoices" at bounding box center [91, 206] width 116 height 13
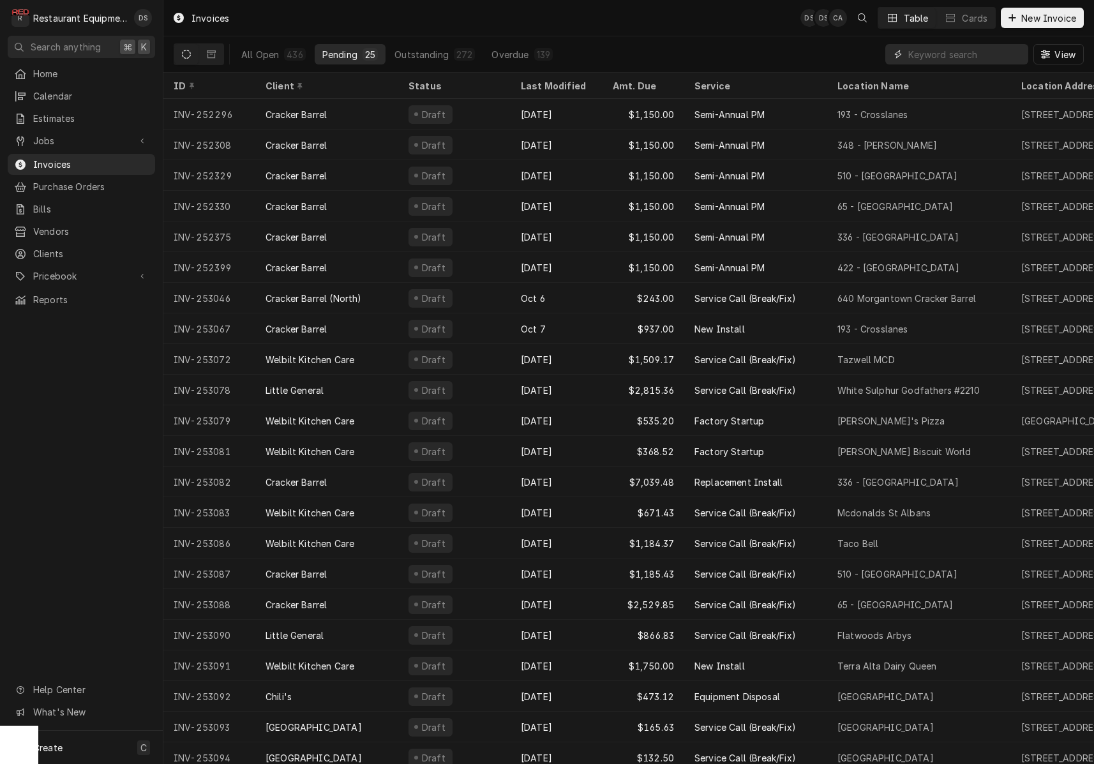
click at [929, 56] on input "Dynamic Content Wrapper" at bounding box center [965, 54] width 114 height 20
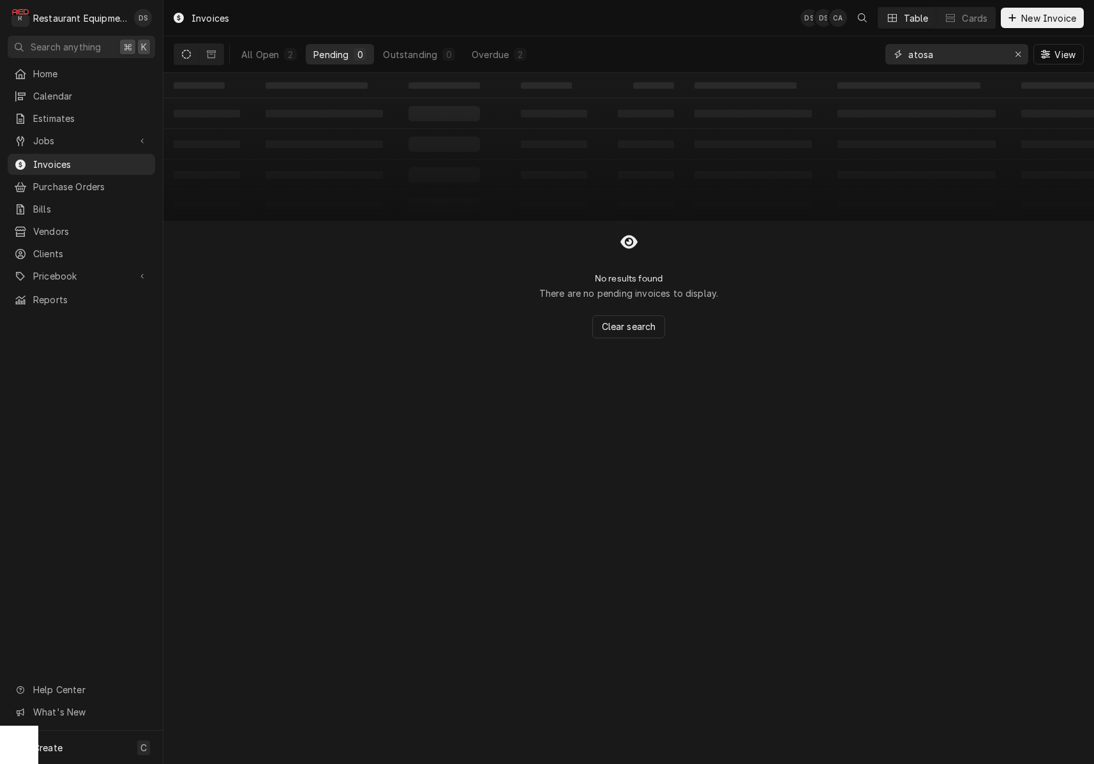
type input "autos"
drag, startPoint x: 929, startPoint y: 56, endPoint x: 483, endPoint y: 56, distance: 446.2
click at [477, 56] on div "Overdue" at bounding box center [490, 54] width 37 height 13
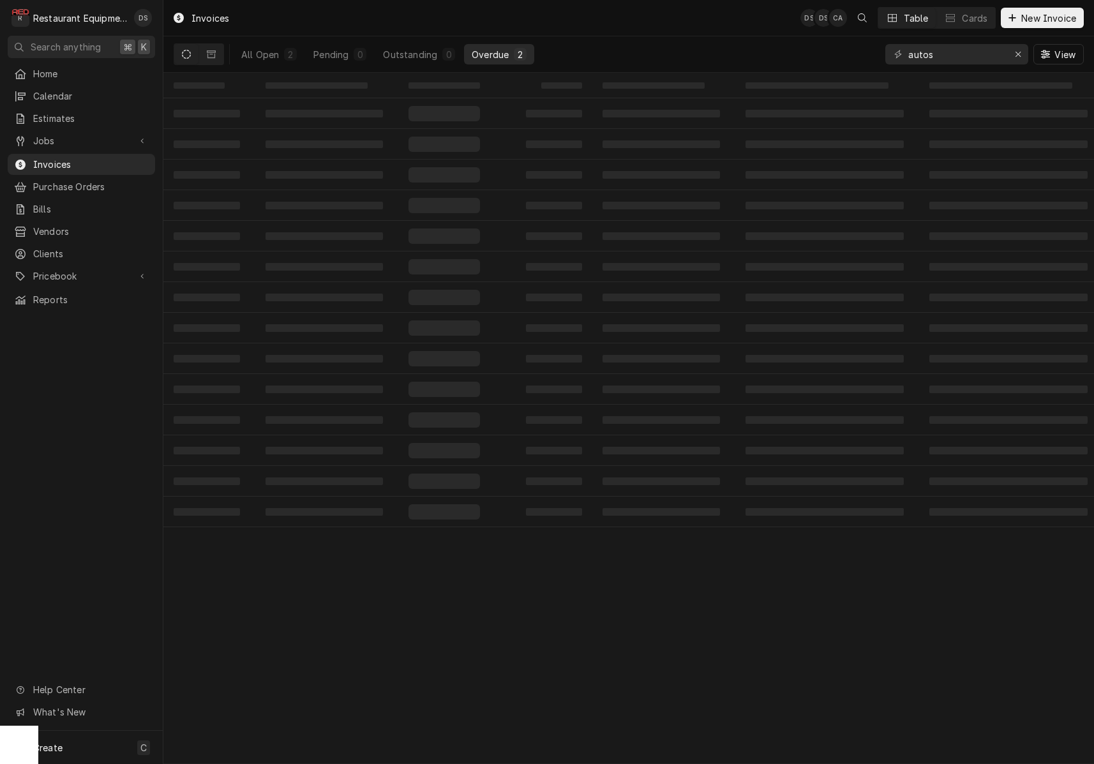
click at [488, 55] on div "Overdue" at bounding box center [490, 54] width 37 height 13
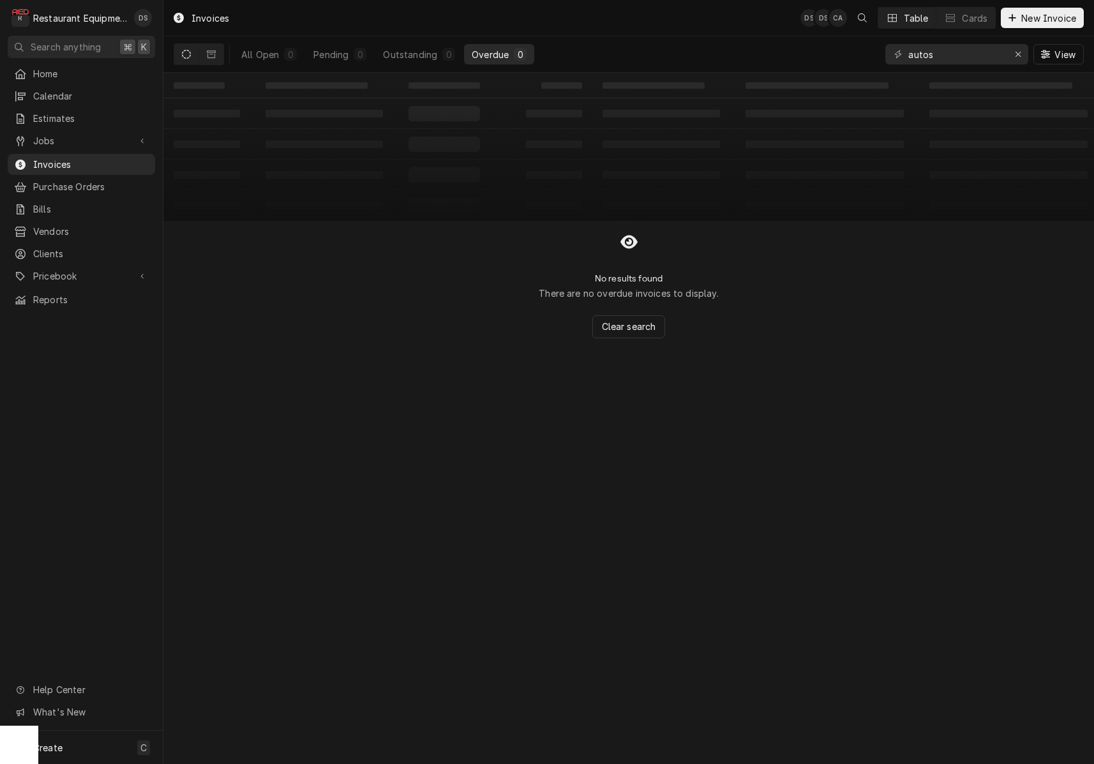
click at [488, 56] on div "Overdue" at bounding box center [490, 54] width 37 height 13
click at [945, 52] on input "autos" at bounding box center [956, 54] width 96 height 20
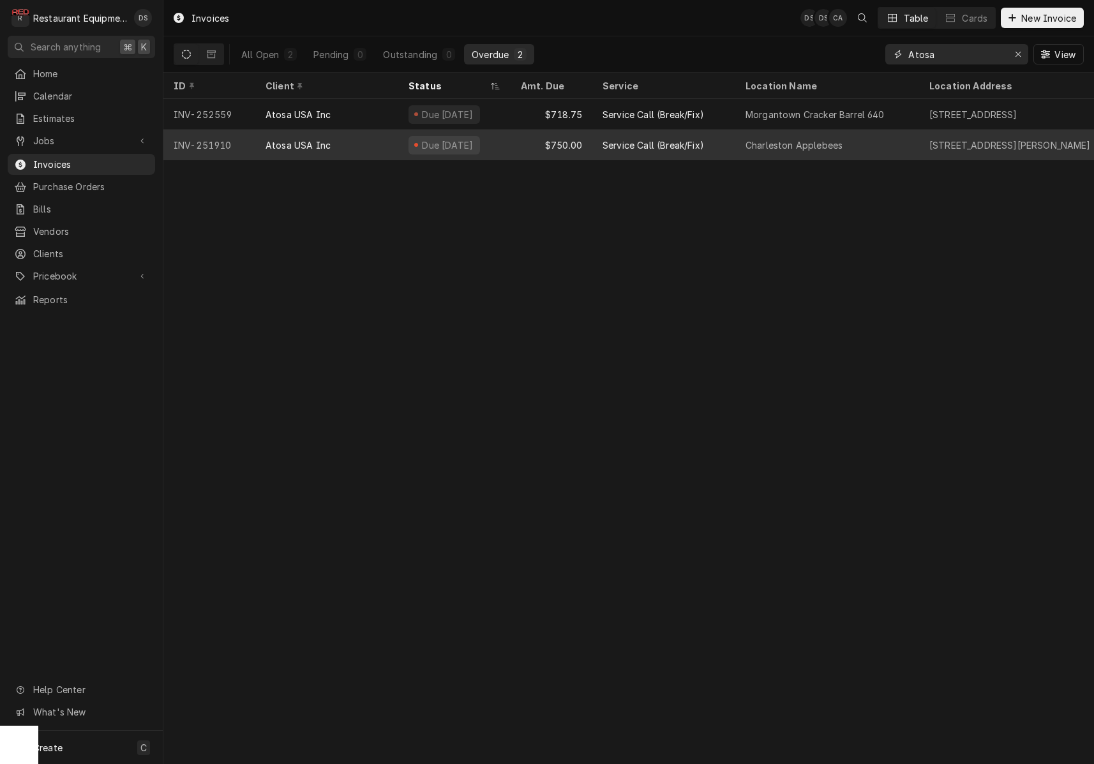
type input "Atosa"
click at [308, 146] on div "Atosa USA Inc" at bounding box center [298, 145] width 65 height 13
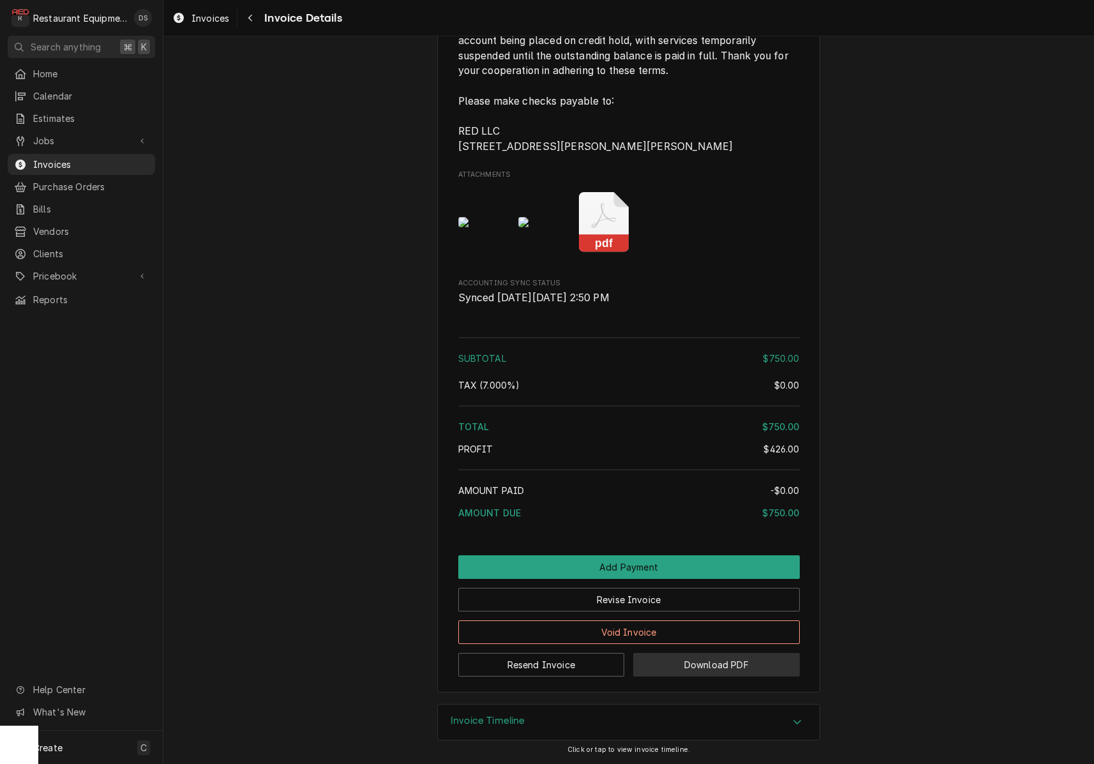
click at [686, 661] on button "Download PDF" at bounding box center [716, 665] width 167 height 24
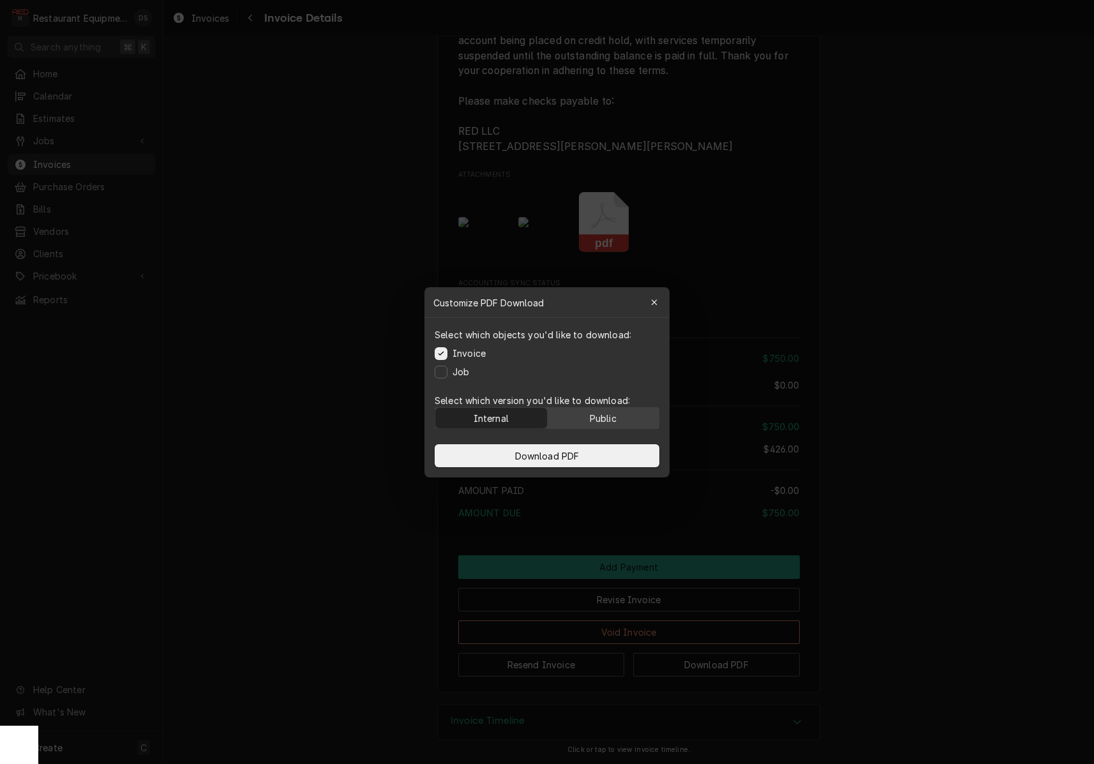
click at [588, 423] on button "Public" at bounding box center [604, 418] width 112 height 20
click at [584, 454] on button "Download PDF" at bounding box center [547, 455] width 225 height 23
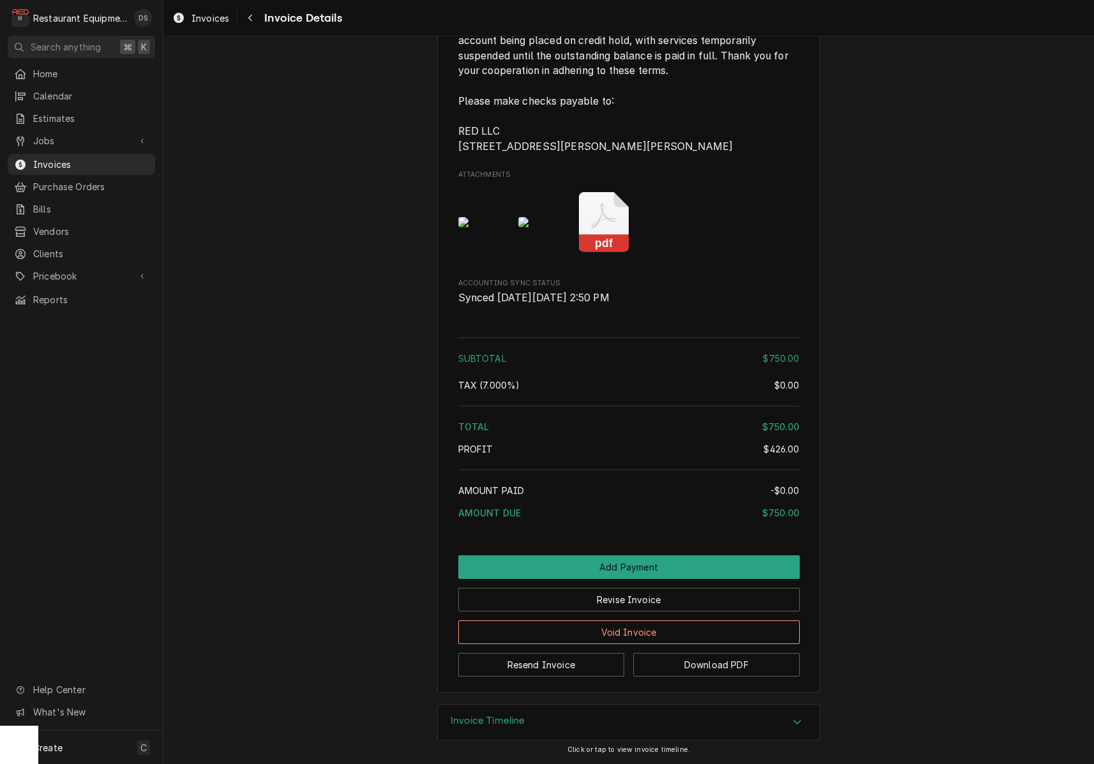
click at [610, 235] on rect "Attachments" at bounding box center [604, 244] width 50 height 18
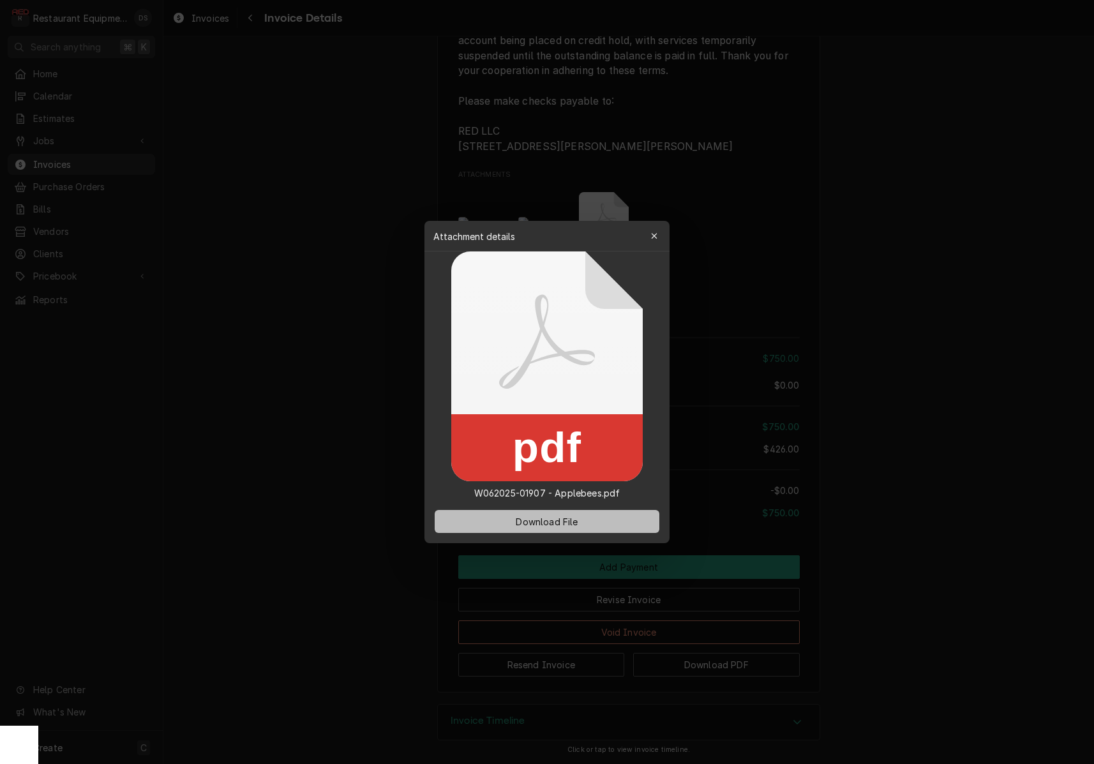
click at [573, 525] on span "Download File" at bounding box center [546, 521] width 67 height 13
click at [751, 255] on div at bounding box center [547, 382] width 1094 height 764
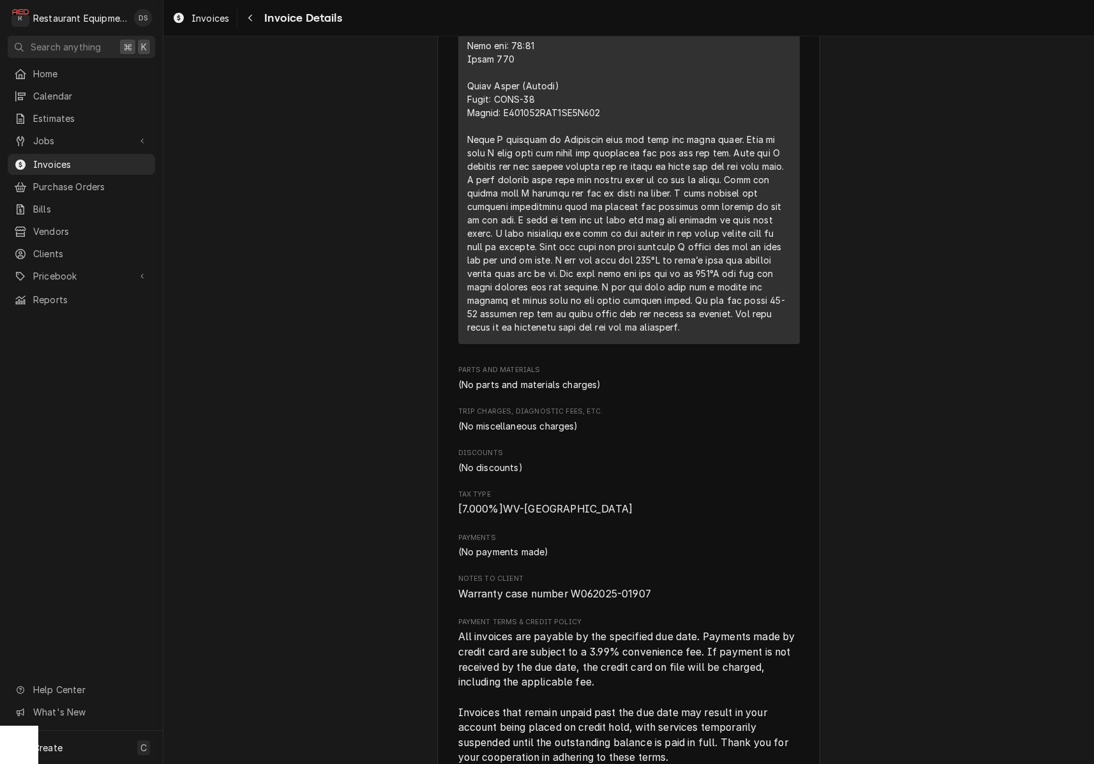
scroll to position [1720, 0]
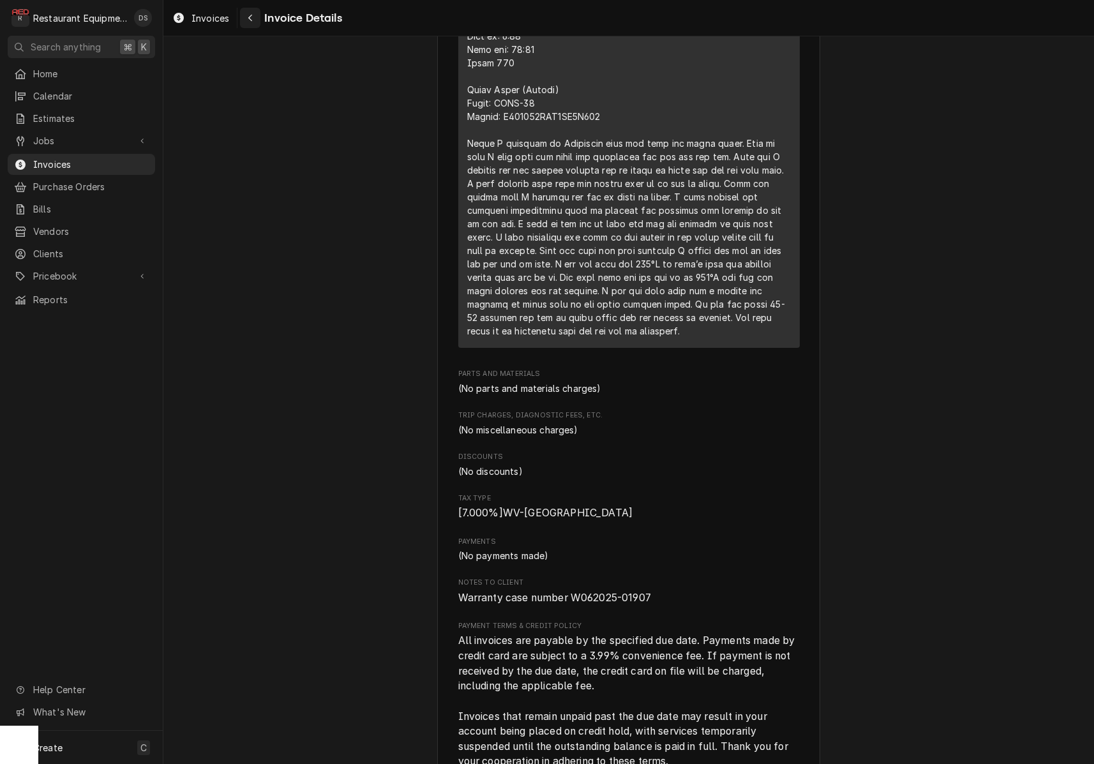
click at [246, 20] on div "Navigate back" at bounding box center [250, 17] width 13 height 13
click at [248, 18] on div "Navigate back" at bounding box center [250, 17] width 13 height 13
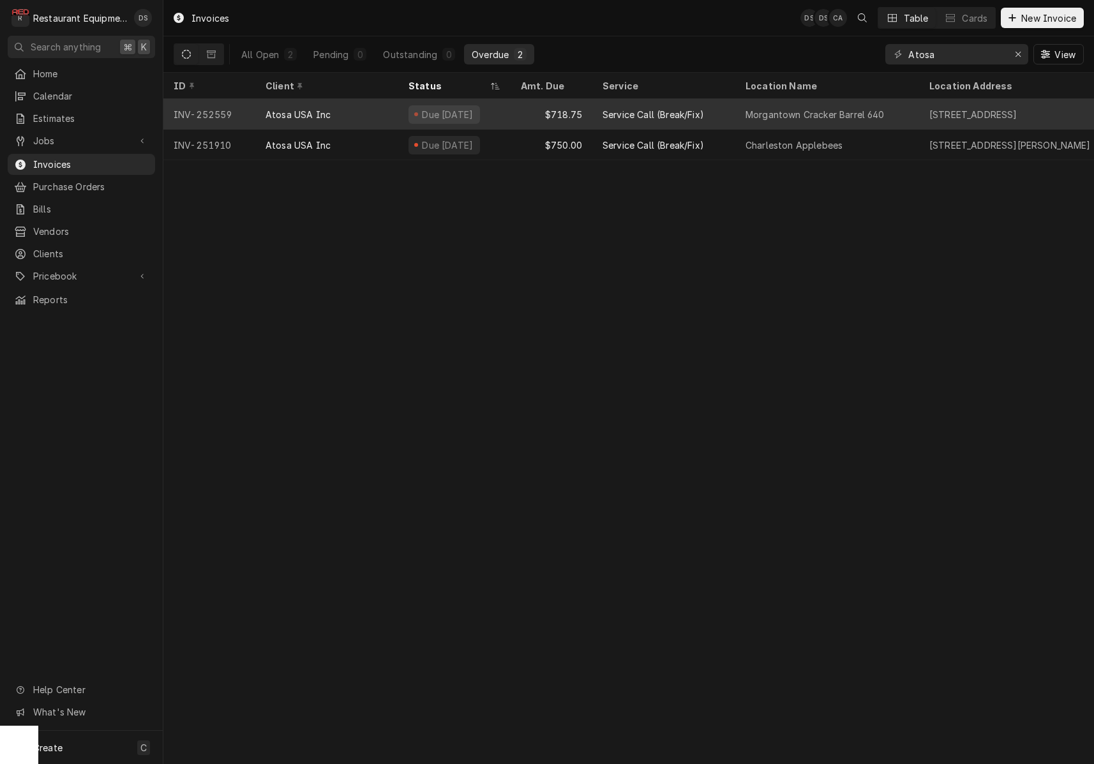
click at [375, 112] on div "Atosa USA Inc" at bounding box center [326, 114] width 143 height 31
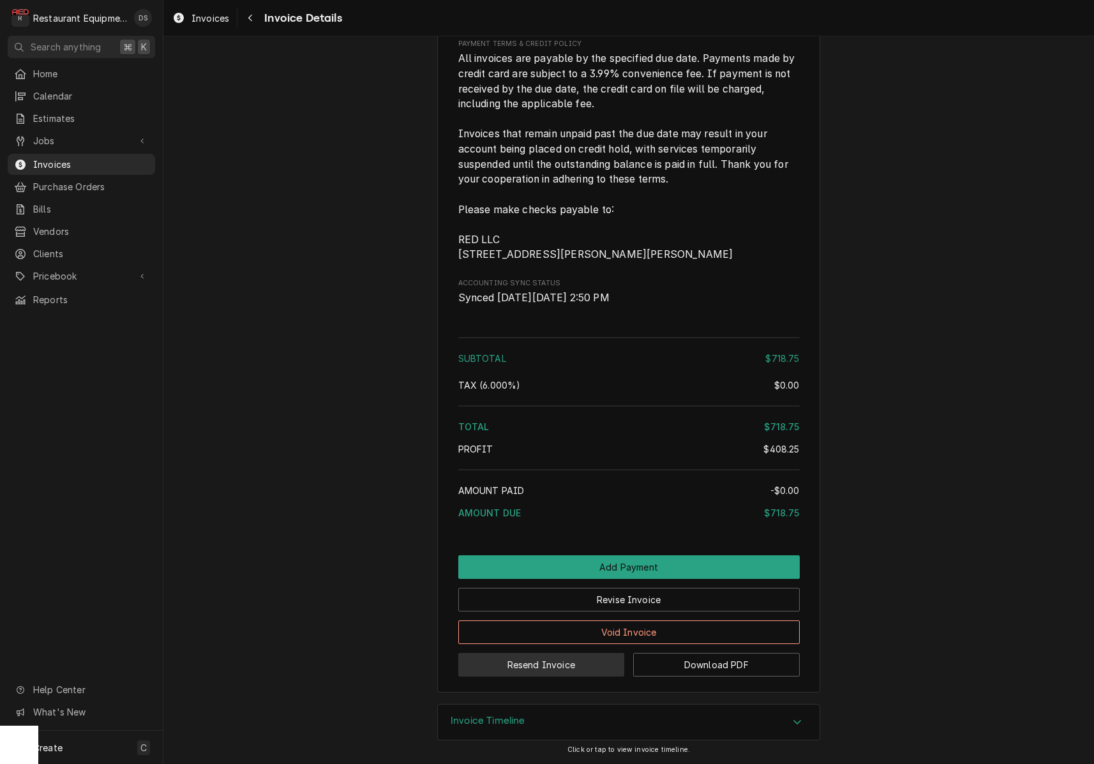
scroll to position [2140, 0]
click at [717, 672] on button "Download PDF" at bounding box center [716, 665] width 167 height 24
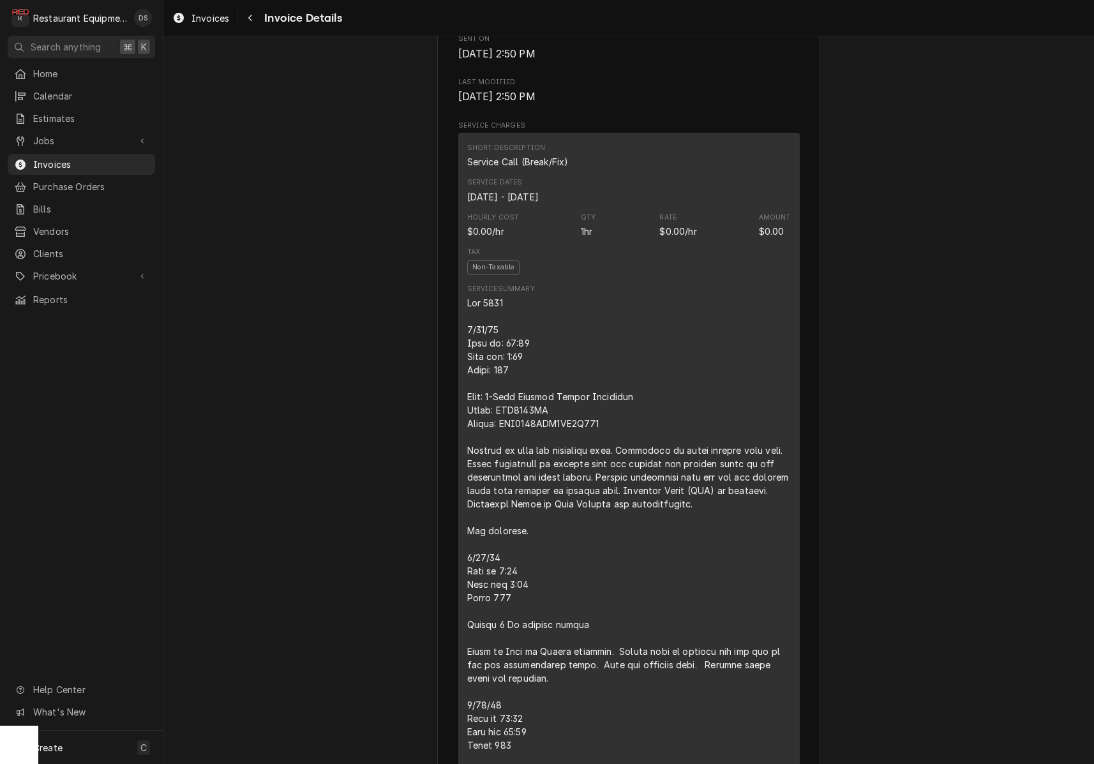
scroll to position [625, 0]
click at [256, 22] on div "Navigate back" at bounding box center [250, 17] width 13 height 13
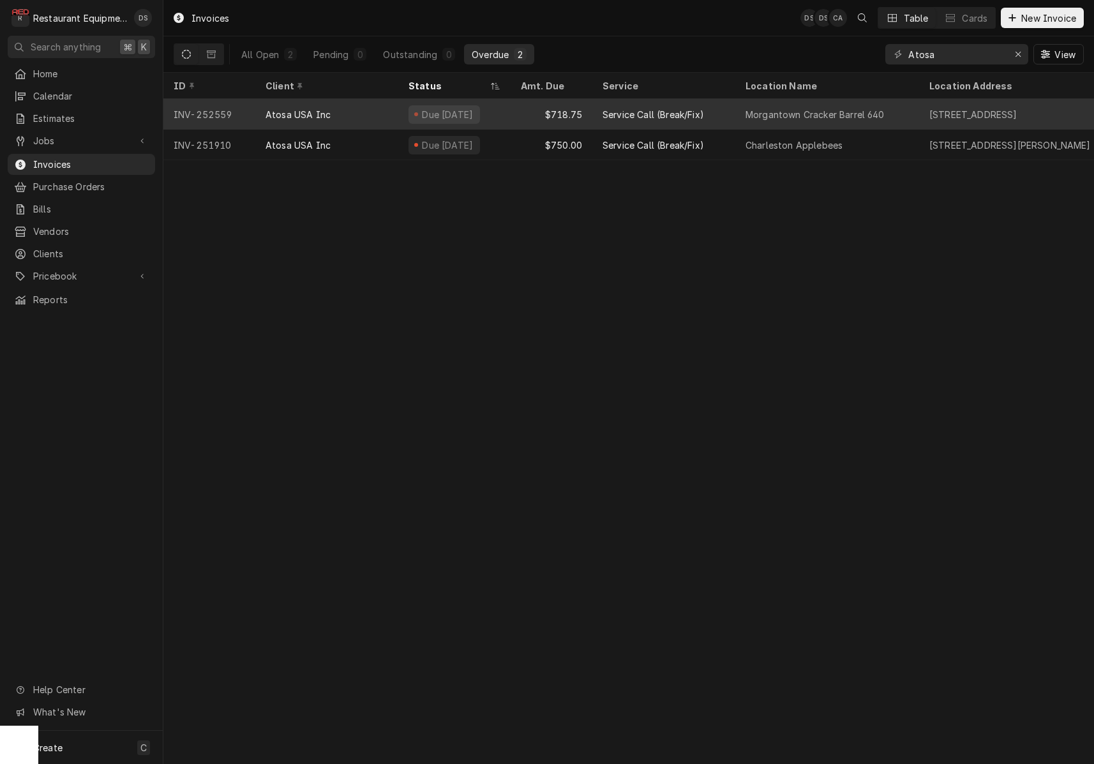
click at [519, 115] on div "$718.75" at bounding box center [552, 114] width 82 height 31
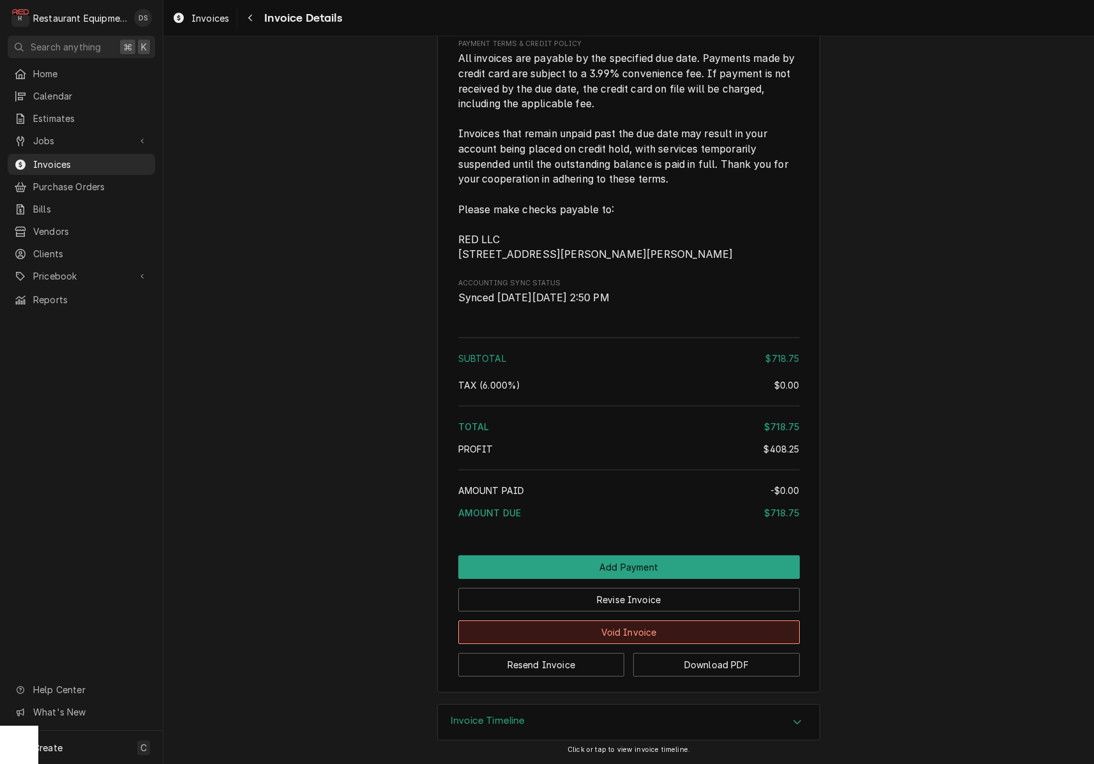
scroll to position [2140, 0]
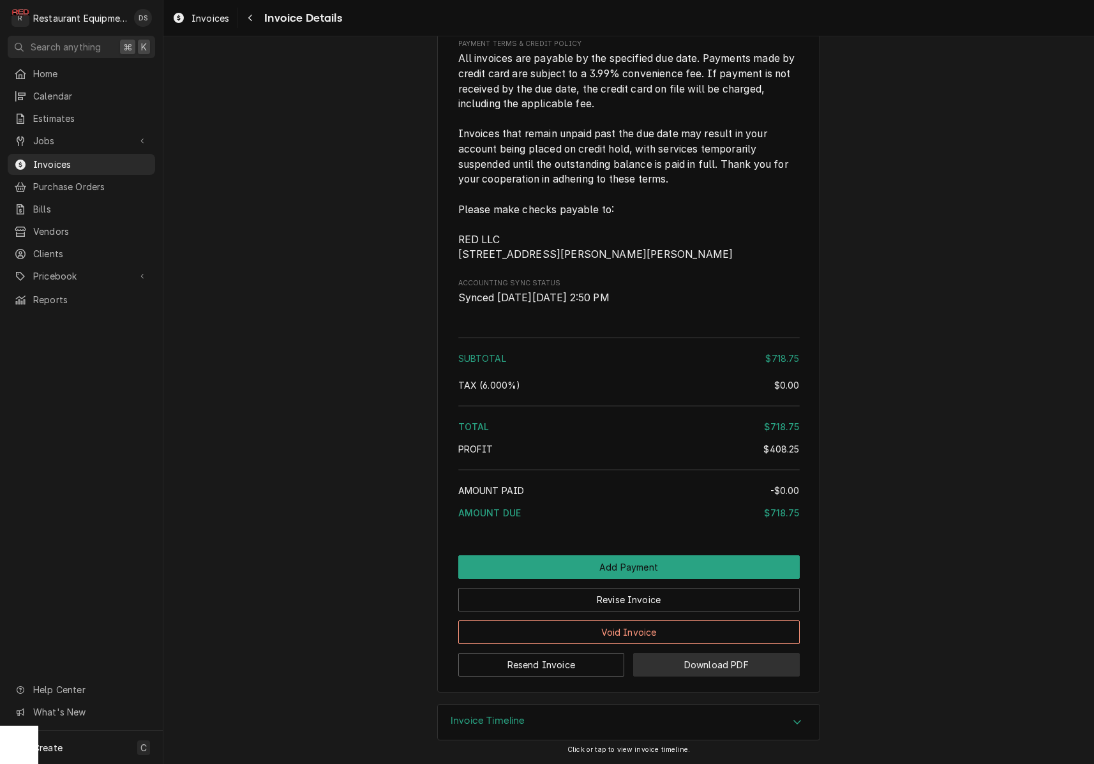
click at [700, 664] on button "Download PDF" at bounding box center [716, 665] width 167 height 24
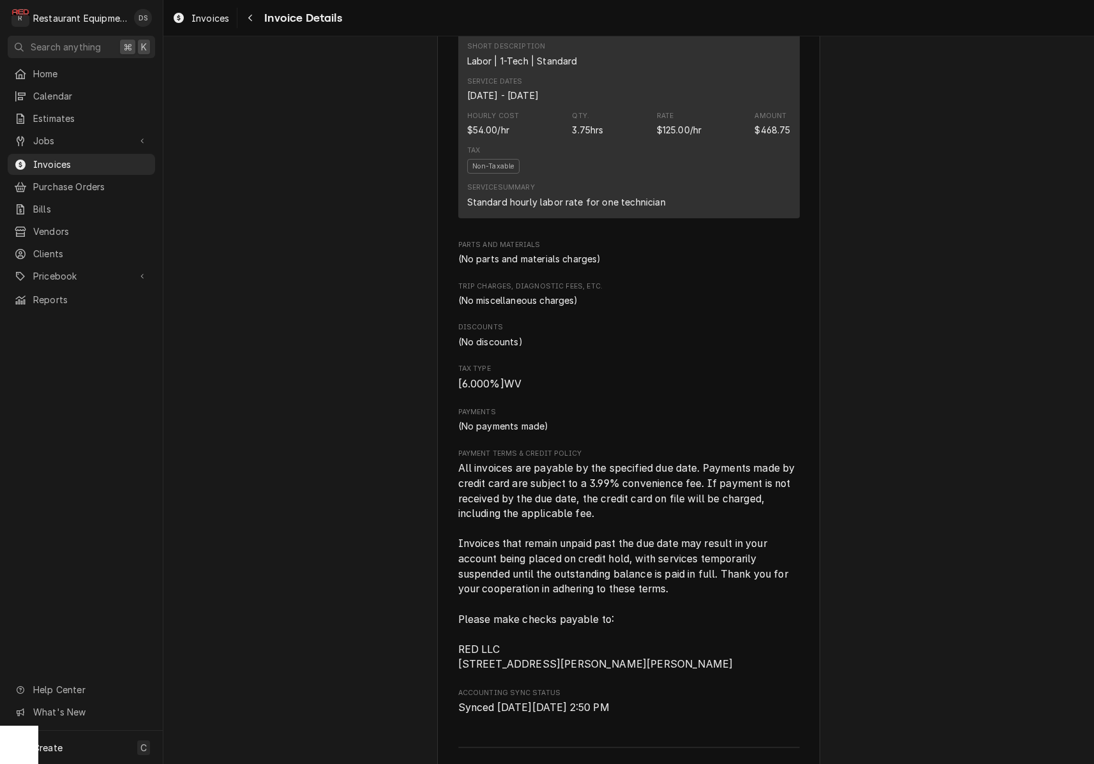
scroll to position [1638, 0]
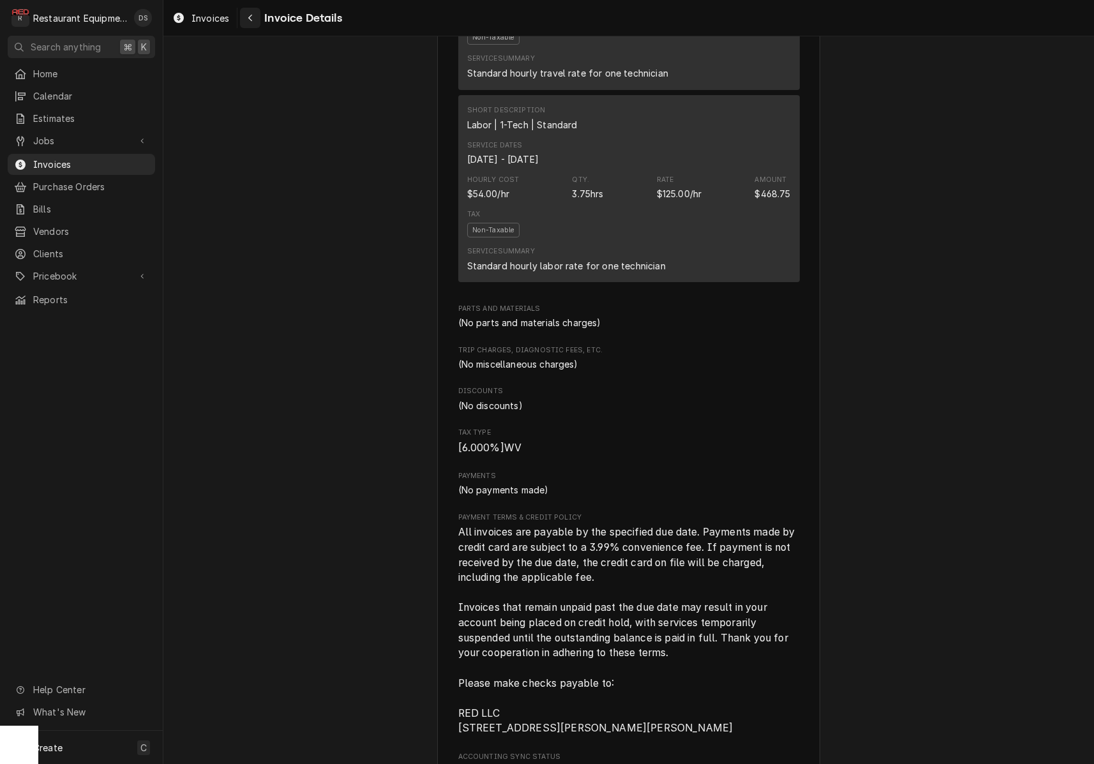
click at [259, 21] on button "Navigate back" at bounding box center [250, 18] width 20 height 20
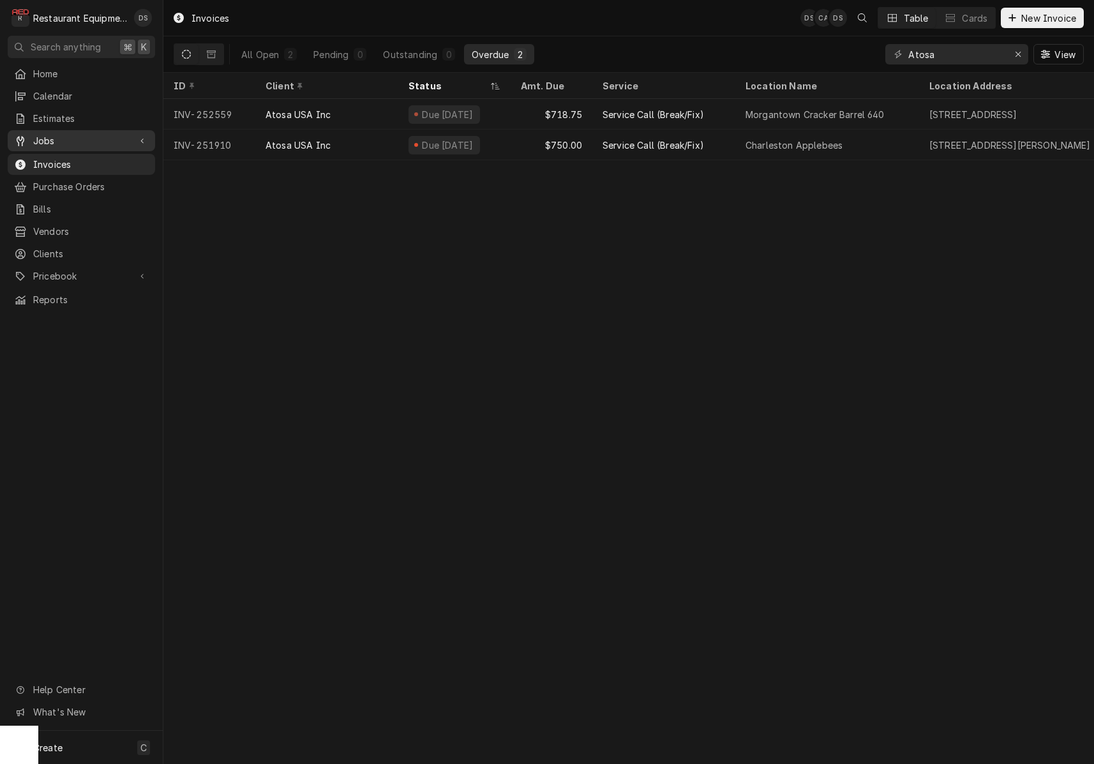
click at [87, 137] on span "Jobs" at bounding box center [81, 140] width 96 height 13
click at [91, 156] on span "Jobs" at bounding box center [91, 162] width 116 height 13
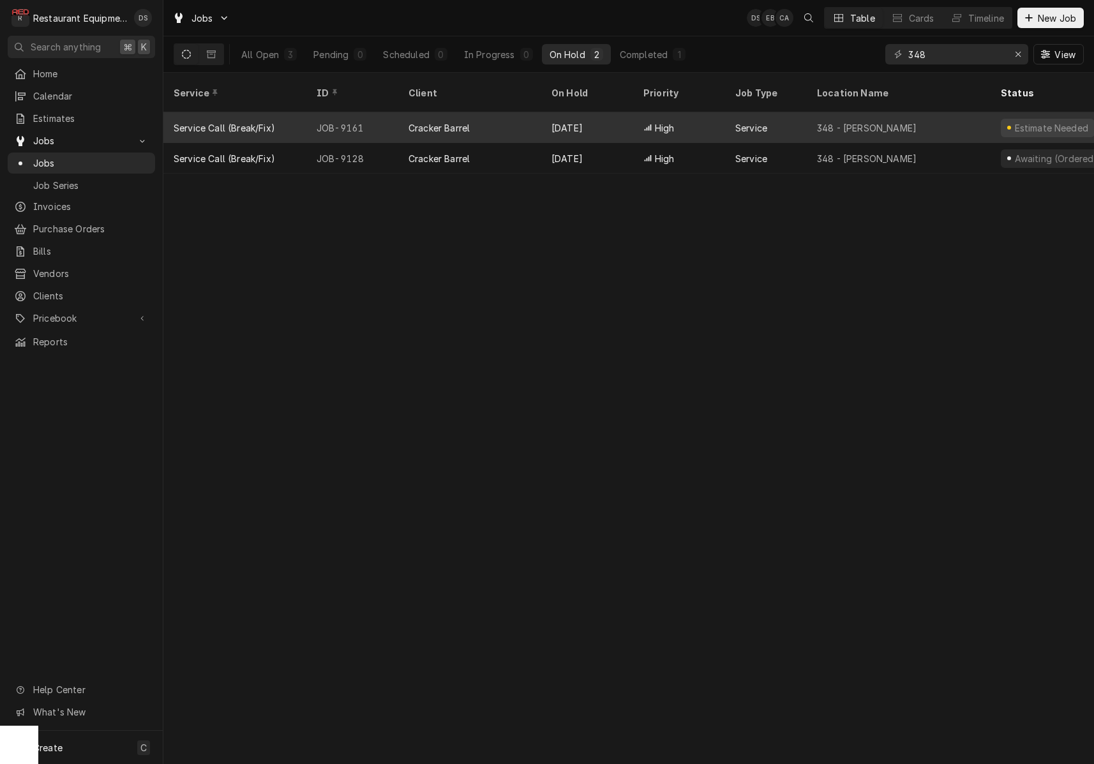
click at [607, 115] on div "[DATE]" at bounding box center [587, 127] width 92 height 31
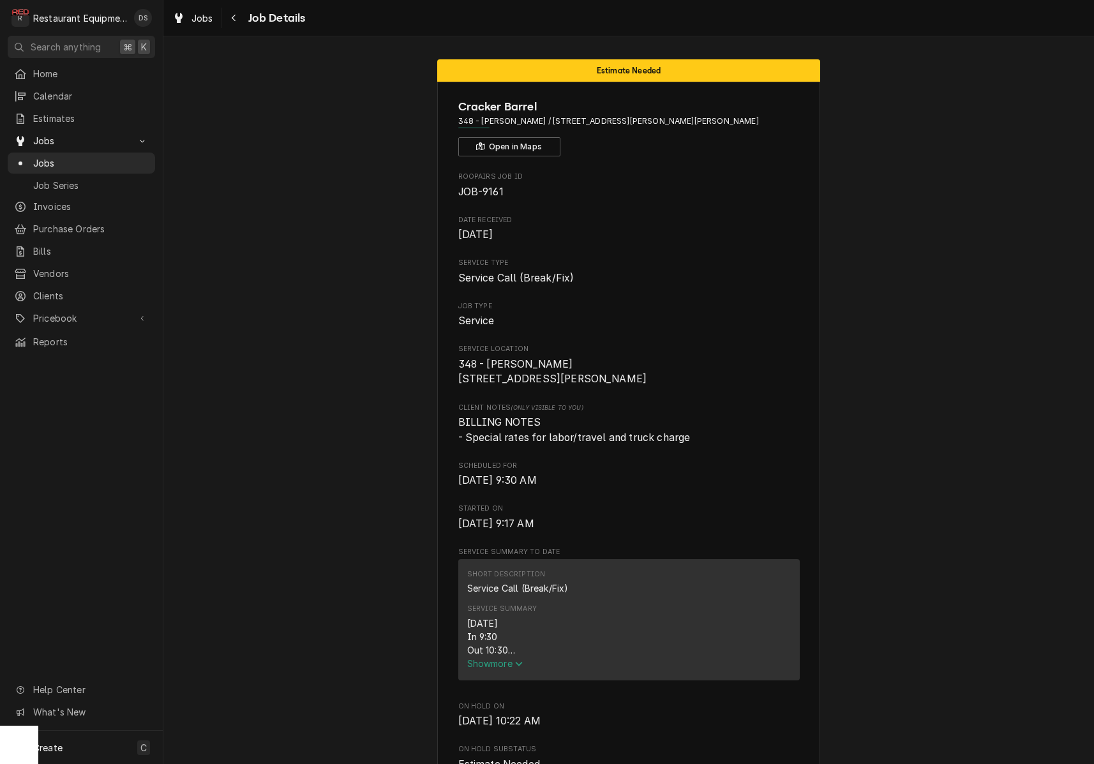
drag, startPoint x: 505, startPoint y: 666, endPoint x: 516, endPoint y: 655, distance: 16.2
click at [505, 666] on span "Show more" at bounding box center [495, 663] width 56 height 11
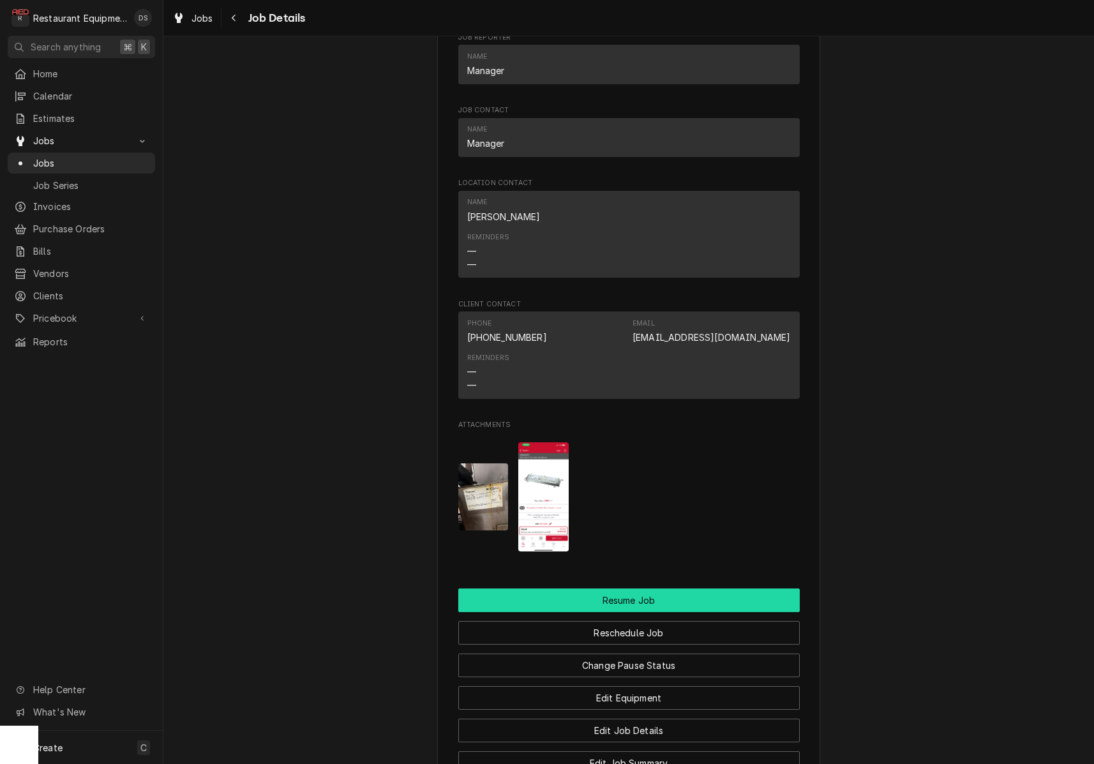
scroll to position [1315, 0]
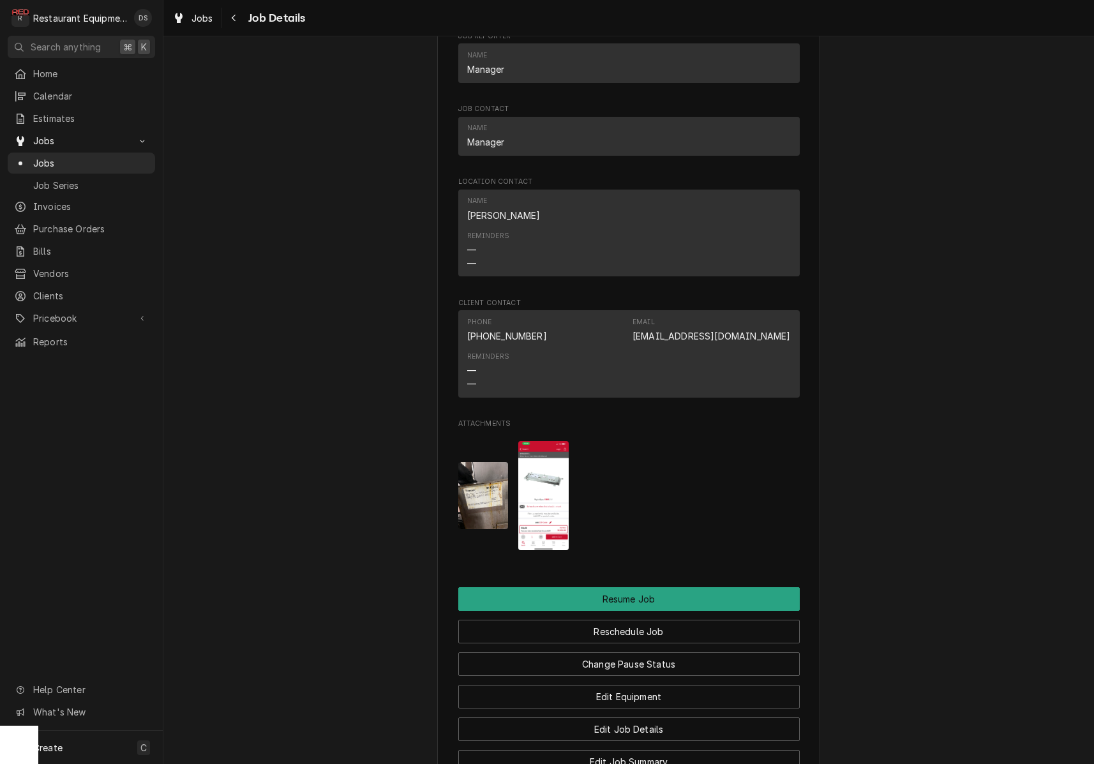
click at [487, 488] on img "Attachments" at bounding box center [483, 495] width 50 height 67
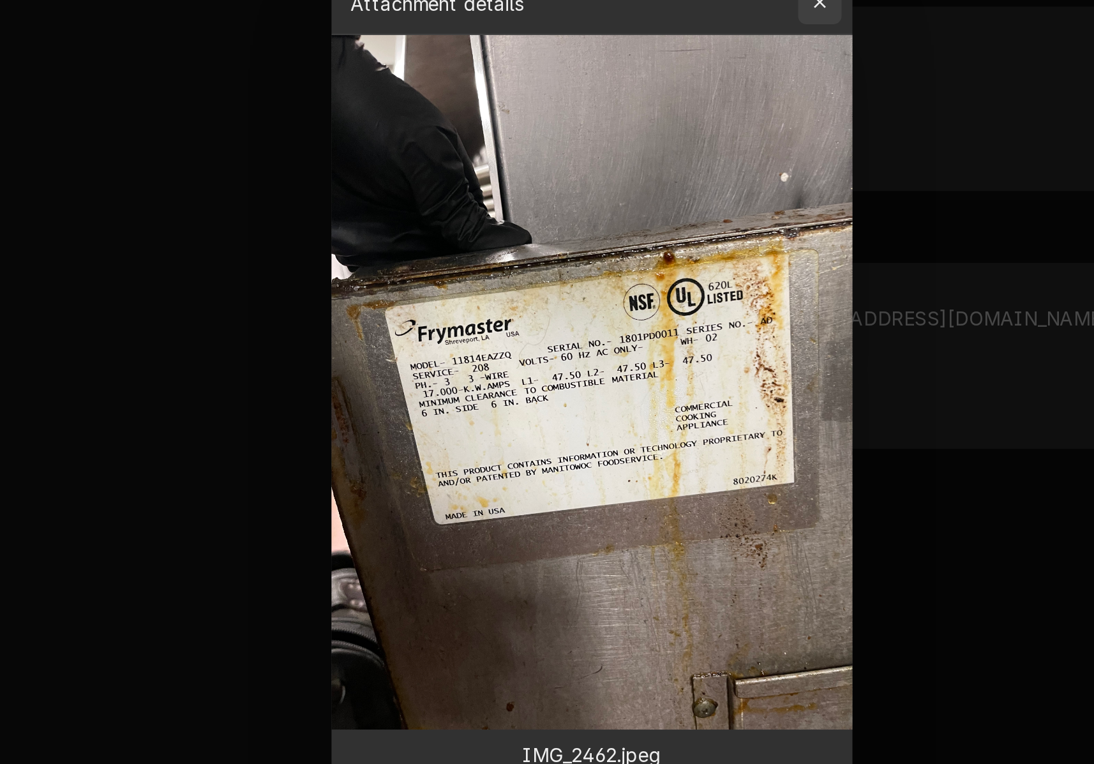
click at [648, 181] on div "button" at bounding box center [654, 187] width 13 height 13
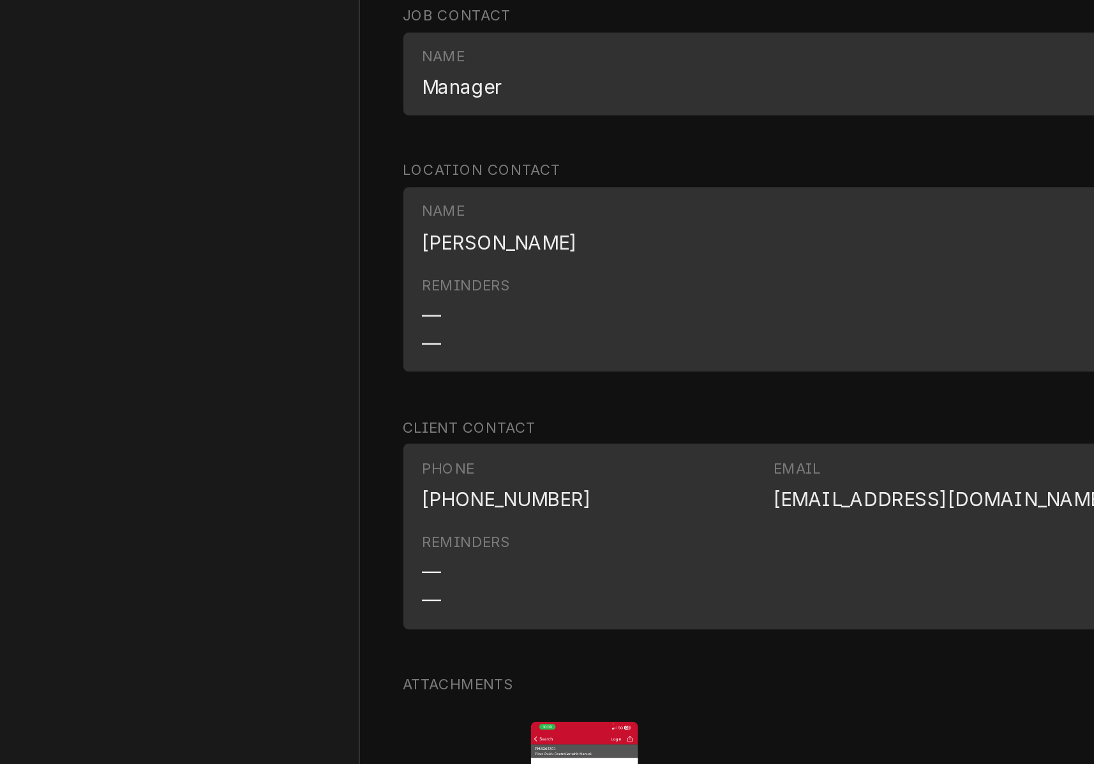
scroll to position [1229, 0]
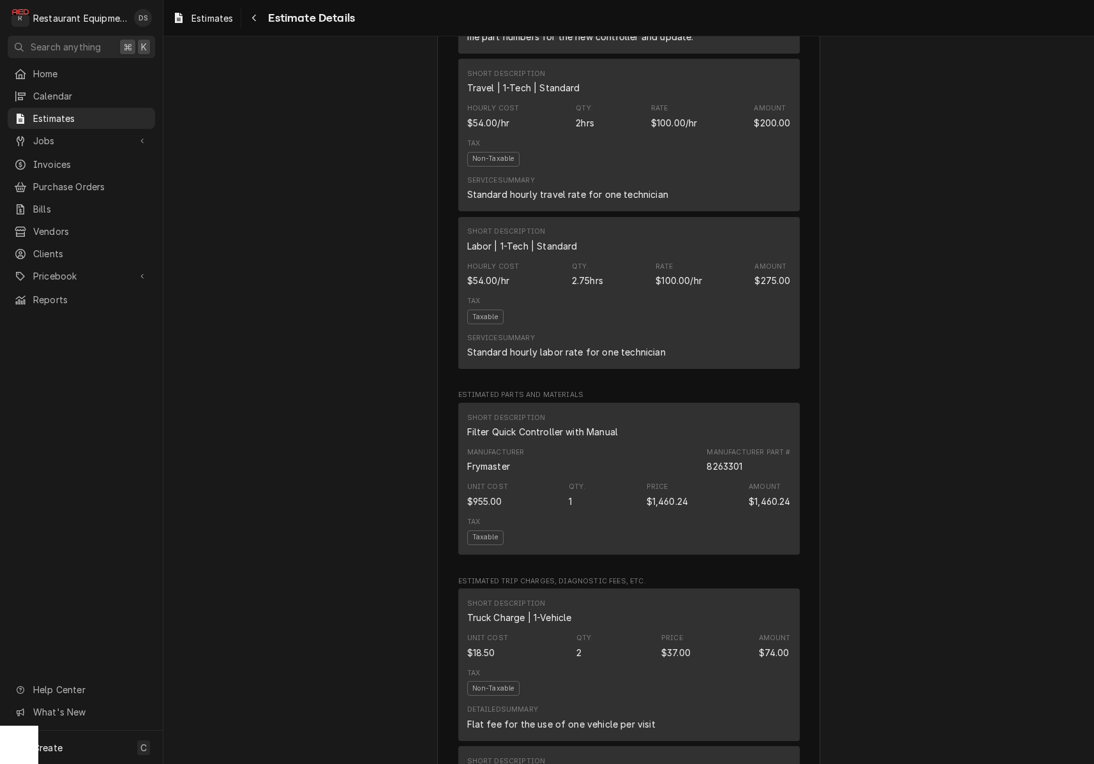
scroll to position [1061, 0]
click at [708, 471] on div "8263301" at bounding box center [725, 464] width 36 height 13
drag, startPoint x: 709, startPoint y: 488, endPoint x: 746, endPoint y: 488, distance: 36.4
click at [746, 476] on div "Manufacturer Frymaster Manufacturer Part # 8263301" at bounding box center [629, 458] width 324 height 34
copy div "8263301"
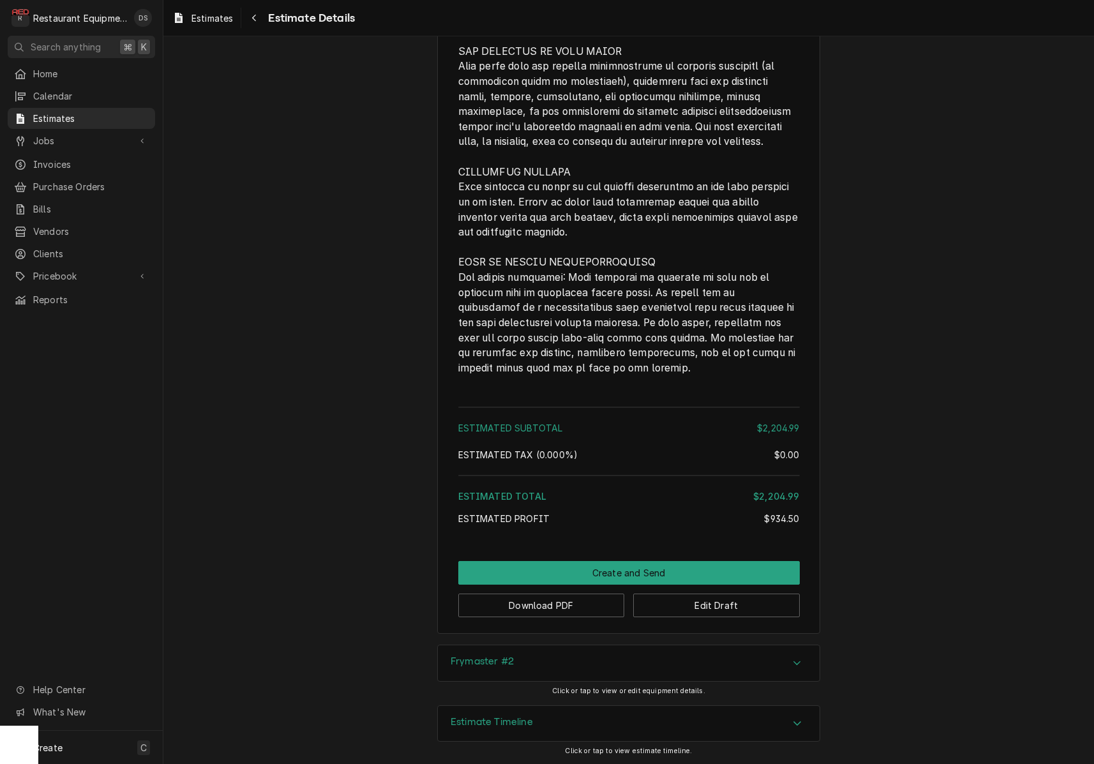
scroll to position [2443, 0]
click at [726, 611] on button "Edit Draft" at bounding box center [716, 606] width 167 height 24
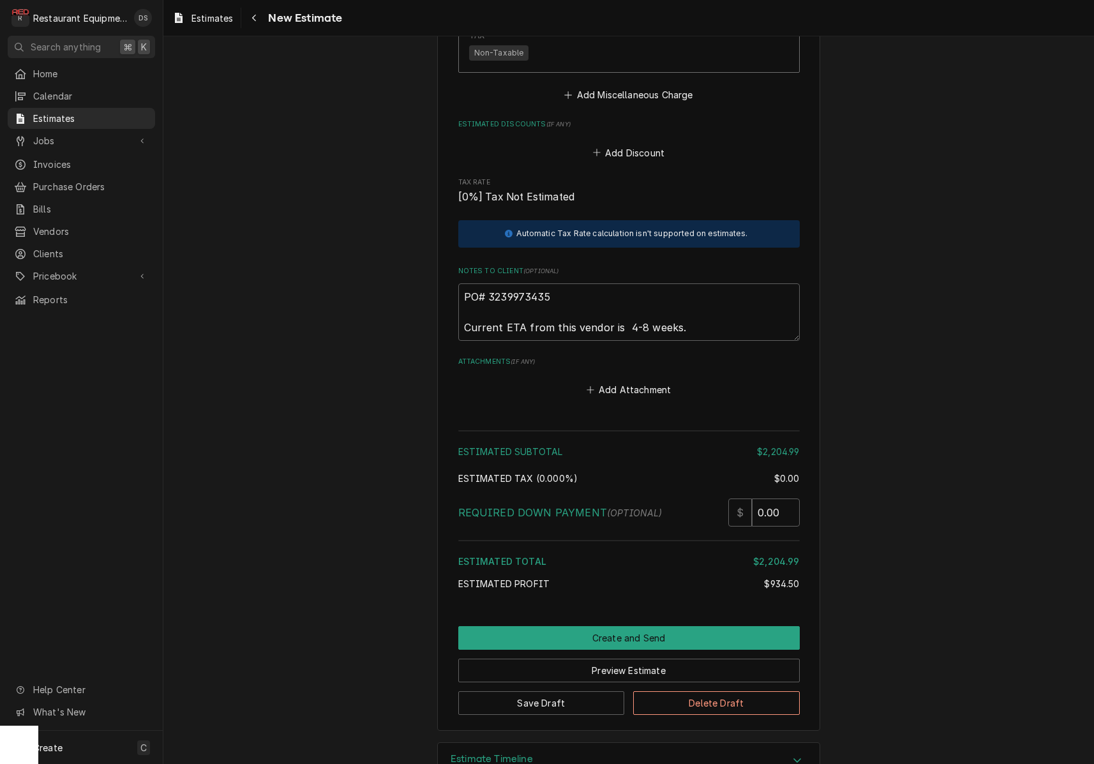
scroll to position [2612, 0]
click at [655, 659] on button "Preview Estimate" at bounding box center [628, 671] width 341 height 24
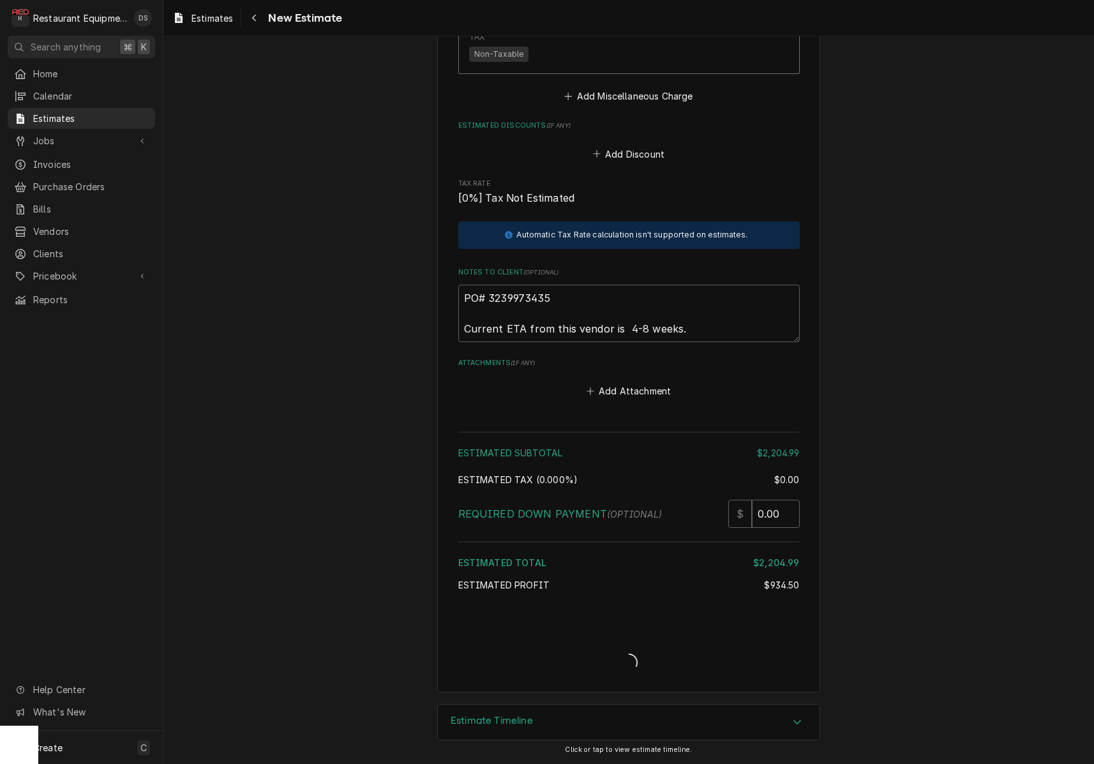
scroll to position [2572, 0]
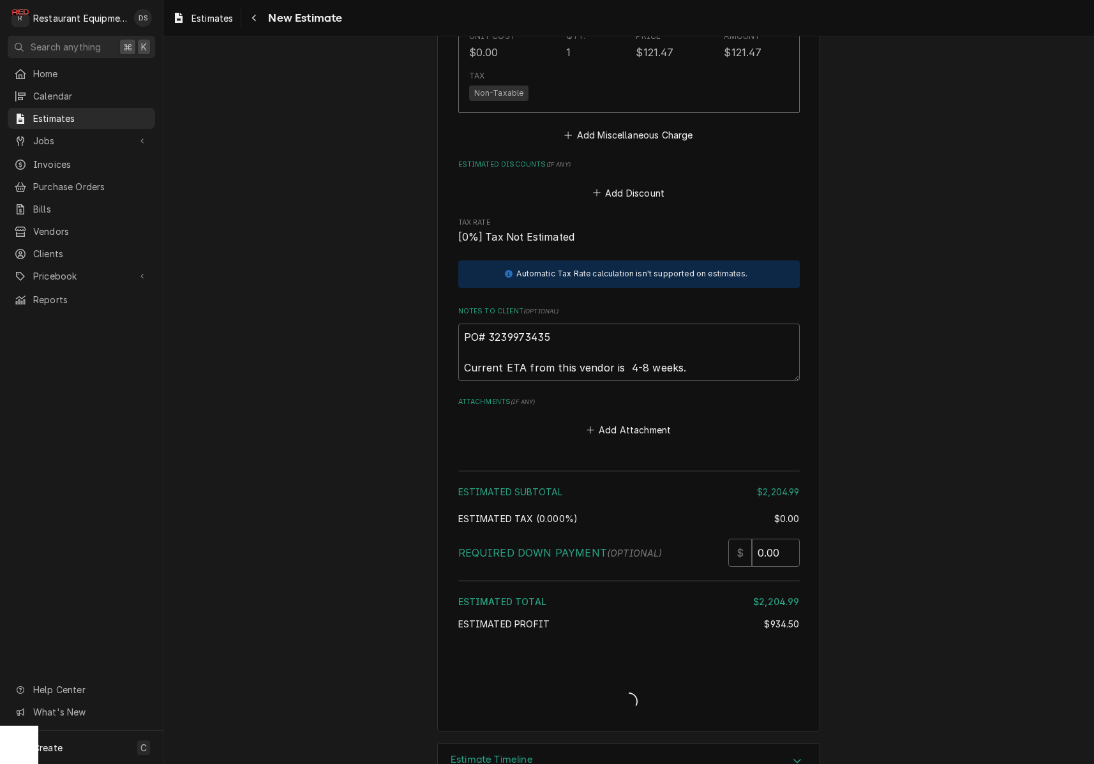
type textarea "x"
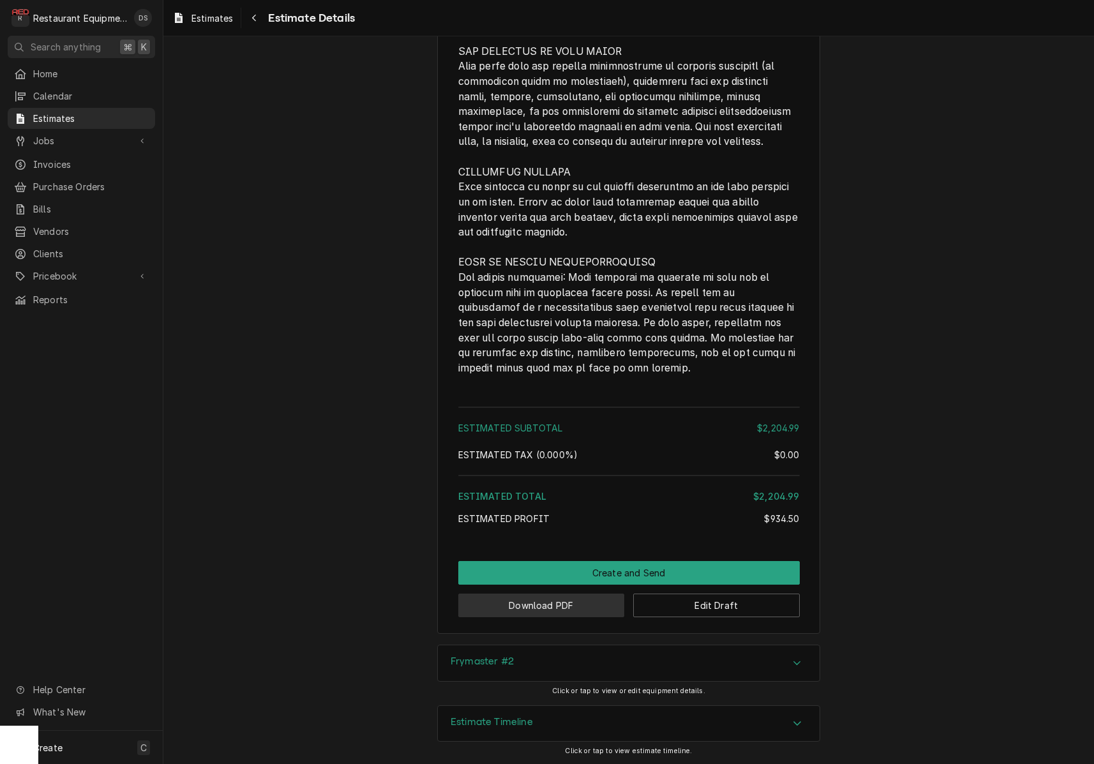
scroll to position [2443, 0]
click at [574, 611] on button "Download PDF" at bounding box center [541, 606] width 167 height 24
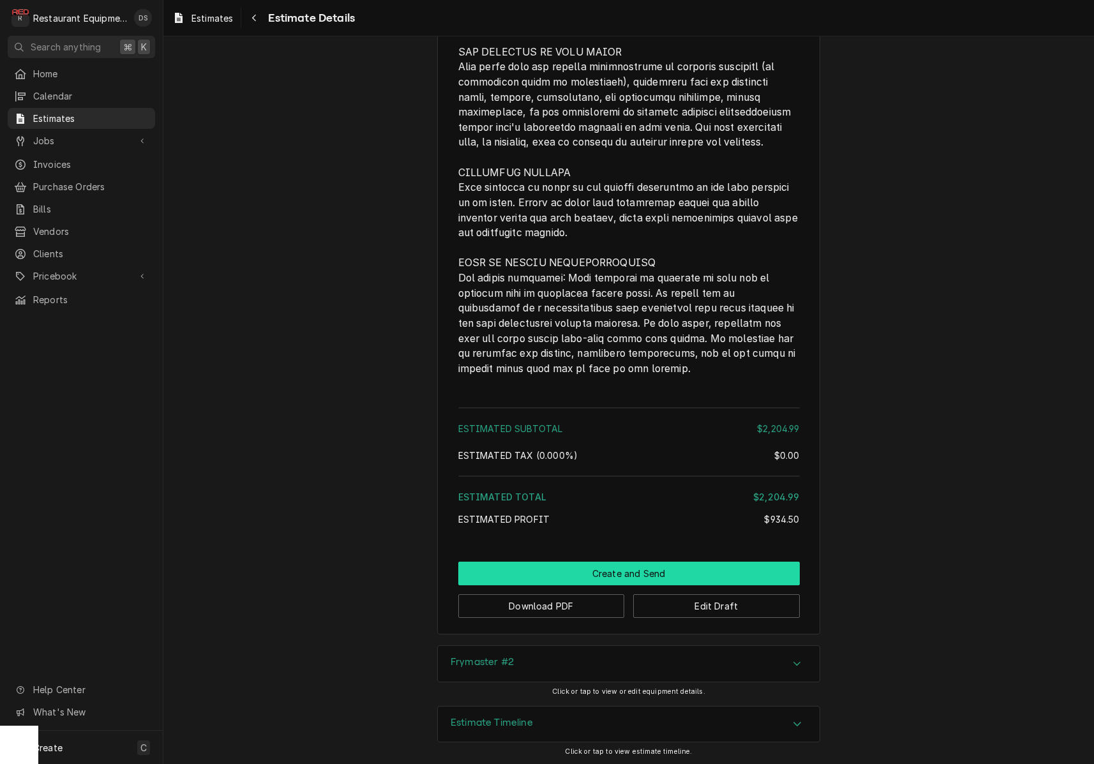
click at [634, 575] on button "Create and Send" at bounding box center [628, 574] width 341 height 24
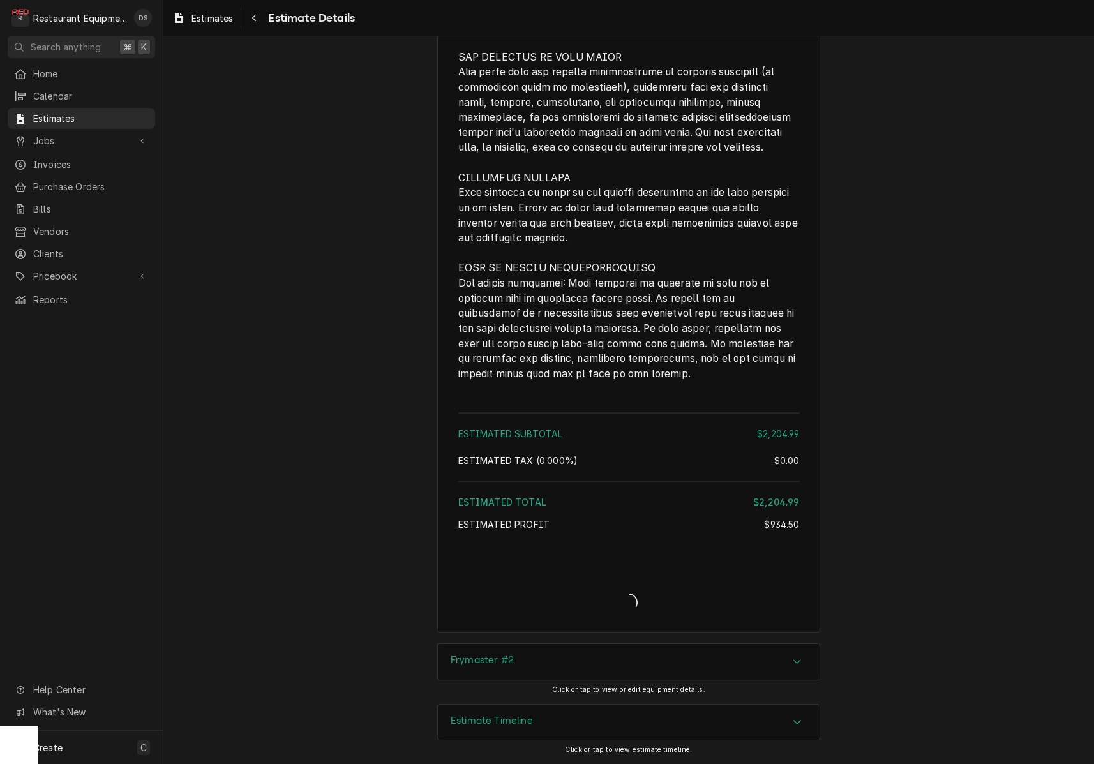
scroll to position [2436, 0]
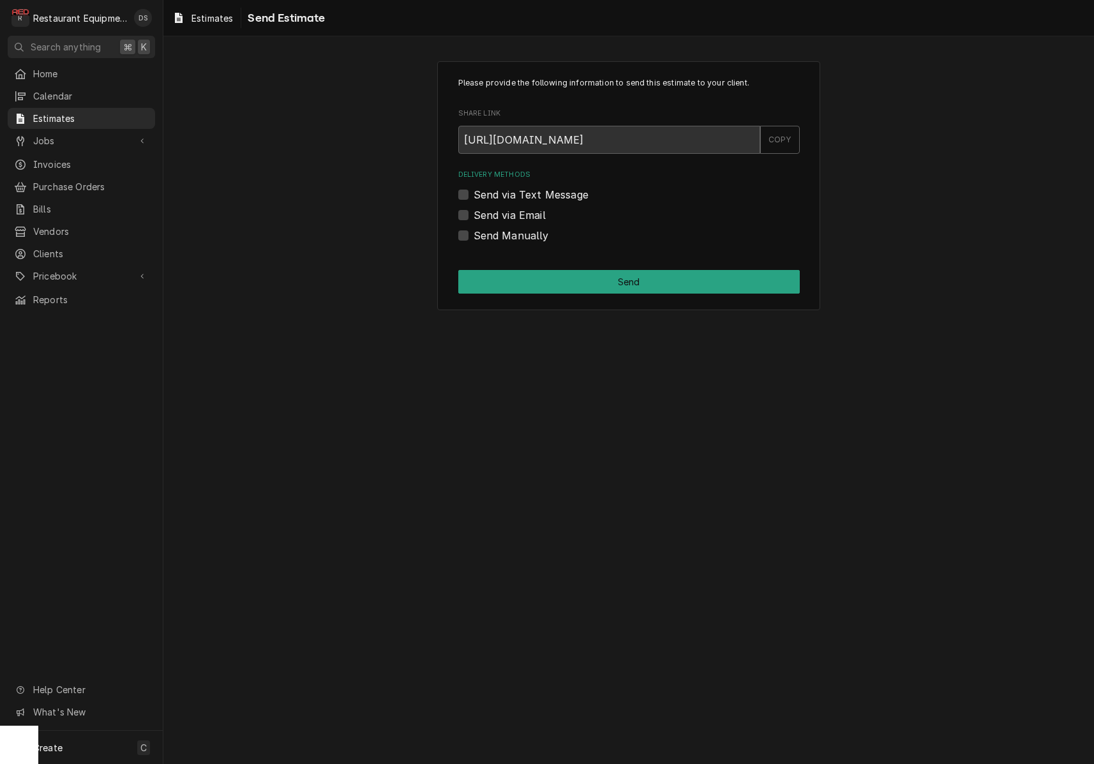
drag, startPoint x: 461, startPoint y: 233, endPoint x: 494, endPoint y: 248, distance: 36.3
click at [474, 234] on label "Send Manually" at bounding box center [511, 235] width 75 height 15
click at [474, 234] on input "Send Manually" at bounding box center [644, 242] width 341 height 28
checkbox input "true"
click at [585, 280] on button "Send" at bounding box center [628, 282] width 341 height 24
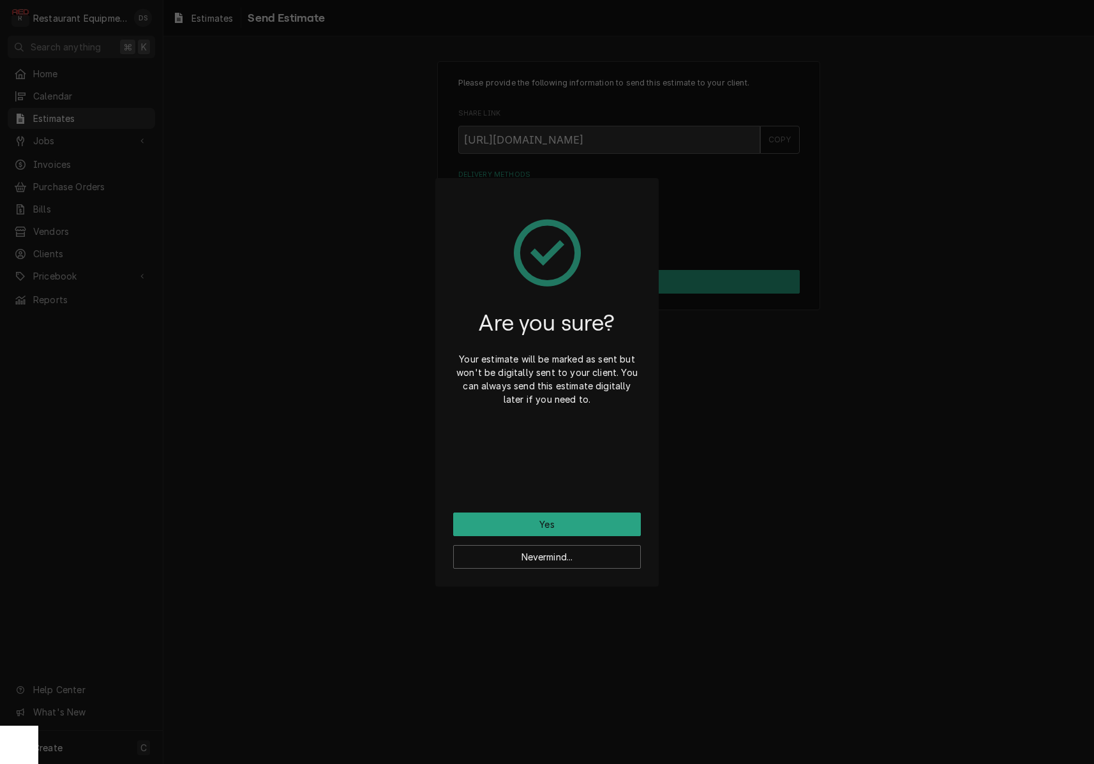
click at [570, 521] on button "Yes" at bounding box center [547, 525] width 188 height 24
